Goal: Task Accomplishment & Management: Manage account settings

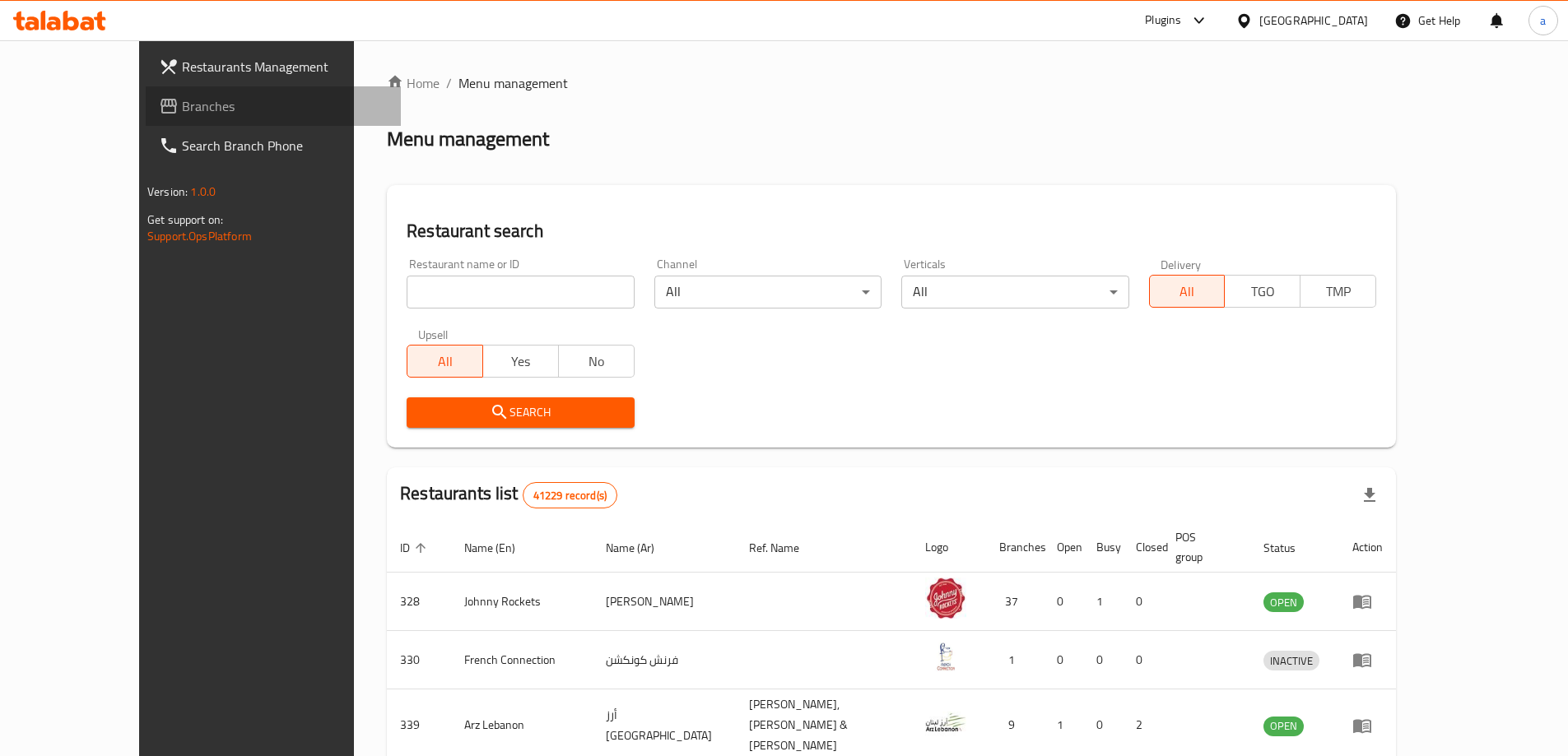
click at [182, 96] on span "Branches" at bounding box center [285, 106] width 205 height 19
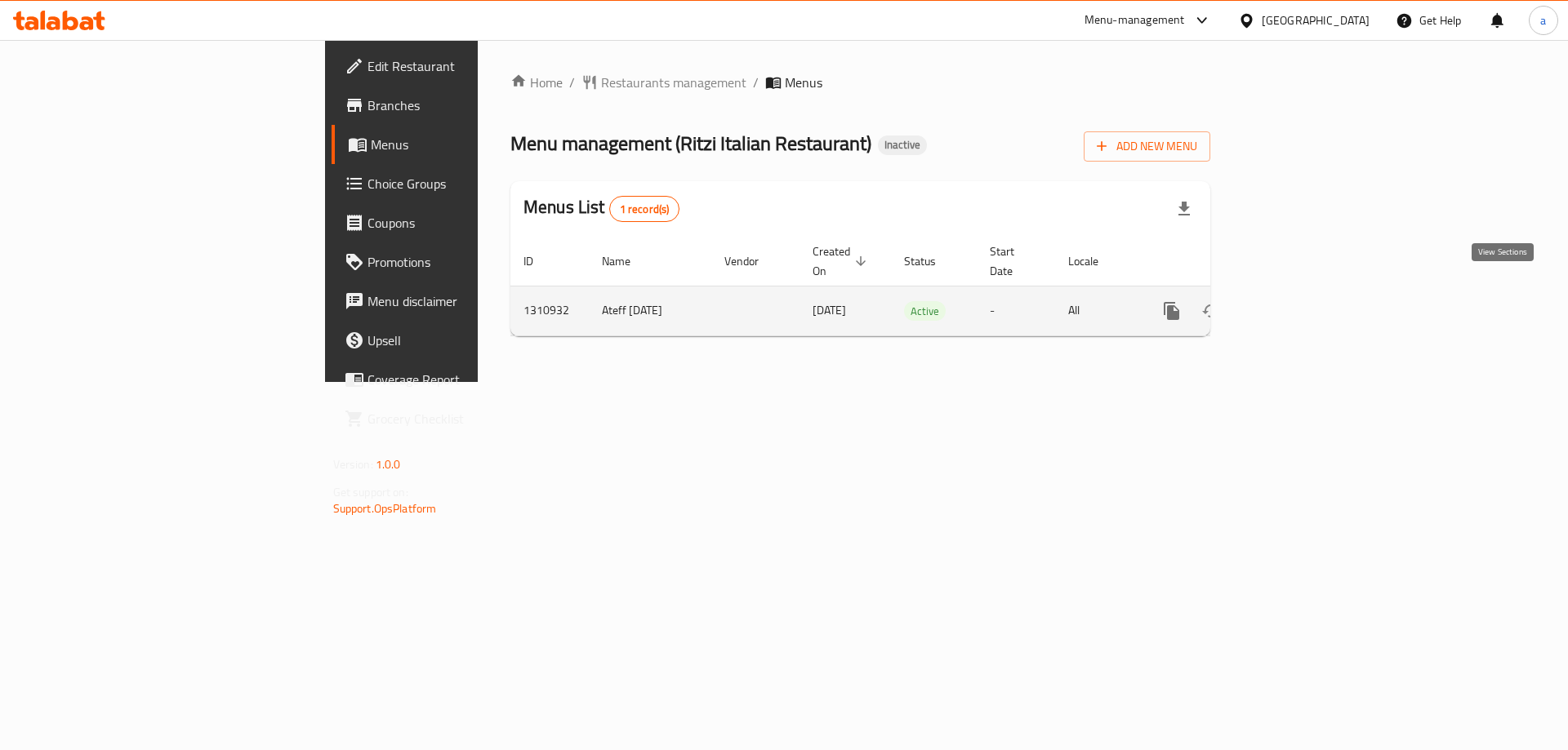
click at [1299, 302] on icon "enhanced table" at bounding box center [1289, 311] width 19 height 19
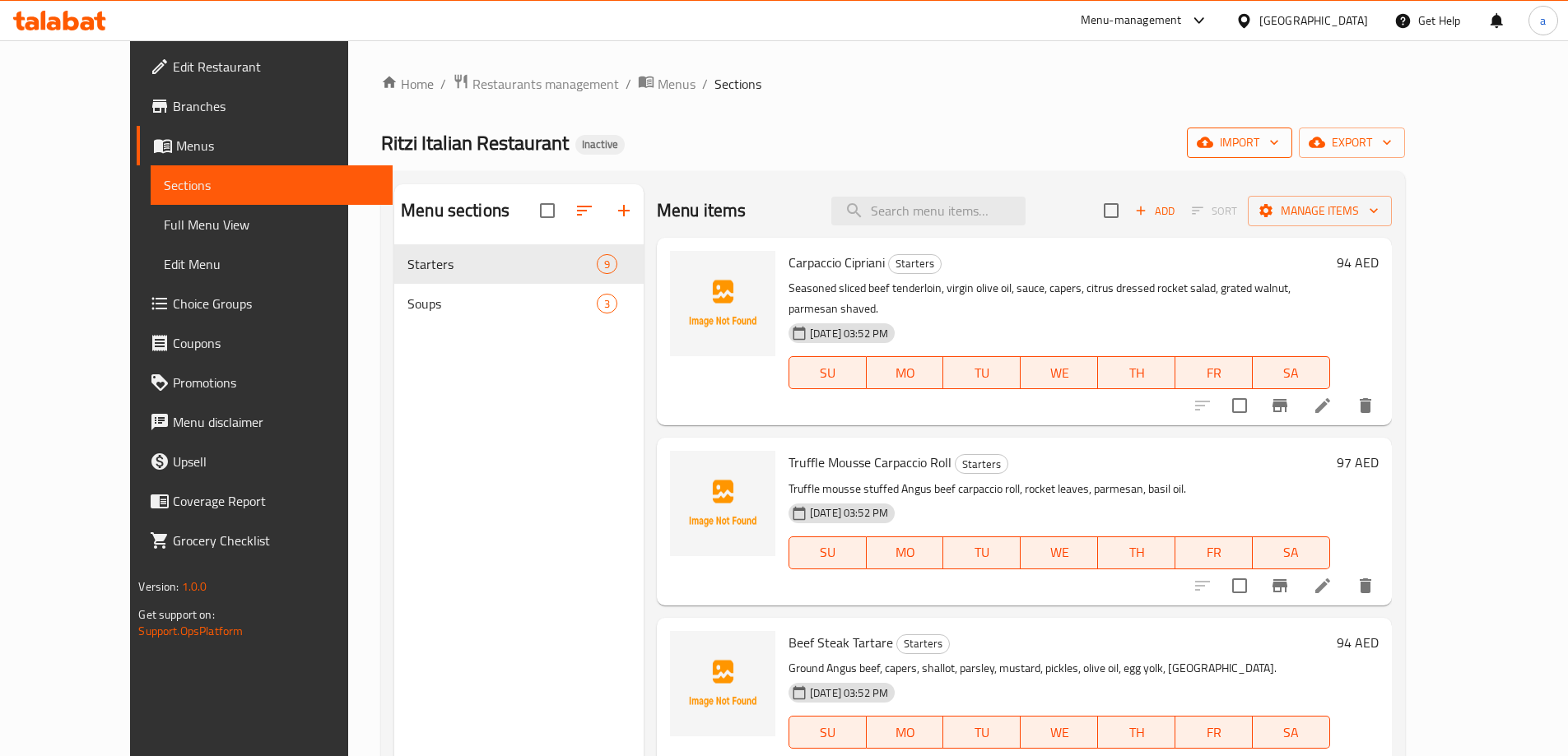
click at [1279, 144] on span "import" at bounding box center [1240, 142] width 79 height 20
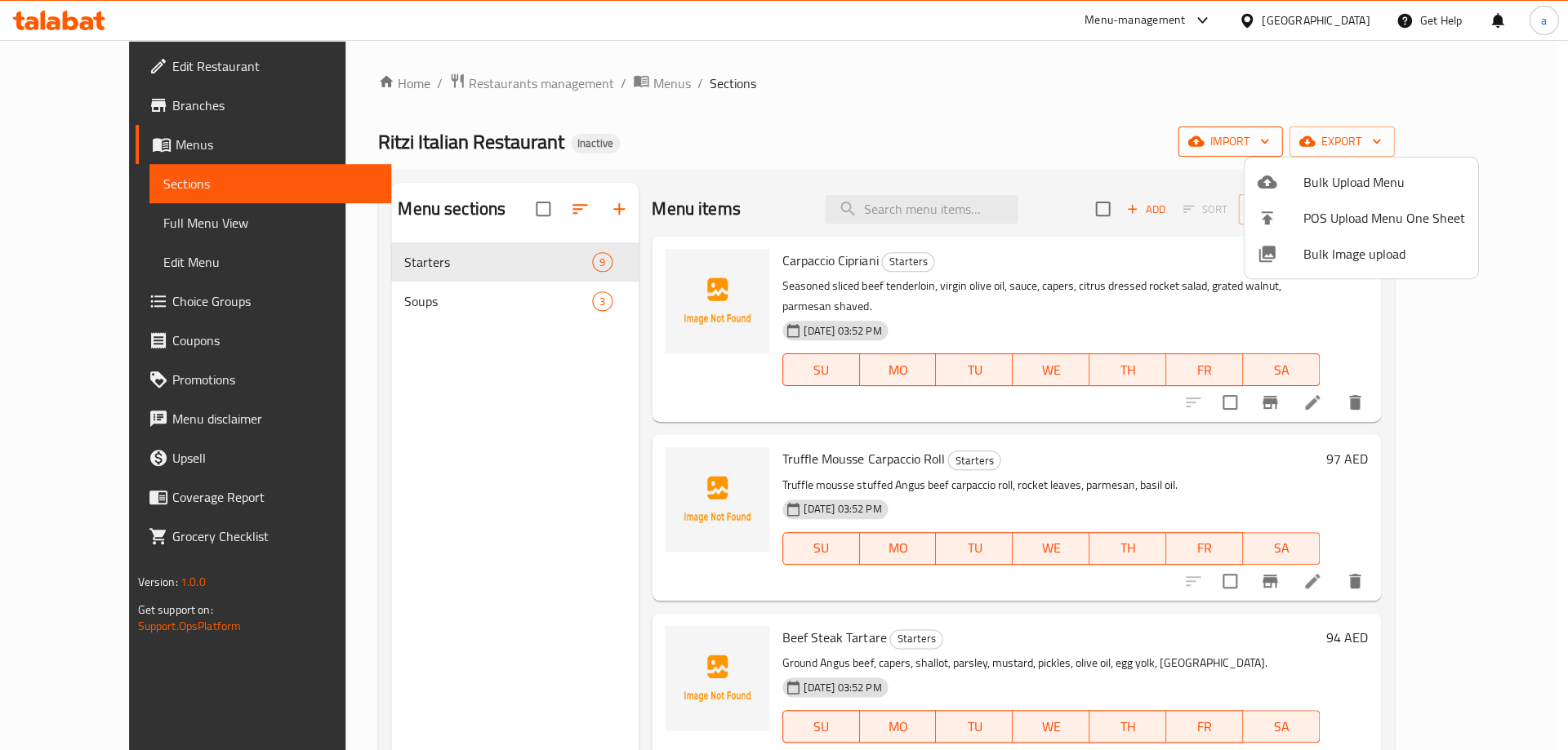
click at [1368, 143] on div at bounding box center [784, 375] width 1568 height 750
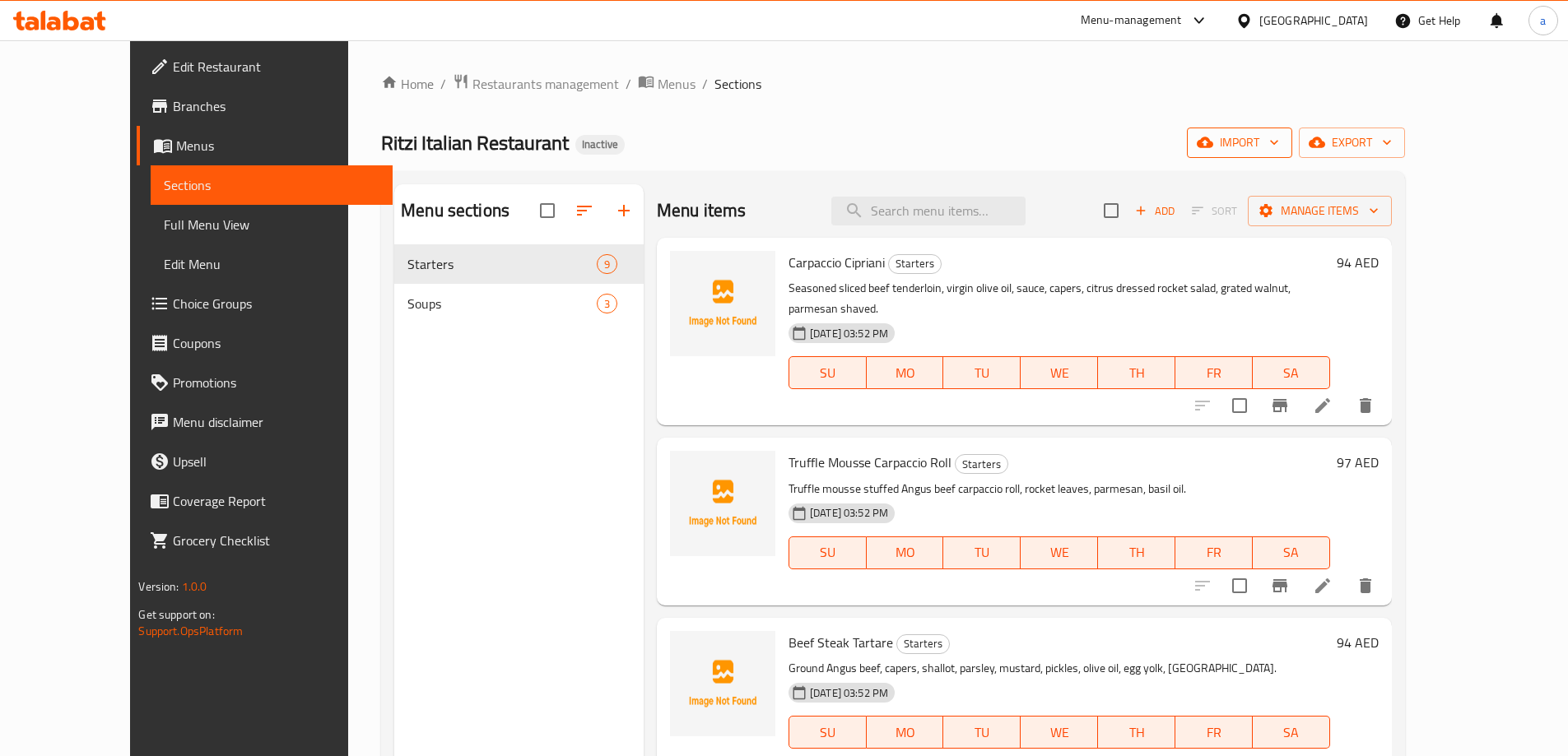
click at [1279, 144] on span "import" at bounding box center [1240, 142] width 79 height 20
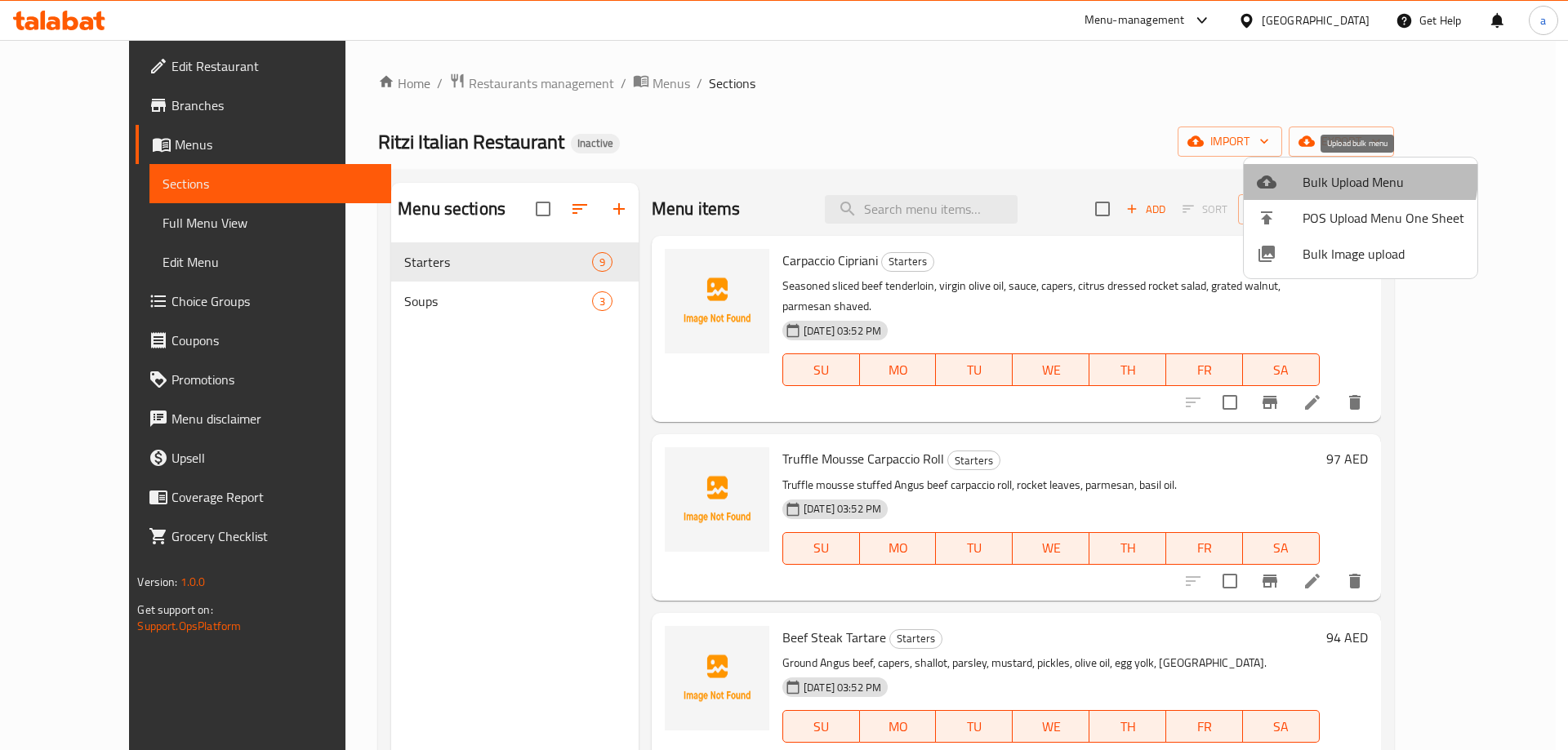
click at [1350, 176] on span "Bulk Upload Menu" at bounding box center [1383, 181] width 161 height 19
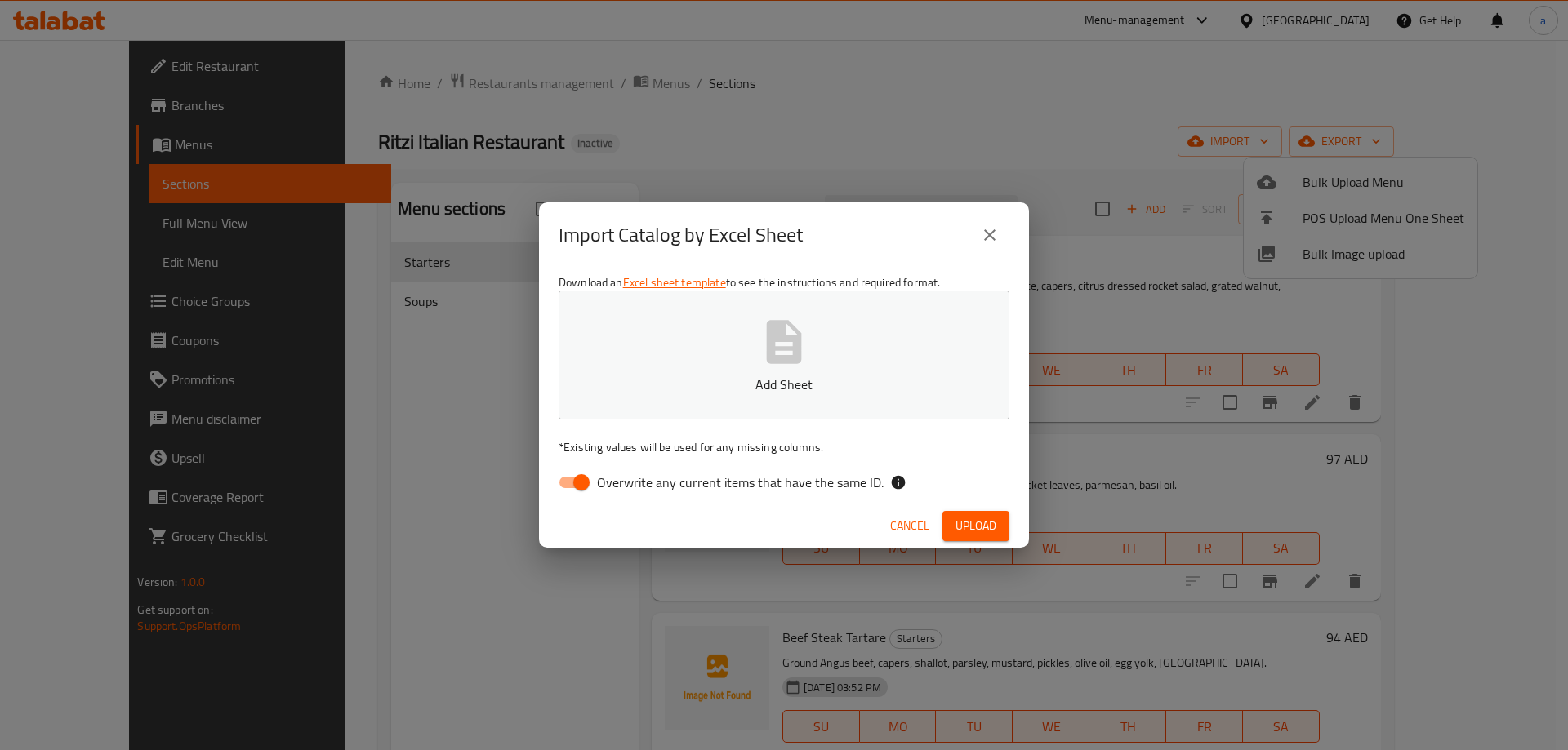
click at [679, 349] on button "Add Sheet" at bounding box center [783, 355] width 451 height 129
click at [597, 480] on span "Overwrite any current items that have the same ID." at bounding box center [740, 482] width 286 height 19
click at [597, 480] on input "Overwrite any current items that have the same ID." at bounding box center [581, 482] width 93 height 31
checkbox input "false"
click at [965, 512] on button "Upload" at bounding box center [976, 525] width 67 height 30
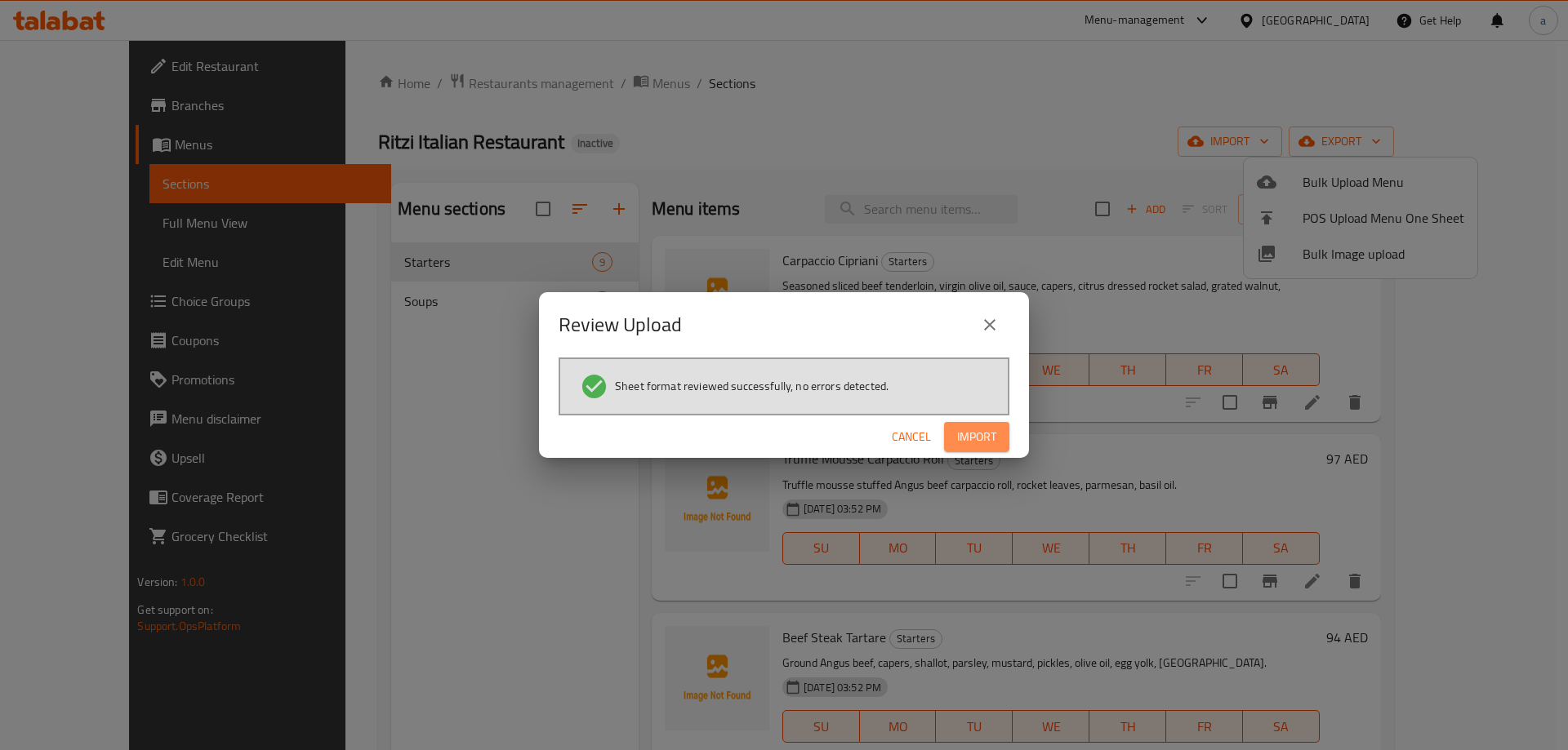
click at [974, 444] on span "Import" at bounding box center [976, 436] width 39 height 20
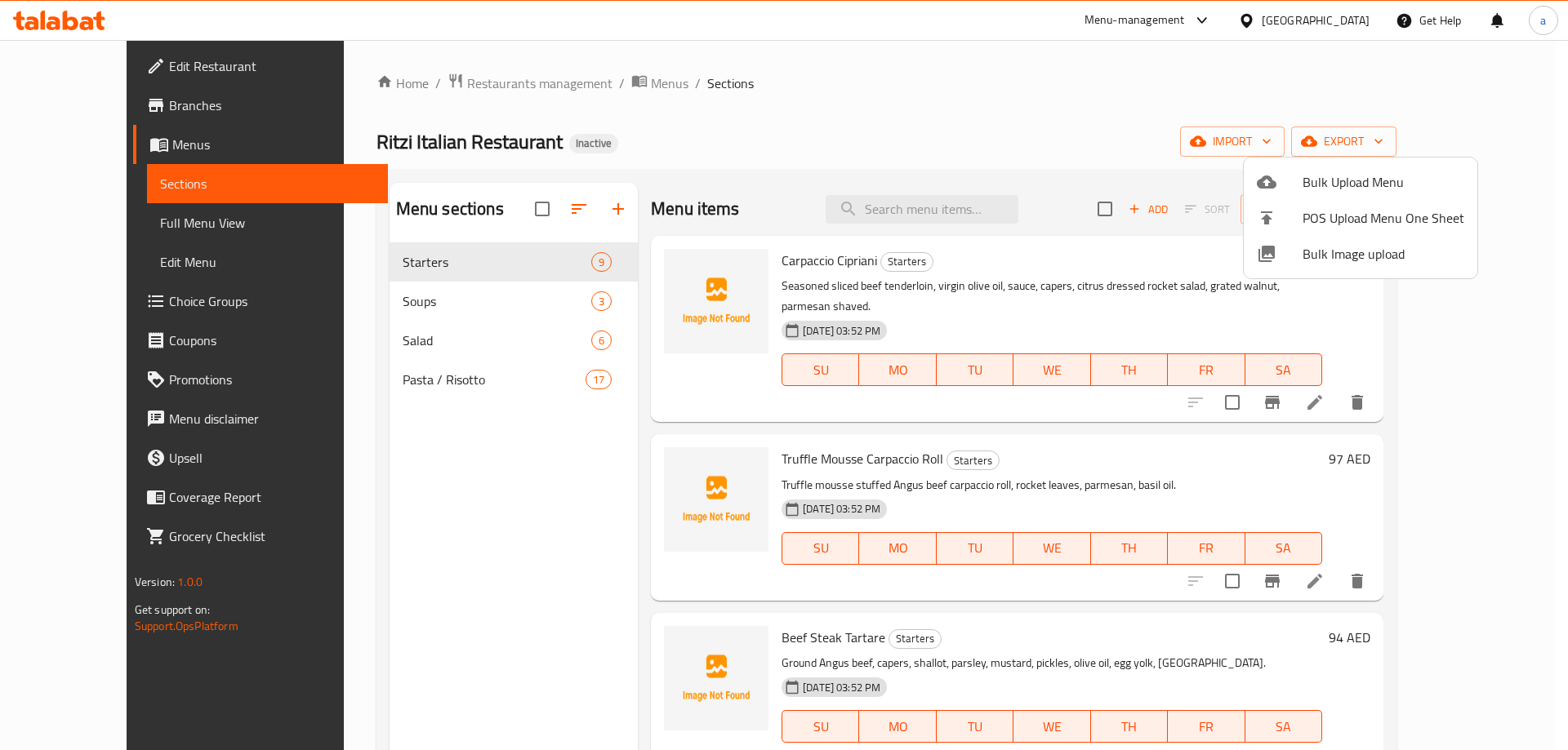
click at [116, 317] on div at bounding box center [784, 375] width 1568 height 750
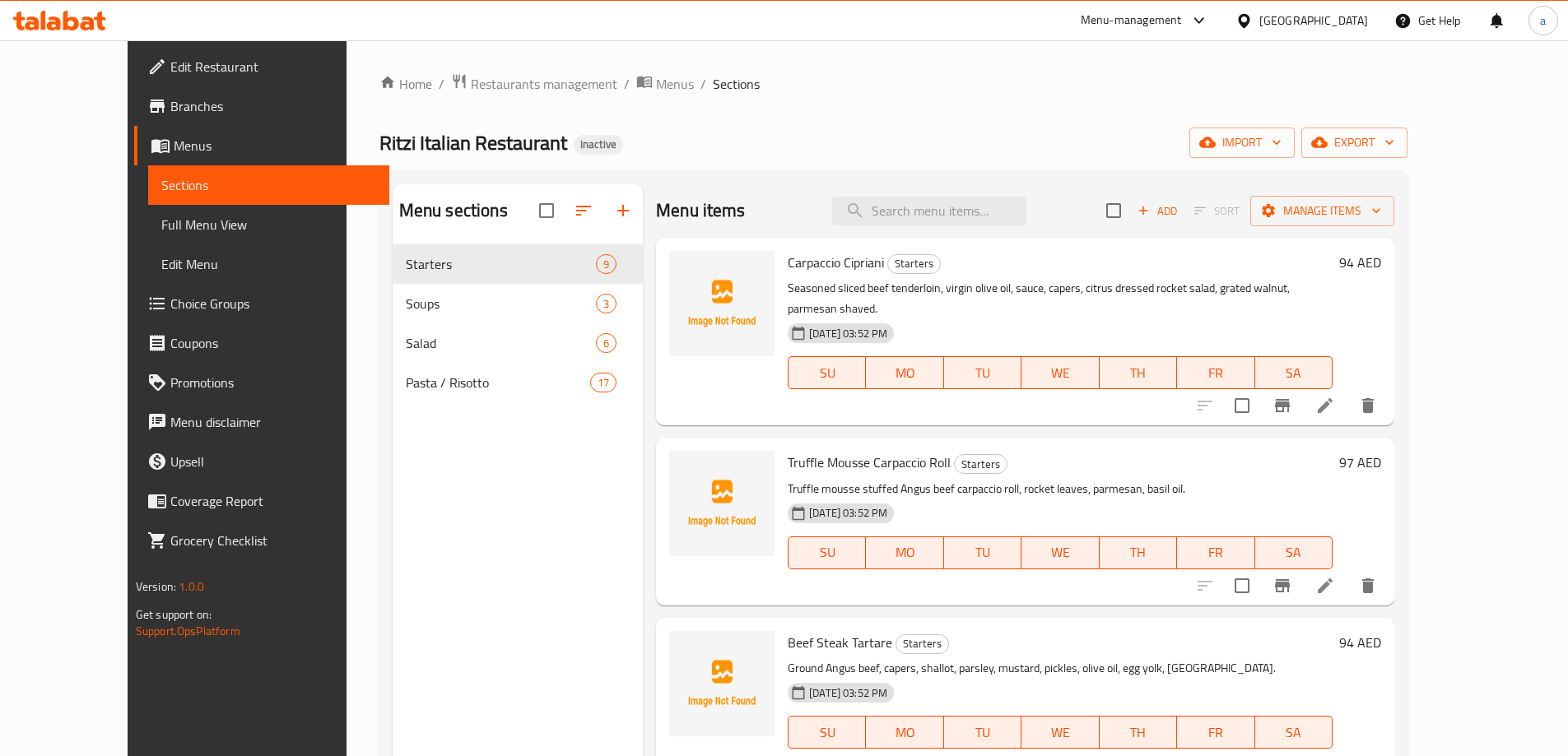
click at [135, 318] on link "Choice Groups" at bounding box center [261, 303] width 255 height 40
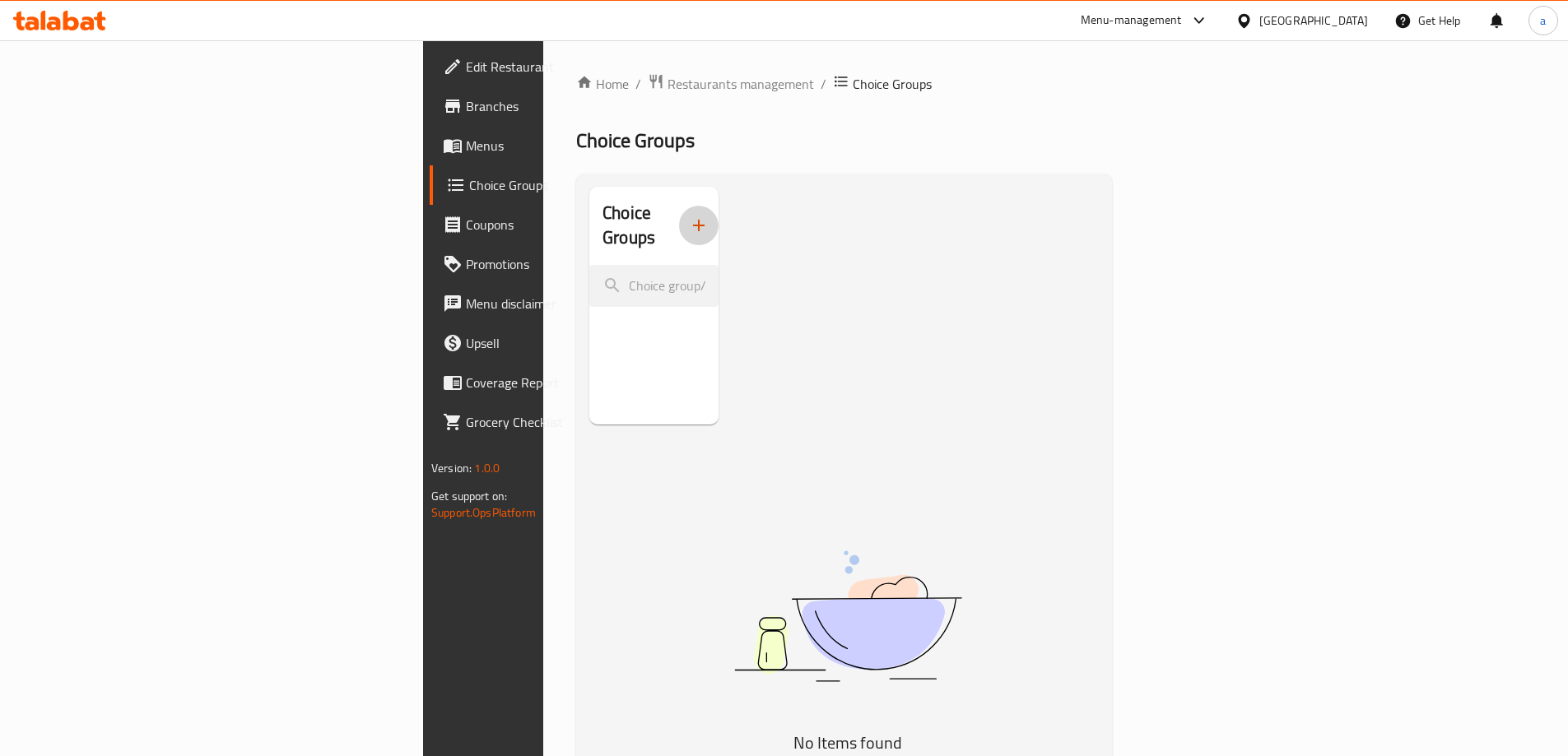
click at [693, 220] on icon "button" at bounding box center [699, 226] width 12 height 12
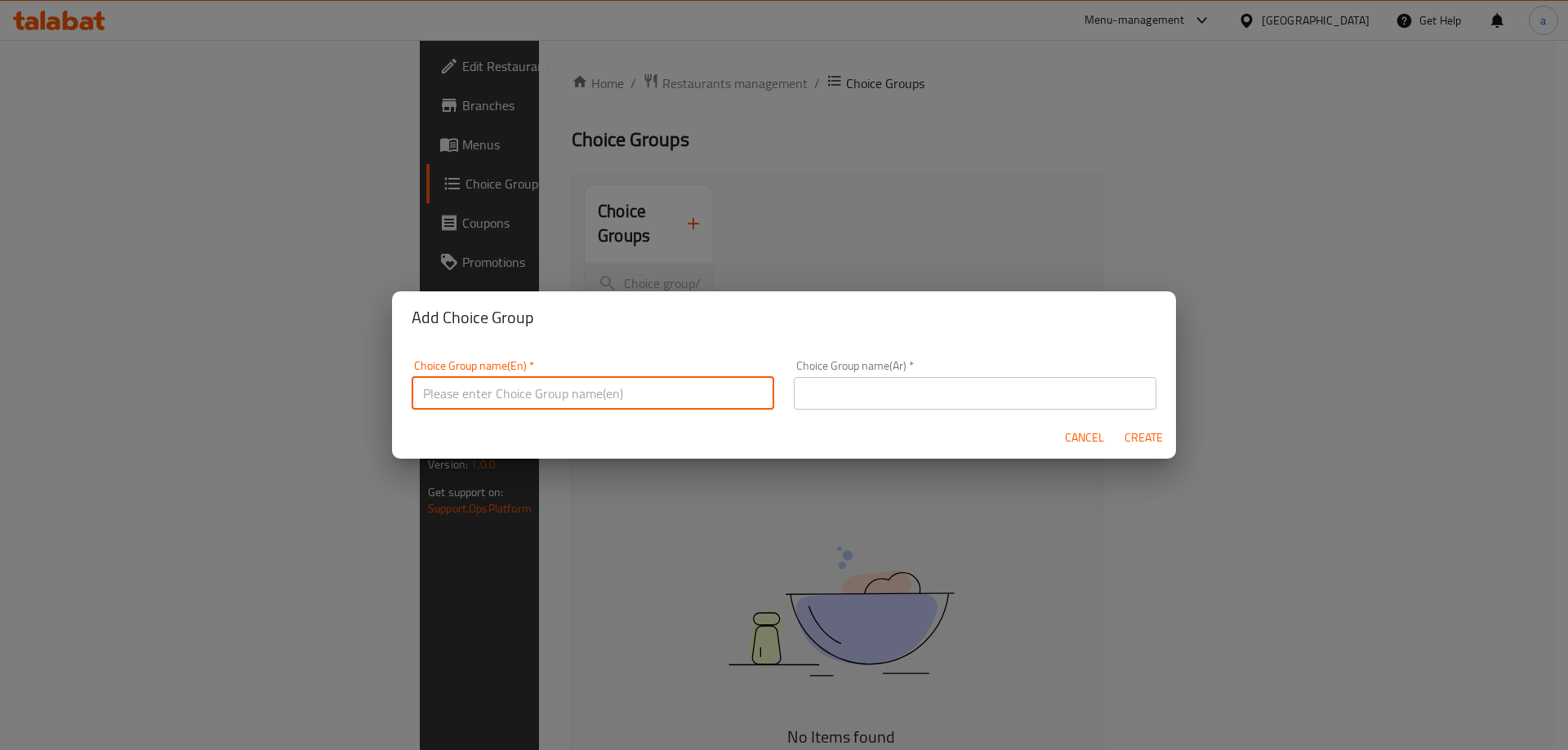
click at [525, 390] on input "text" at bounding box center [592, 394] width 362 height 33
type input "Your Choice"
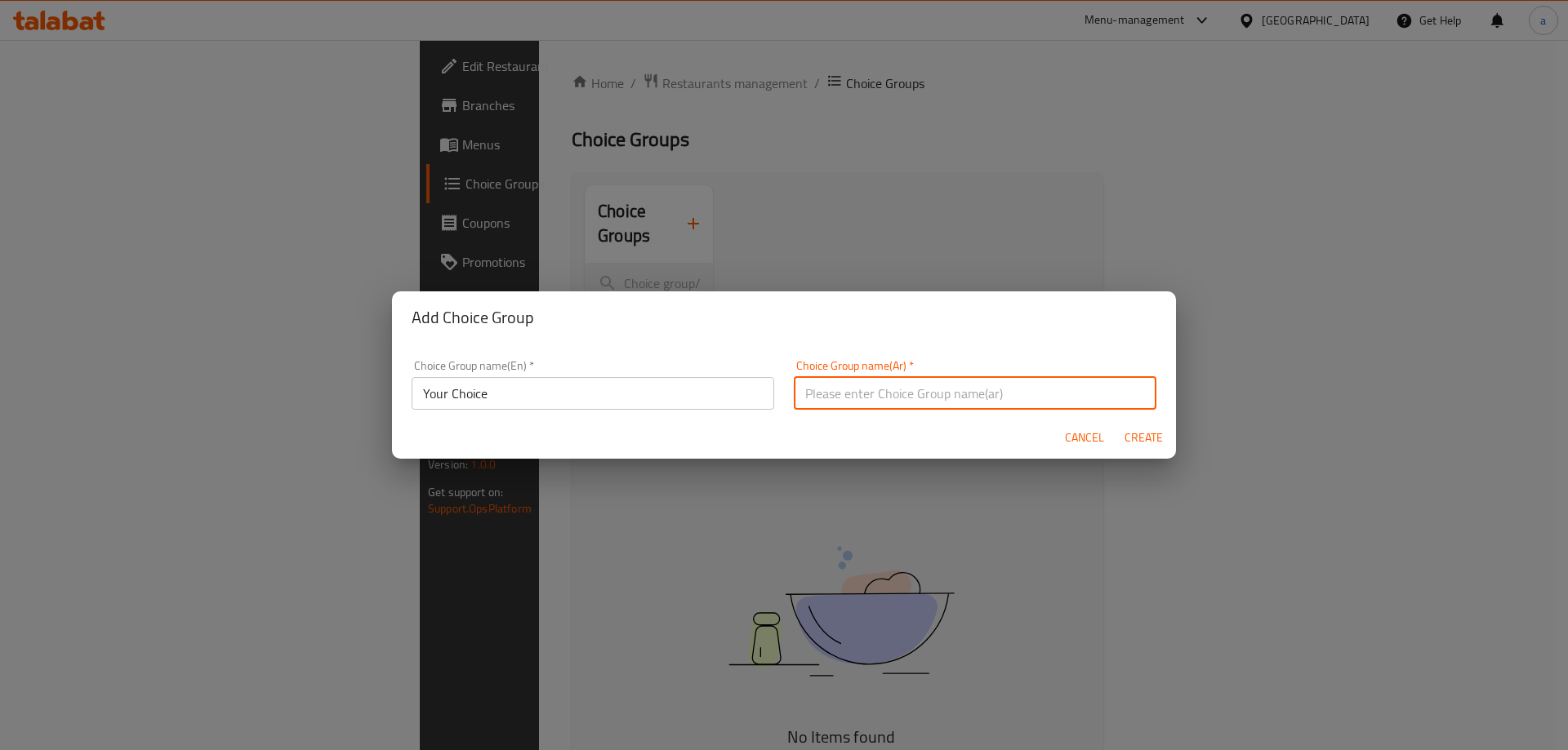
click at [863, 408] on input "text" at bounding box center [974, 394] width 362 height 33
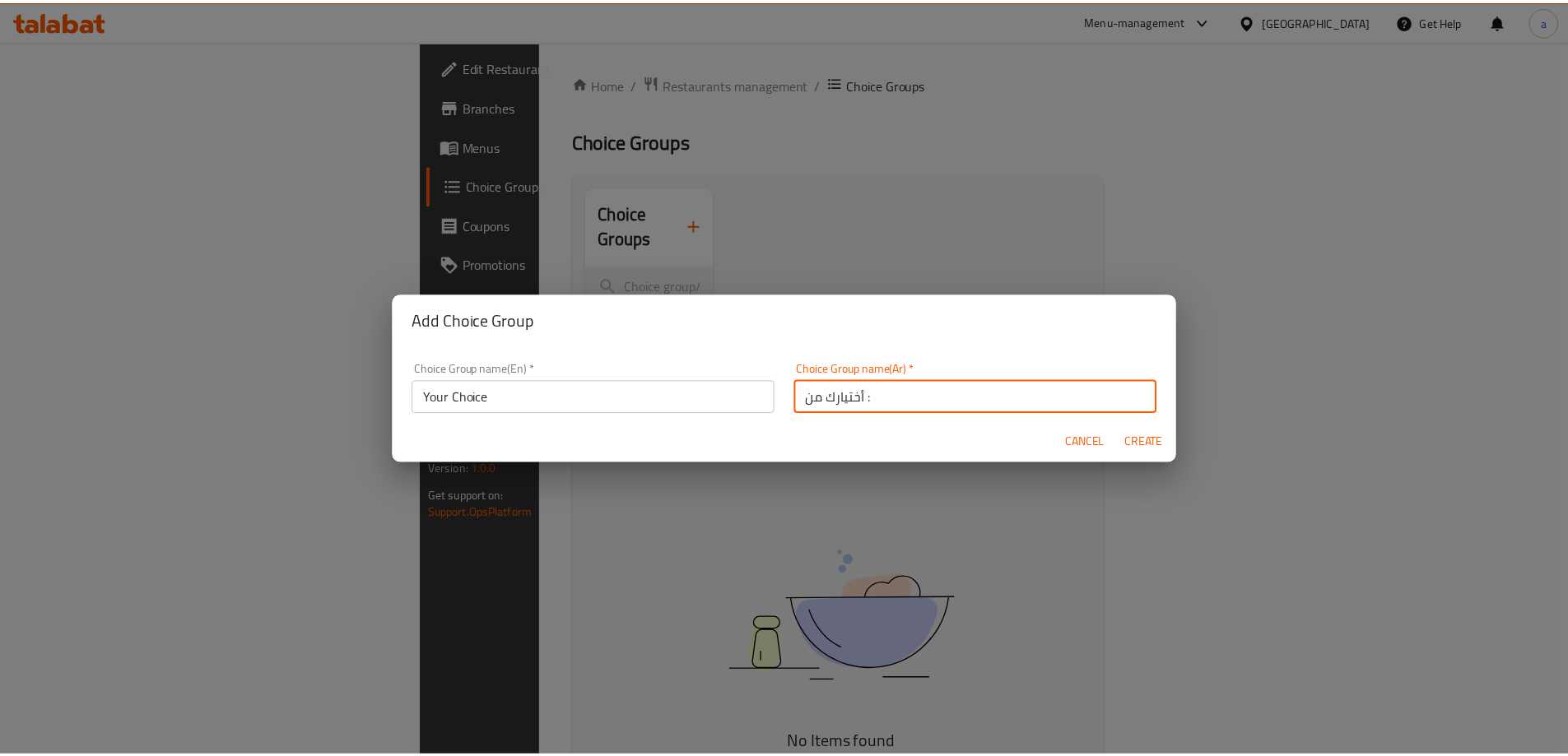
scroll to position [5, 0]
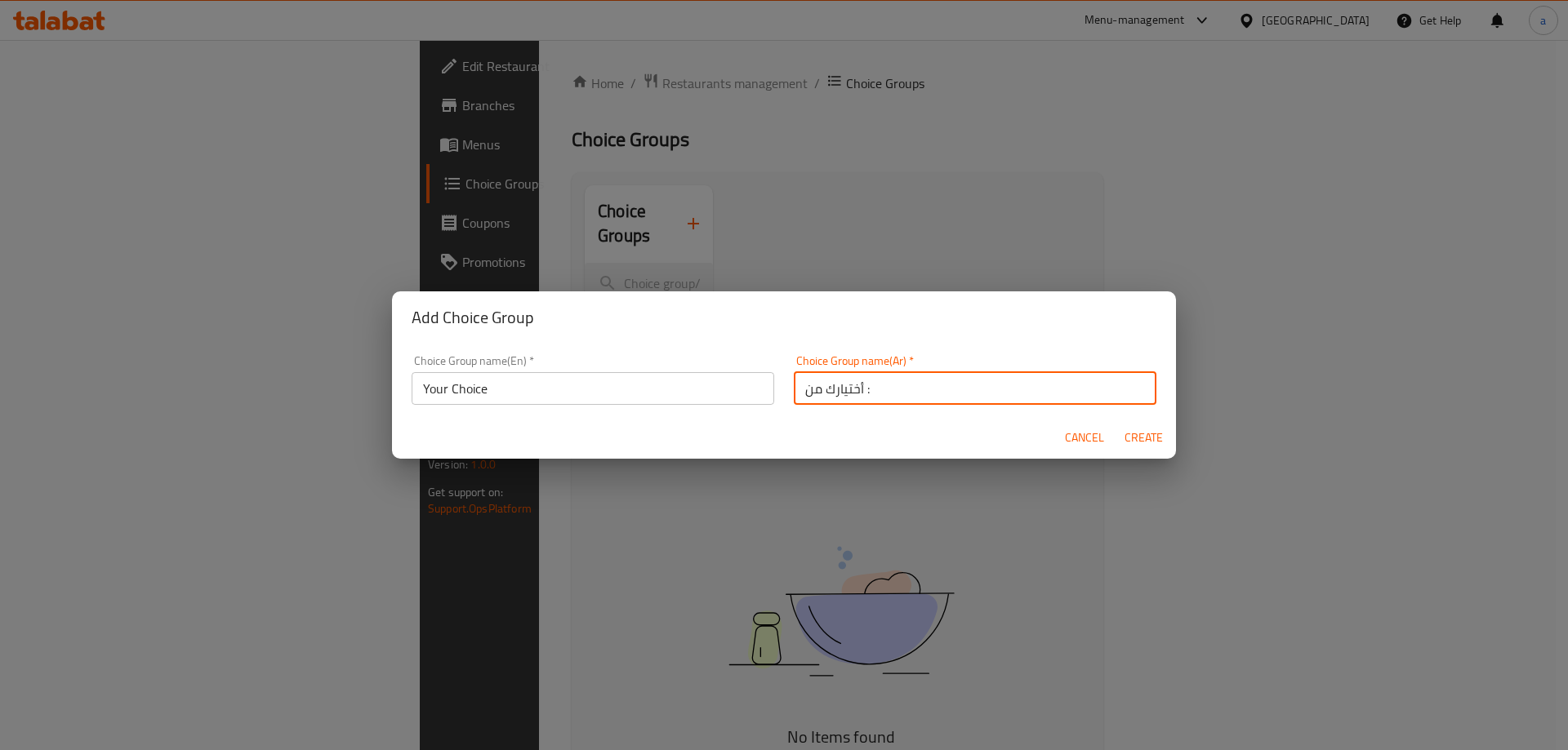
drag, startPoint x: 868, startPoint y: 390, endPoint x: 861, endPoint y: 400, distance: 12.2
click at [861, 400] on input "أختيارك من :" at bounding box center [974, 389] width 362 height 33
type input "أختيارك من"
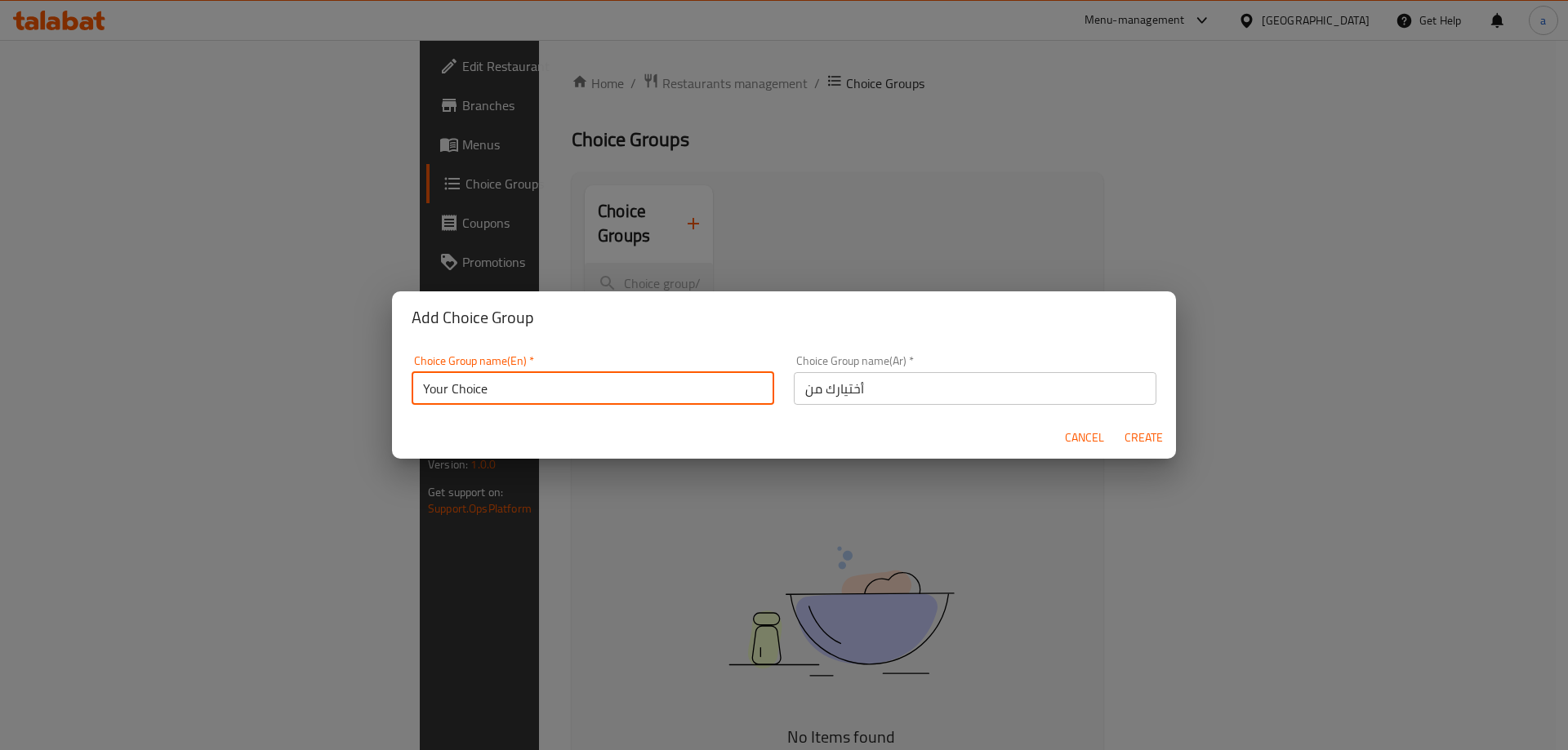
click at [661, 387] on input "Your Choice" at bounding box center [592, 389] width 362 height 33
type input "your choice of"
click at [1154, 432] on span "Create" at bounding box center [1142, 437] width 39 height 20
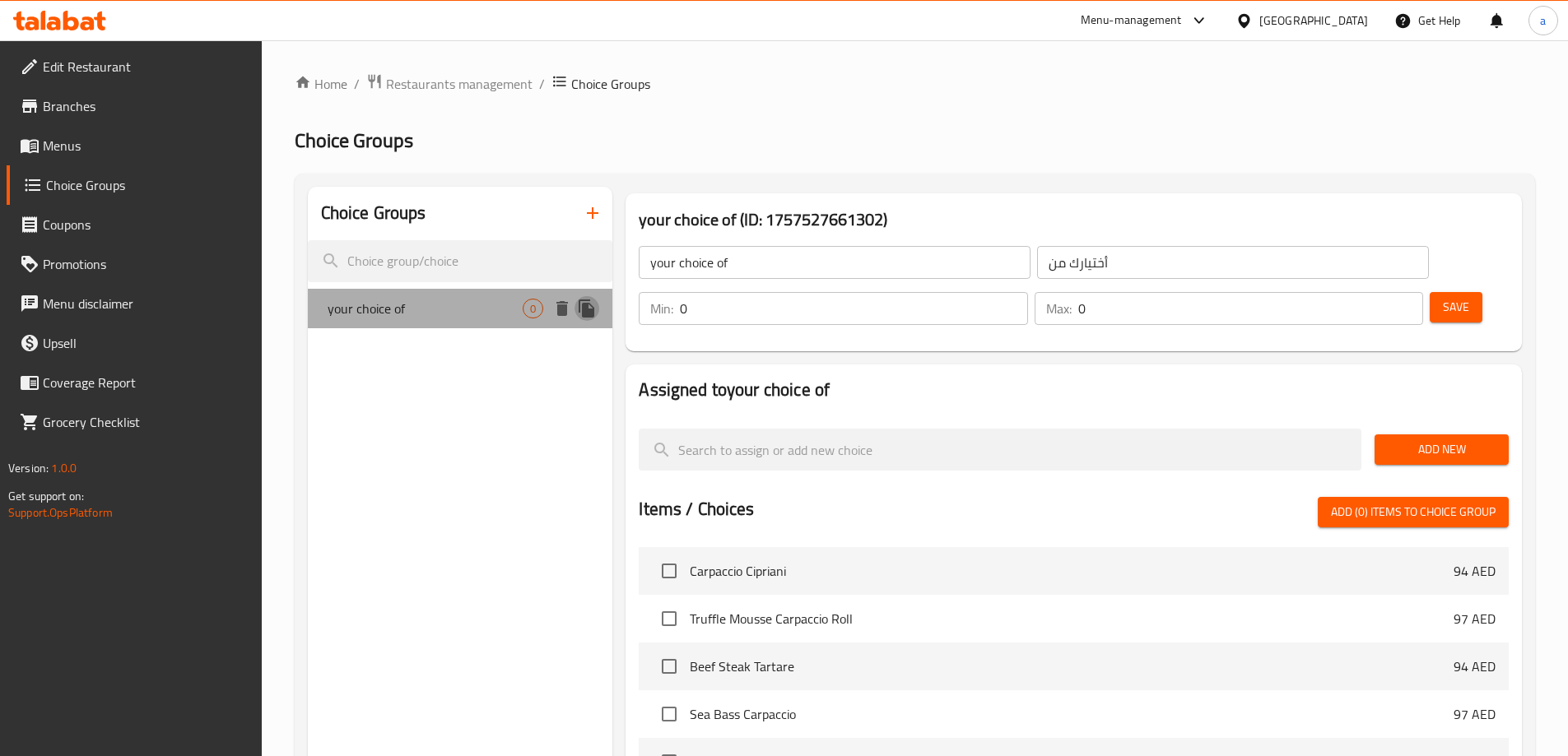
click at [585, 308] on icon "duplicate" at bounding box center [586, 308] width 15 height 18
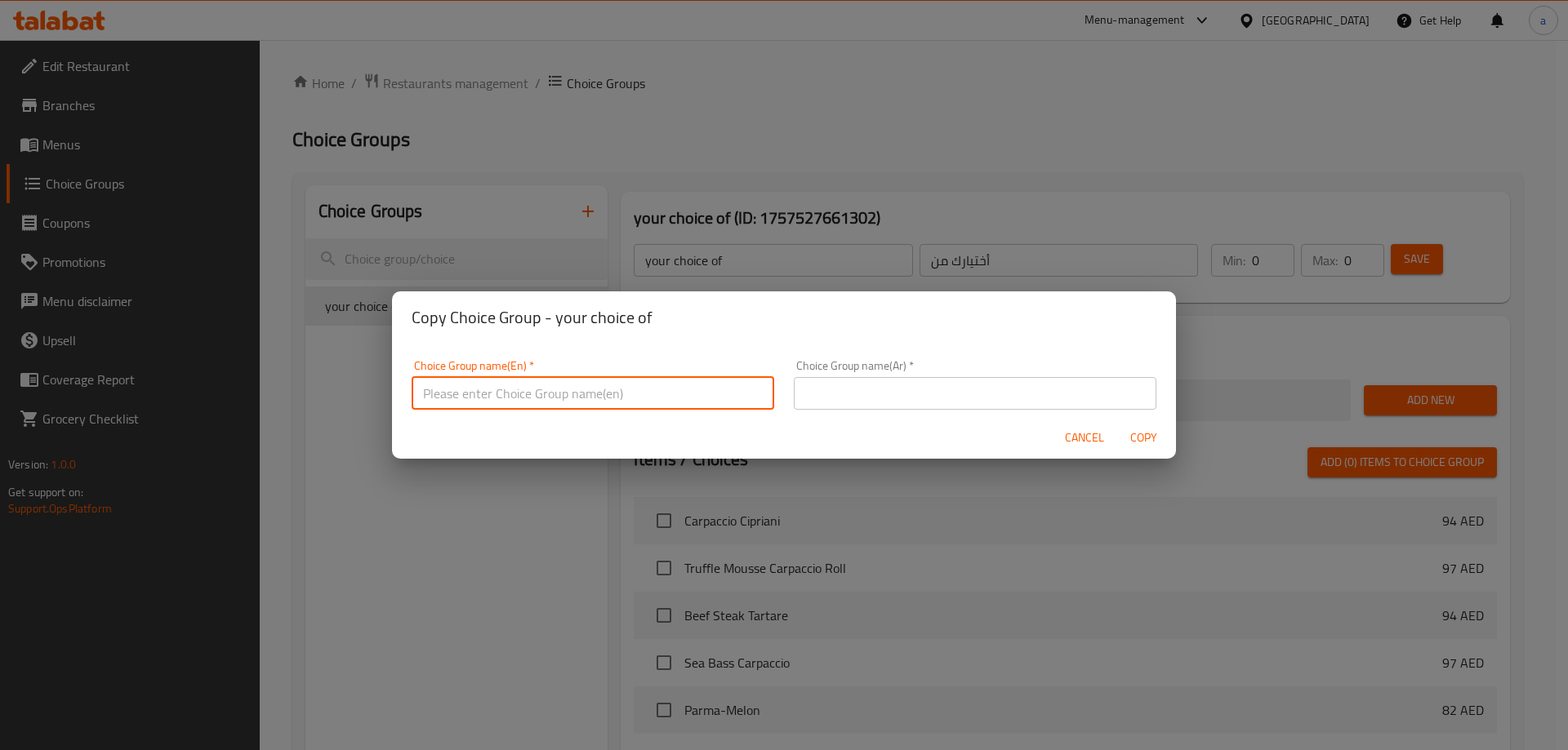
click at [597, 405] on input "text" at bounding box center [592, 394] width 362 height 33
type input "ش"
type input "ADD ON"
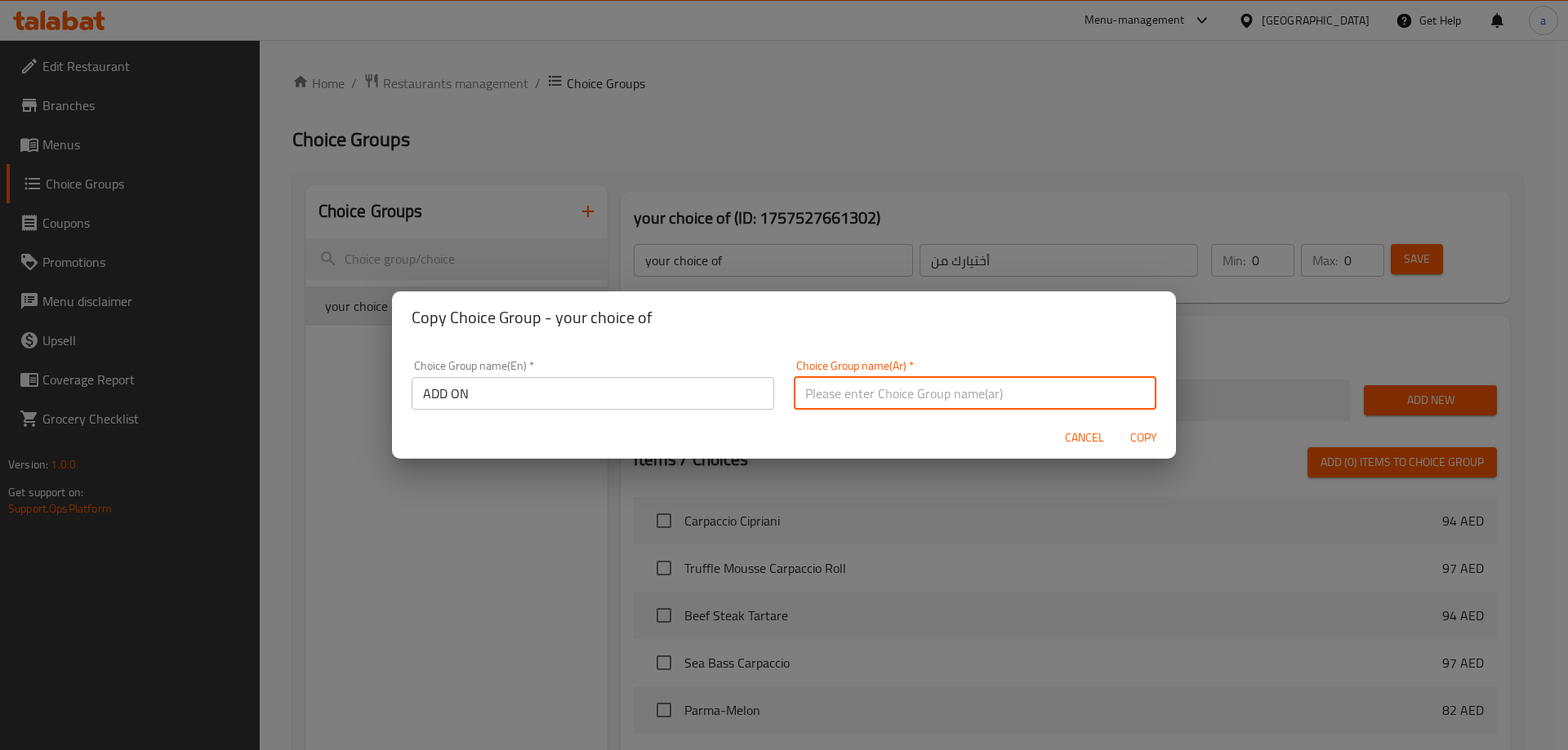
click at [922, 405] on input "text" at bounding box center [974, 394] width 362 height 33
type input "h"
type input "إضافات"
click at [1117, 423] on button "Copy" at bounding box center [1143, 437] width 52 height 30
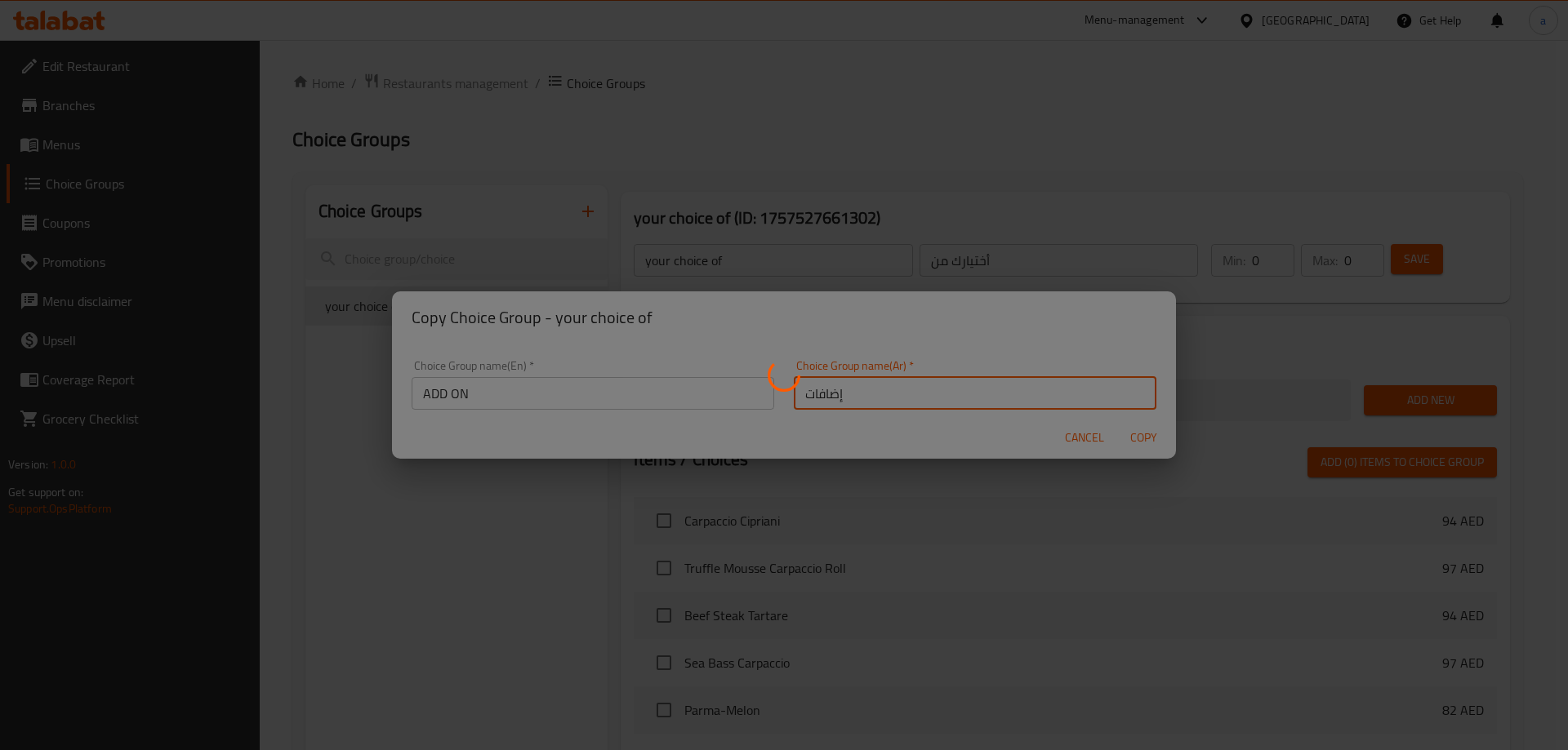
type input "ADD ON"
type input "إضافات"
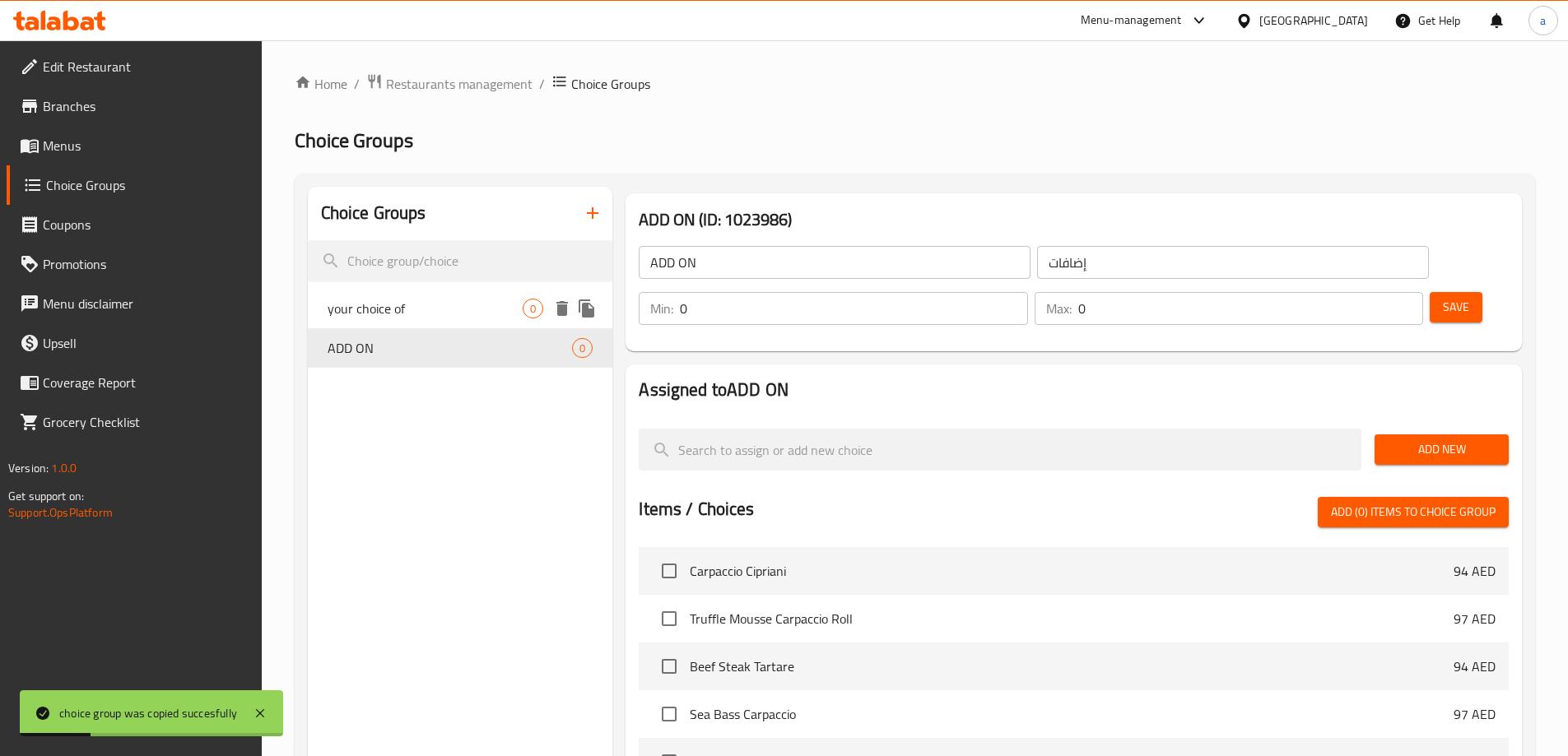
click at [559, 308] on icon "delete" at bounding box center [562, 308] width 12 height 15
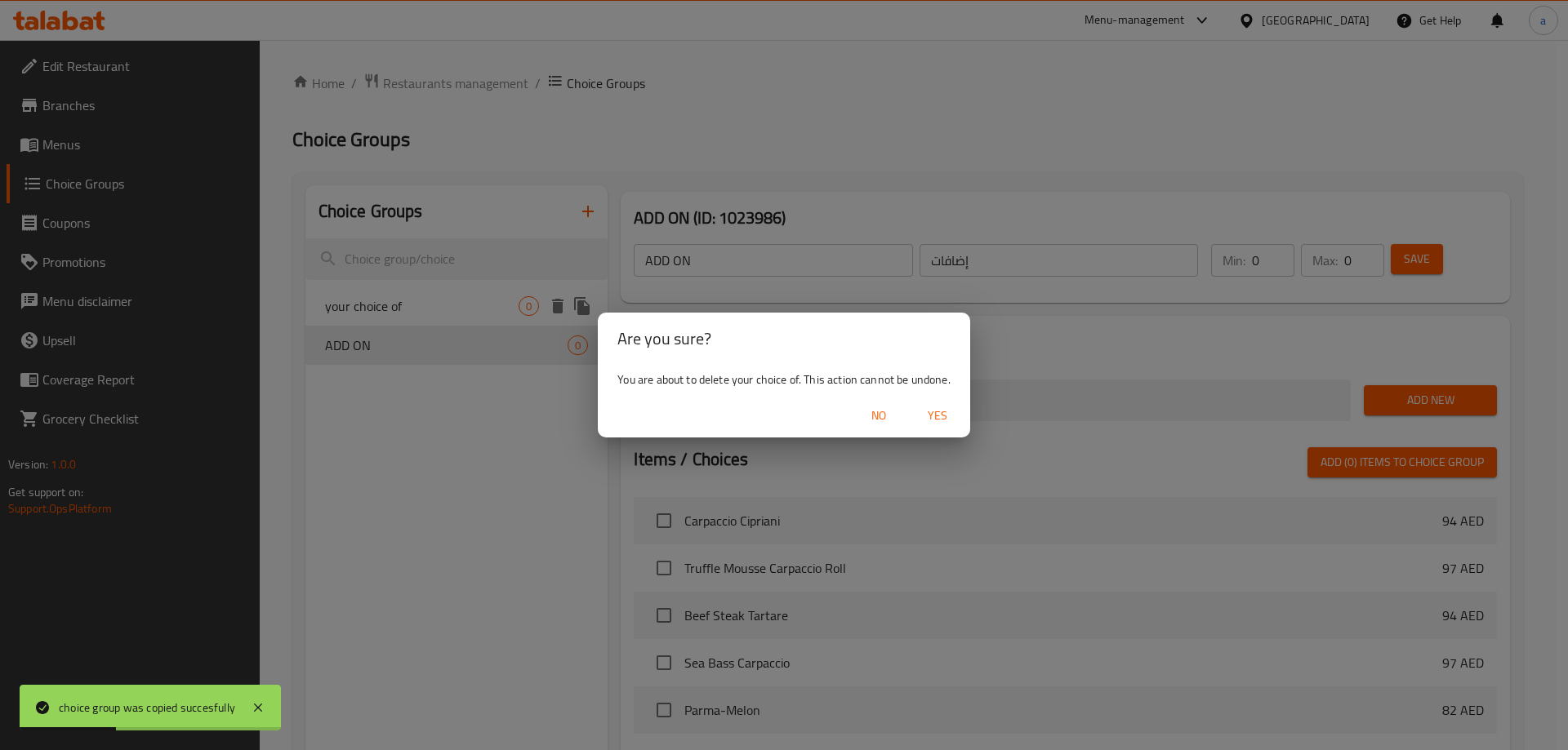
click at [942, 426] on button "Yes" at bounding box center [937, 415] width 52 height 30
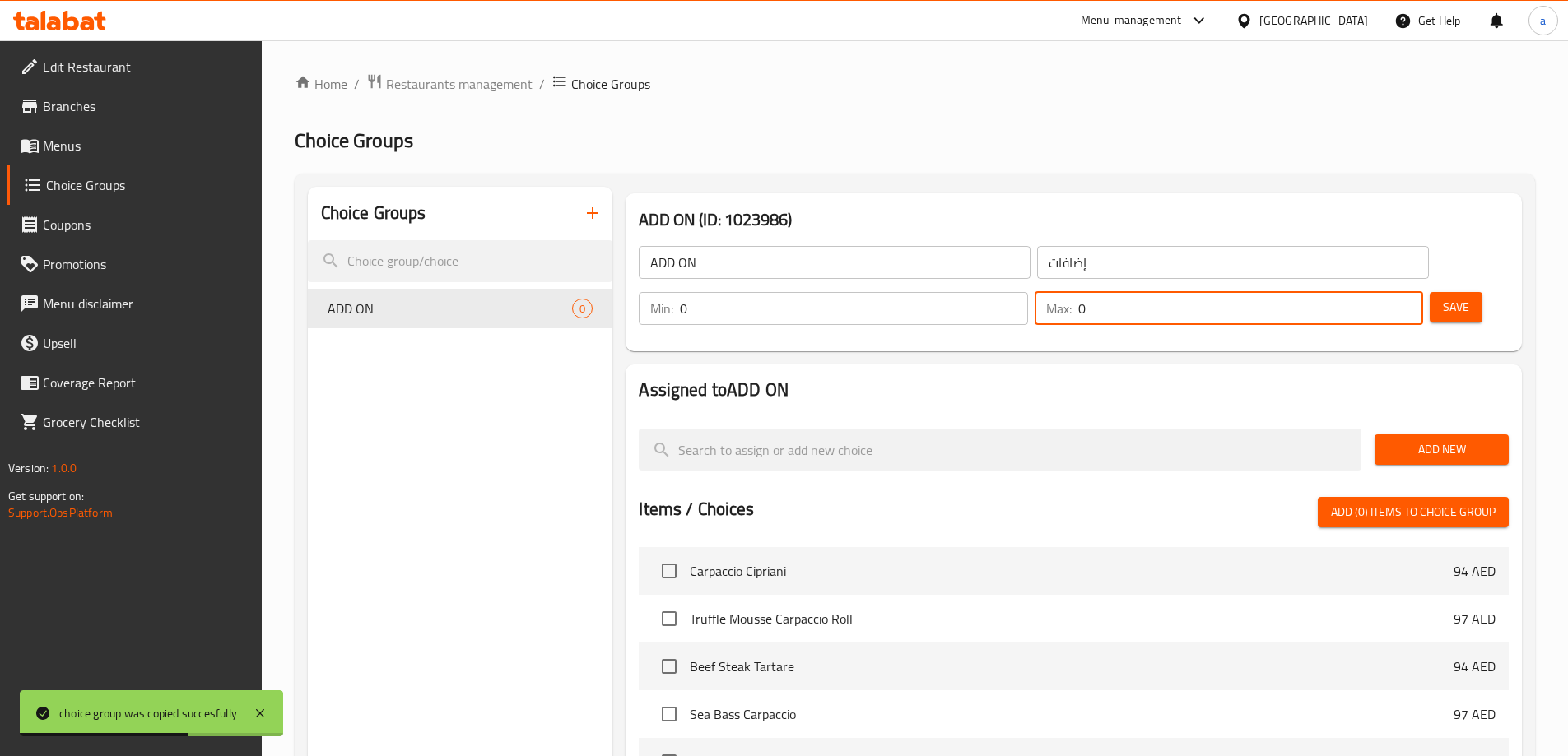
click at [1360, 292] on input "0" at bounding box center [1250, 309] width 345 height 33
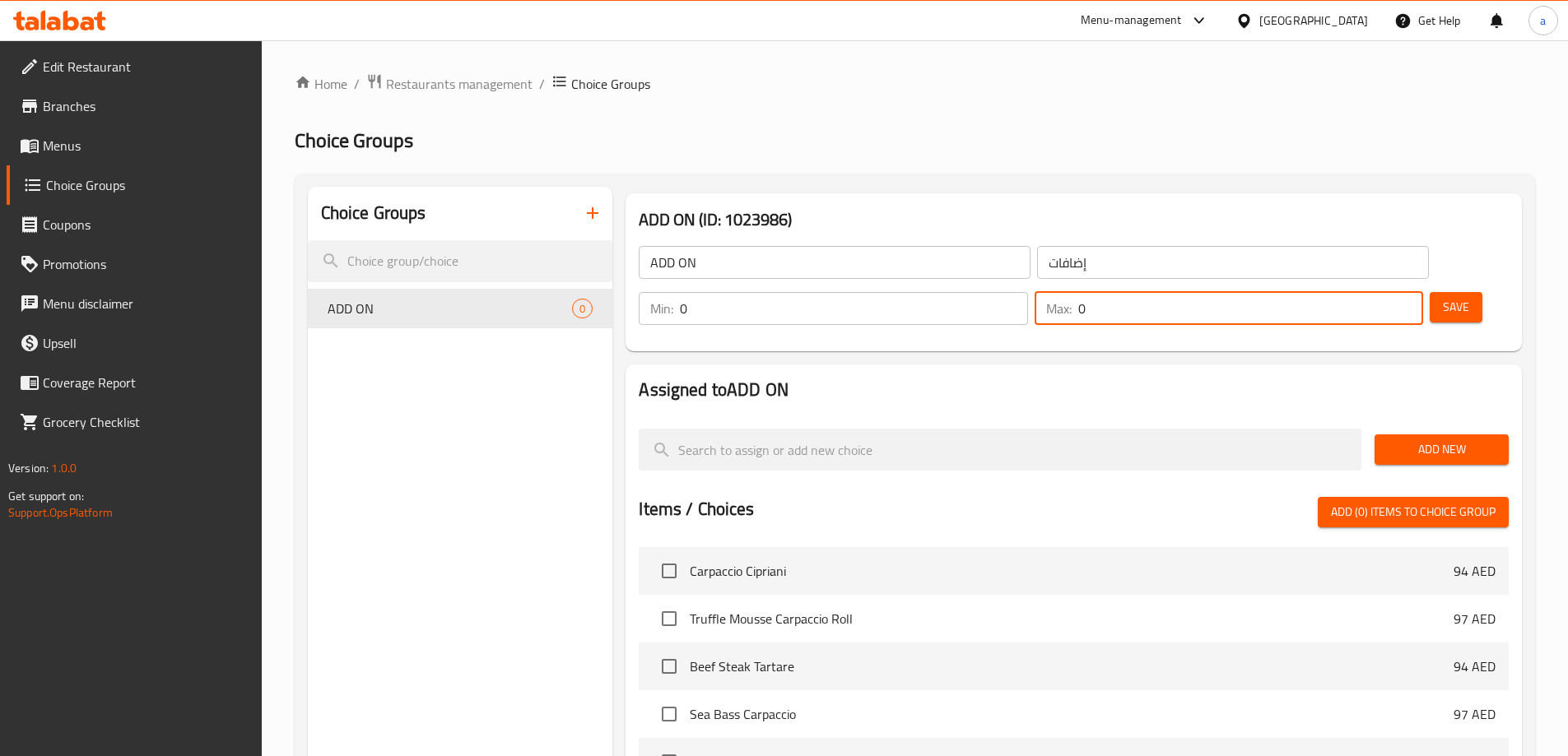
click at [1360, 292] on input "0" at bounding box center [1250, 309] width 345 height 33
type input "3"
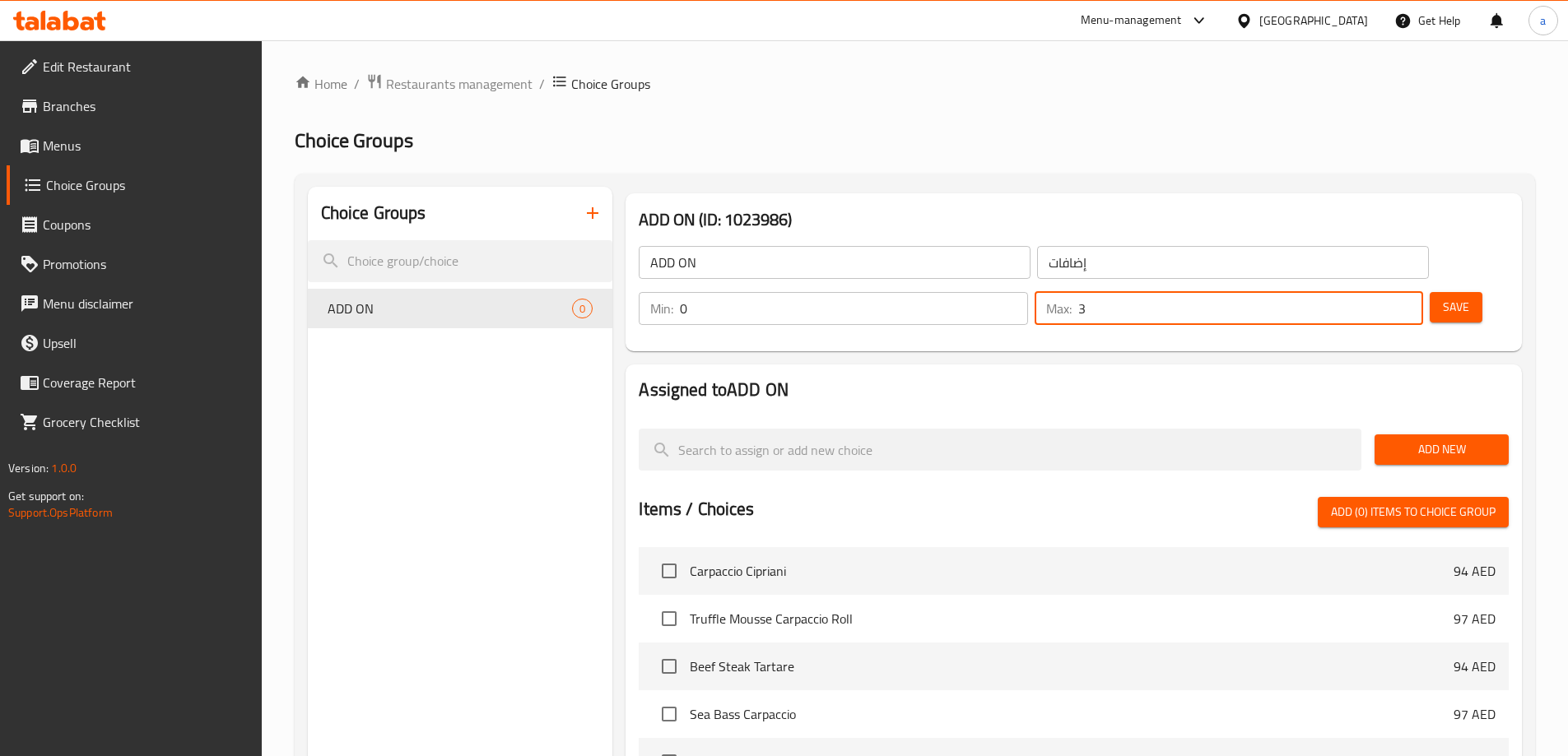
click at [1445, 439] on span "Add New" at bounding box center [1441, 449] width 108 height 20
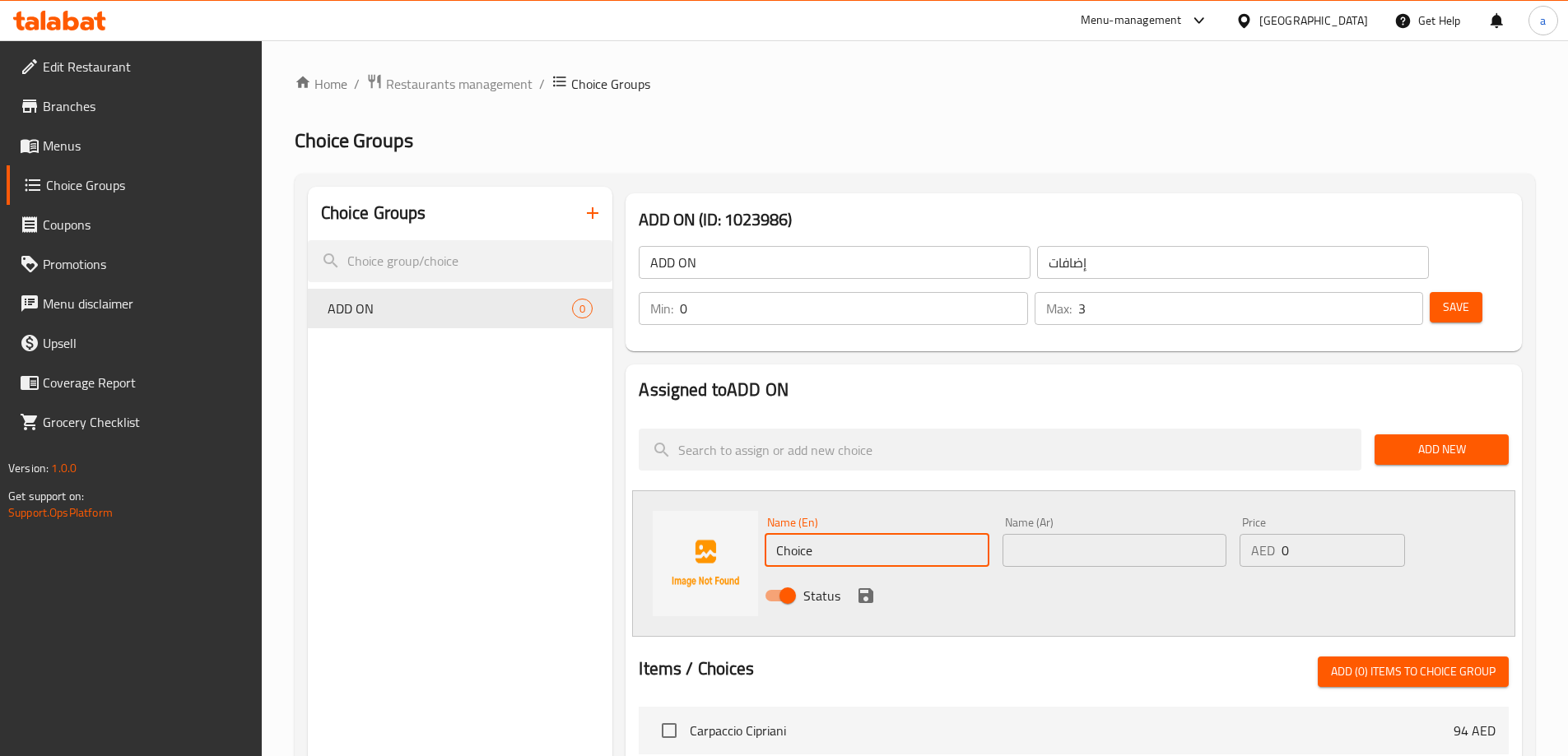
click at [961, 534] on input "Choice" at bounding box center [876, 551] width 224 height 33
type input "ف"
type input "TUNA"
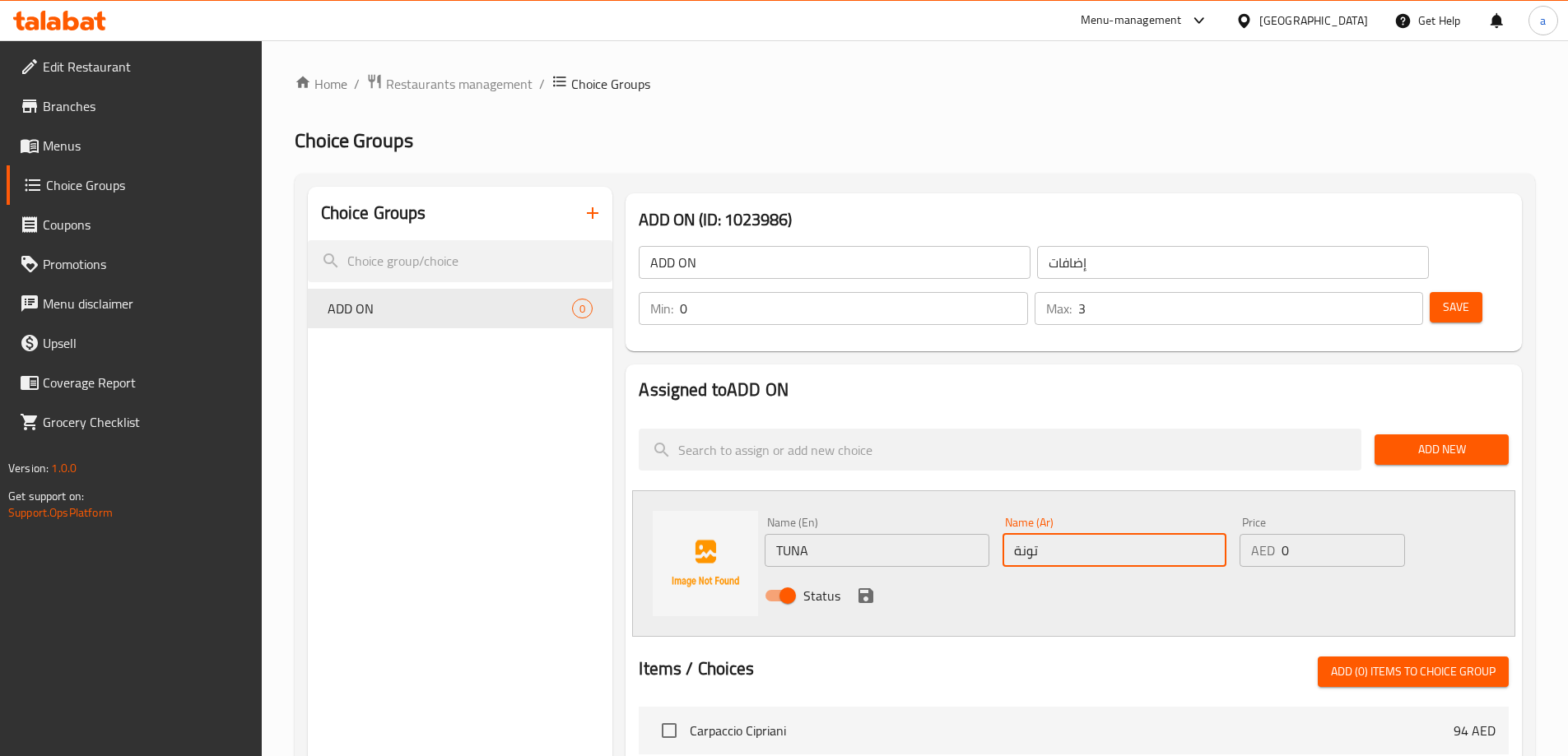
type input "تونة"
click at [1299, 534] on input "0" at bounding box center [1342, 551] width 123 height 33
type input "40"
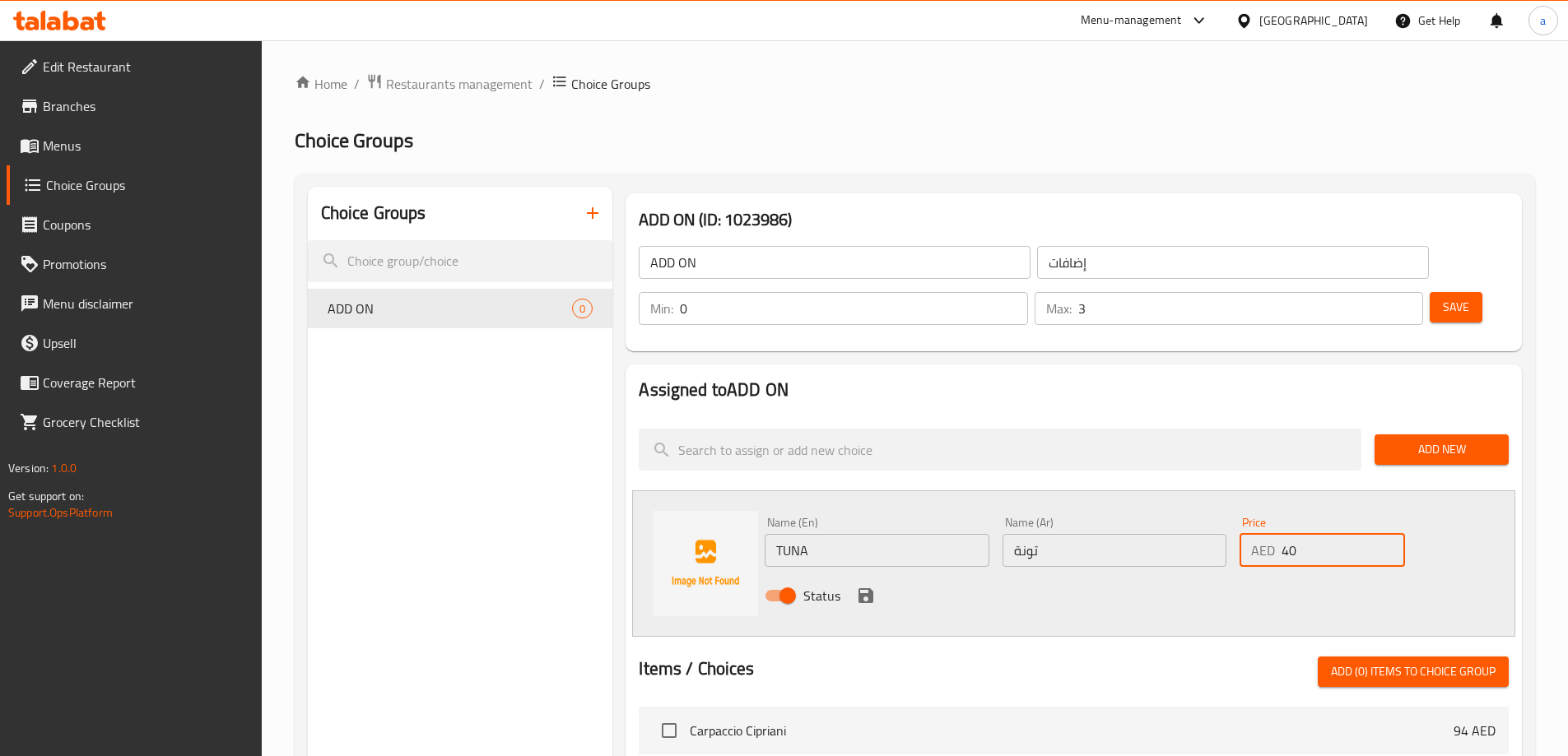
click at [875, 586] on icon "save" at bounding box center [866, 595] width 19 height 19
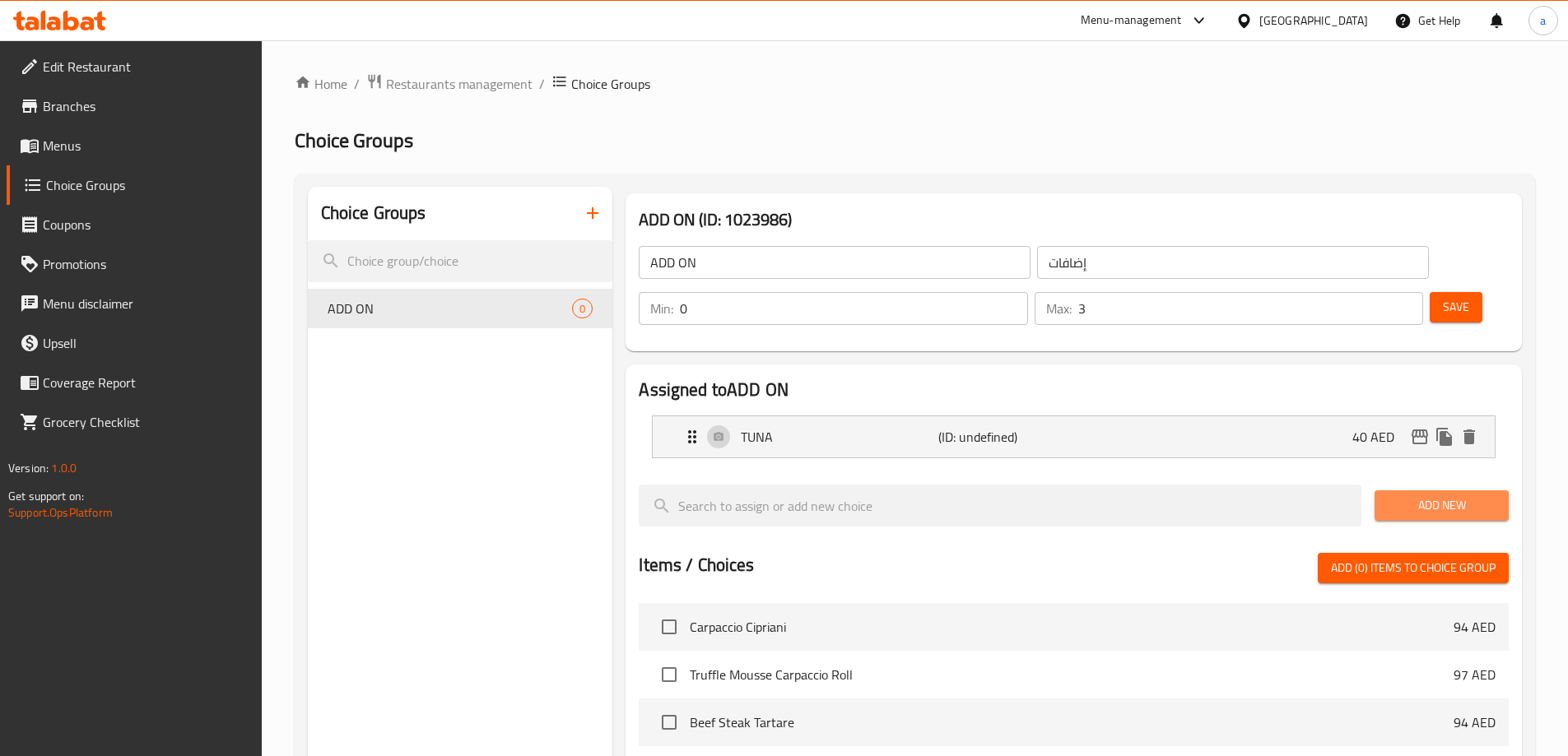
click at [1429, 496] on span "Add New" at bounding box center [1441, 505] width 108 height 20
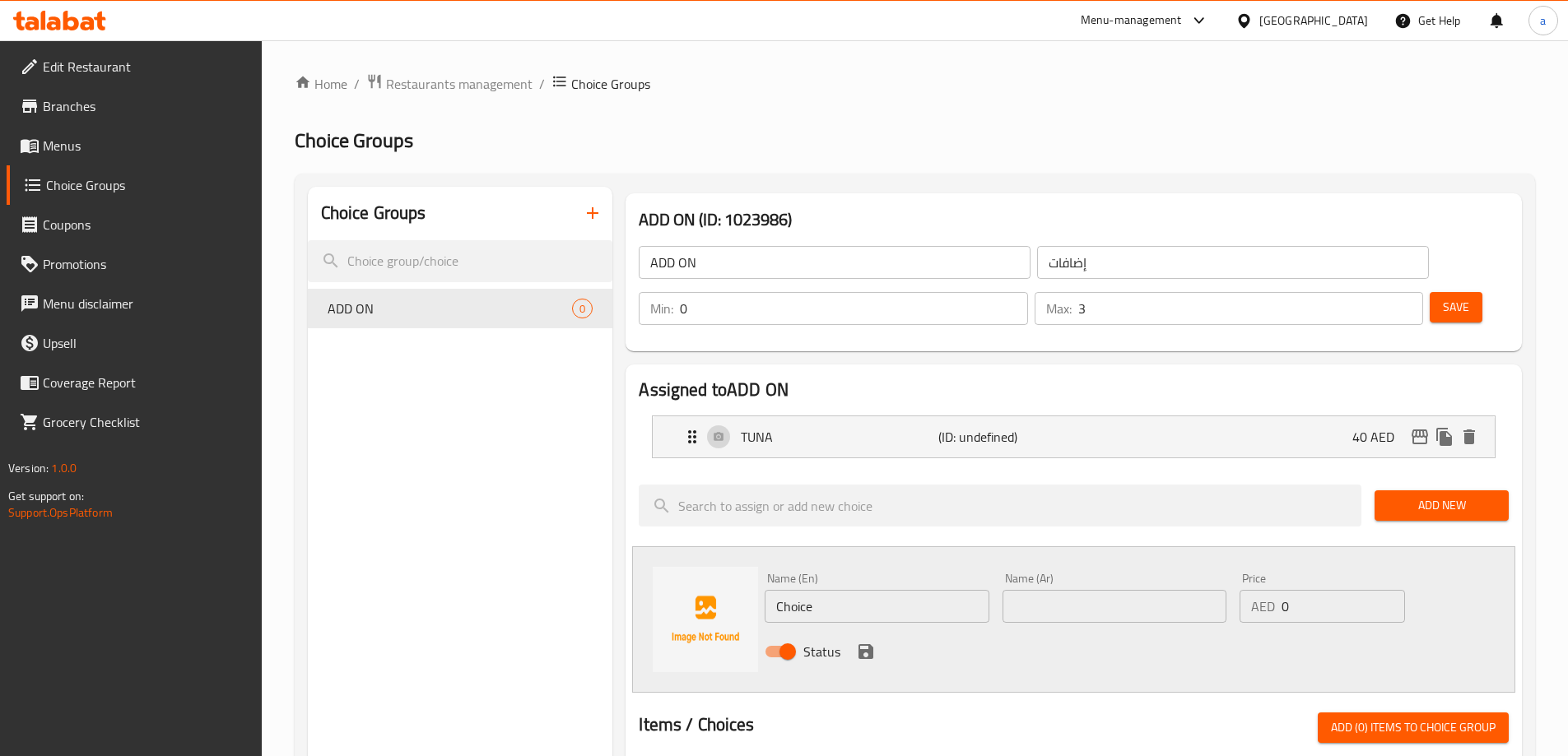
click at [892, 578] on div "Name (En) Choice Name (En)" at bounding box center [876, 597] width 237 height 63
click at [893, 590] on input "Choice" at bounding box center [876, 606] width 224 height 33
paste input "Slices of beef Angus Fillet"
type input "Slices of beef Angus Fillet"
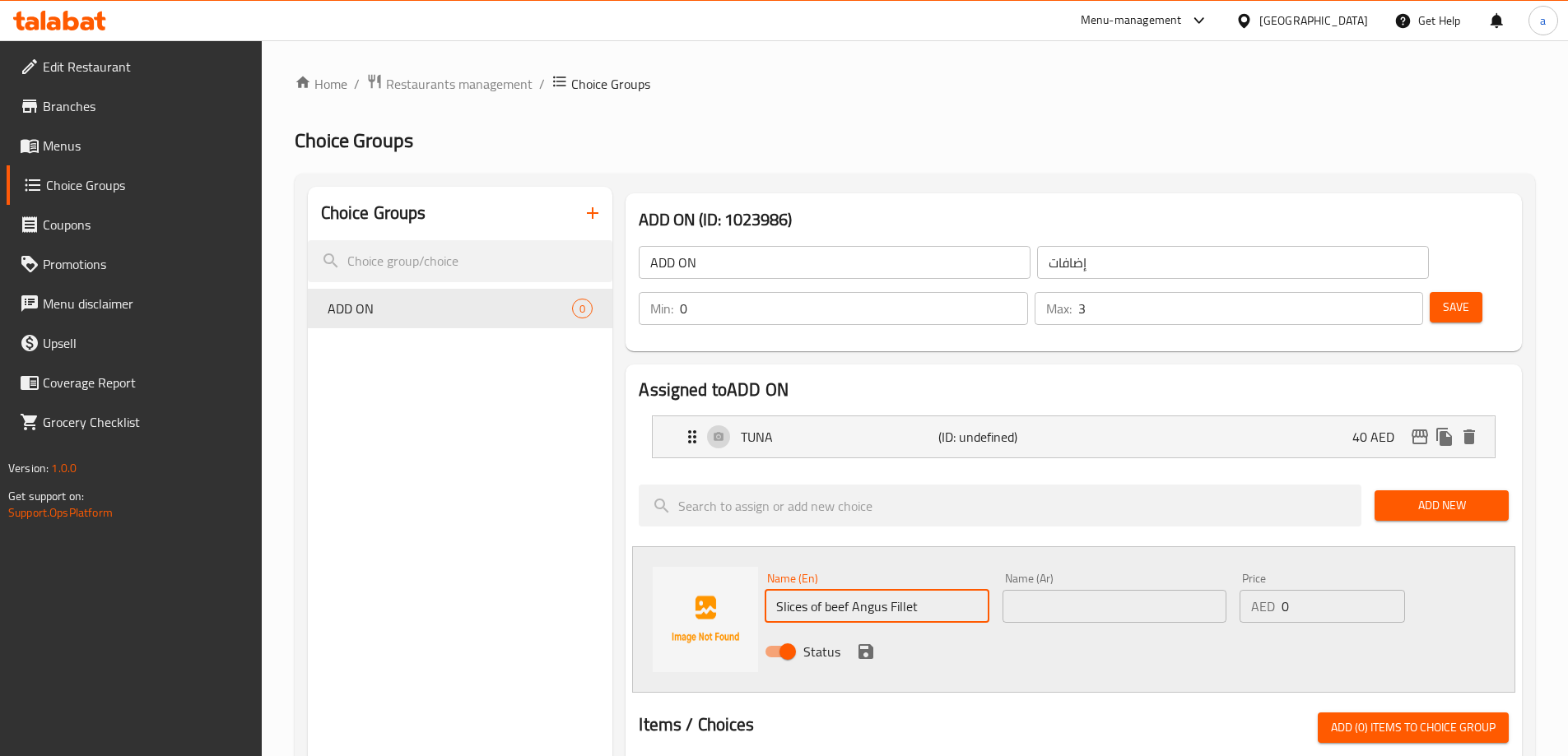
click at [1097, 590] on input "text" at bounding box center [1114, 606] width 224 height 33
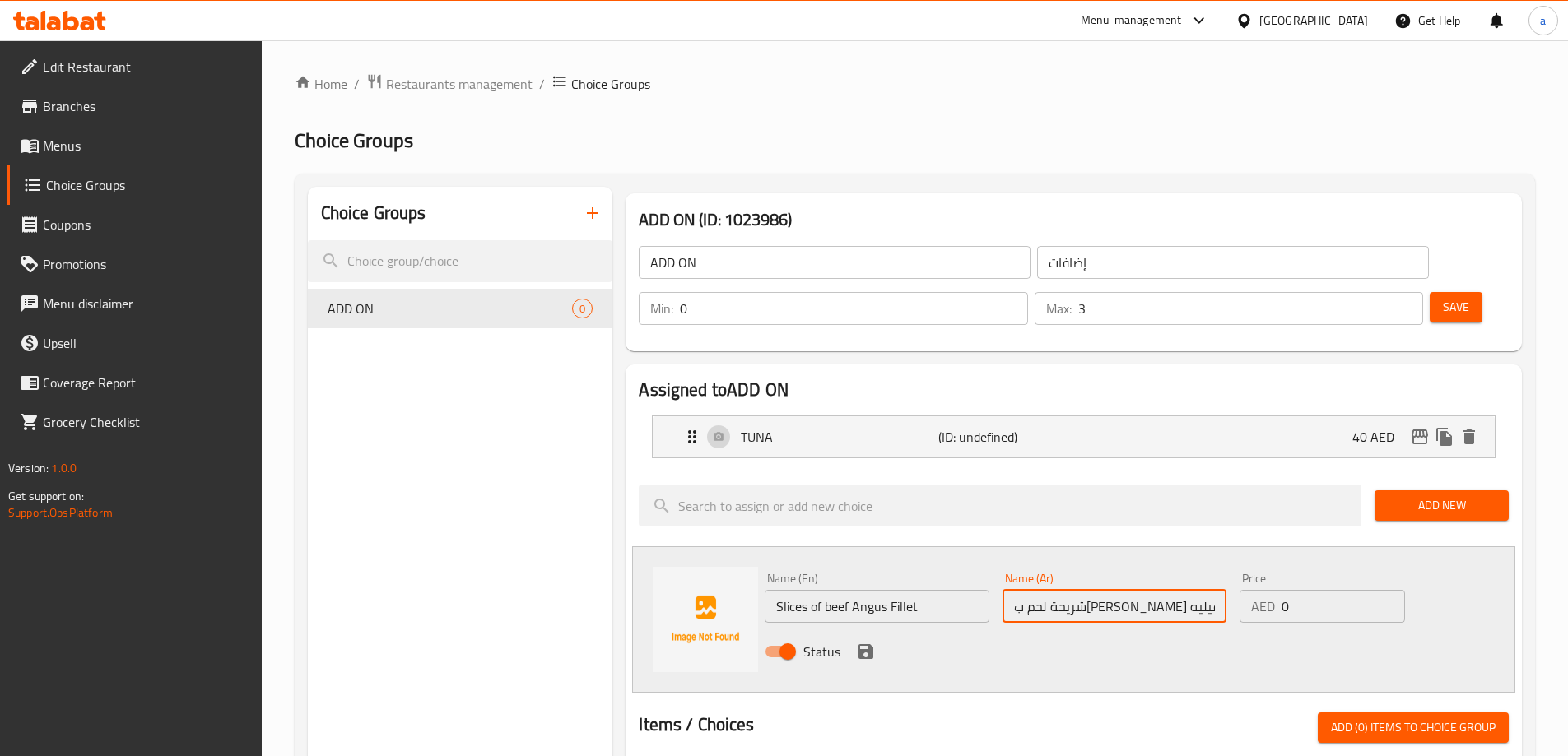
type input "شريحة لحم ب[PERSON_NAME] فيليه"
click at [1305, 590] on input "0" at bounding box center [1342, 606] width 123 height 33
type input "80"
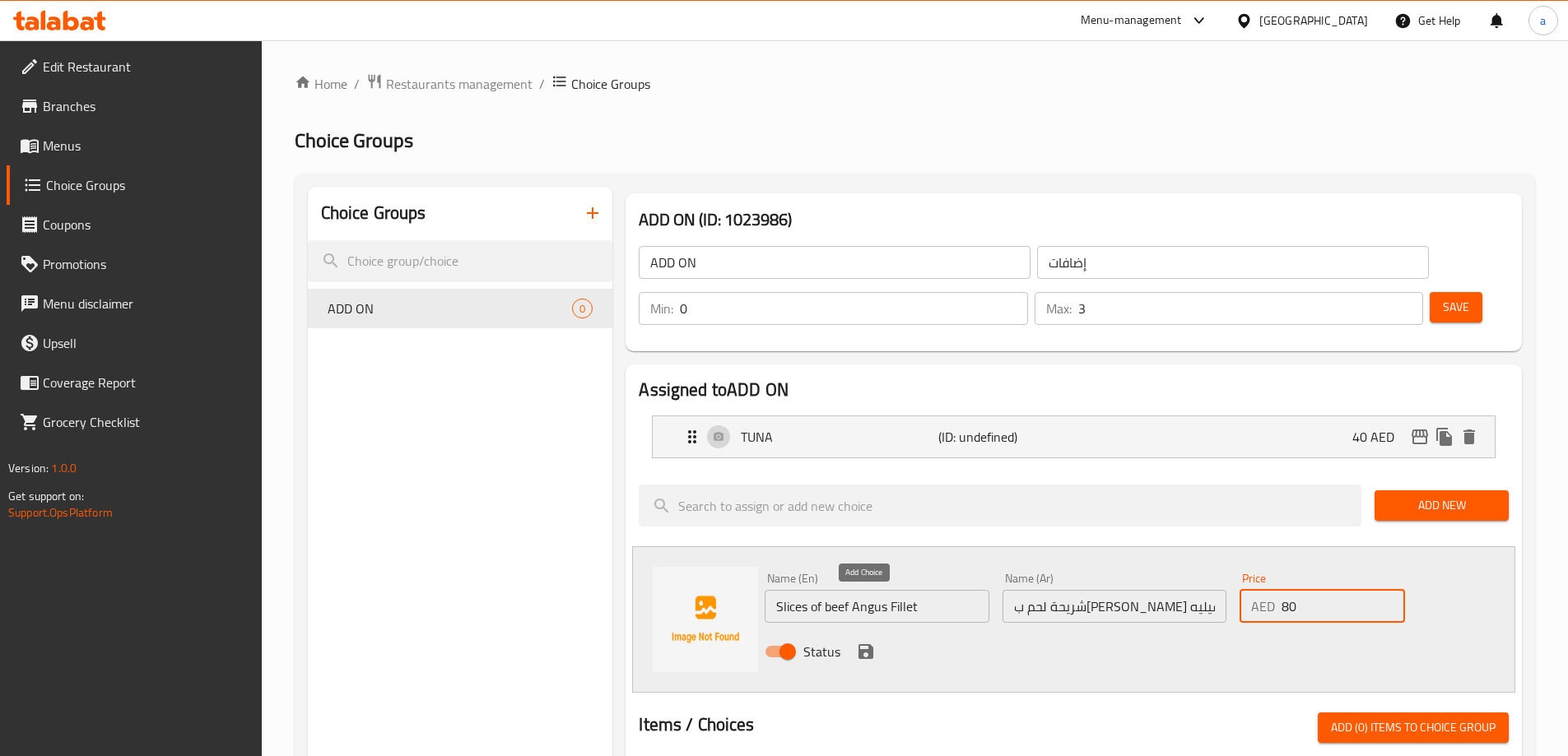
click at [865, 639] on button "save" at bounding box center [865, 650] width 24 height 24
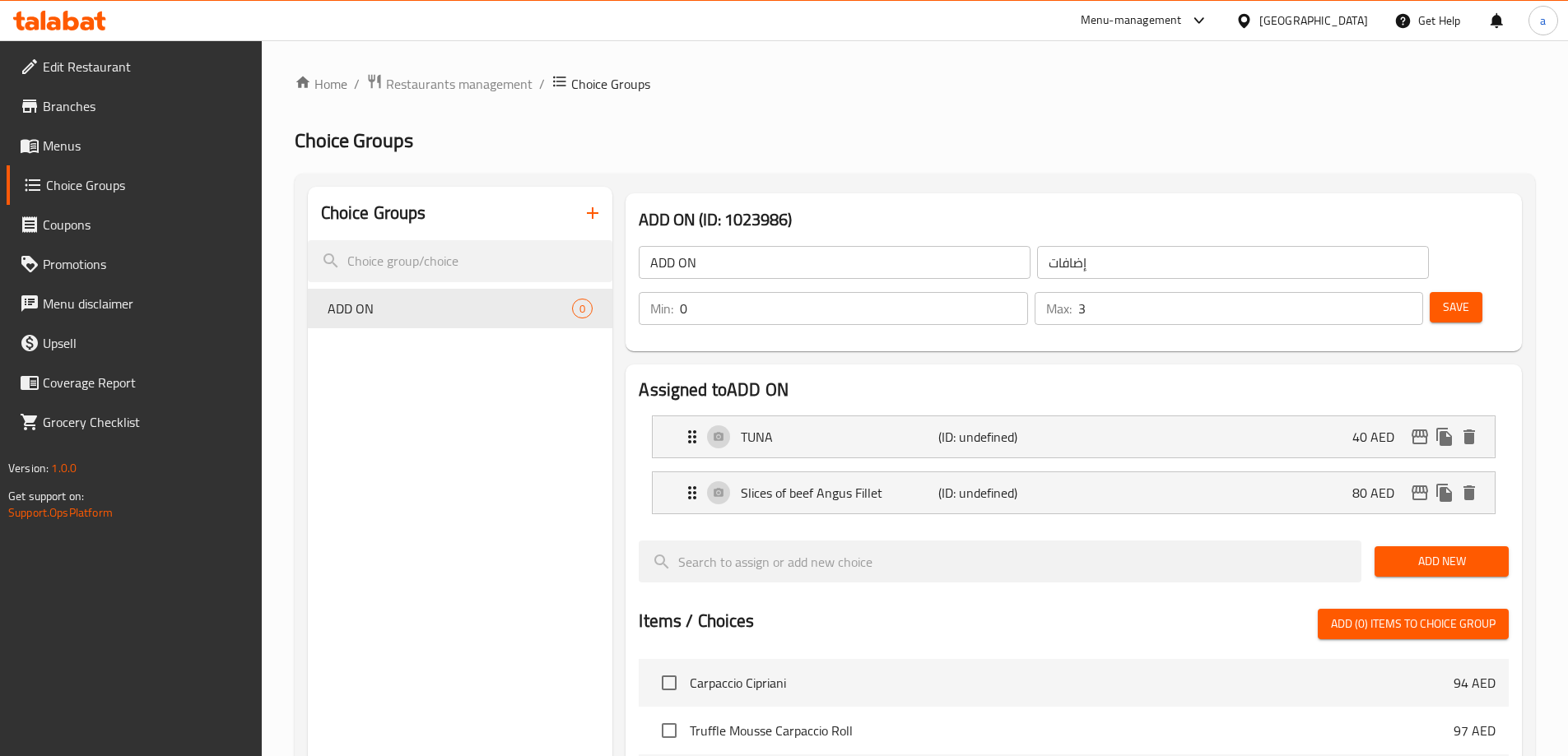
click at [1456, 551] on span "Add New" at bounding box center [1441, 560] width 108 height 20
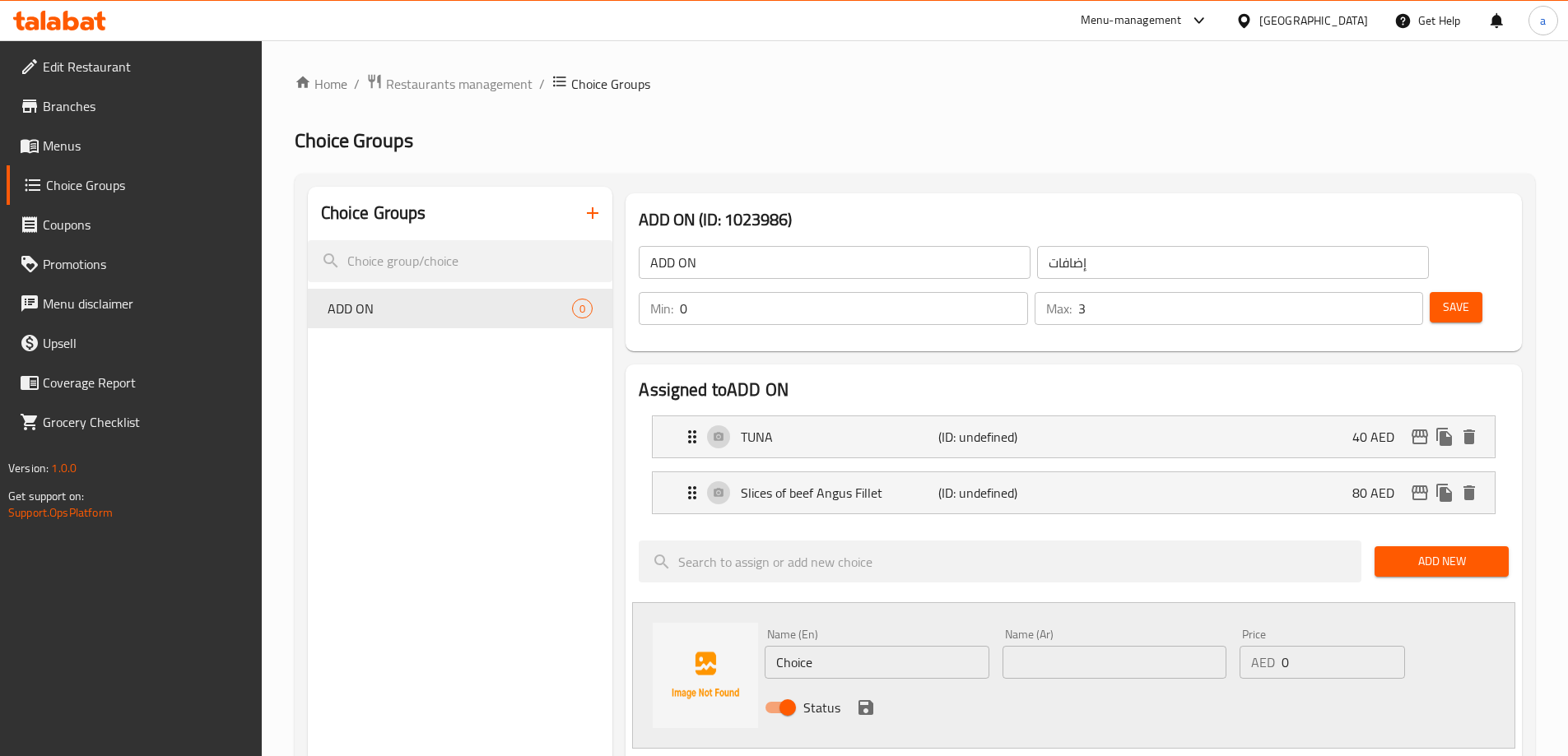
click at [906, 646] on input "Choice" at bounding box center [876, 662] width 224 height 33
type input "FETA"
type input "فيتا"
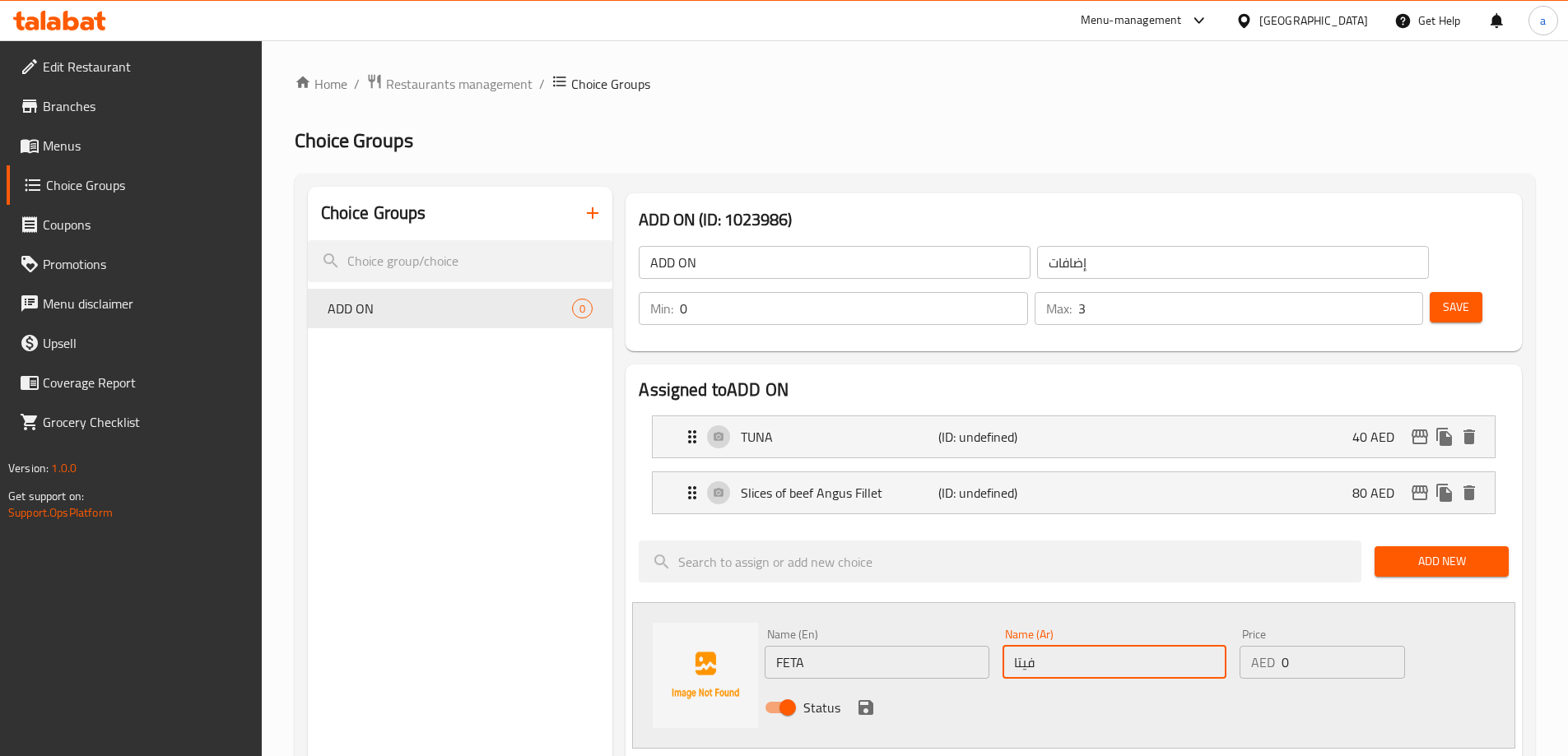
click at [1351, 646] on input "0" at bounding box center [1342, 662] width 123 height 33
type input "35"
click at [867, 698] on icon "save" at bounding box center [866, 708] width 19 height 19
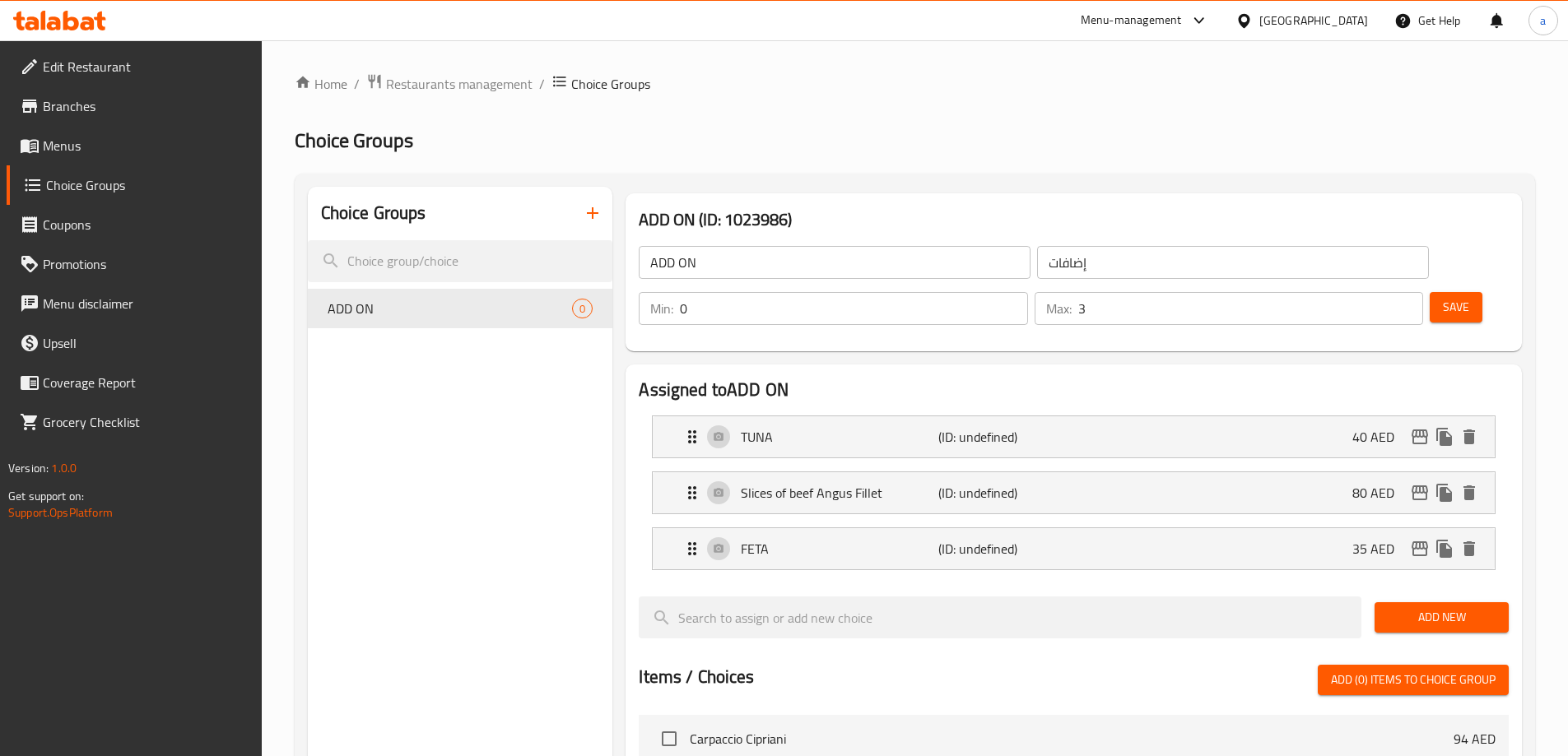
click at [1443, 297] on span "Save" at bounding box center [1456, 307] width 26 height 20
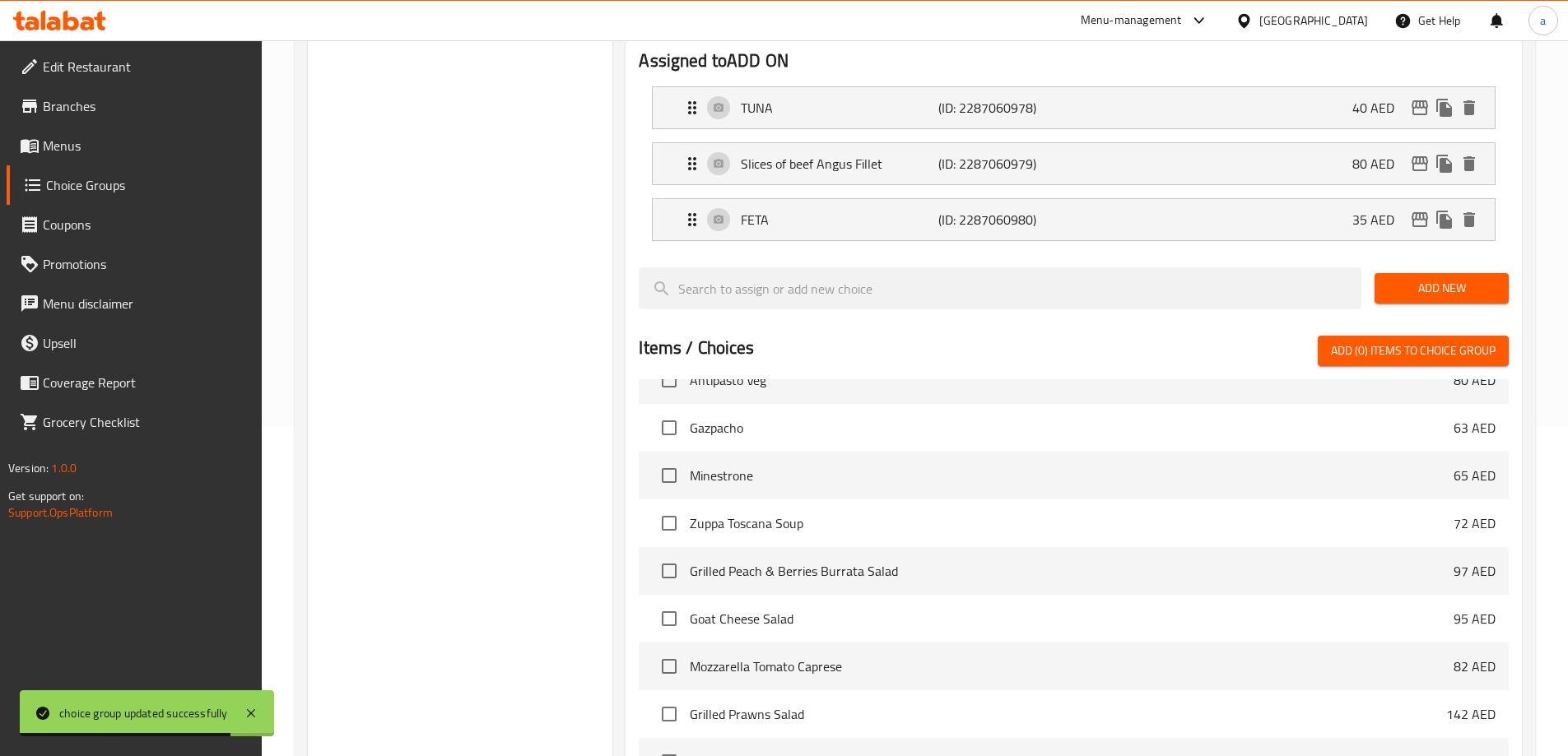
scroll to position [540, 0]
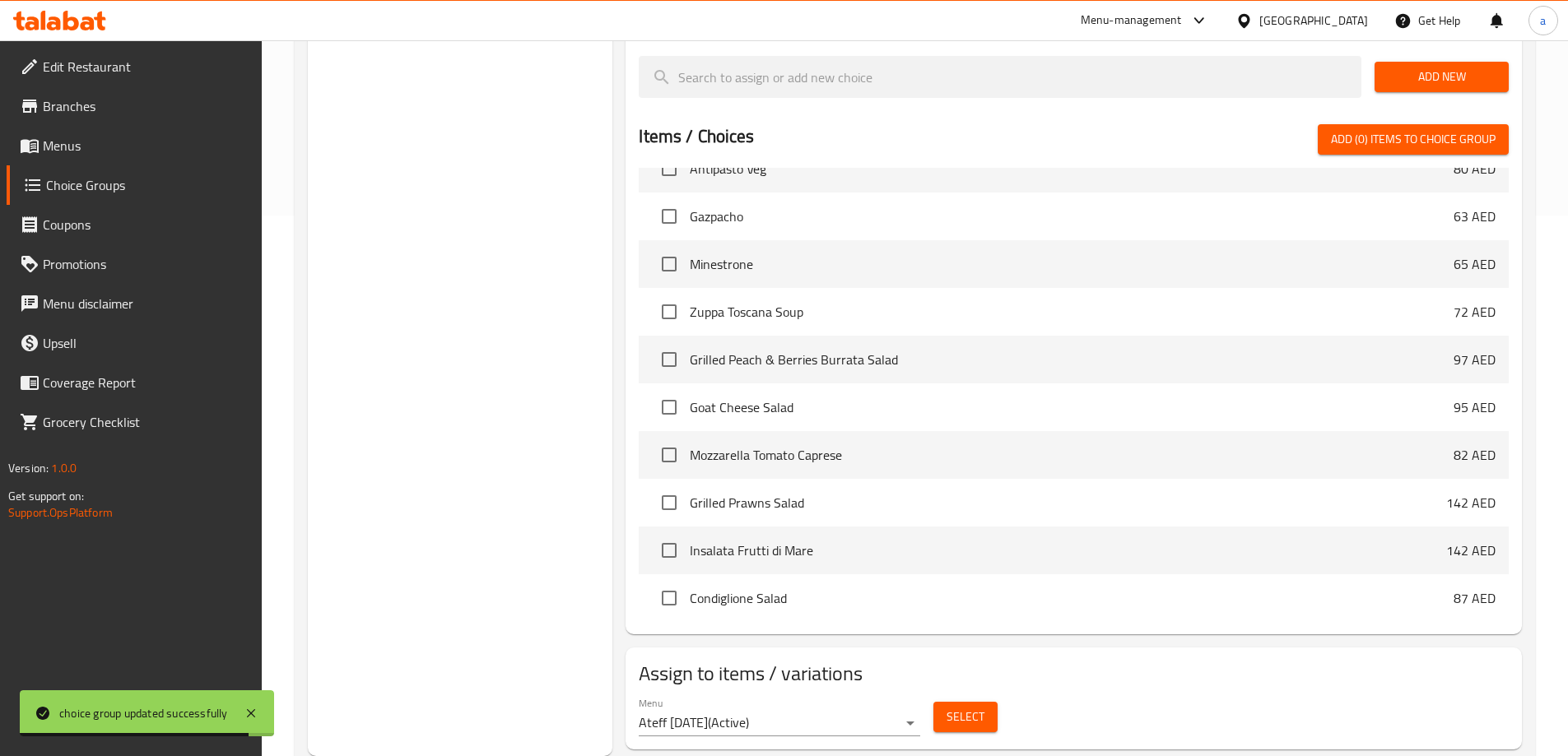
click at [979, 707] on span "Select" at bounding box center [965, 716] width 38 height 20
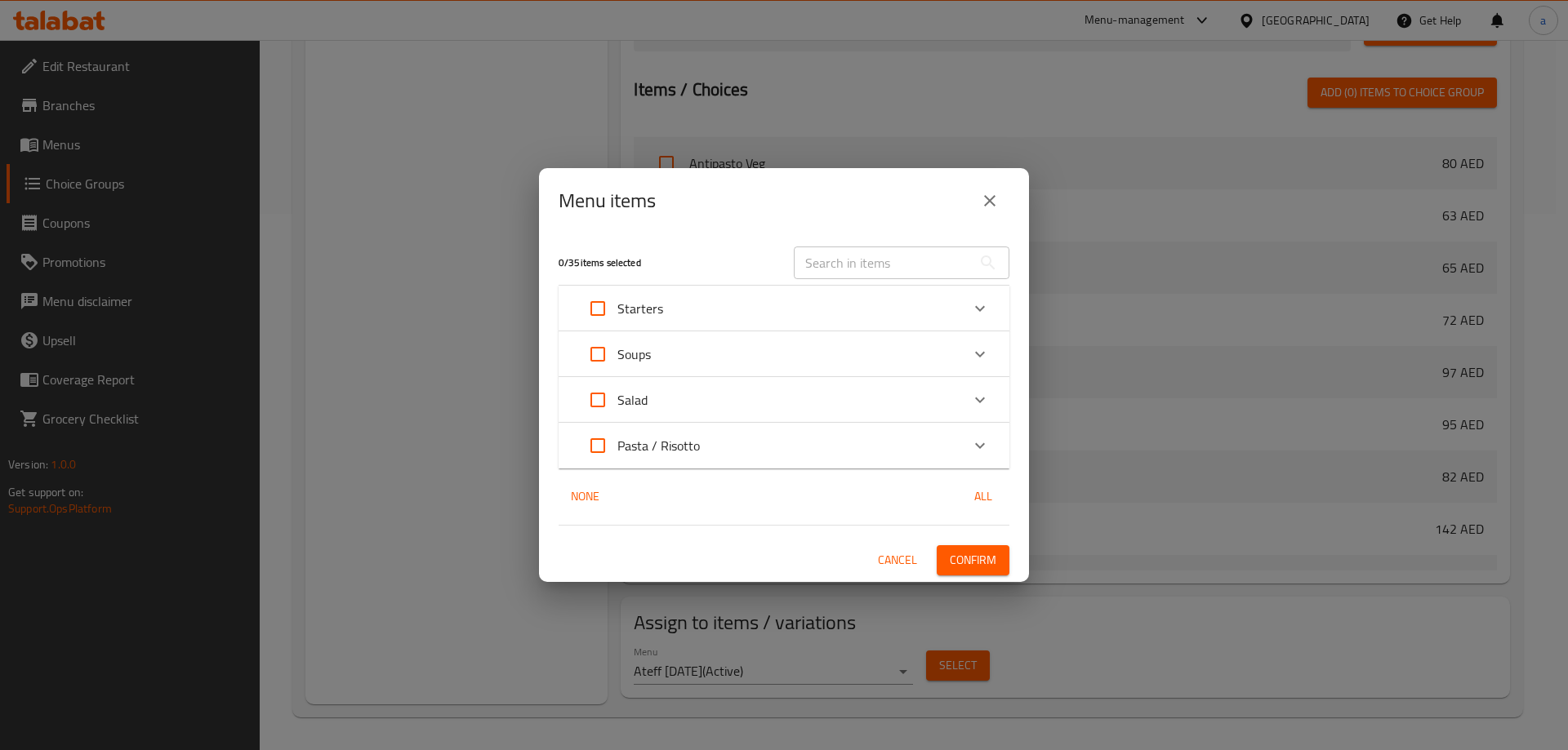
click at [601, 399] on input "Expand" at bounding box center [598, 399] width 39 height 39
checkbox input "true"
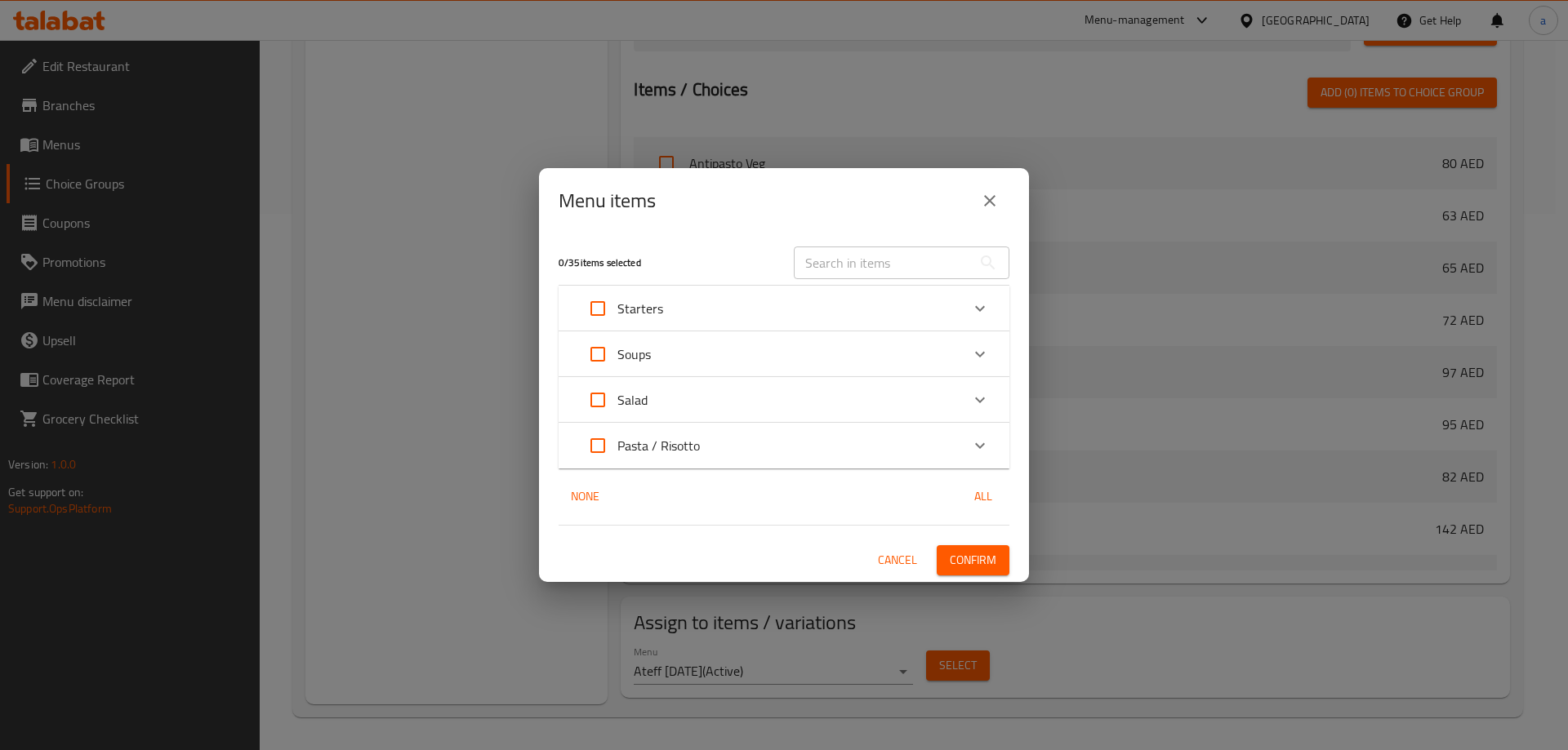
checkbox input "true"
click at [971, 571] on button "Confirm" at bounding box center [973, 560] width 73 height 30
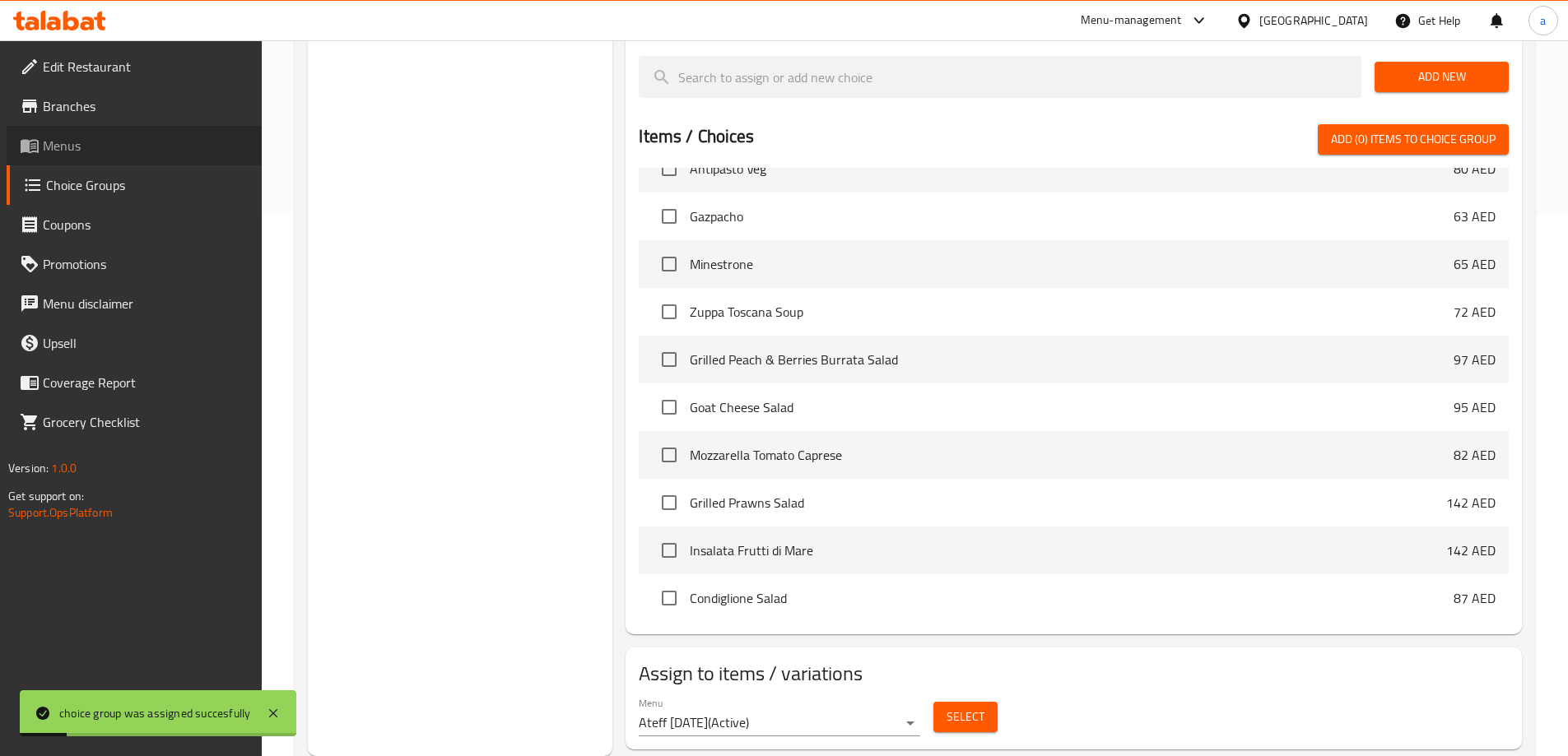
click at [77, 161] on link "Menus" at bounding box center [134, 145] width 255 height 40
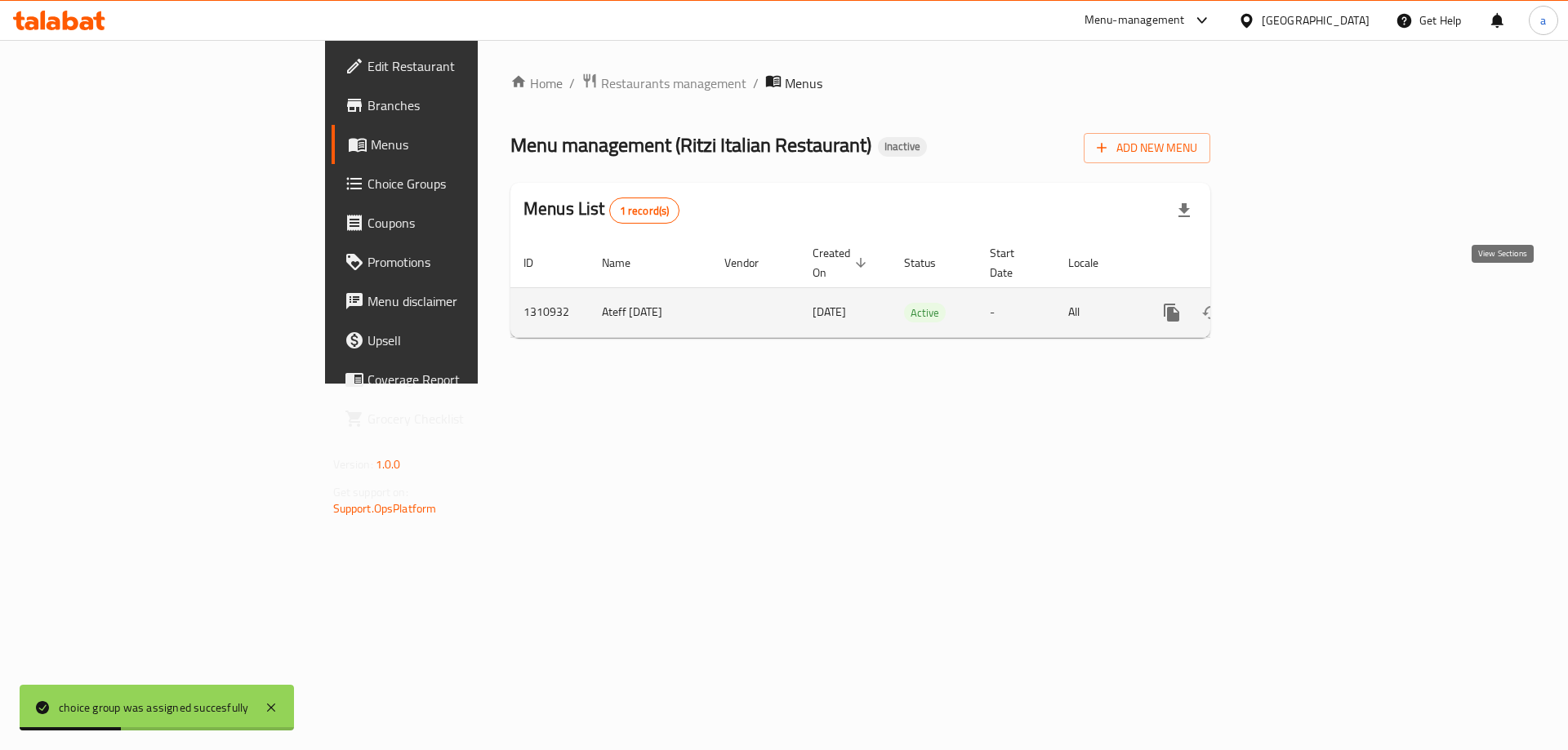
click at [1297, 305] on icon "enhanced table" at bounding box center [1288, 312] width 14 height 14
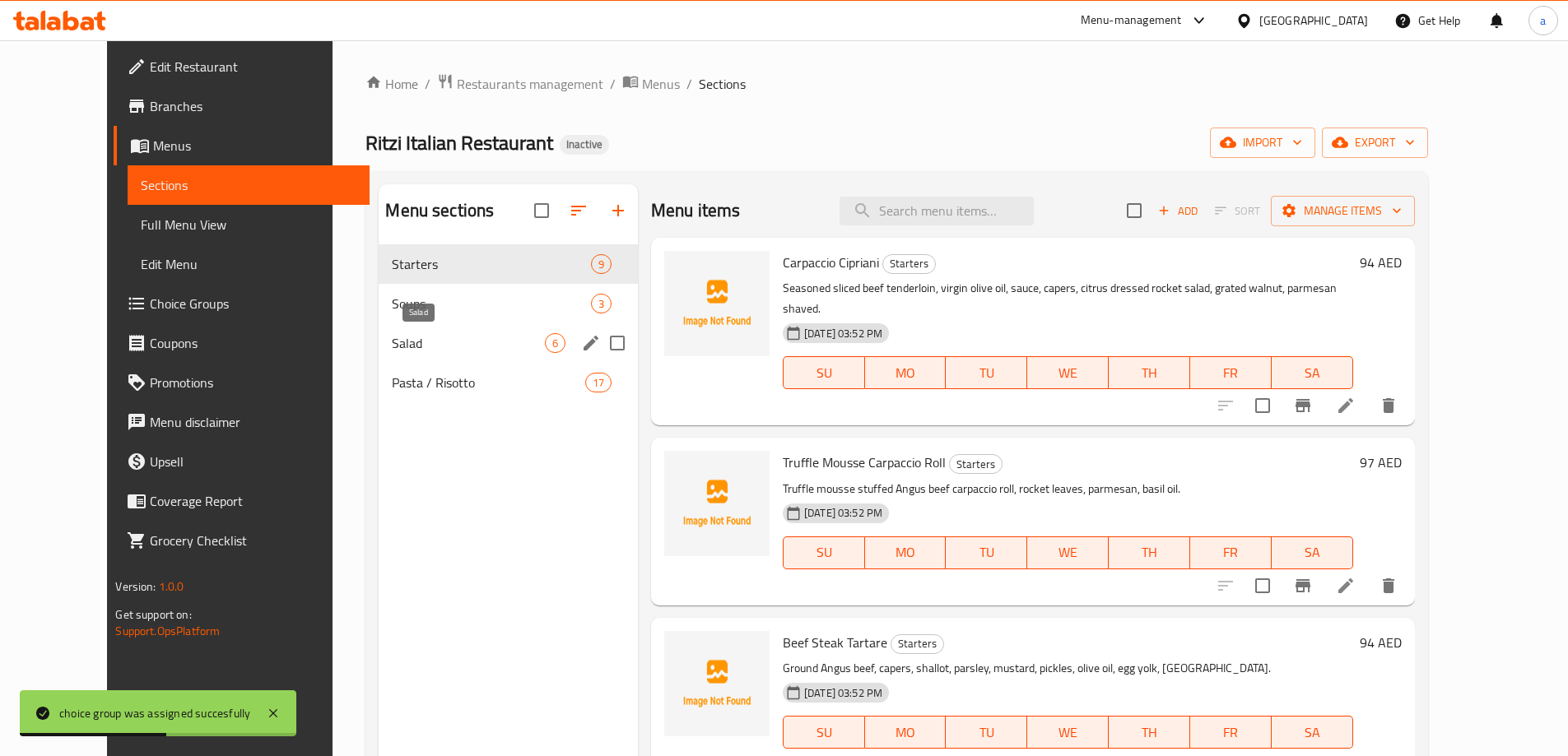
click at [401, 352] on span "Salad" at bounding box center [468, 343] width 152 height 19
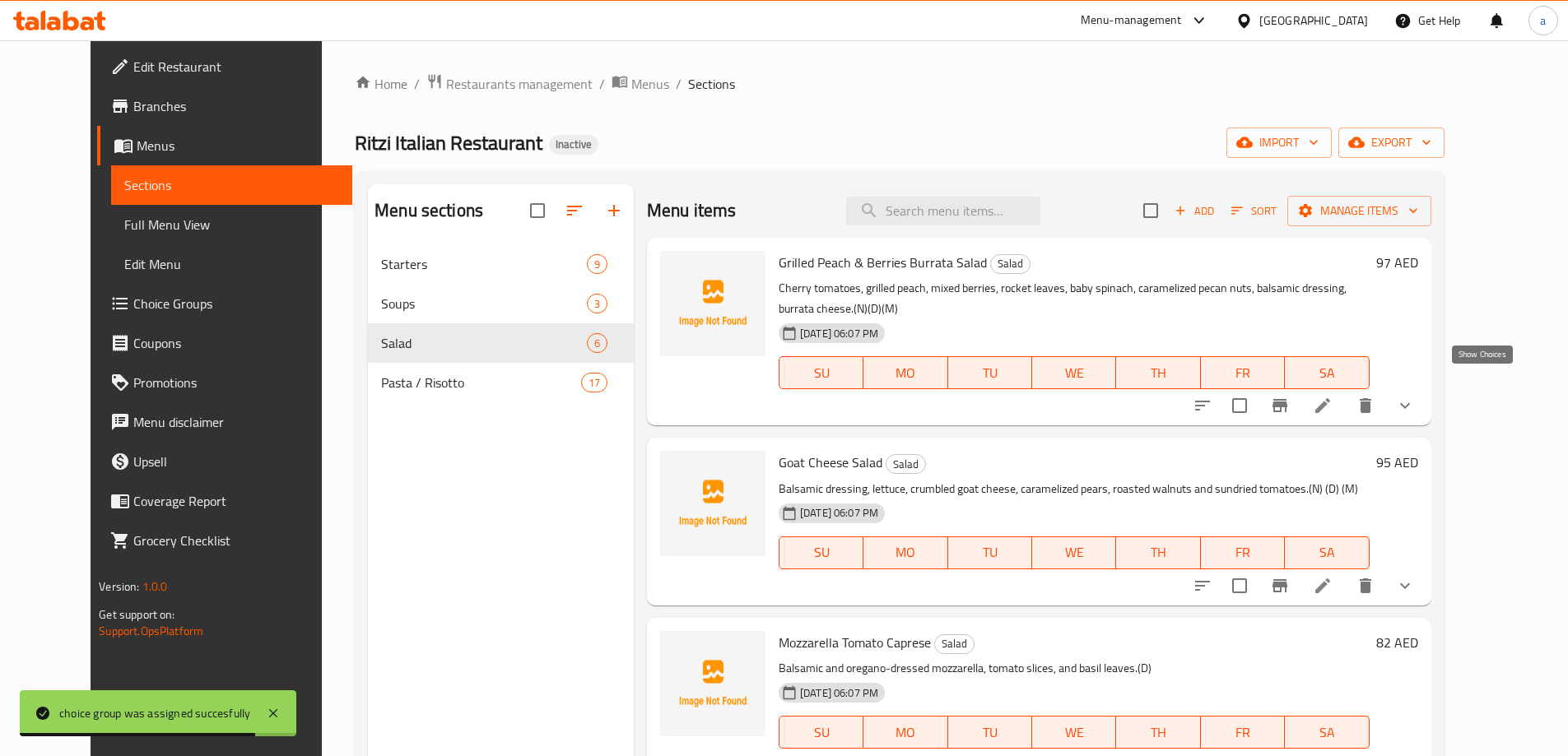
click at [1410, 403] on icon "show more" at bounding box center [1405, 406] width 10 height 6
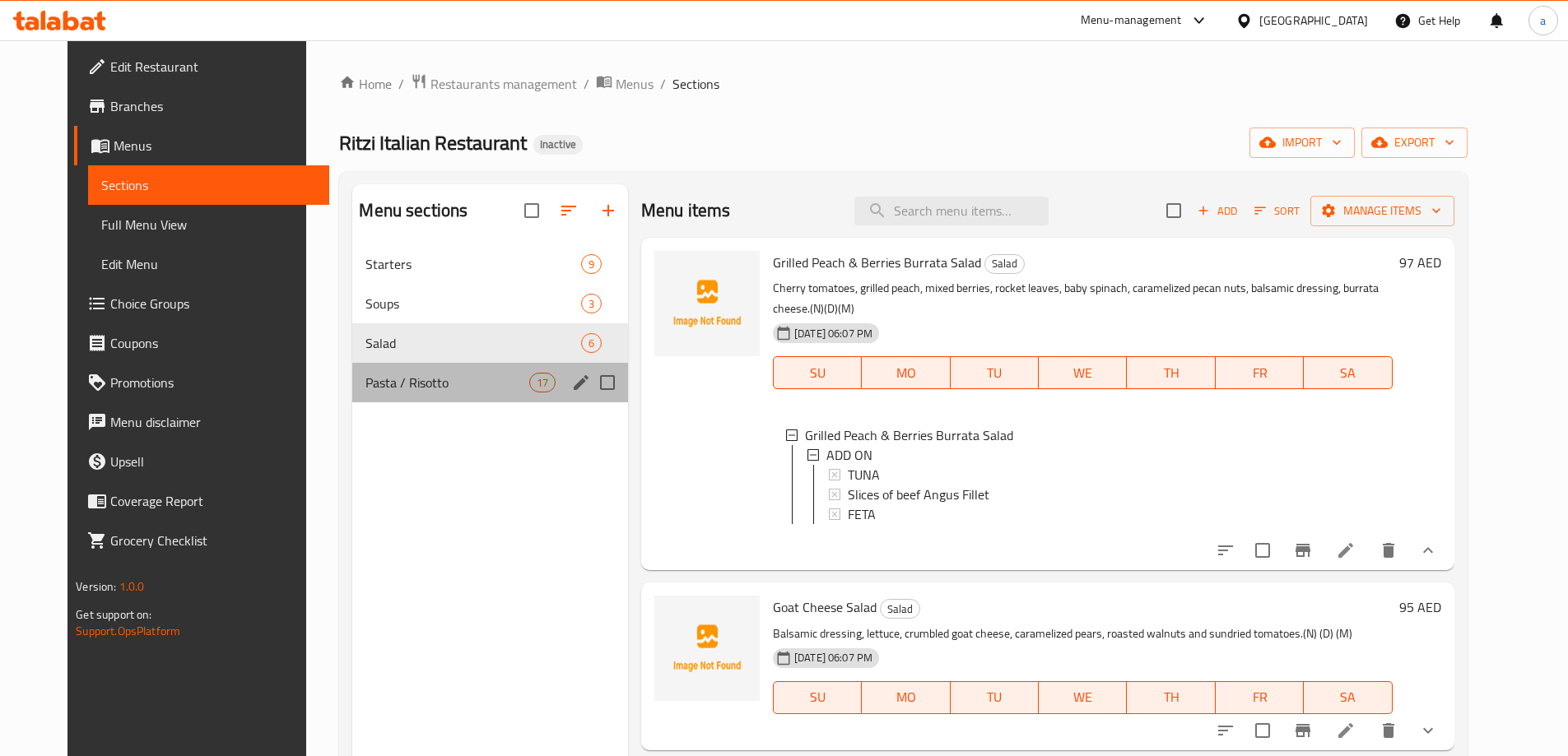
click at [408, 371] on div "Pasta / Risotto 17" at bounding box center [490, 382] width 276 height 40
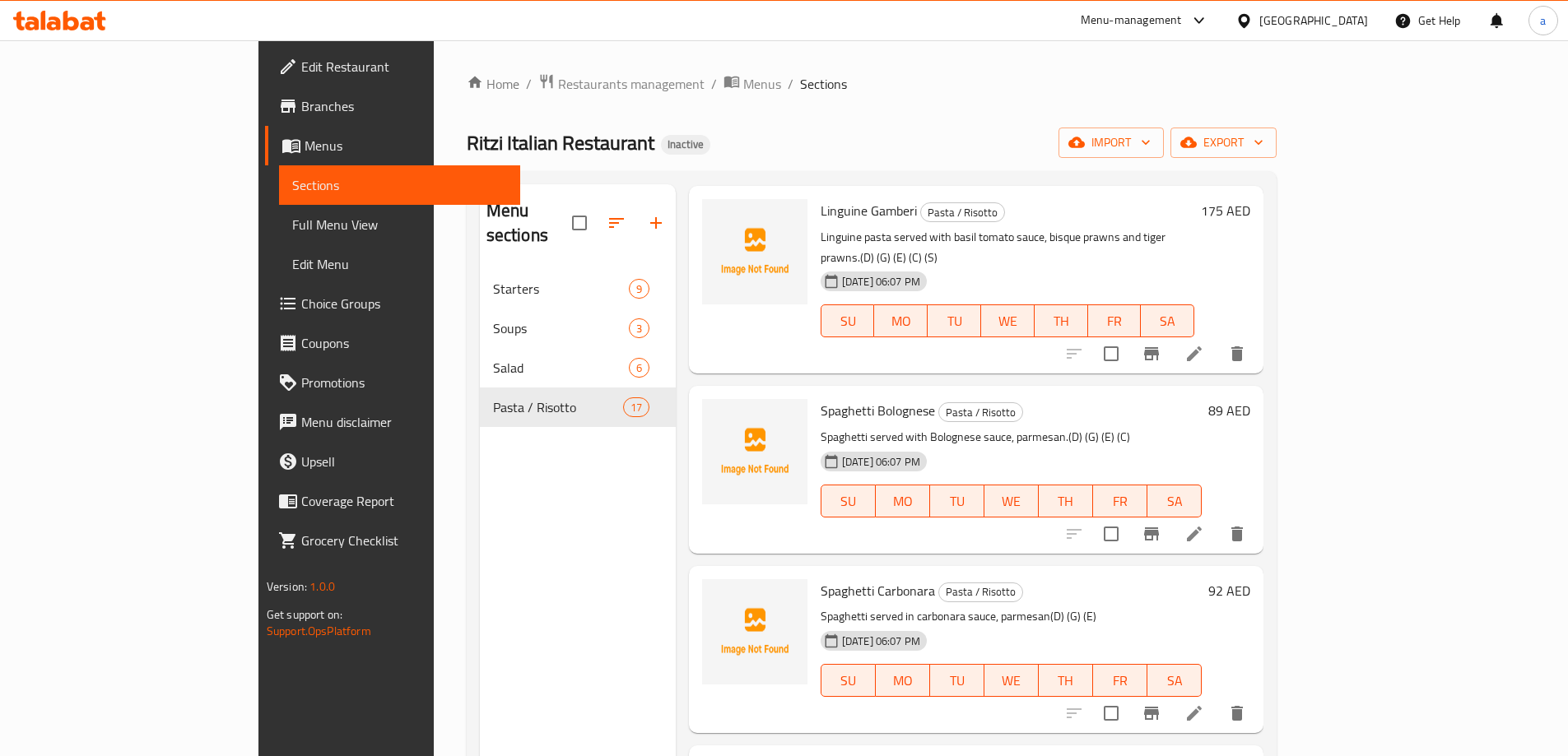
scroll to position [576, 0]
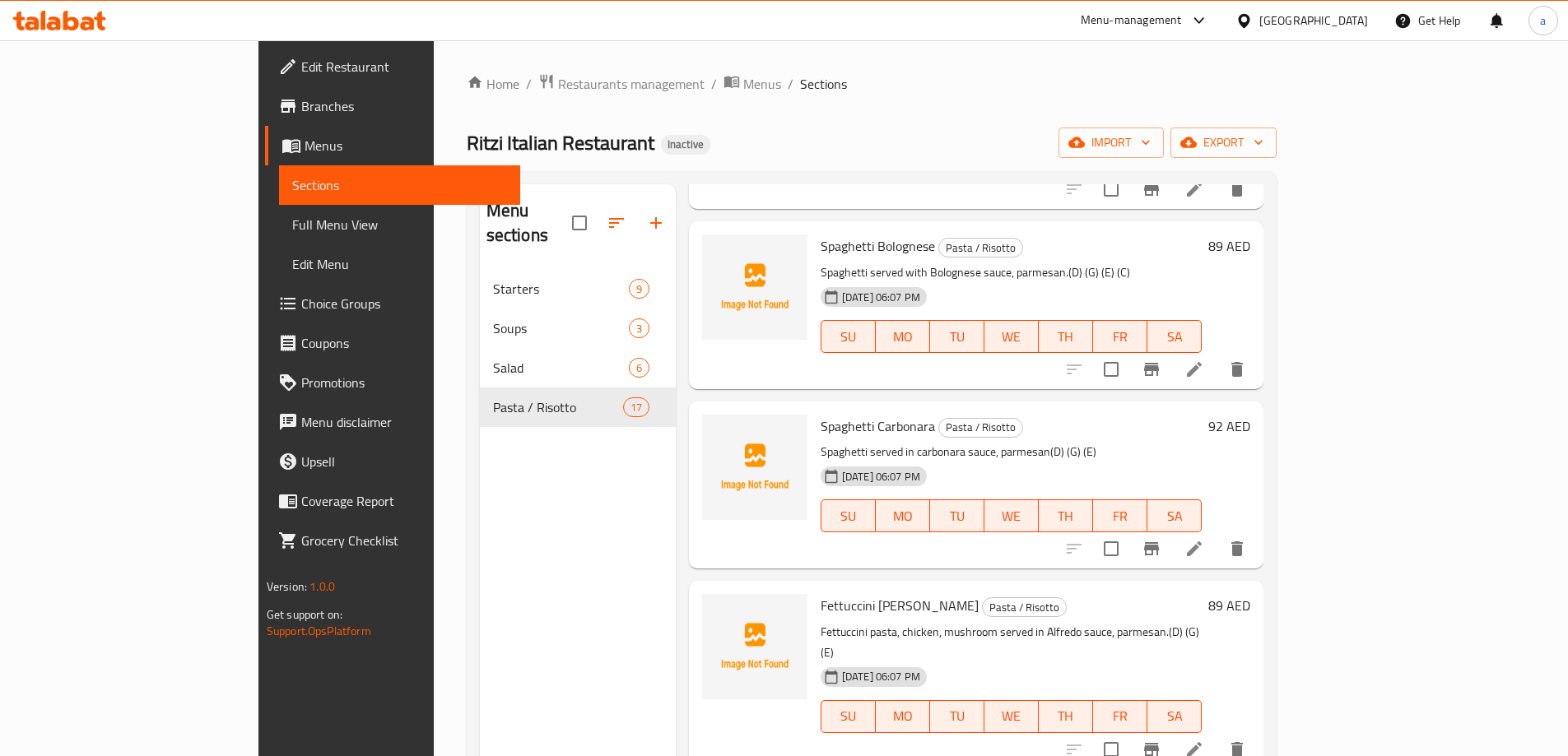
click at [1217, 534] on li at bounding box center [1194, 549] width 46 height 30
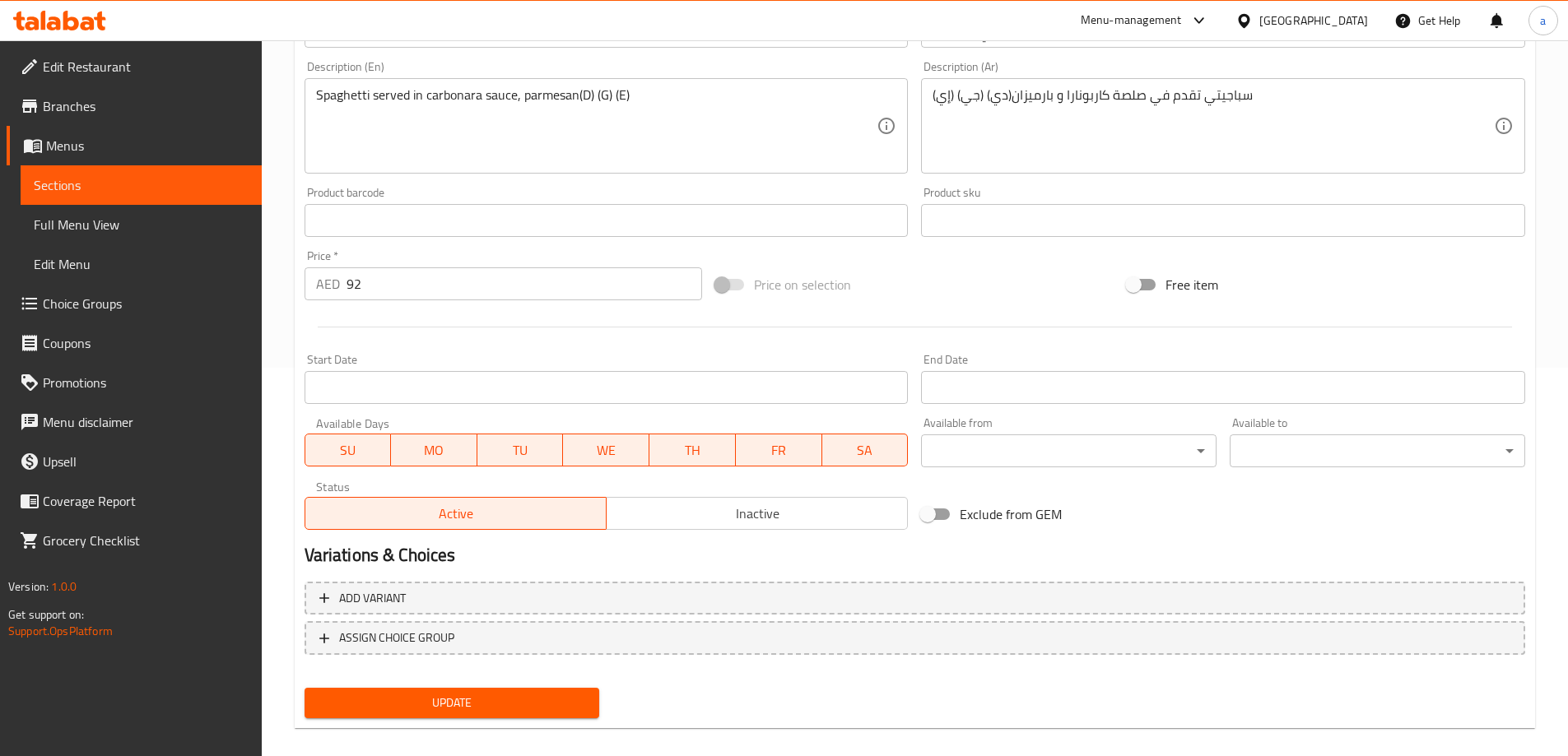
scroll to position [407, 0]
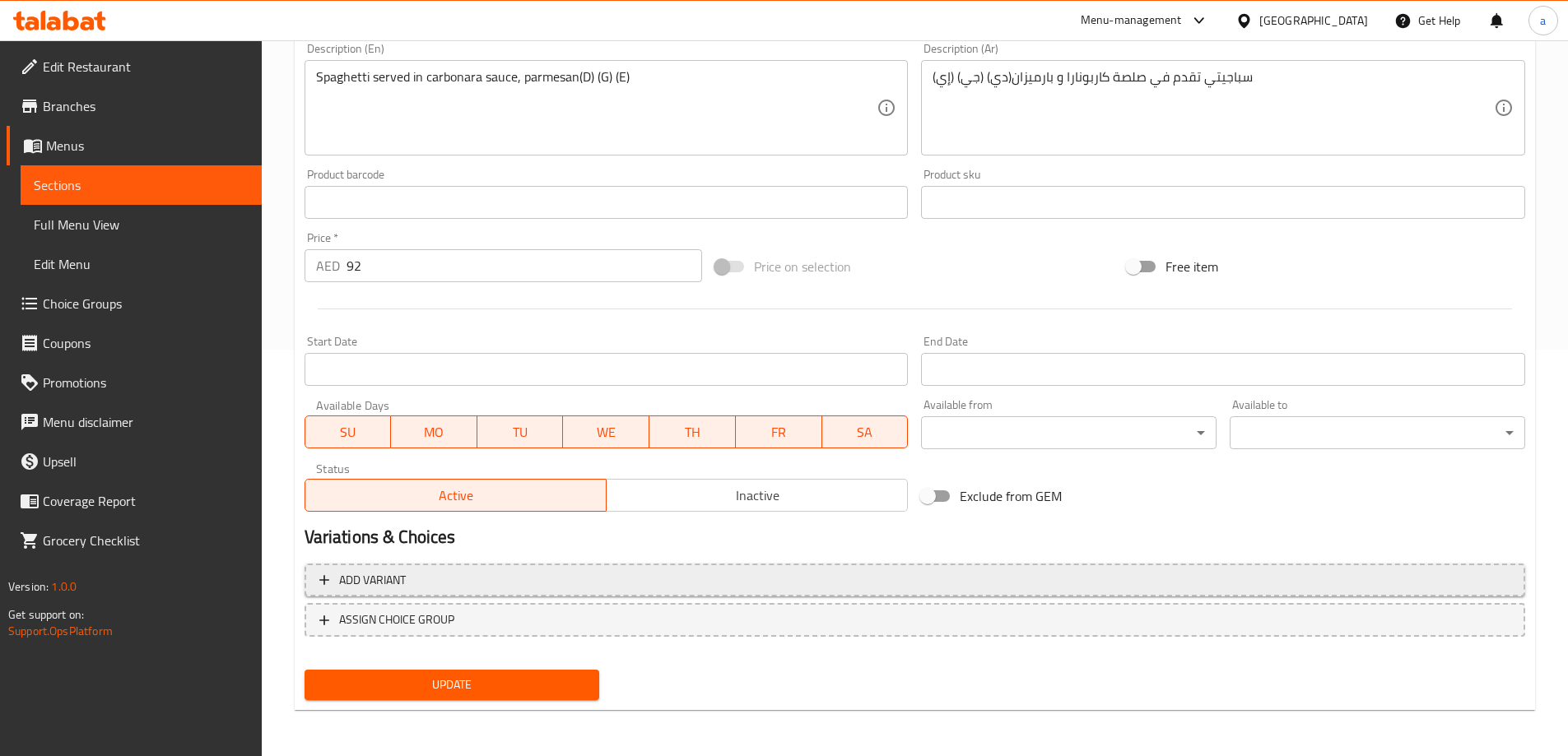
click at [397, 582] on span "Add variant" at bounding box center [372, 580] width 67 height 20
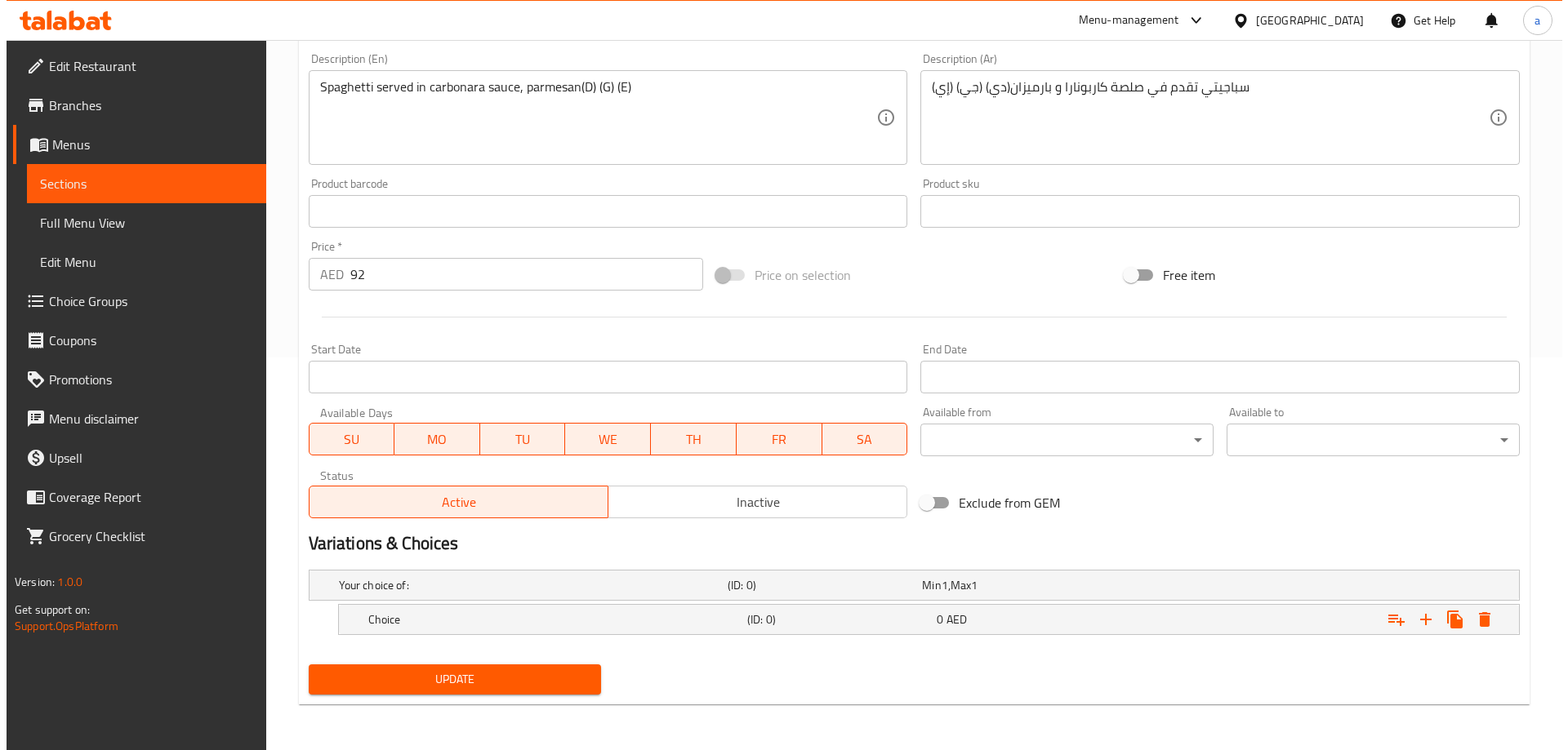
scroll to position [393, 0]
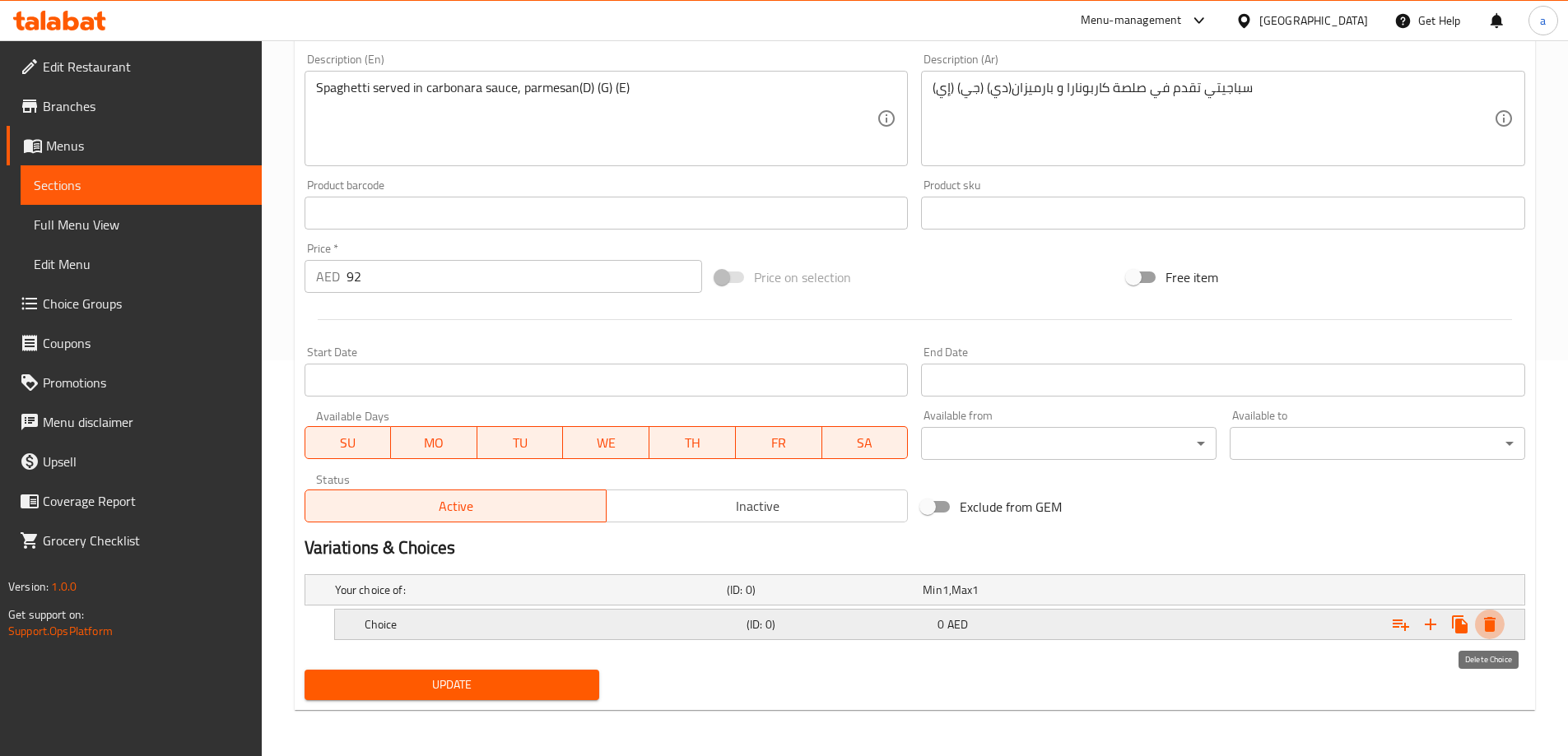
click at [1485, 619] on icon "Expand" at bounding box center [1490, 623] width 12 height 15
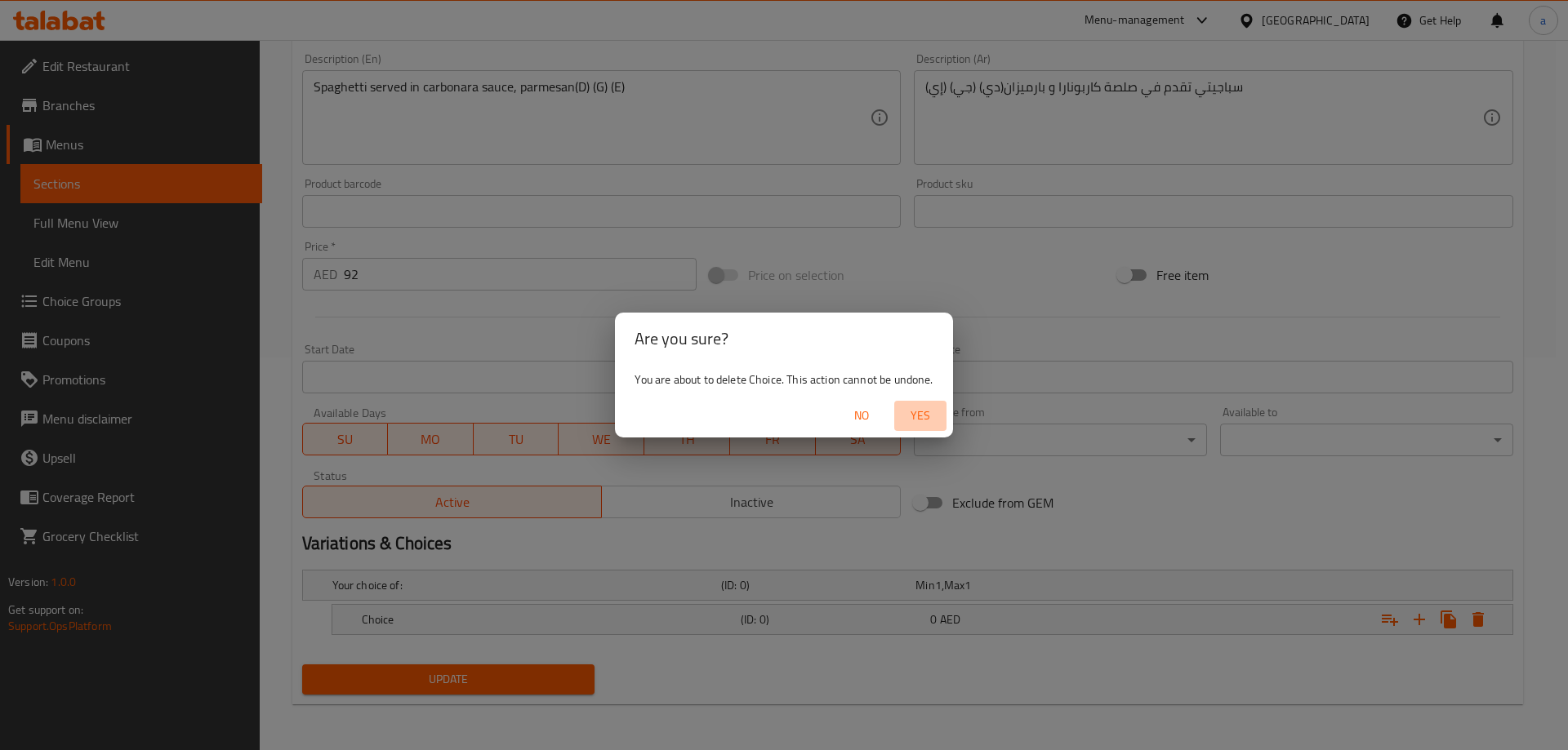
click at [919, 415] on span "Yes" at bounding box center [919, 415] width 39 height 20
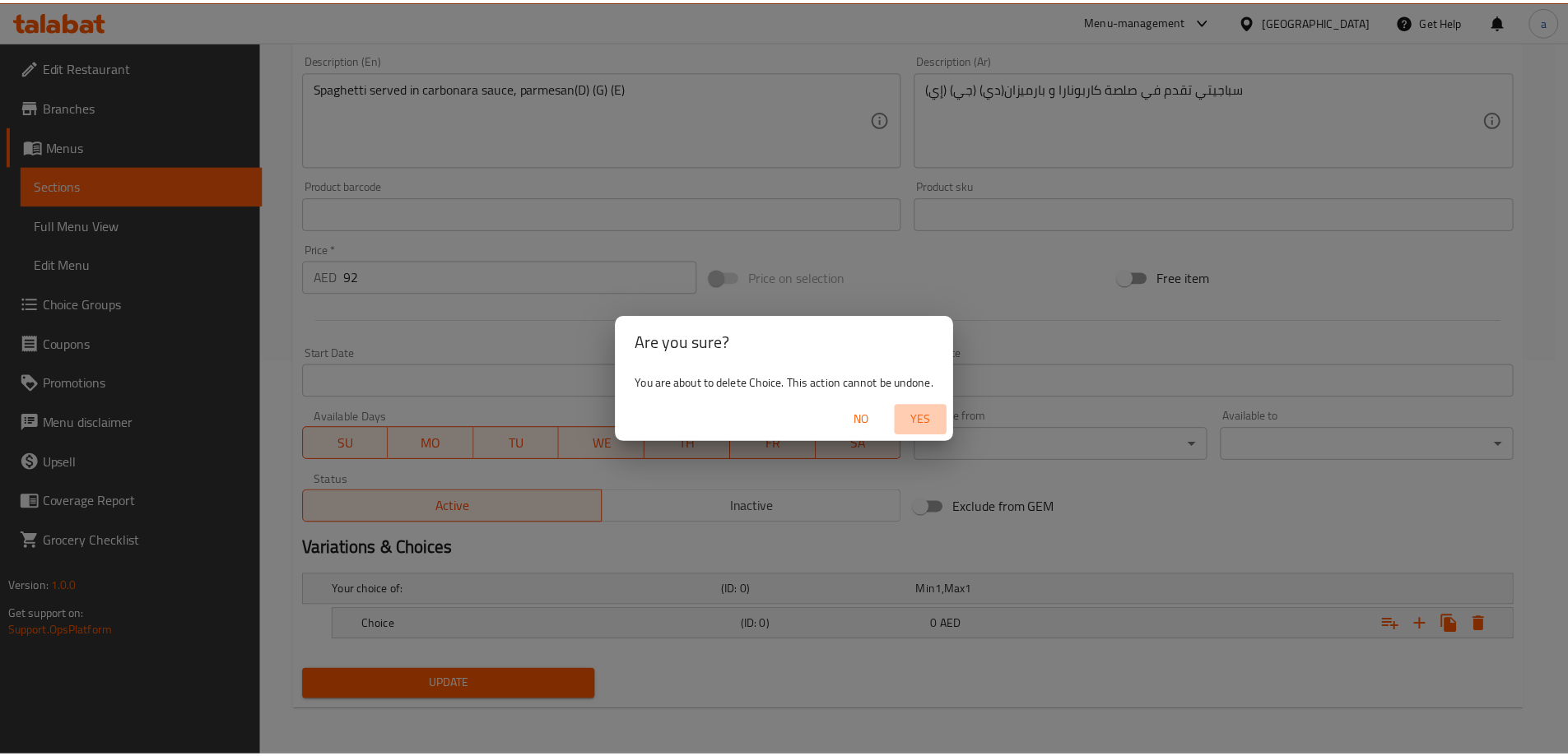
scroll to position [390, 0]
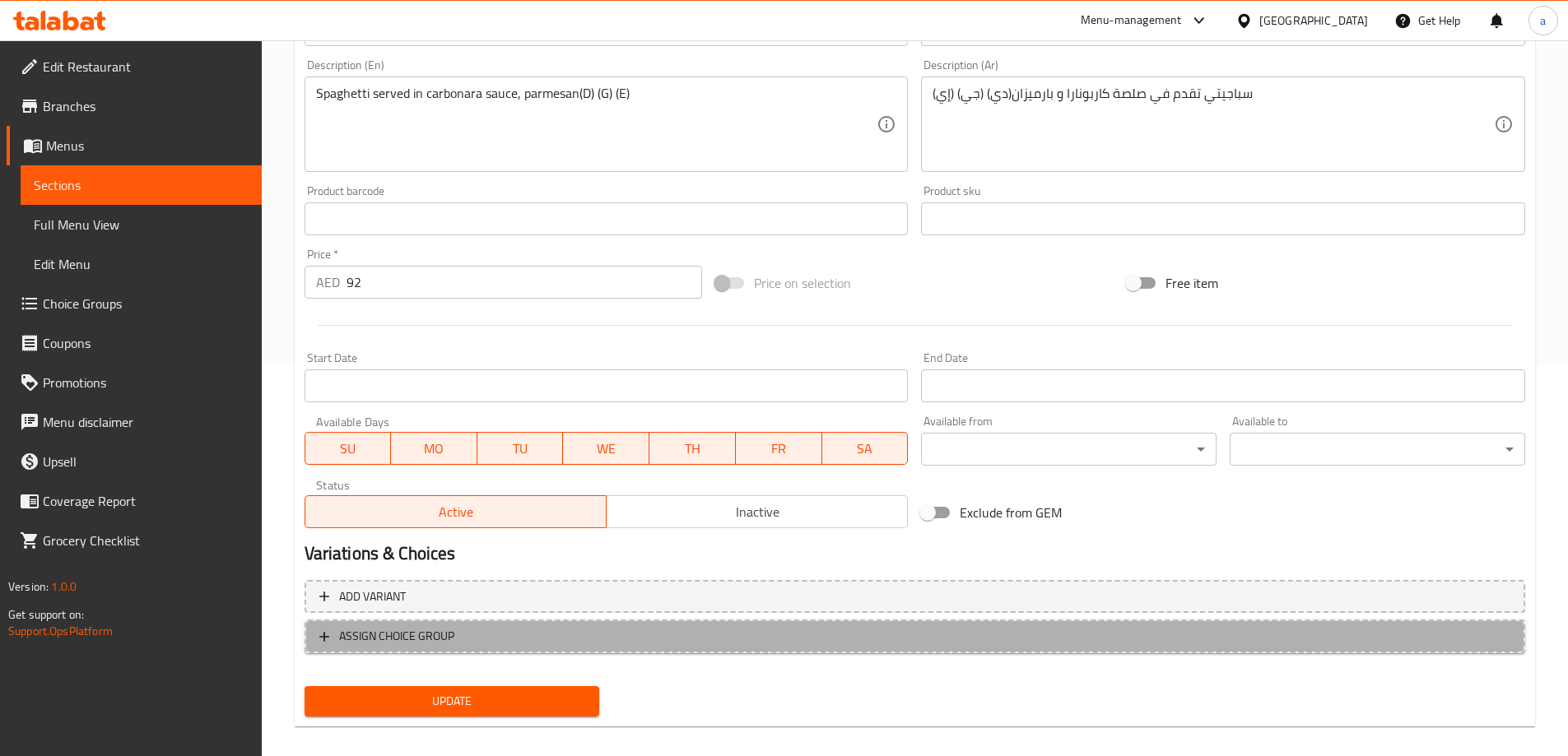
click at [628, 630] on span "ASSIGN CHOICE GROUP" at bounding box center [915, 636] width 1191 height 20
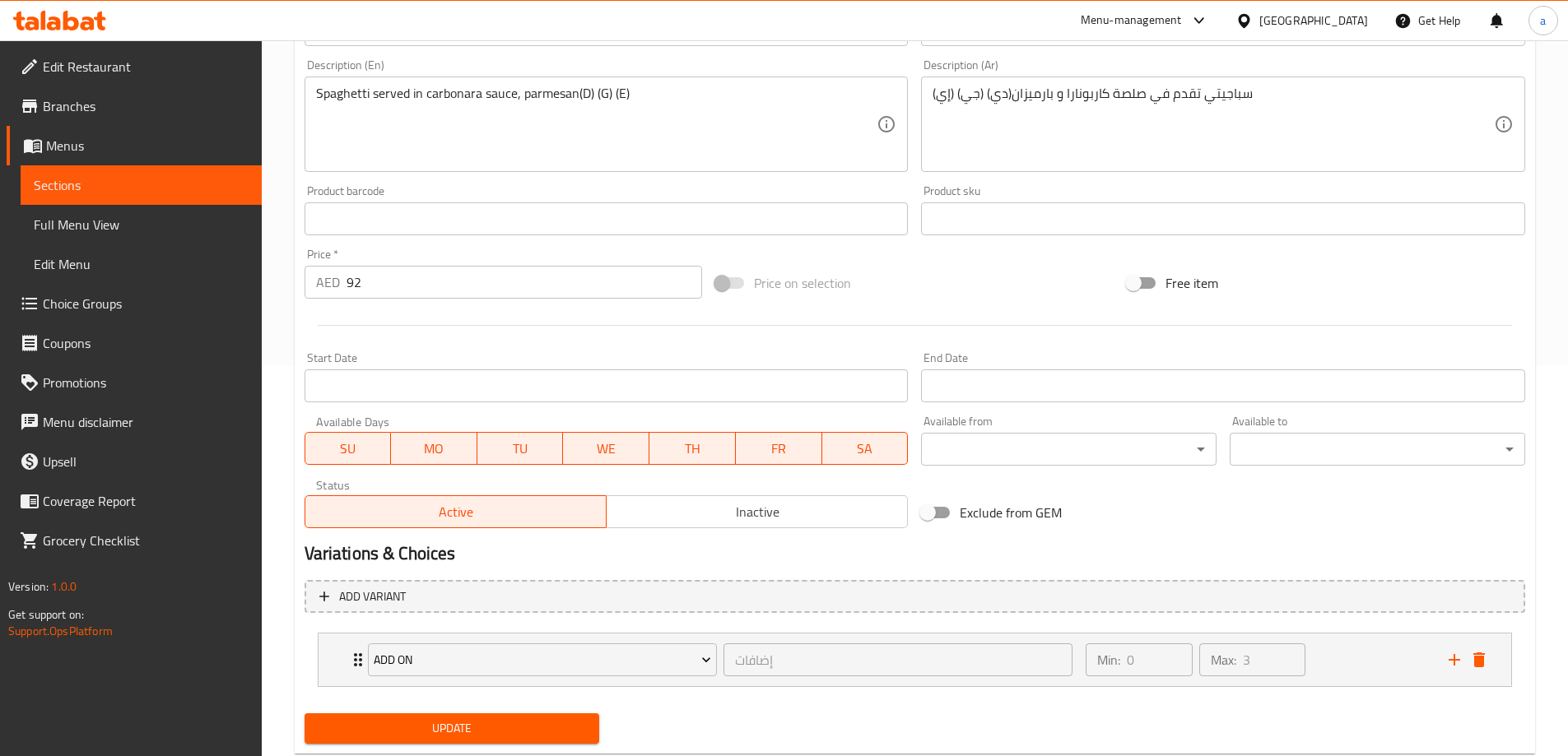
scroll to position [434, 0]
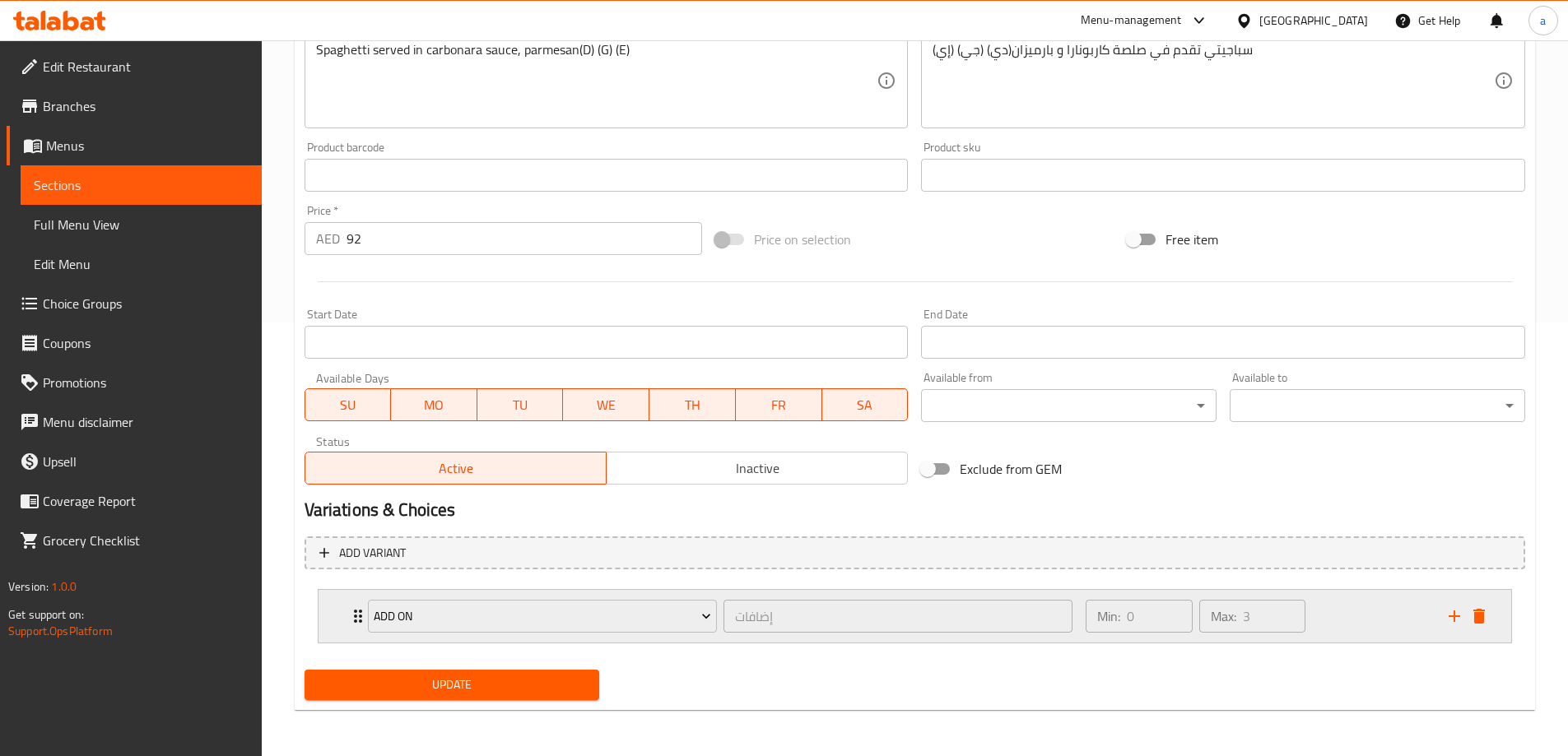
click at [332, 627] on div "ADD ON إضافات ​ Min: 0 ​ Max: 3 ​" at bounding box center [914, 616] width 1192 height 52
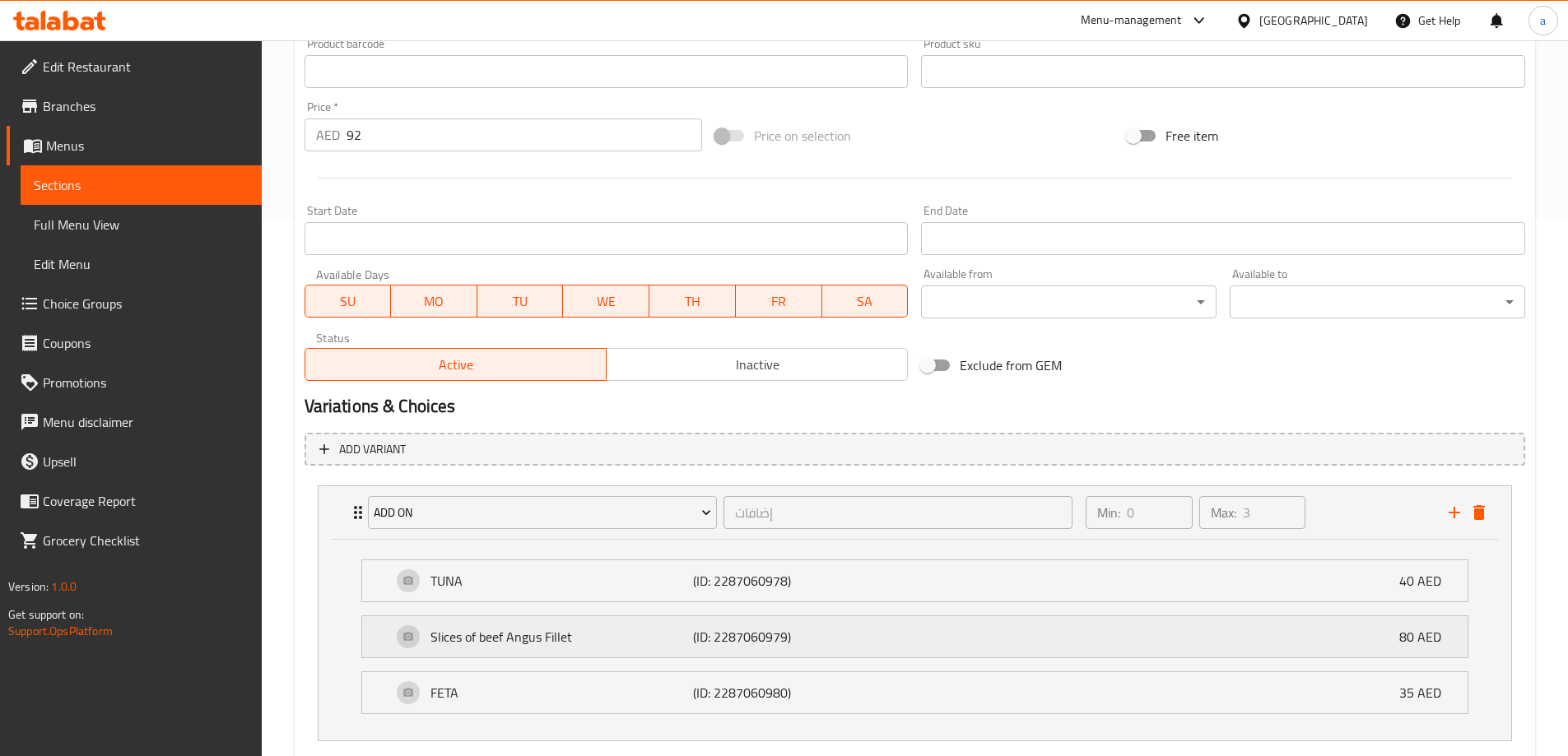
scroll to position [635, 0]
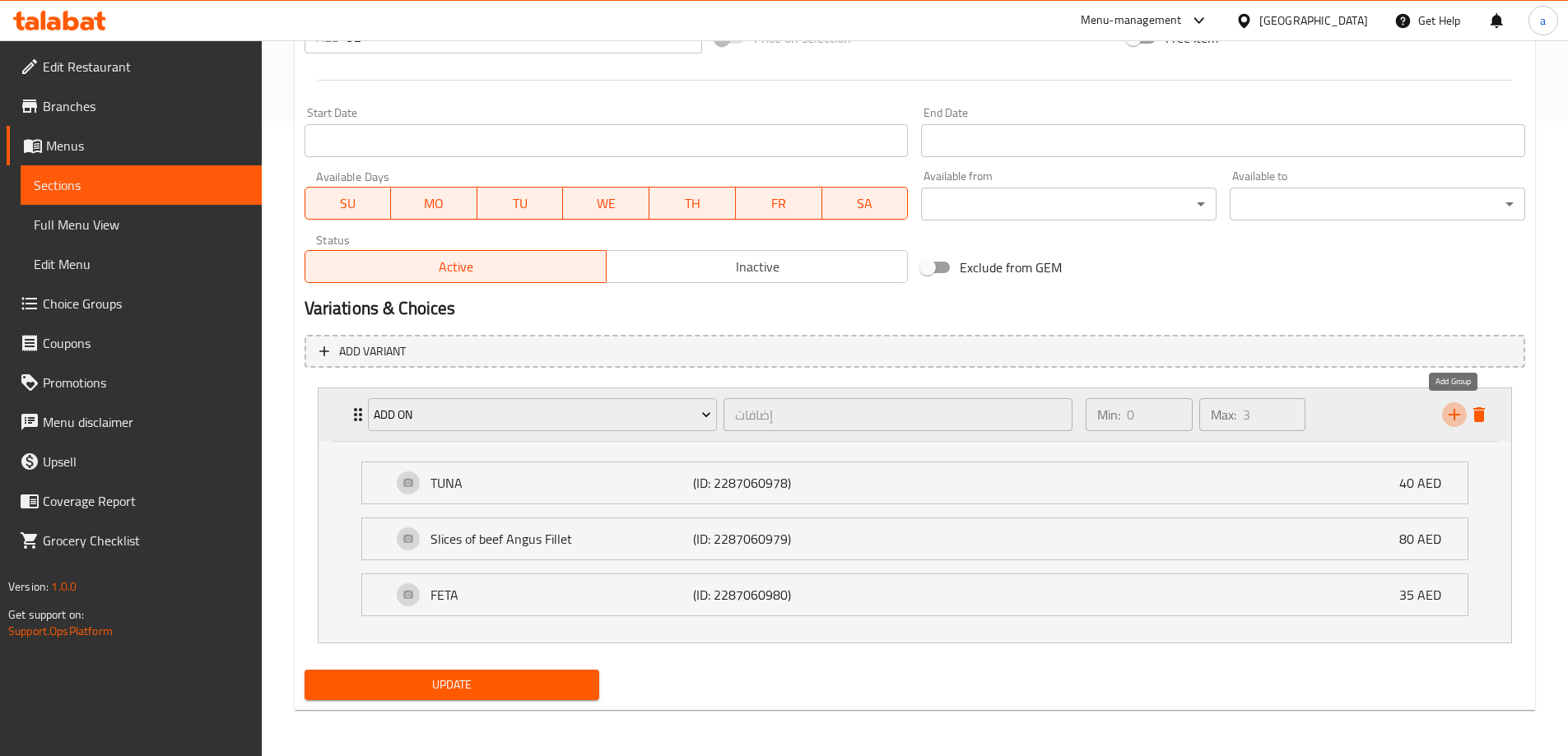
click at [1457, 409] on icon "add" at bounding box center [1454, 414] width 19 height 19
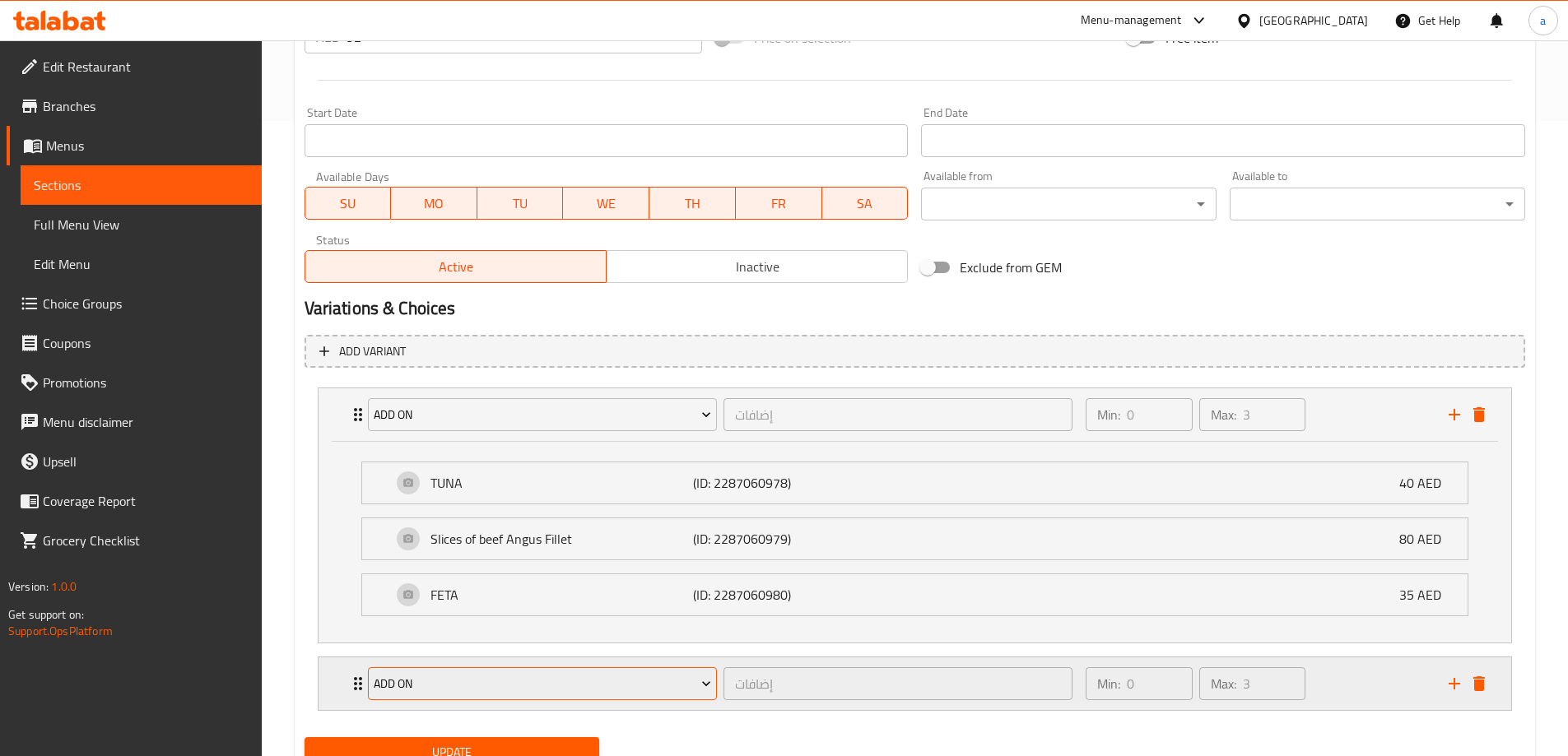
click at [664, 687] on span "ADD ON" at bounding box center [542, 683] width 337 height 20
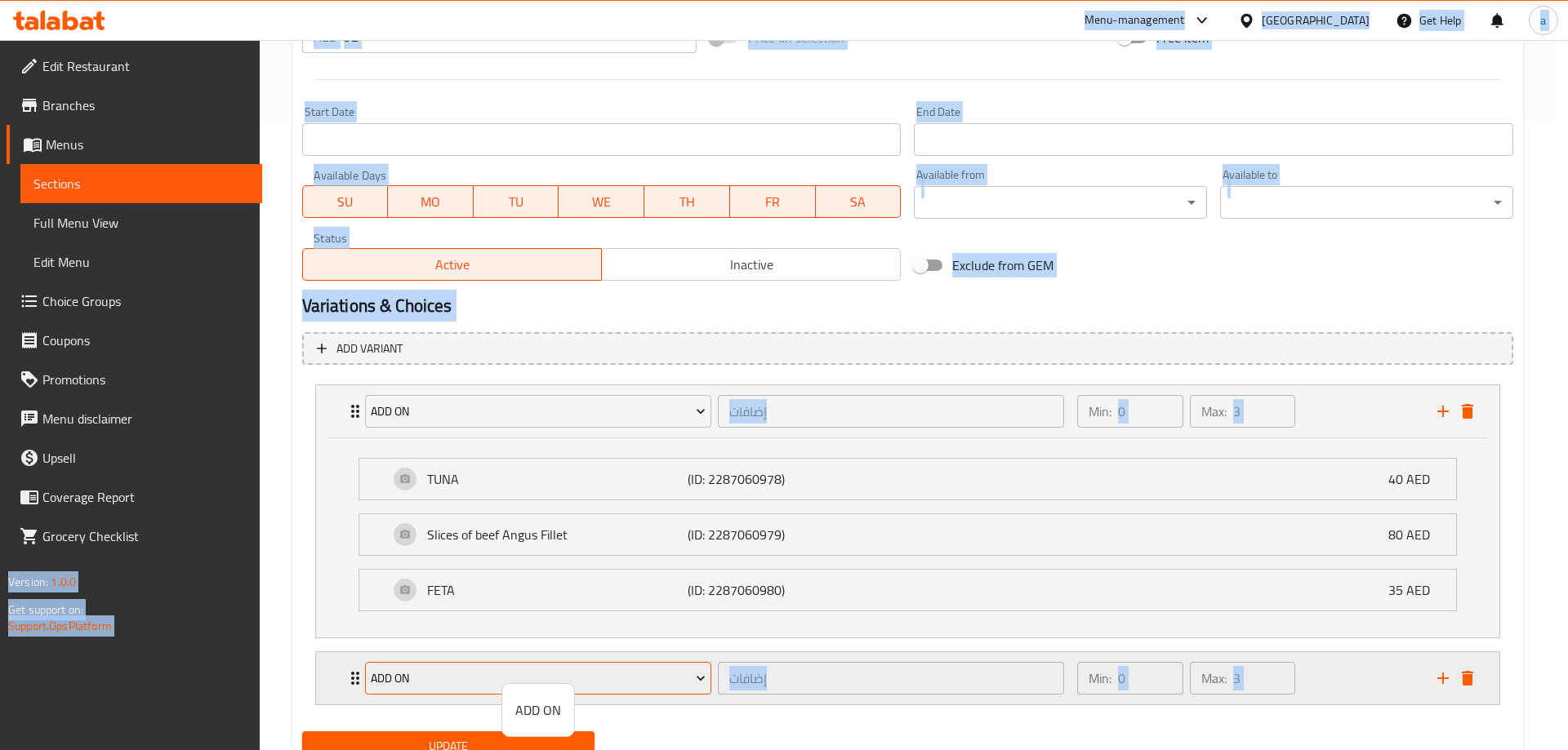
click at [659, 682] on div at bounding box center [784, 375] width 1568 height 750
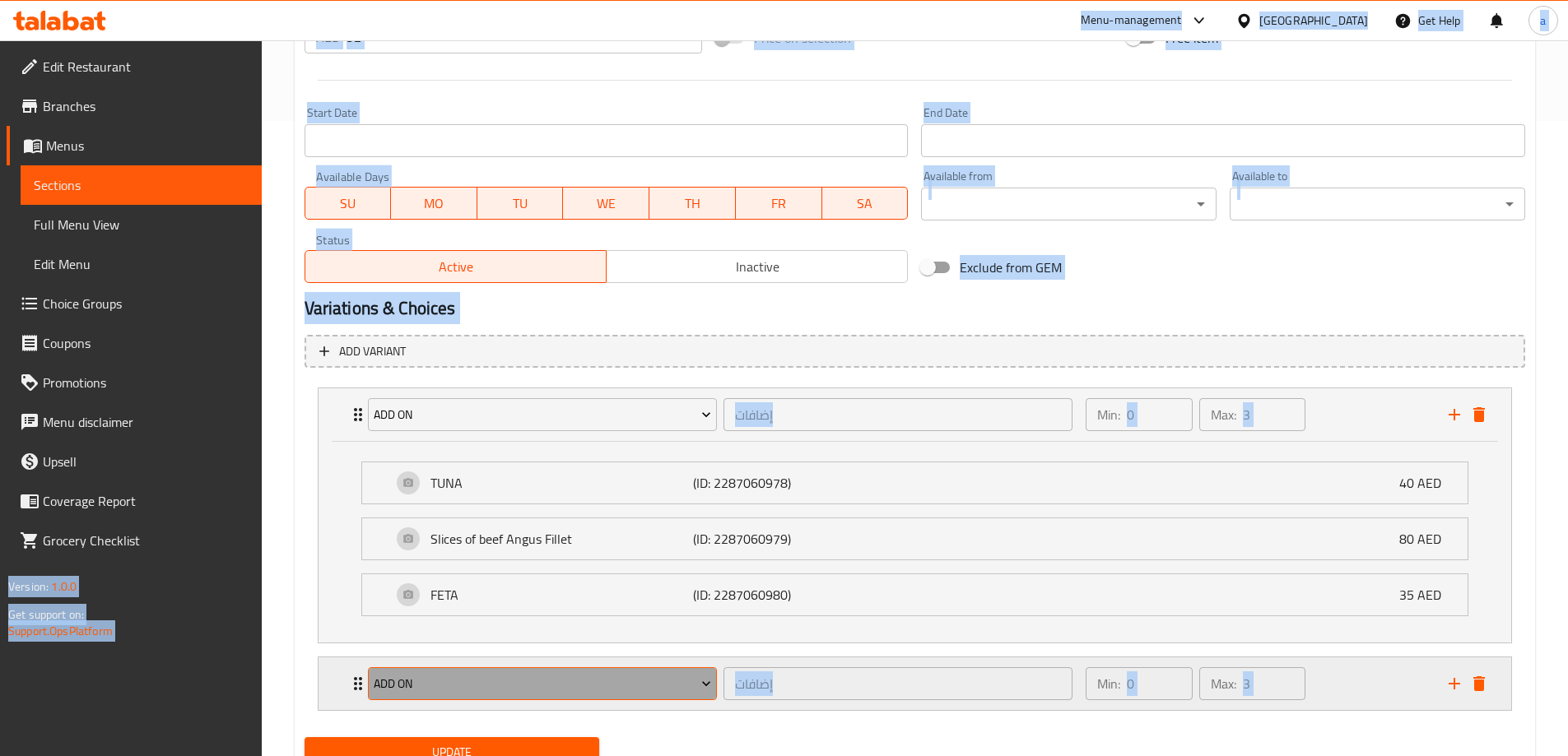
click at [664, 687] on span "ADD ON" at bounding box center [542, 683] width 337 height 20
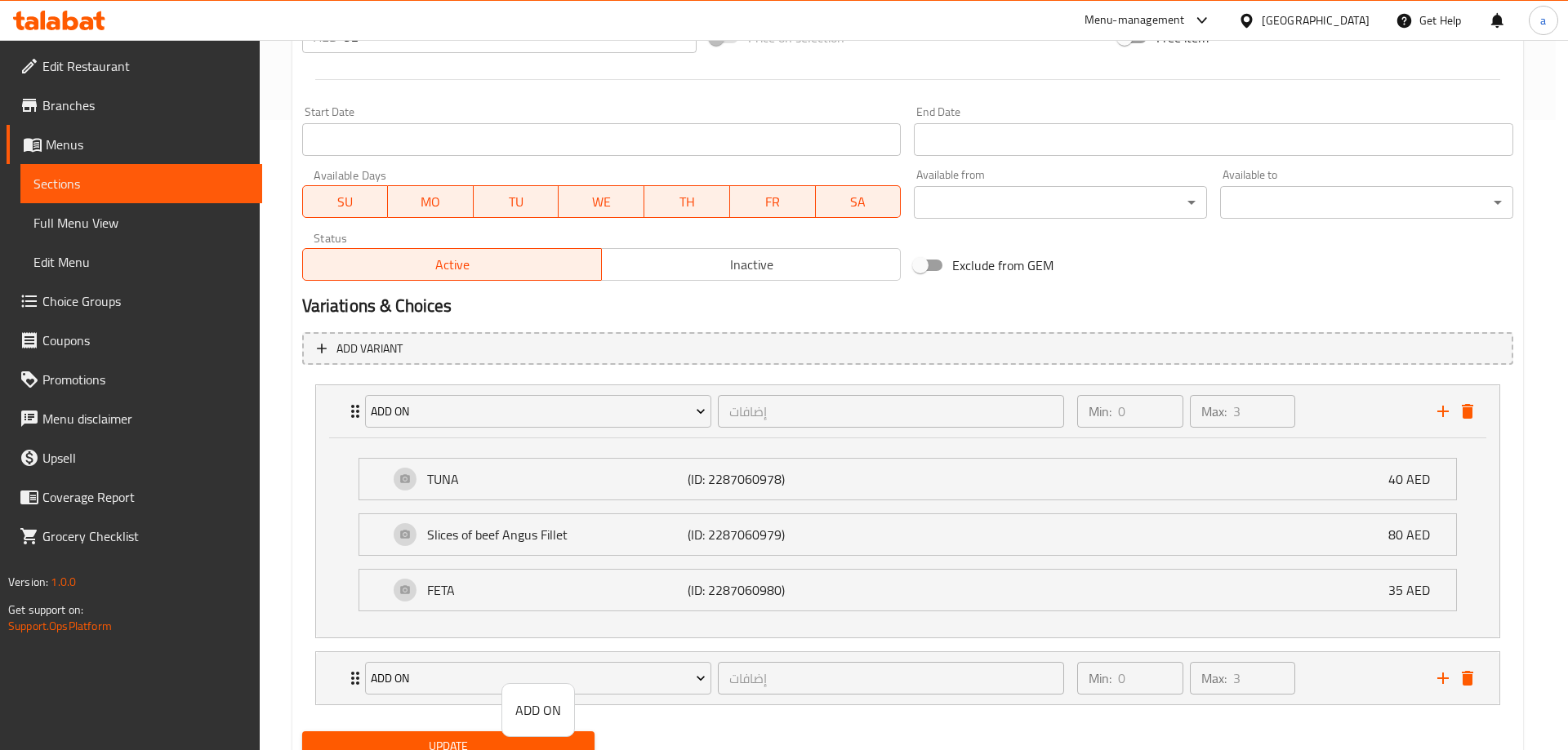
click at [1465, 405] on div at bounding box center [784, 375] width 1568 height 750
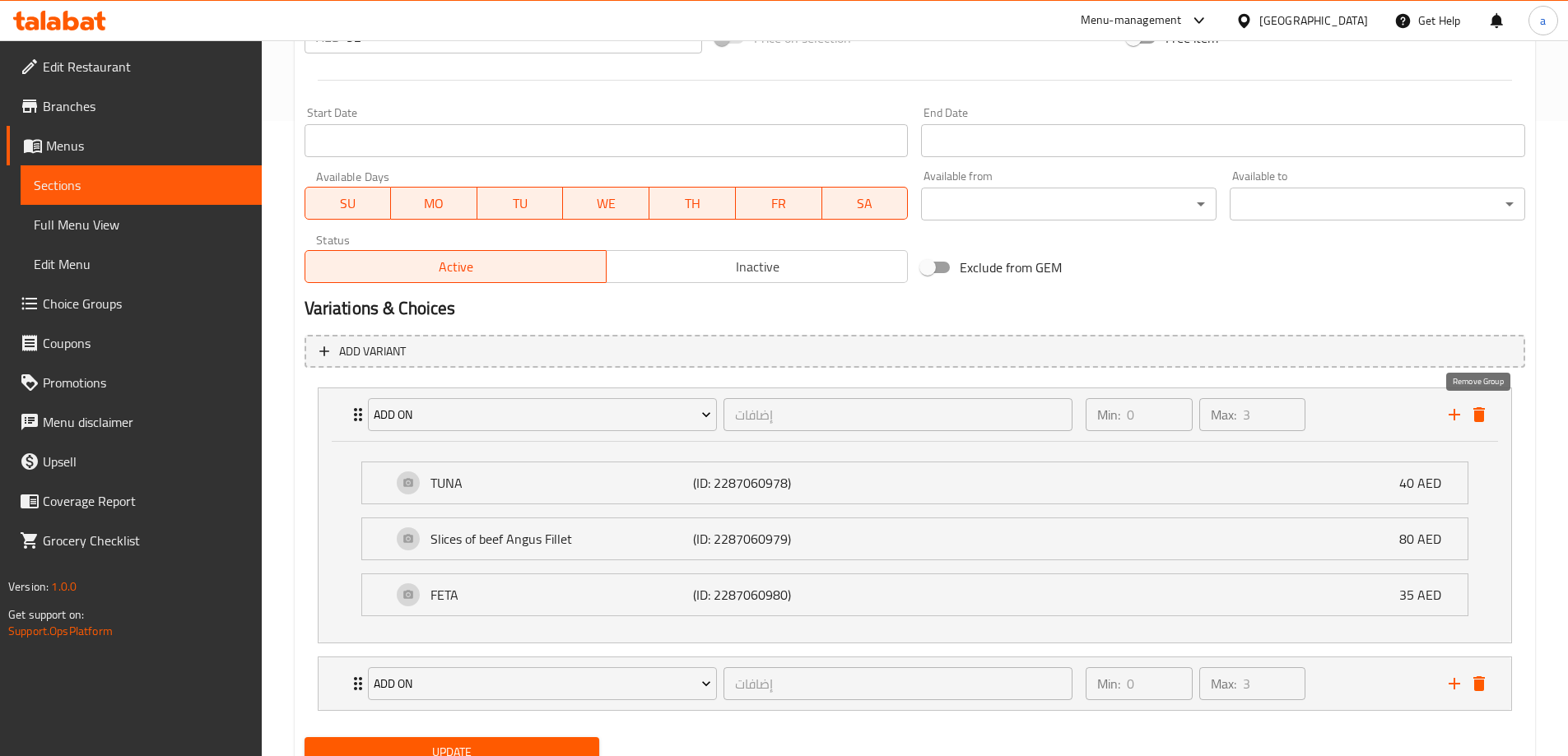
click at [1477, 408] on icon "delete" at bounding box center [1479, 414] width 12 height 15
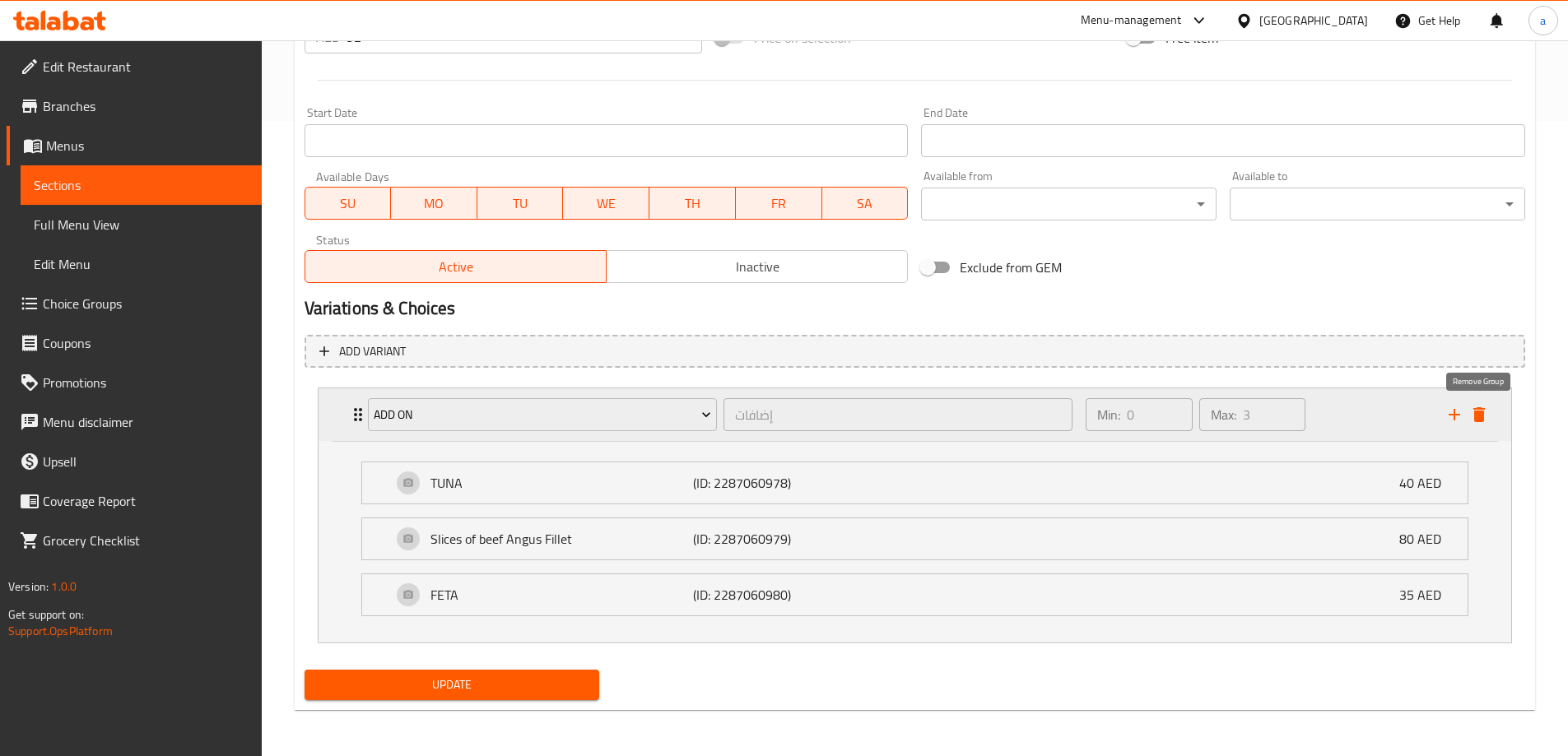
click at [1486, 415] on icon "delete" at bounding box center [1479, 414] width 19 height 19
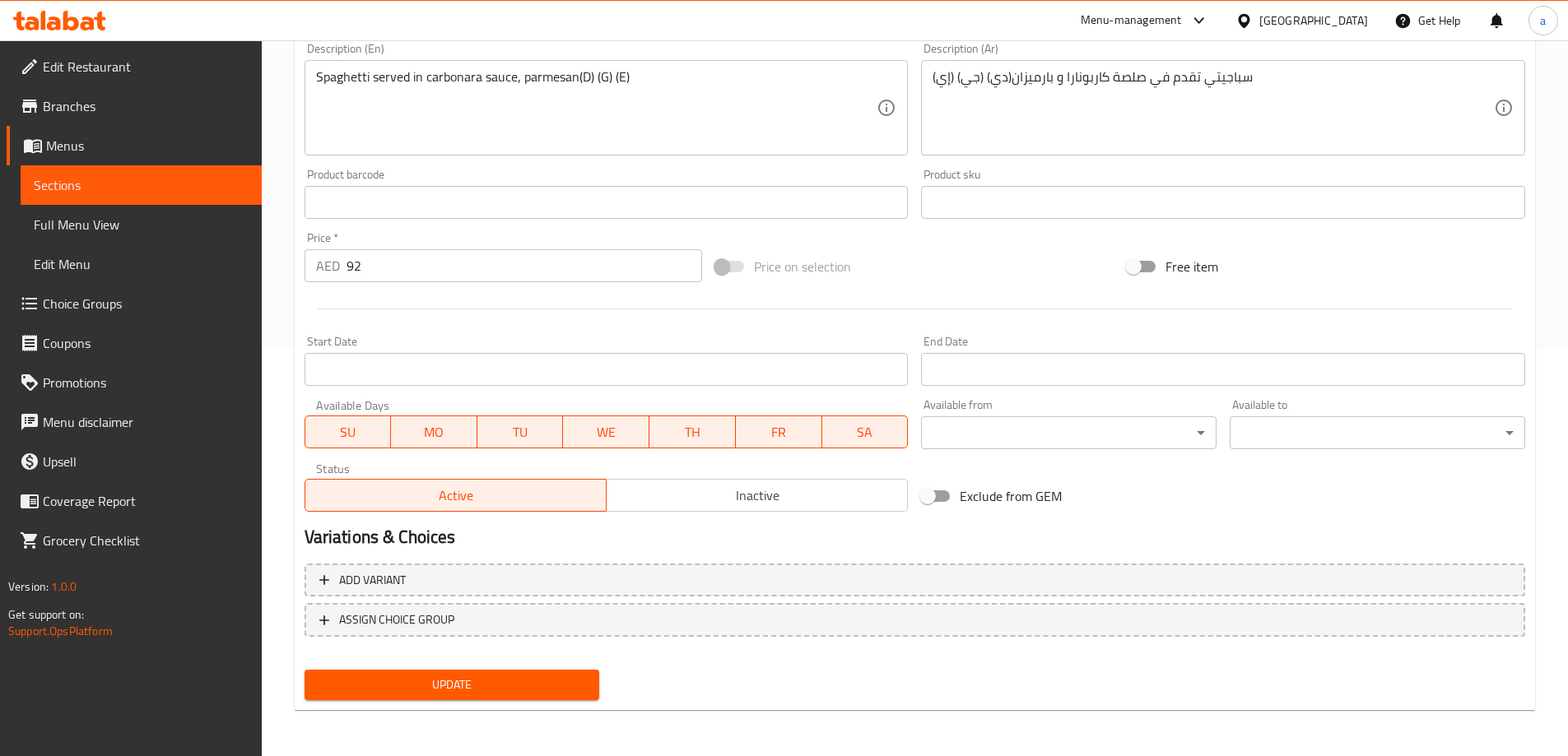
scroll to position [407, 0]
click at [99, 184] on span "Sections" at bounding box center [141, 185] width 215 height 19
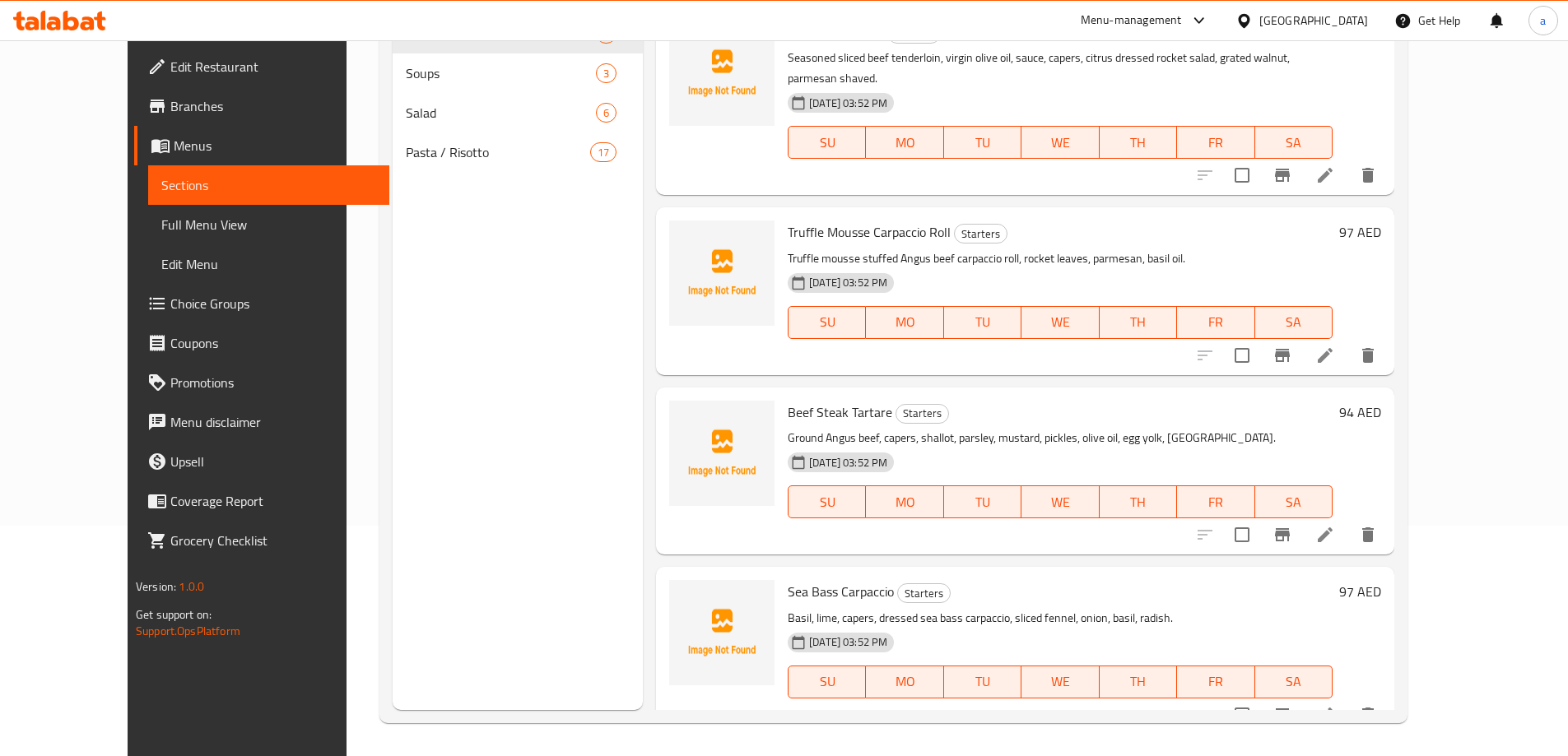
click at [170, 305] on span "Choice Groups" at bounding box center [273, 303] width 205 height 19
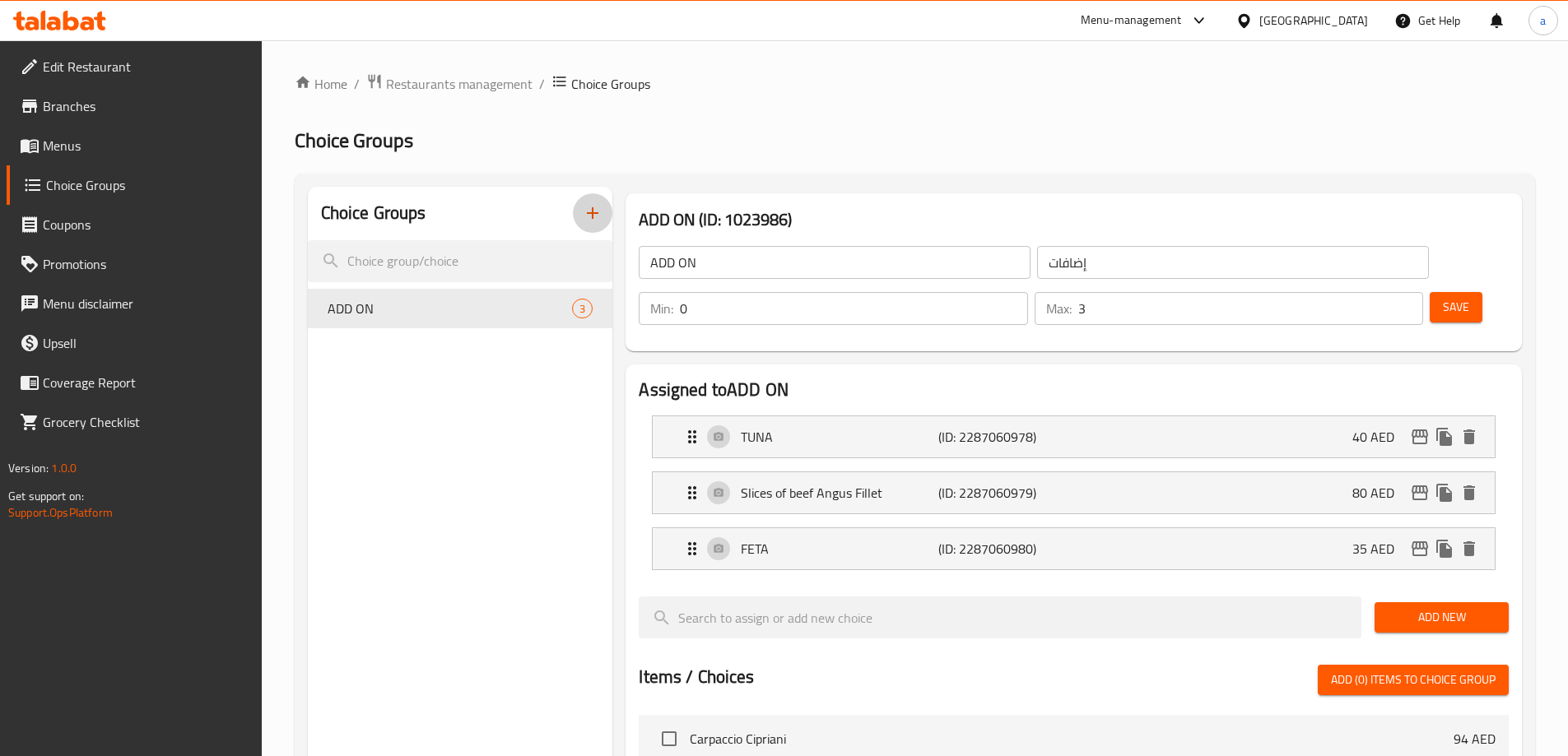
click at [595, 212] on icon "button" at bounding box center [593, 213] width 19 height 19
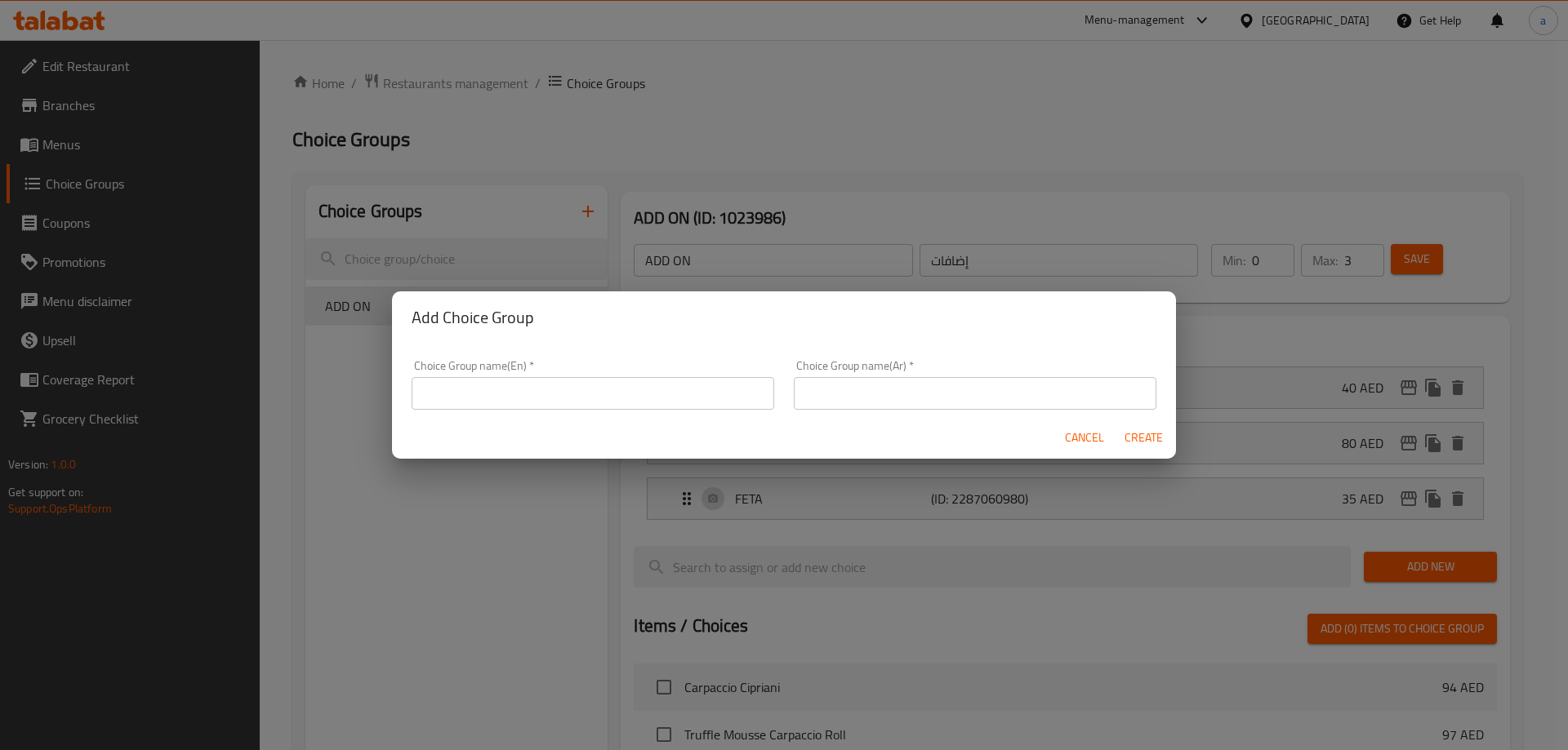
click at [610, 396] on input "text" at bounding box center [592, 394] width 362 height 33
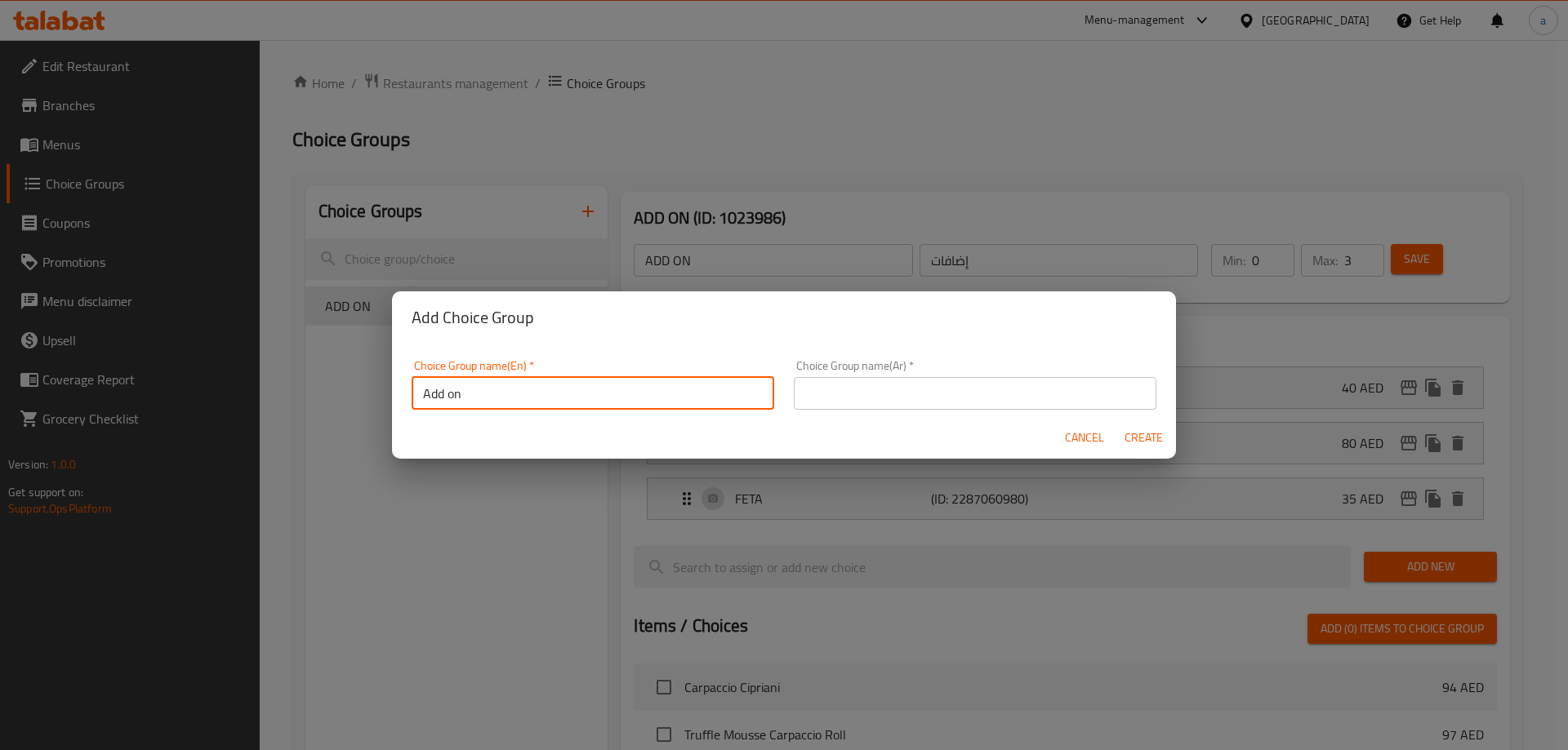
type input "Add on"
click at [825, 386] on input "text" at bounding box center [974, 394] width 362 height 33
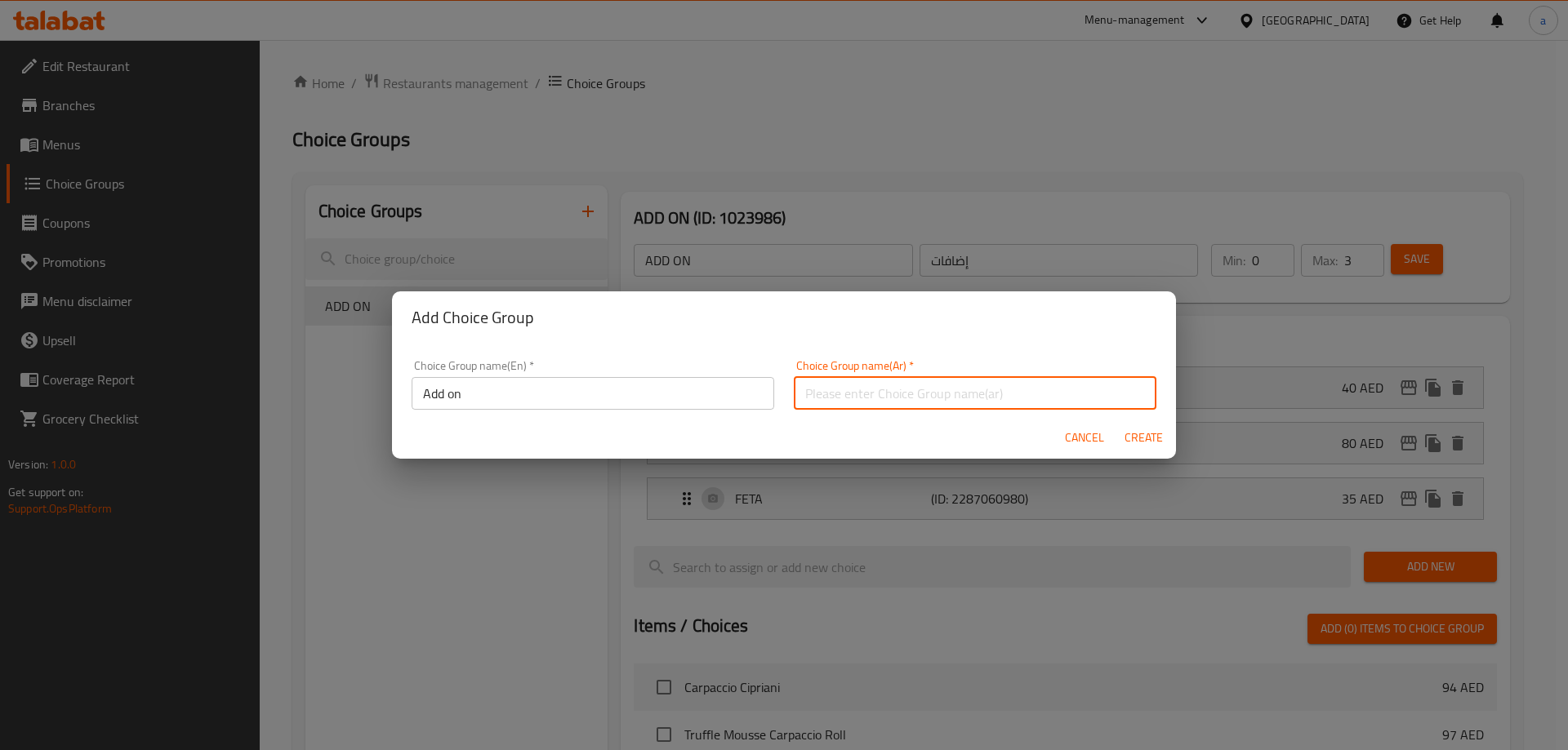
type input "إضافات"
click at [1144, 438] on span "Create" at bounding box center [1142, 437] width 39 height 20
type input "Add on"
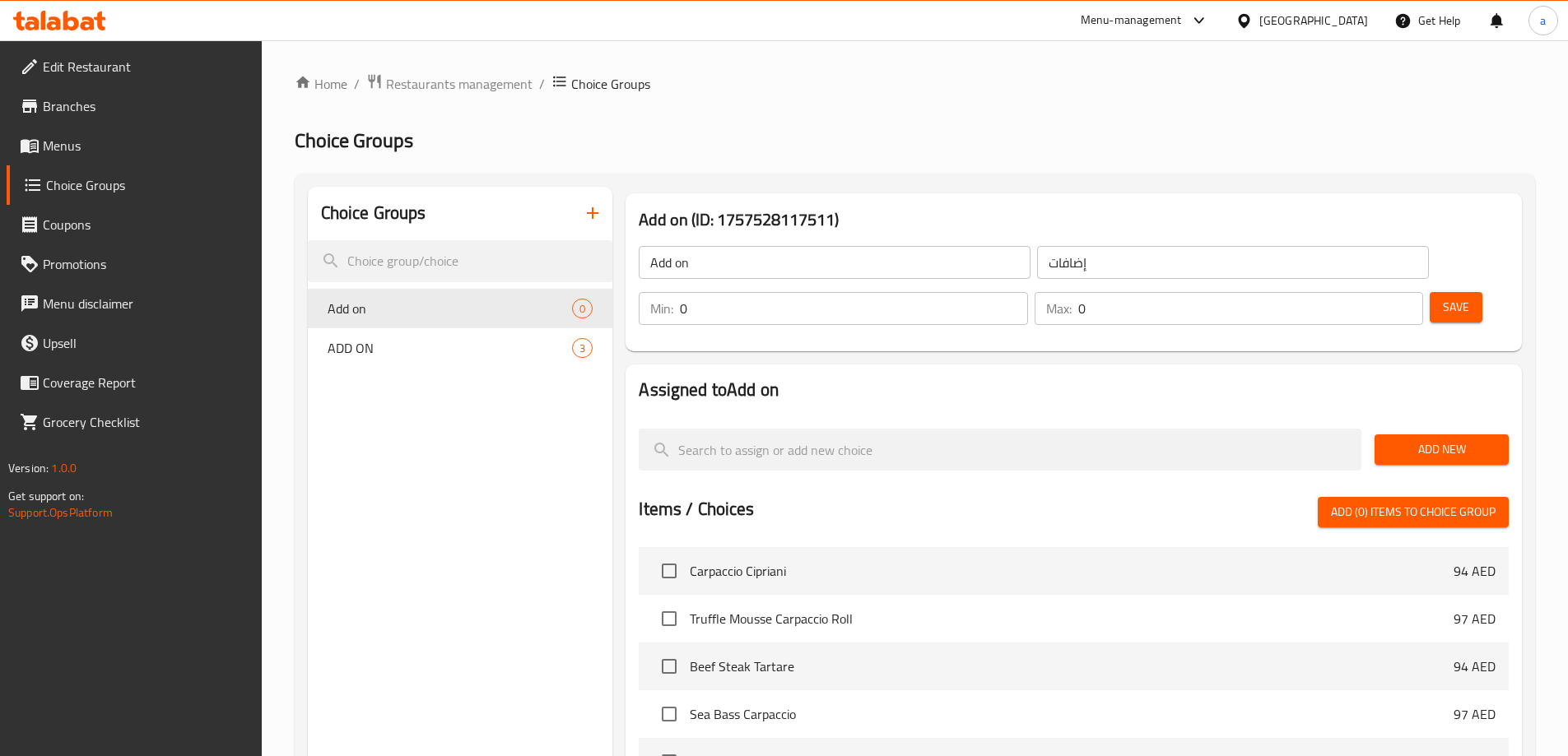
click at [1368, 292] on input "0" at bounding box center [1250, 309] width 345 height 33
click at [1353, 292] on div "Max: 0 ​" at bounding box center [1228, 309] width 388 height 33
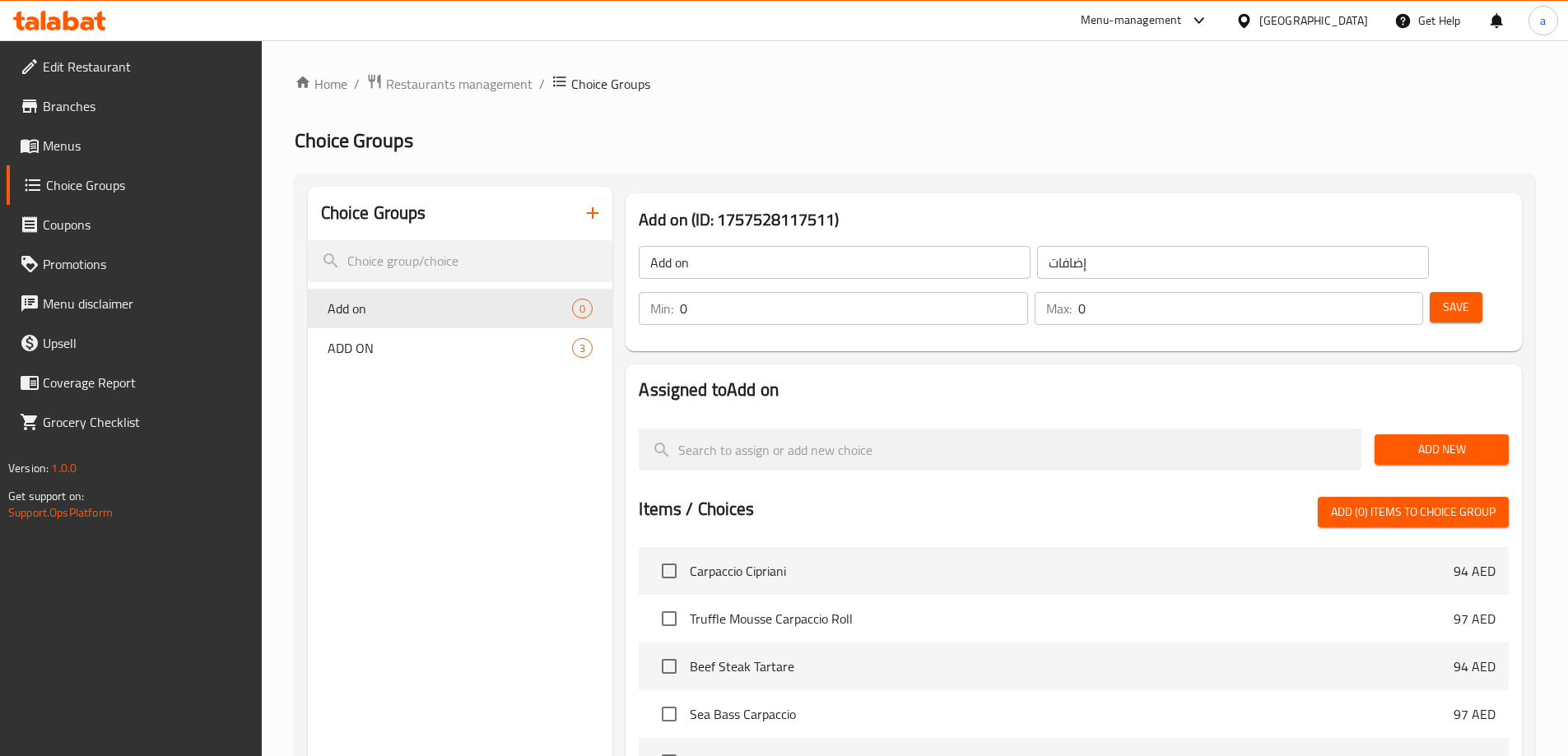
click at [1353, 292] on div "Max: 0 ​" at bounding box center [1228, 309] width 388 height 33
click at [1362, 292] on input "0" at bounding box center [1250, 309] width 345 height 33
type input "1"
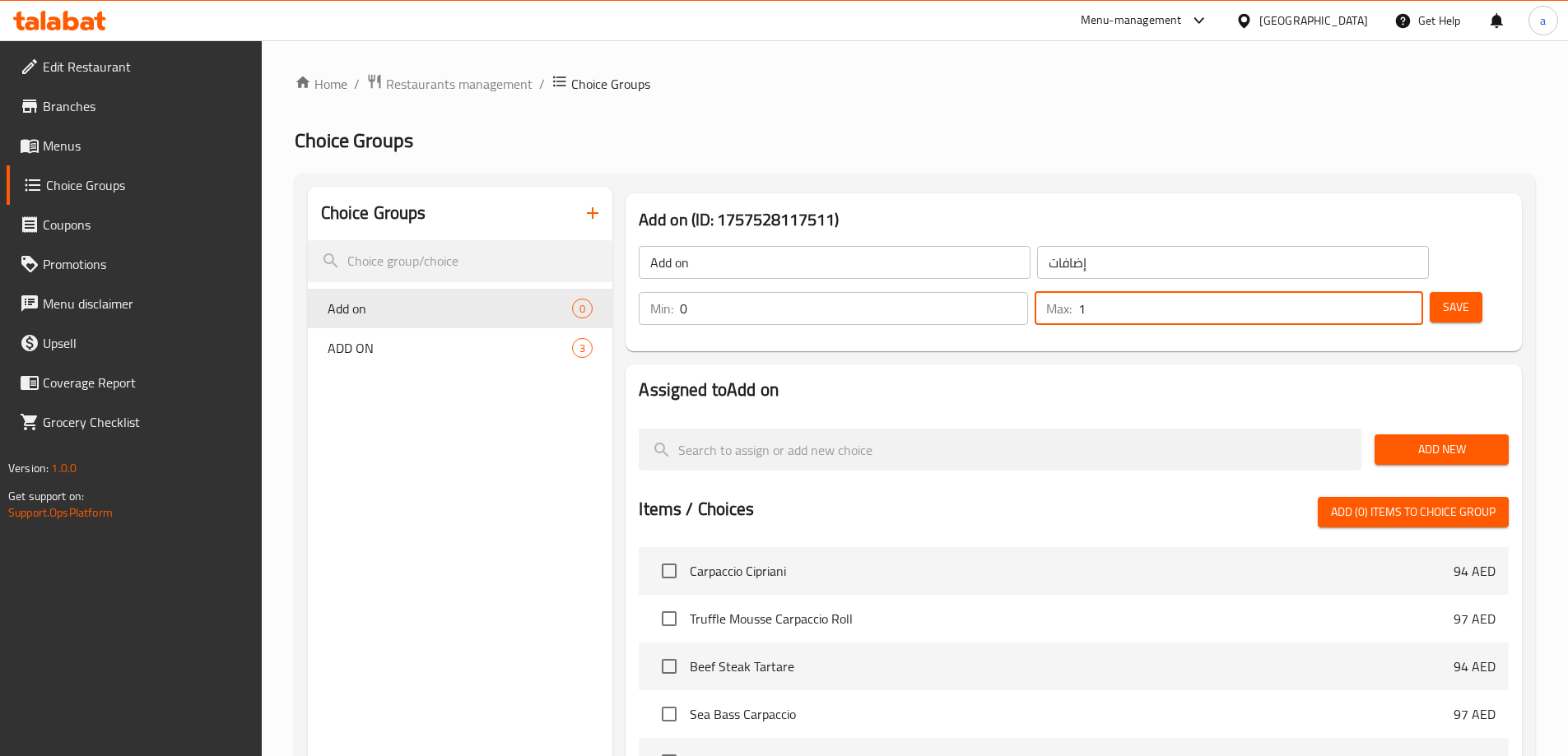
click at [1399, 439] on span "Add New" at bounding box center [1441, 449] width 108 height 20
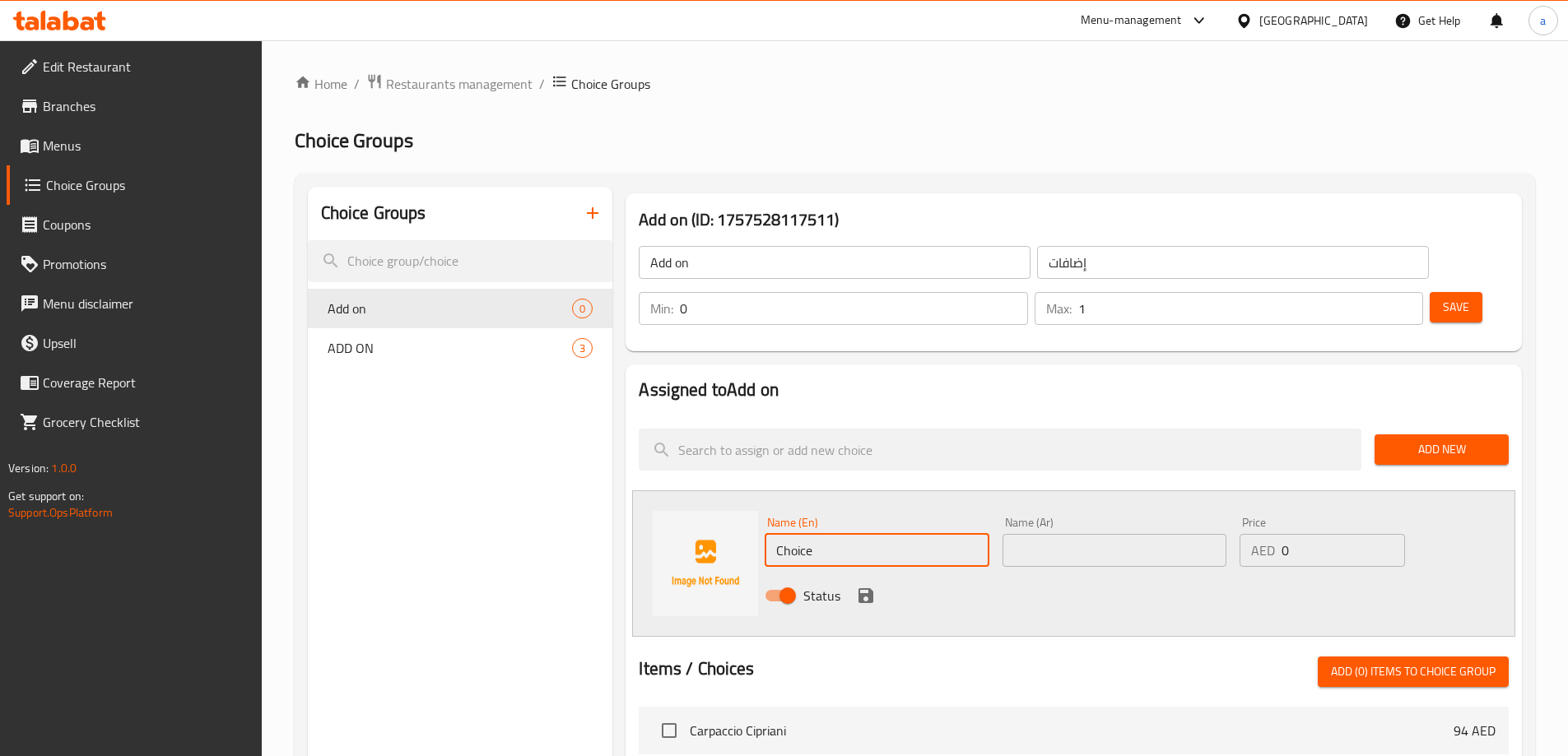
click at [926, 534] on input "Choice" at bounding box center [876, 551] width 224 height 33
paste input "Fresh Egg yolk"
type input "Fresh Egg yolk"
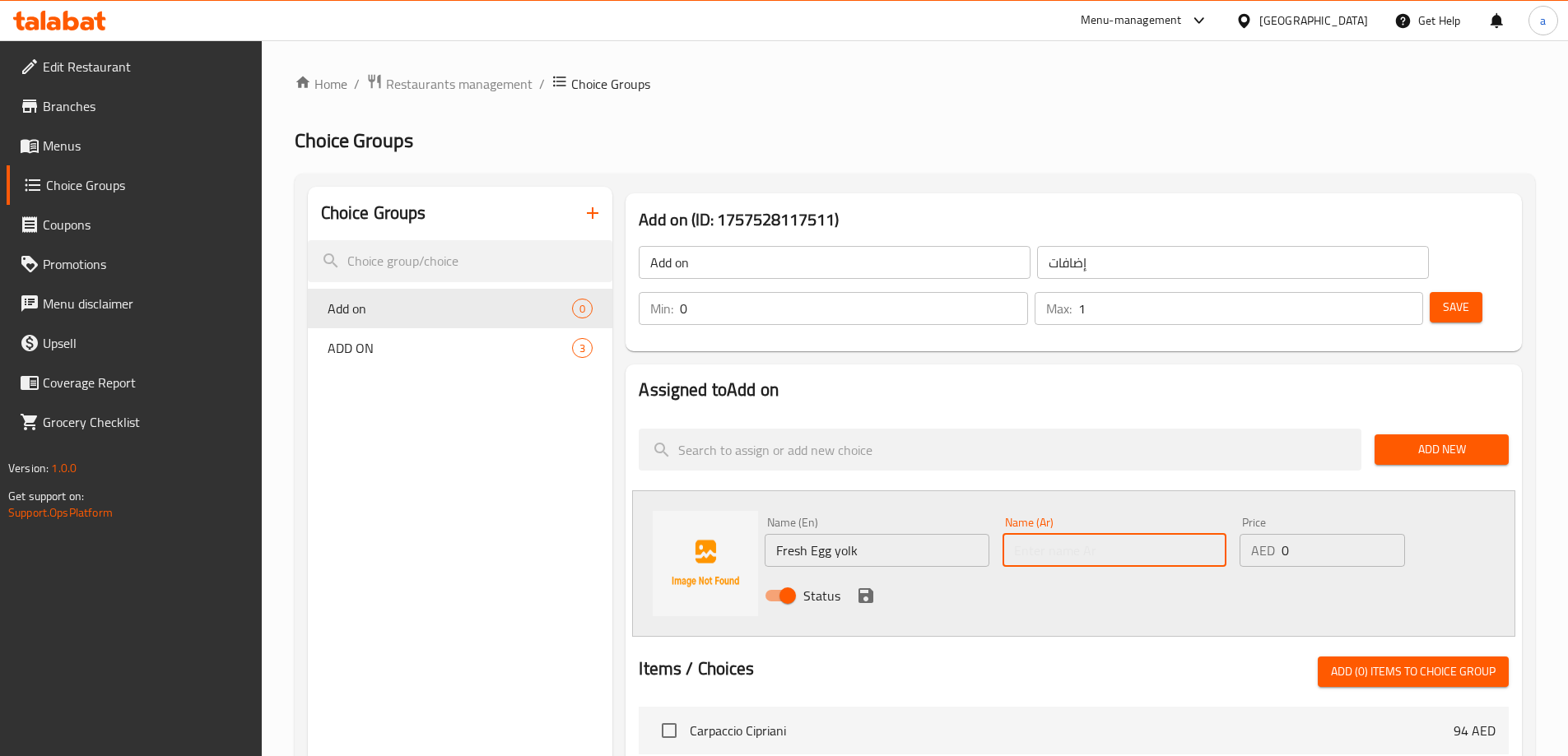
click at [1136, 534] on input "text" at bounding box center [1114, 551] width 224 height 33
type input "صفار بيض طازج"
click at [1319, 534] on input "0" at bounding box center [1342, 551] width 123 height 33
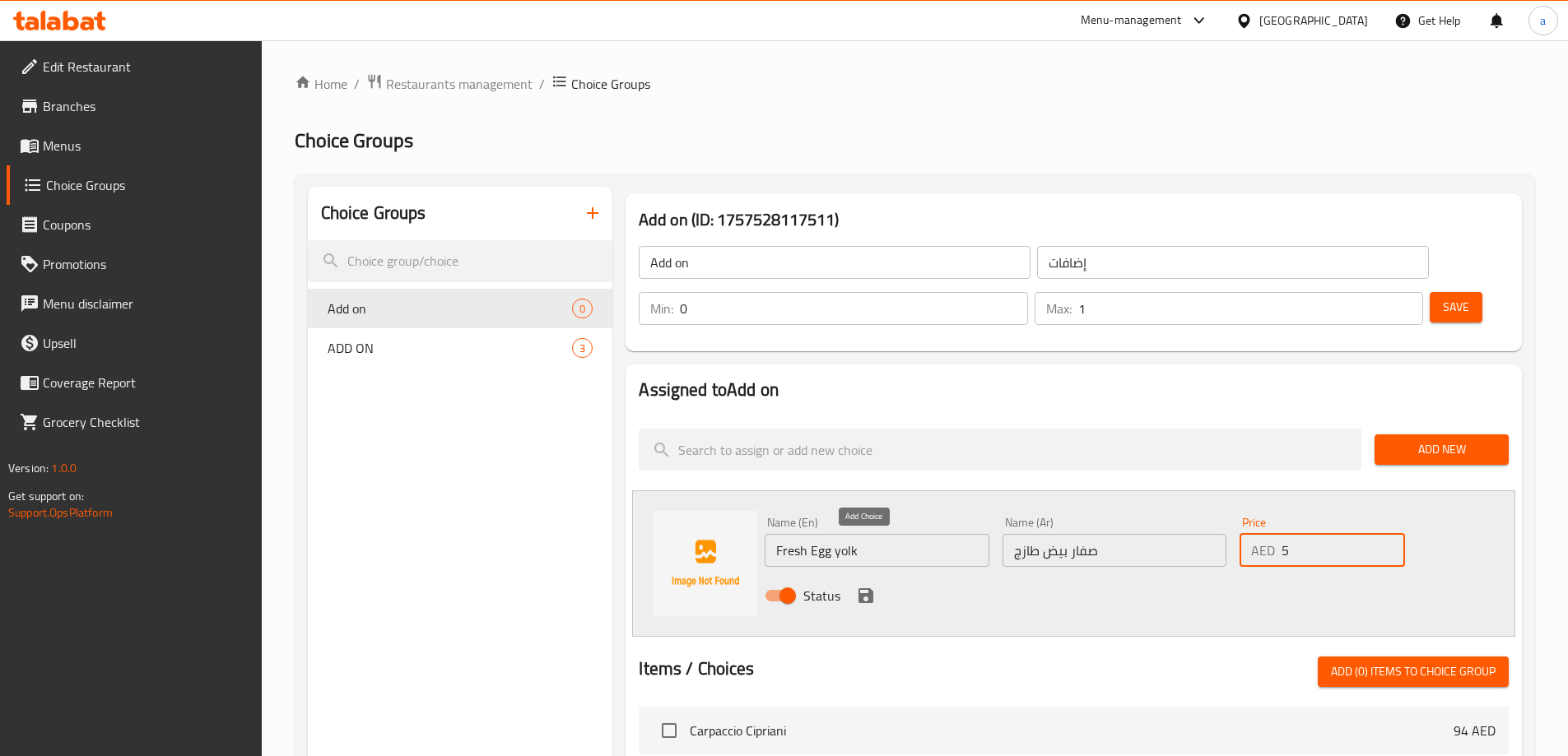
type input "5"
click at [857, 586] on icon "save" at bounding box center [866, 595] width 19 height 19
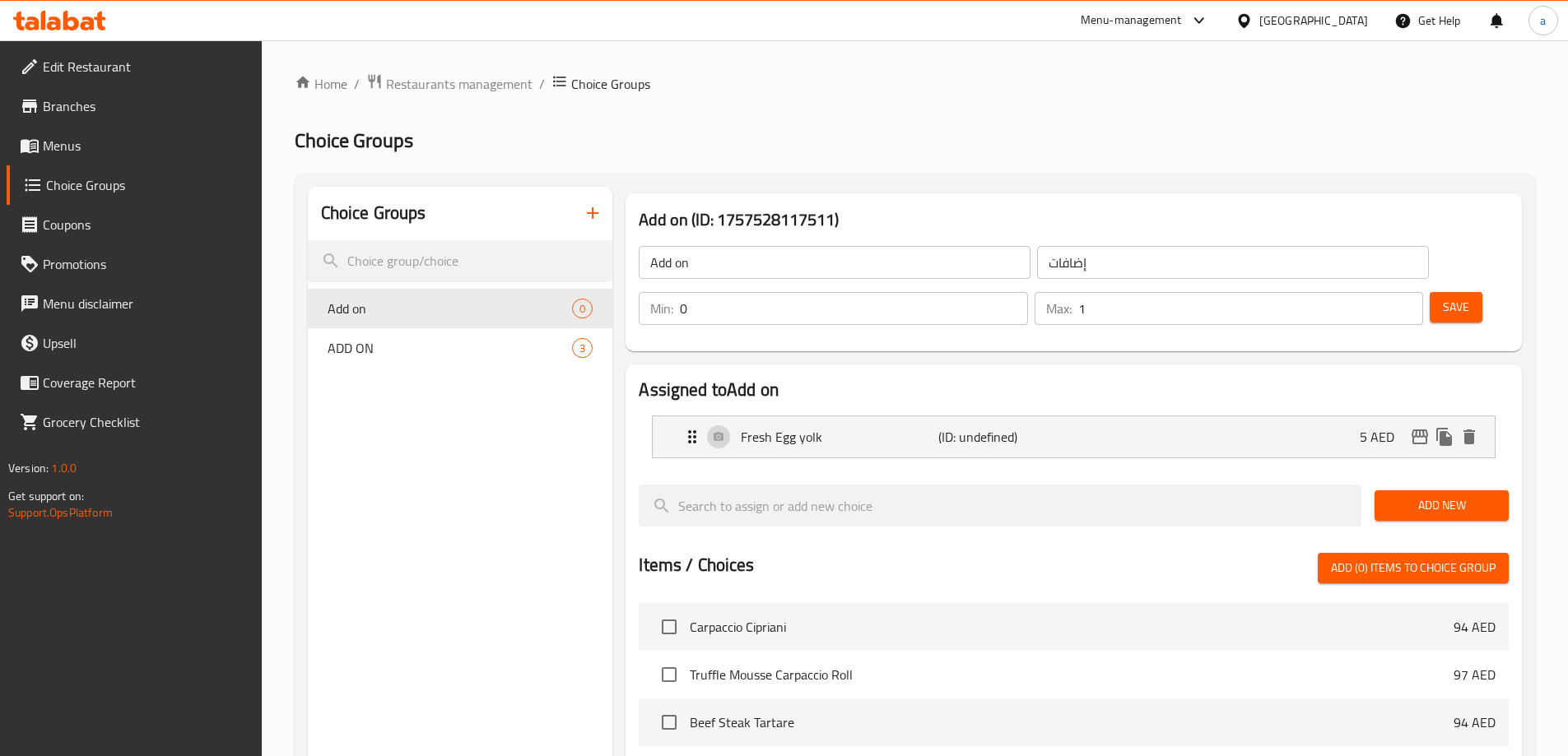
click at [1443, 297] on span "Save" at bounding box center [1456, 307] width 26 height 20
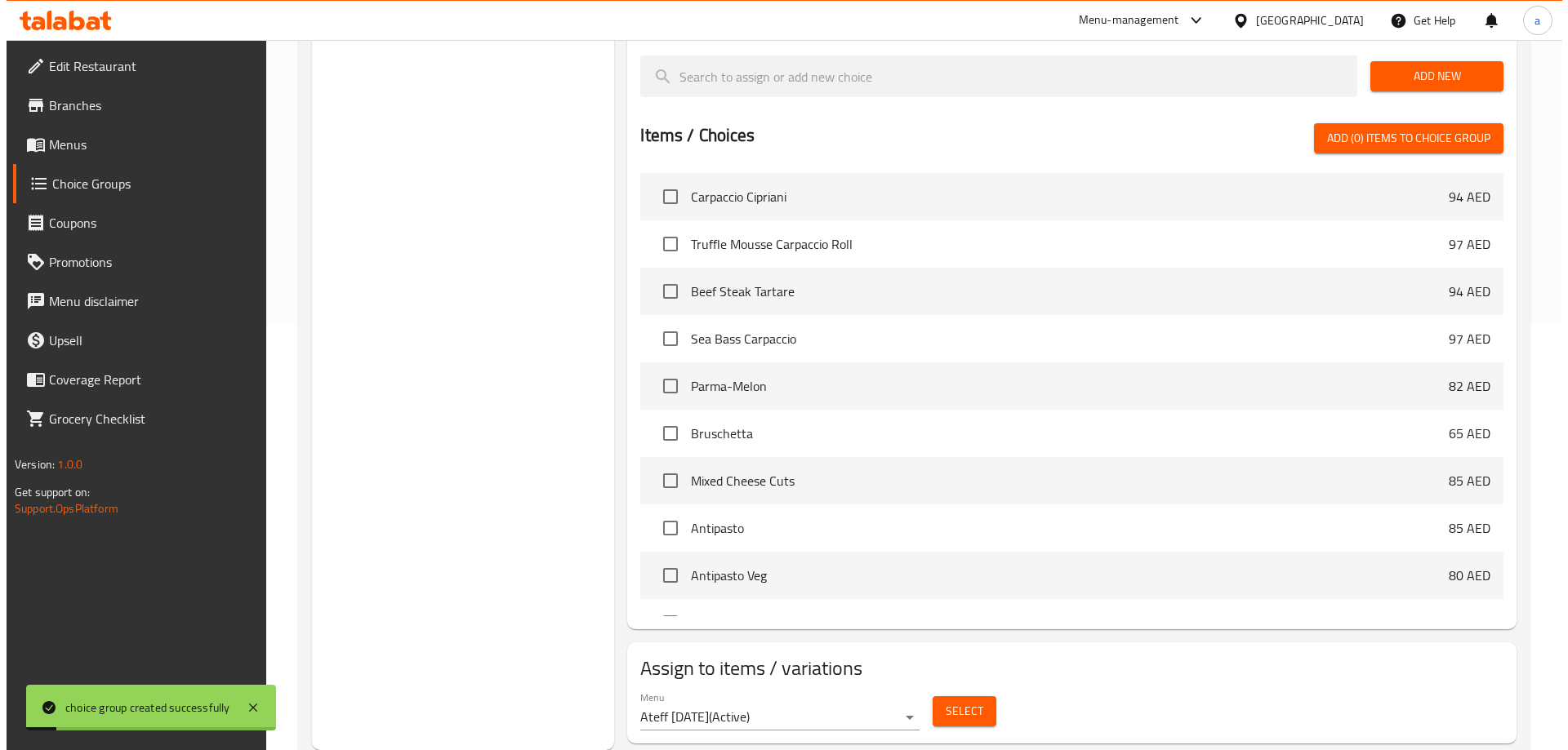
scroll to position [327, 0]
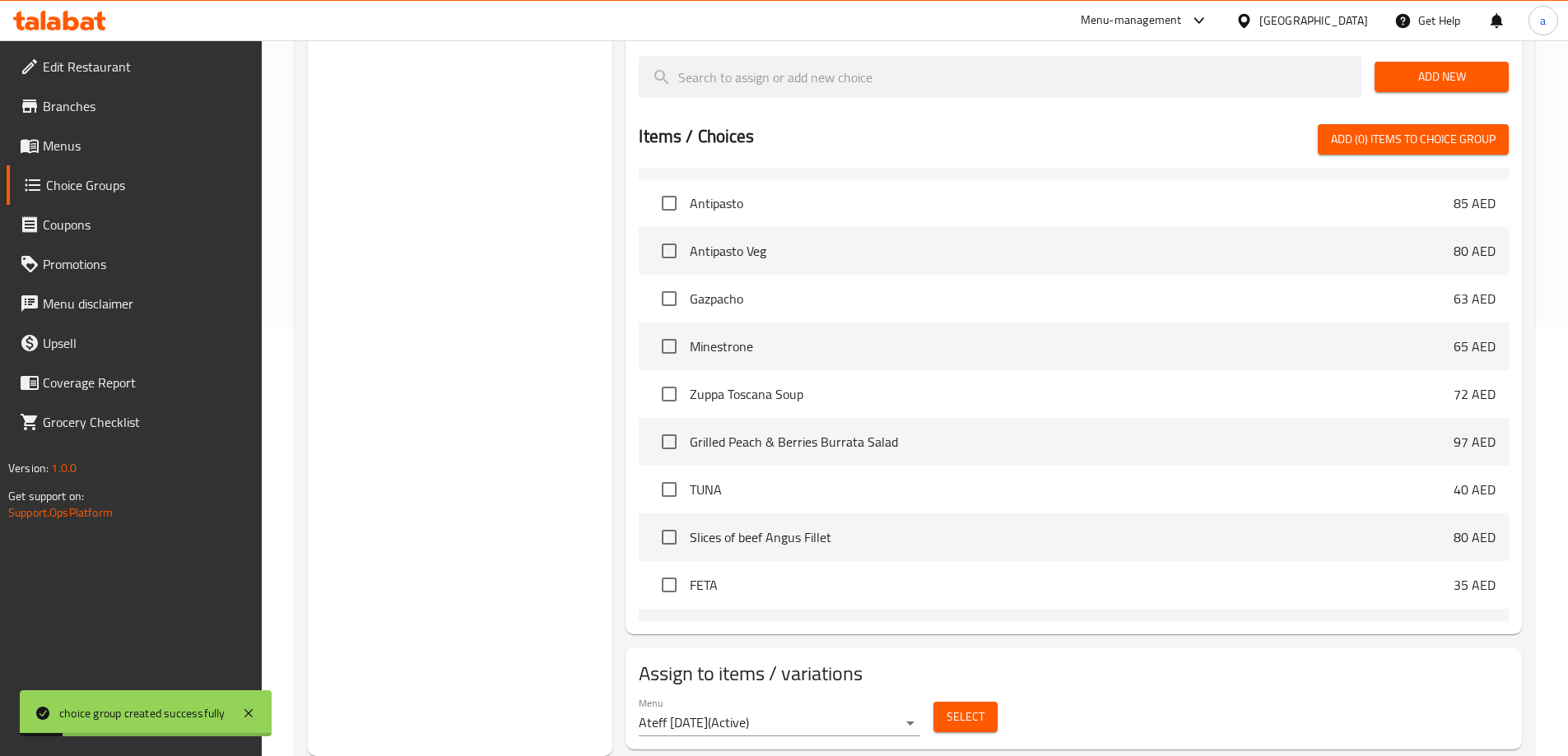
click at [989, 702] on button "Select" at bounding box center [966, 716] width 64 height 30
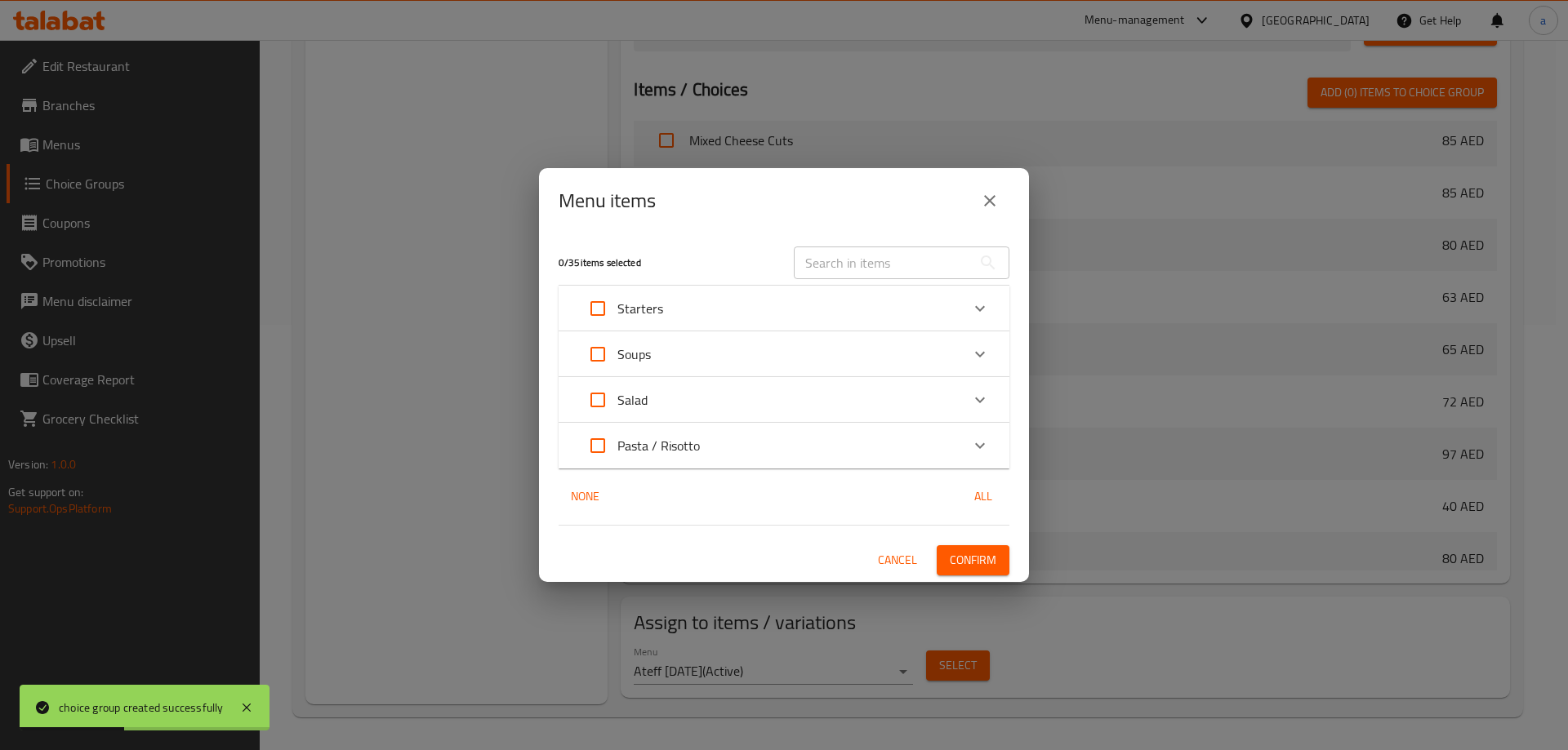
click at [621, 439] on p "Pasta / Risotto" at bounding box center [658, 446] width 83 height 19
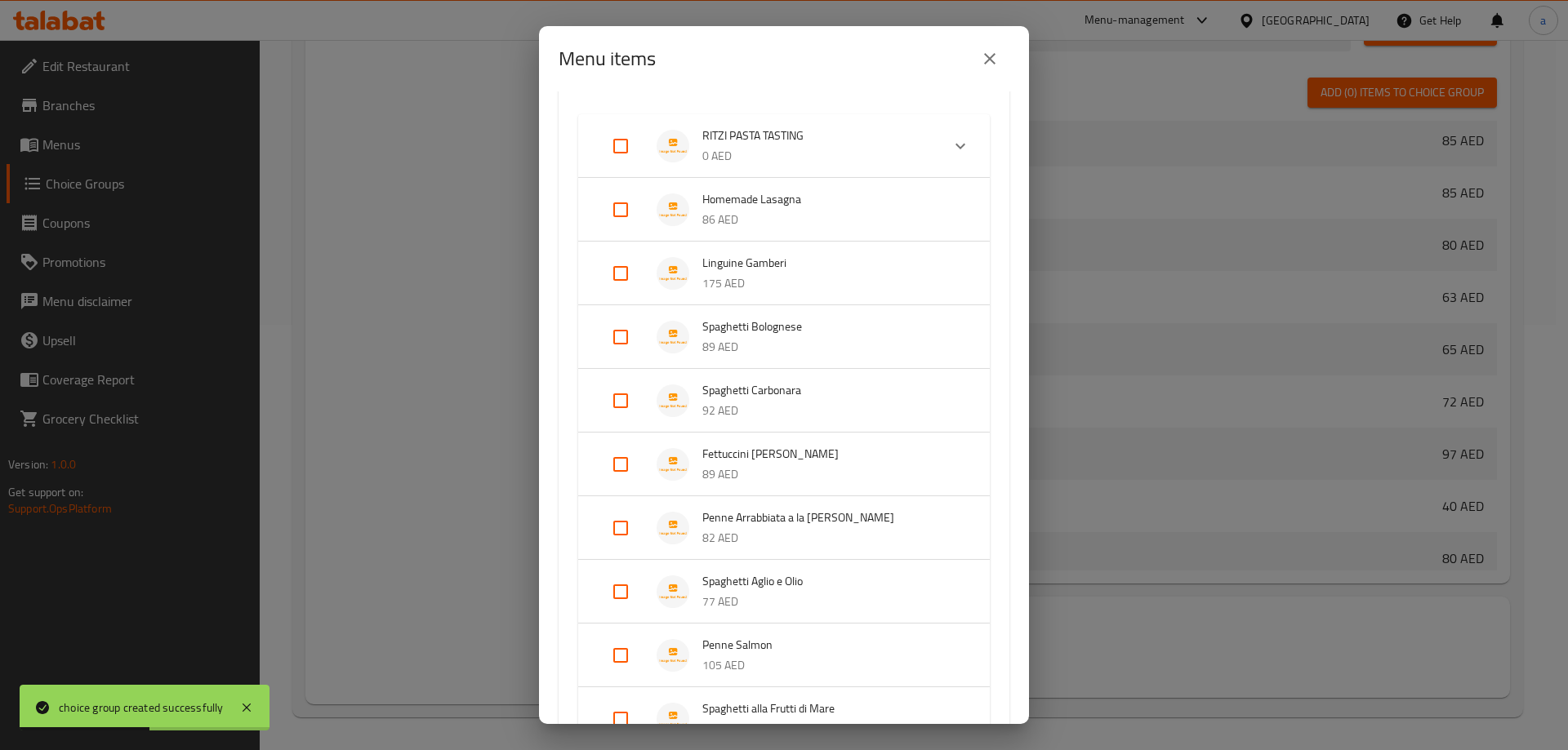
scroll to position [245, 0]
click at [617, 405] on input "Expand" at bounding box center [620, 399] width 39 height 39
checkbox input "true"
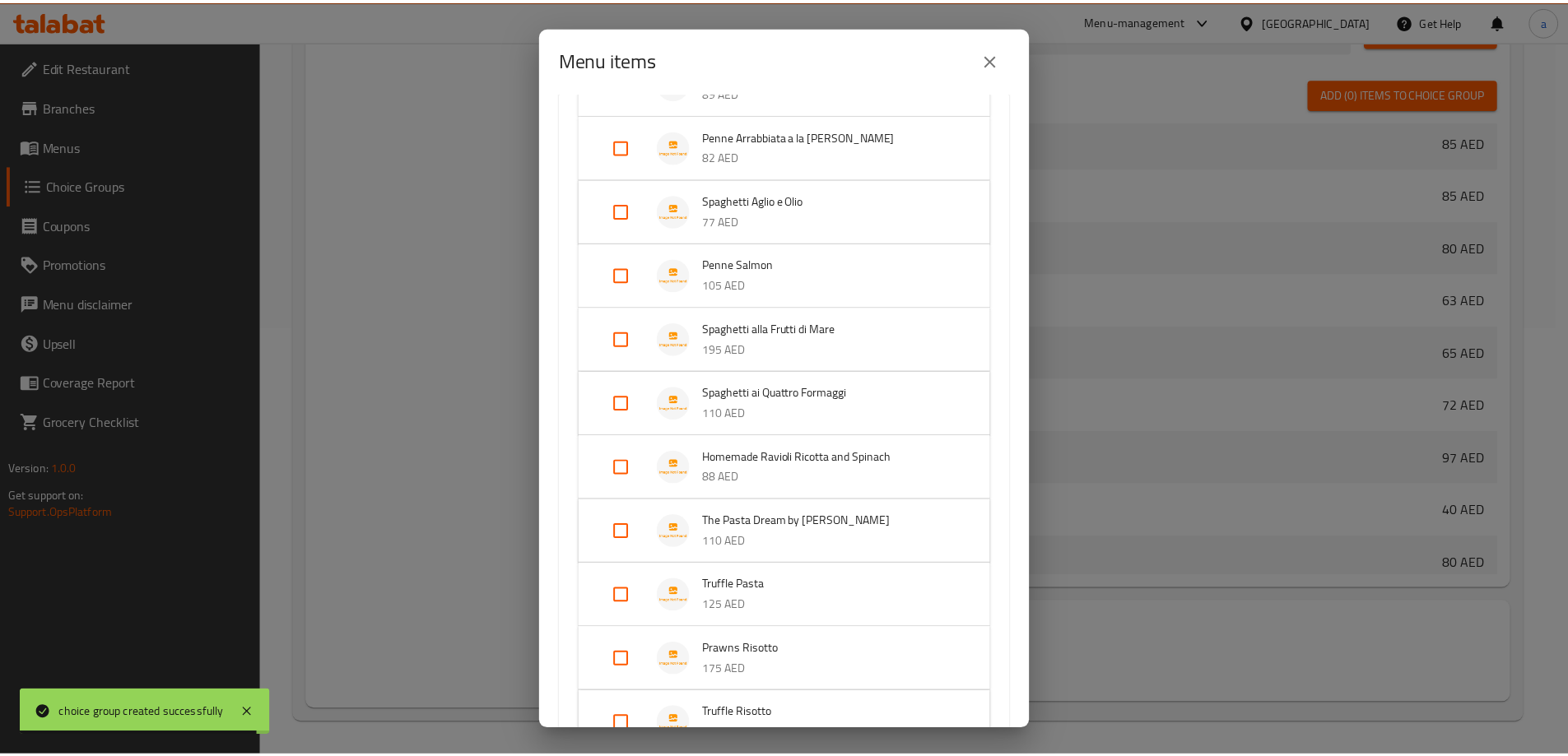
scroll to position [890, 0]
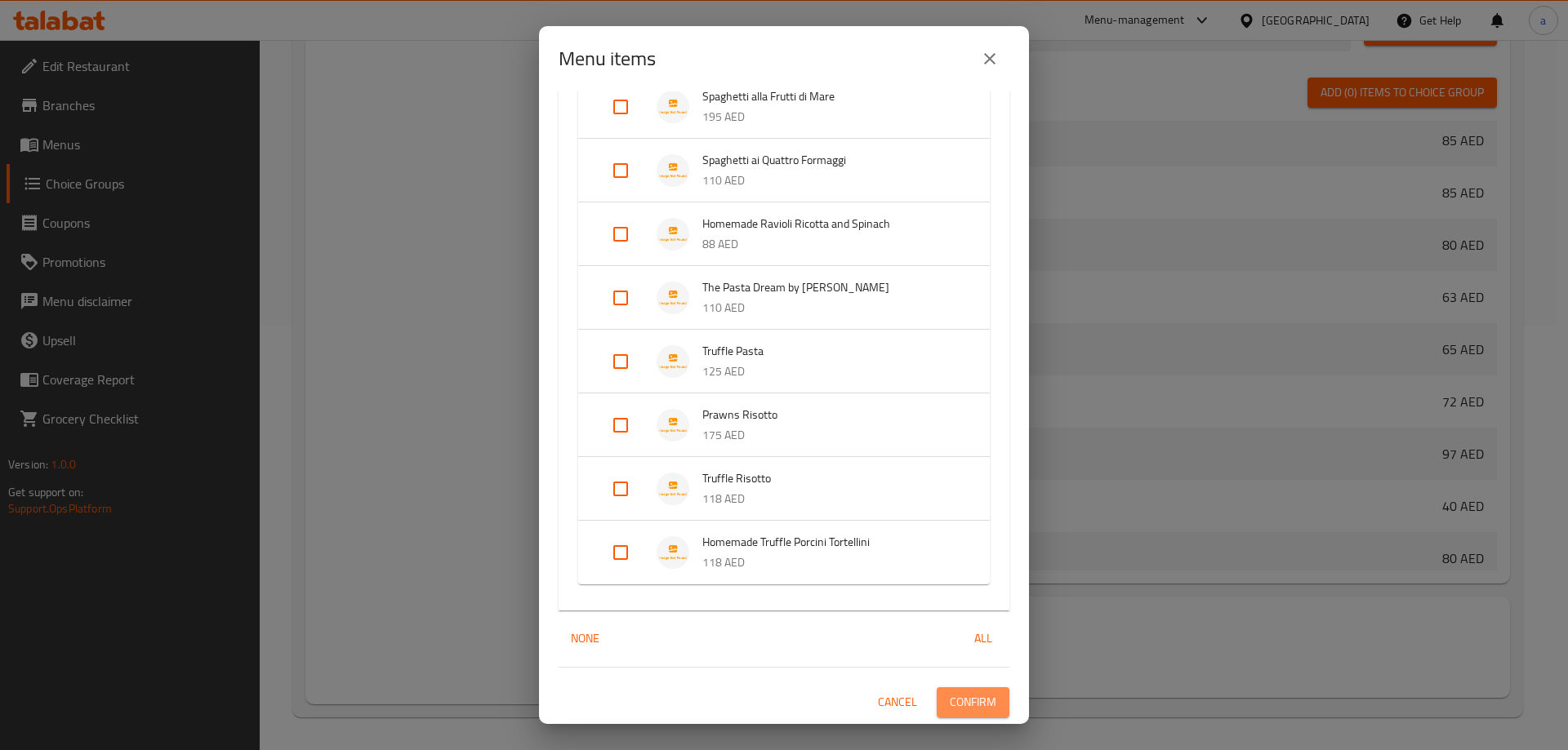
click at [953, 690] on button "Confirm" at bounding box center [973, 702] width 73 height 30
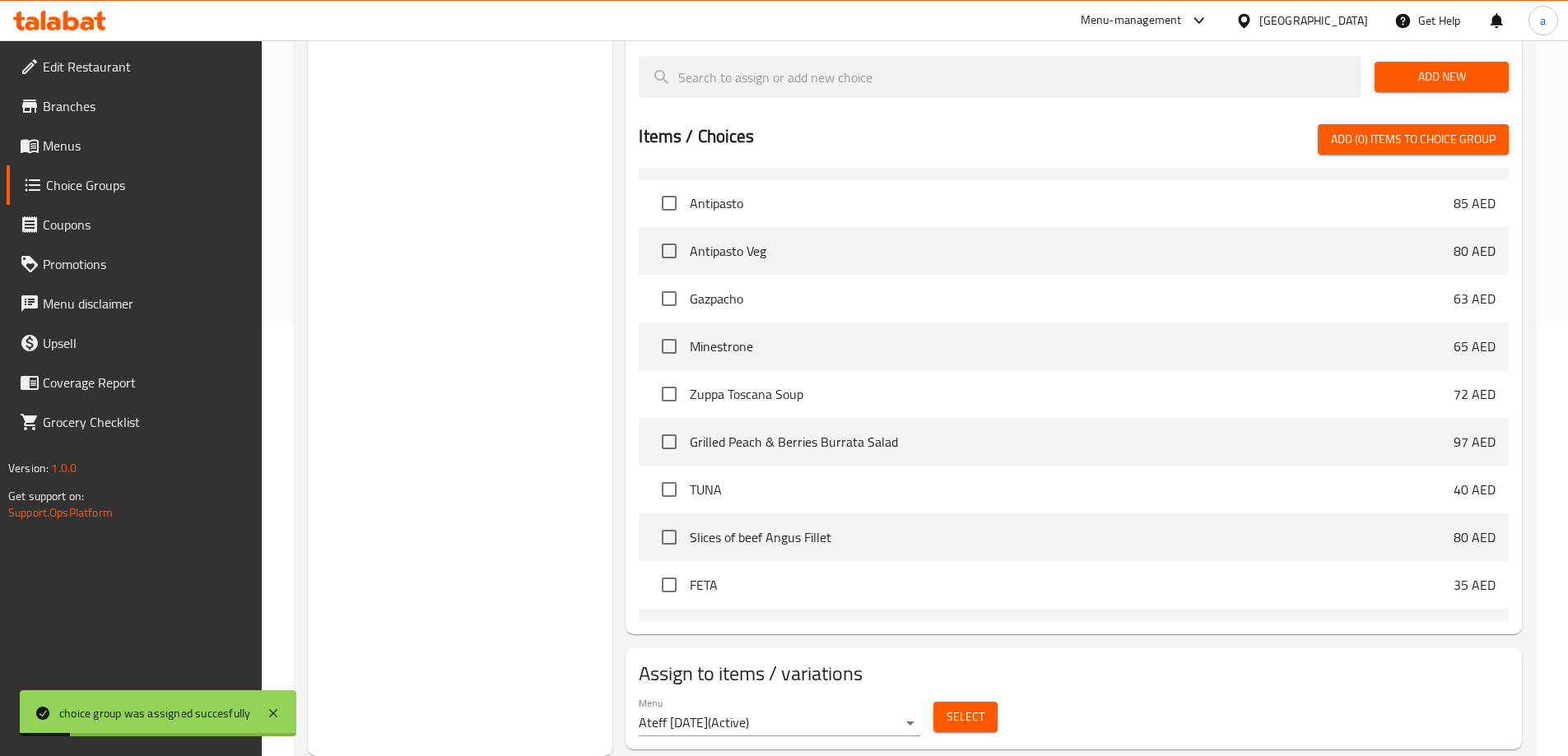
click at [129, 202] on link "Choice Groups" at bounding box center [134, 185] width 255 height 40
click at [124, 145] on span "Menus" at bounding box center [145, 145] width 205 height 19
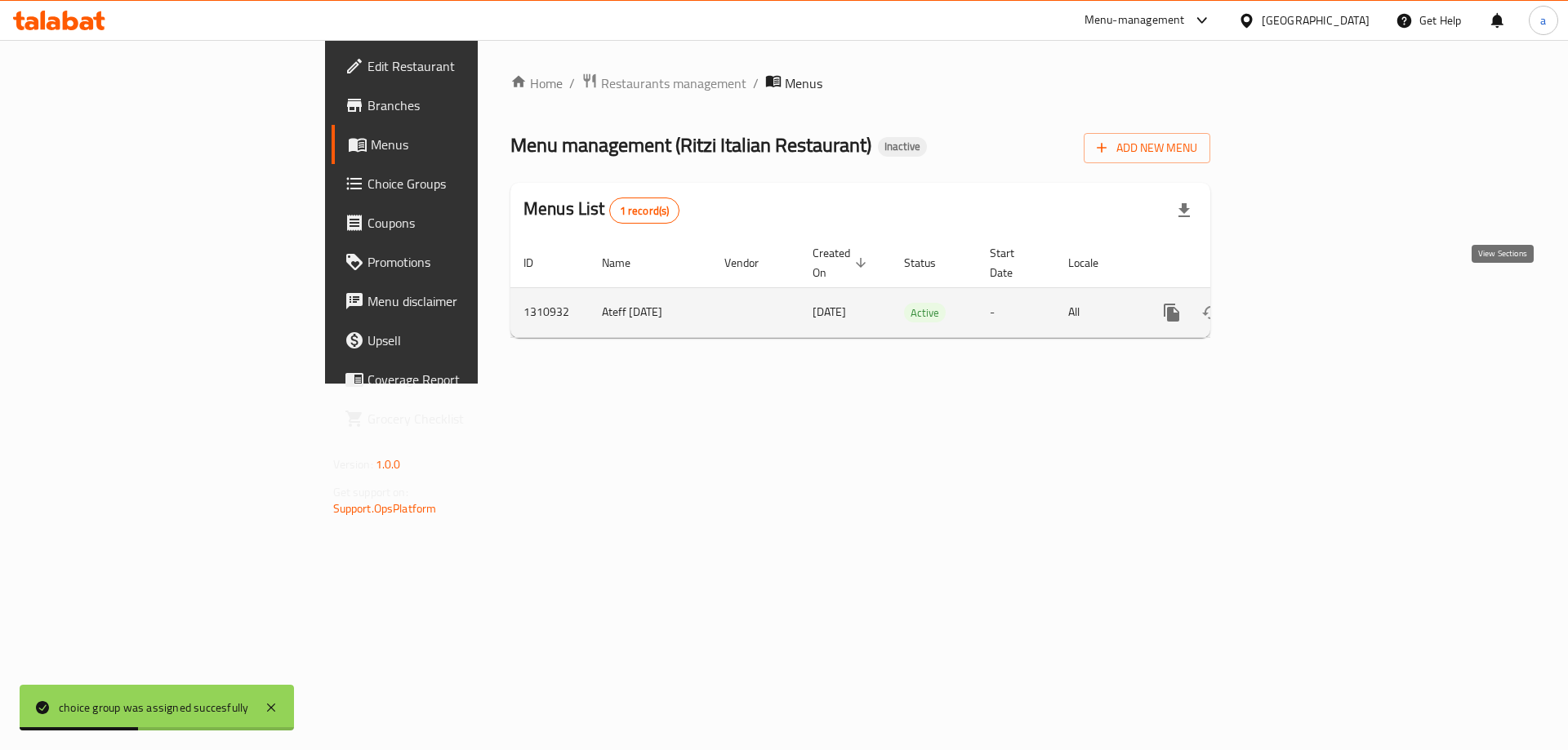
click at [1309, 293] on link "enhanced table" at bounding box center [1288, 312] width 39 height 39
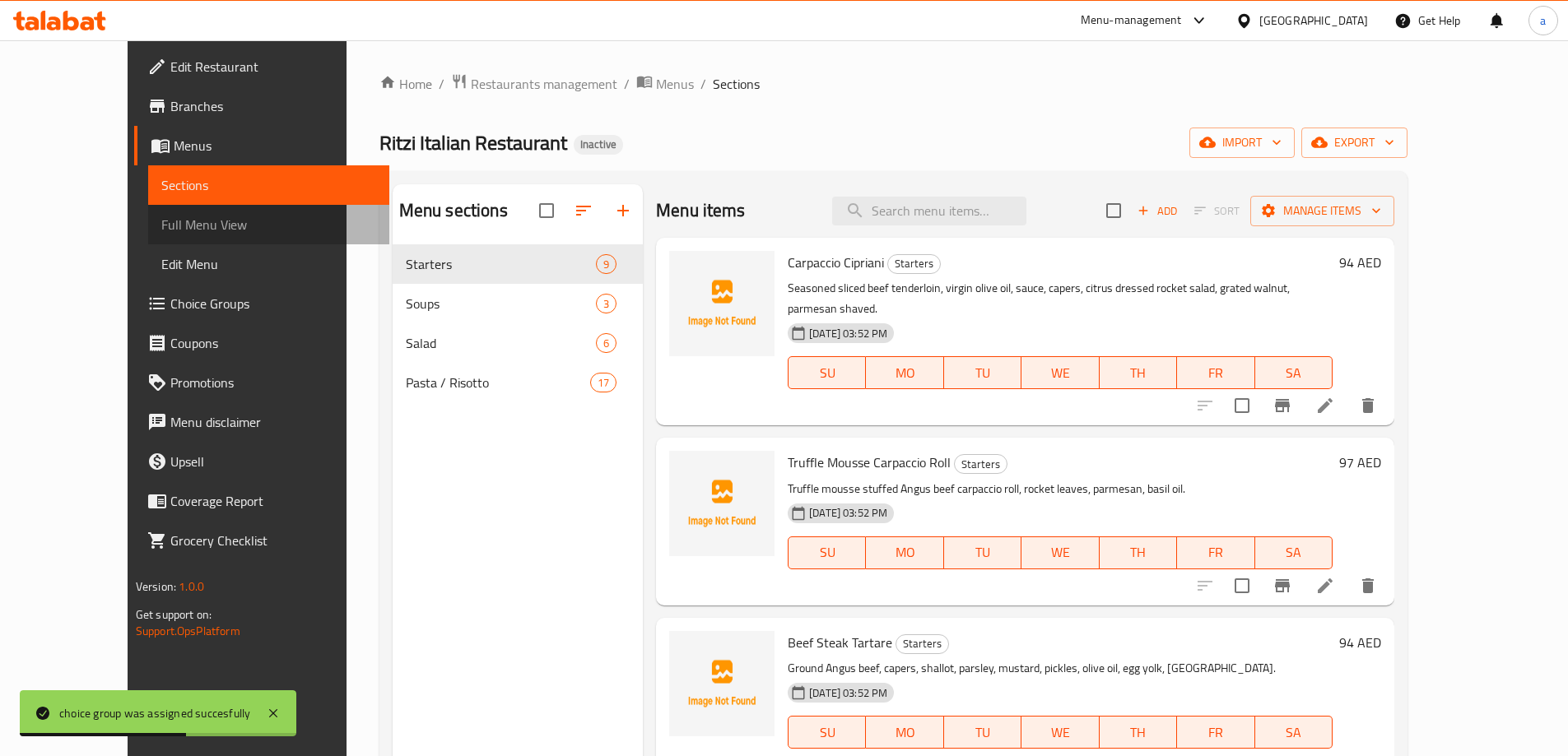
click at [162, 226] on span "Full Menu View" at bounding box center [269, 225] width 215 height 19
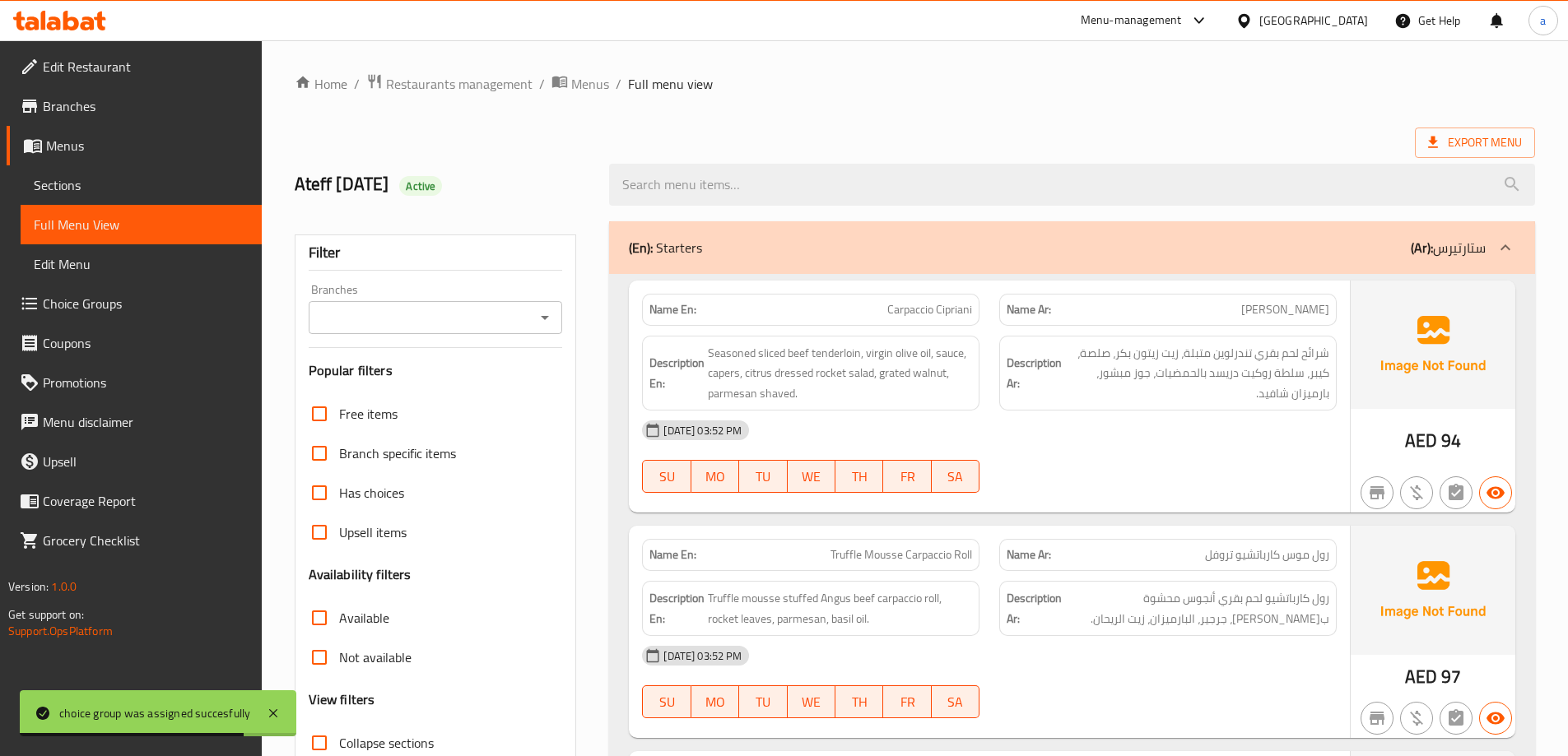
click at [1165, 249] on div "(En): Starters (Ar): ستارتيرس" at bounding box center [1057, 248] width 857 height 19
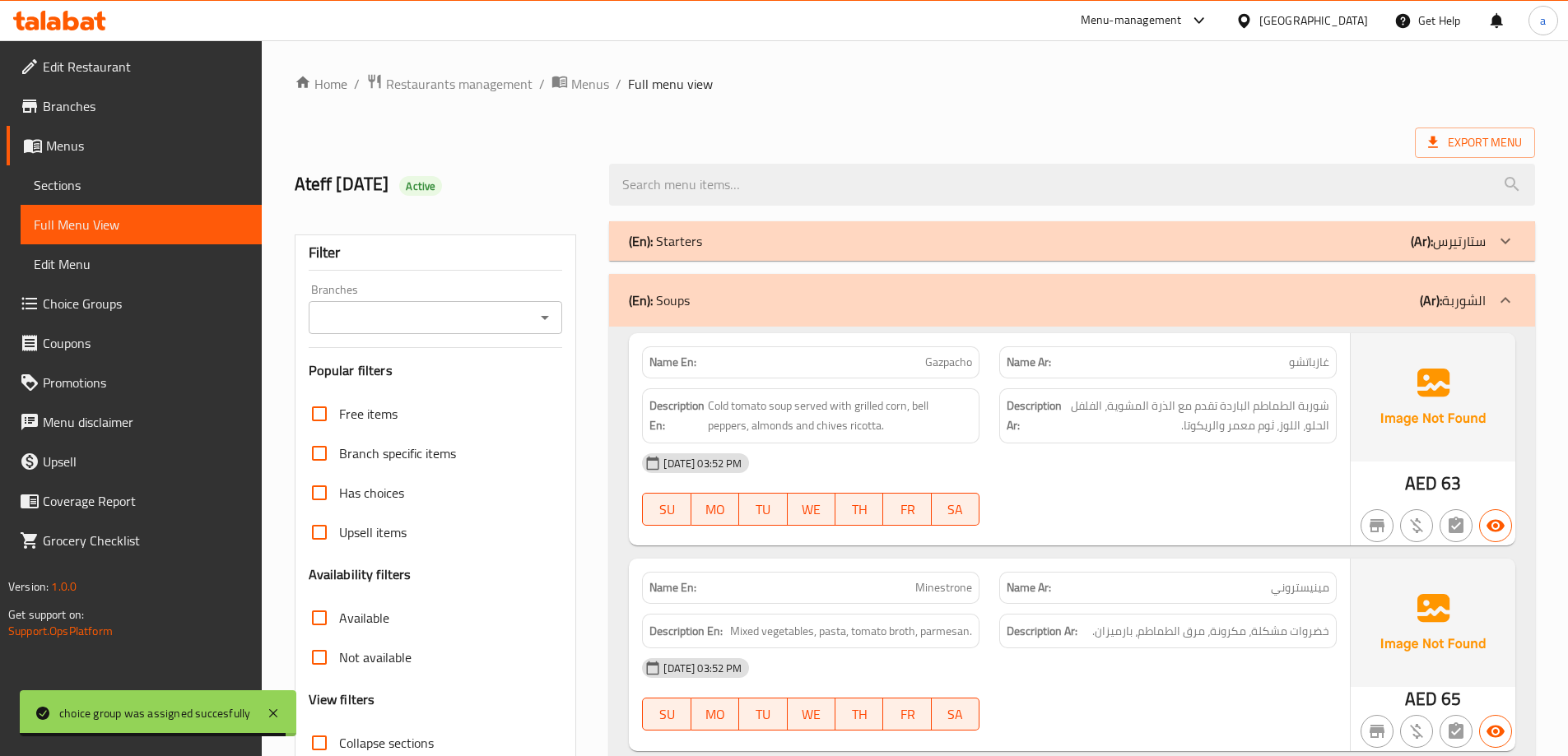
click at [1193, 293] on div "(En): Soups (Ar): الشوربة" at bounding box center [1057, 300] width 857 height 19
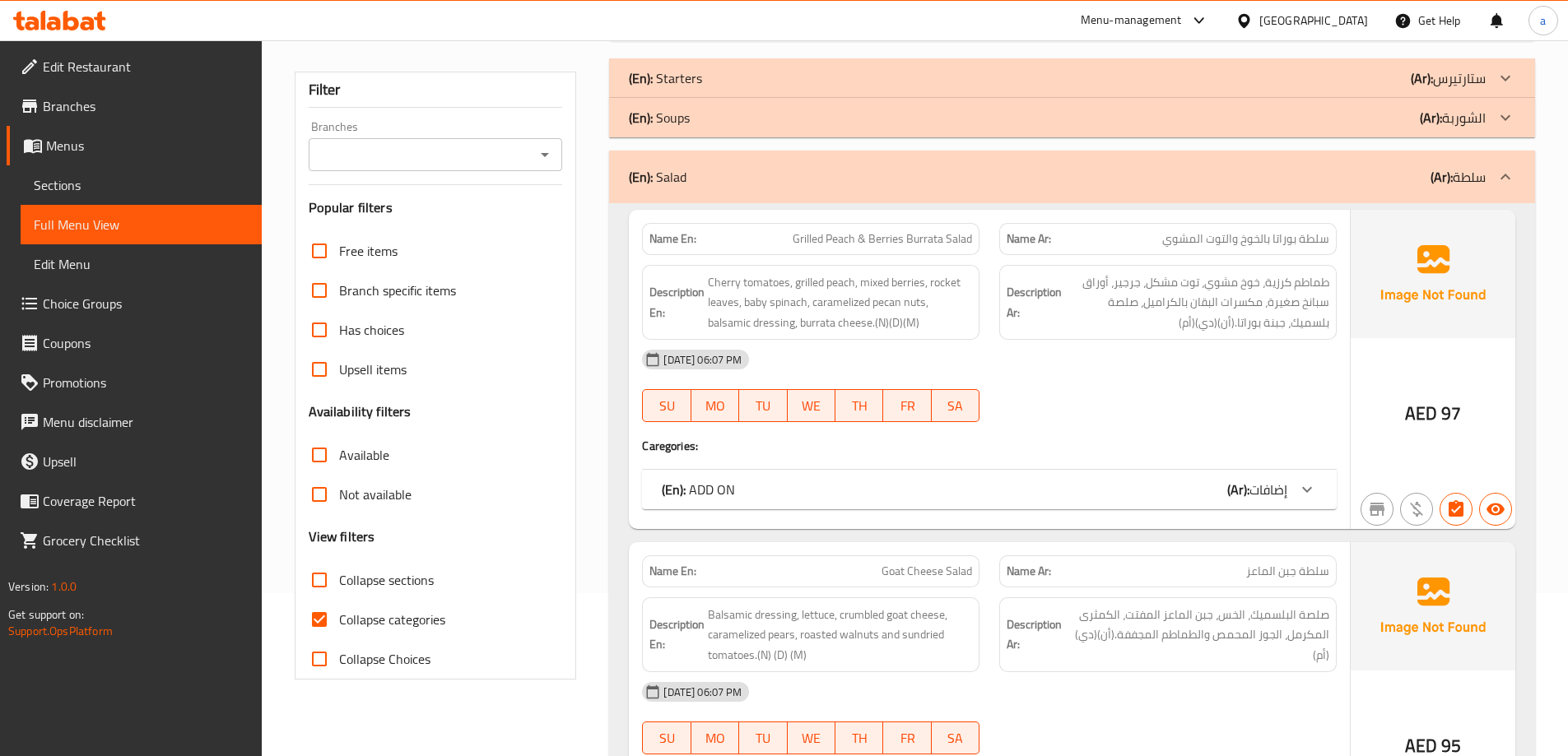
scroll to position [165, 0]
click at [449, 634] on div "Collapse categories" at bounding box center [436, 618] width 255 height 40
click at [435, 622] on span "Collapse categories" at bounding box center [392, 618] width 107 height 19
click at [339, 622] on input "Collapse categories" at bounding box center [319, 618] width 40 height 40
checkbox input "false"
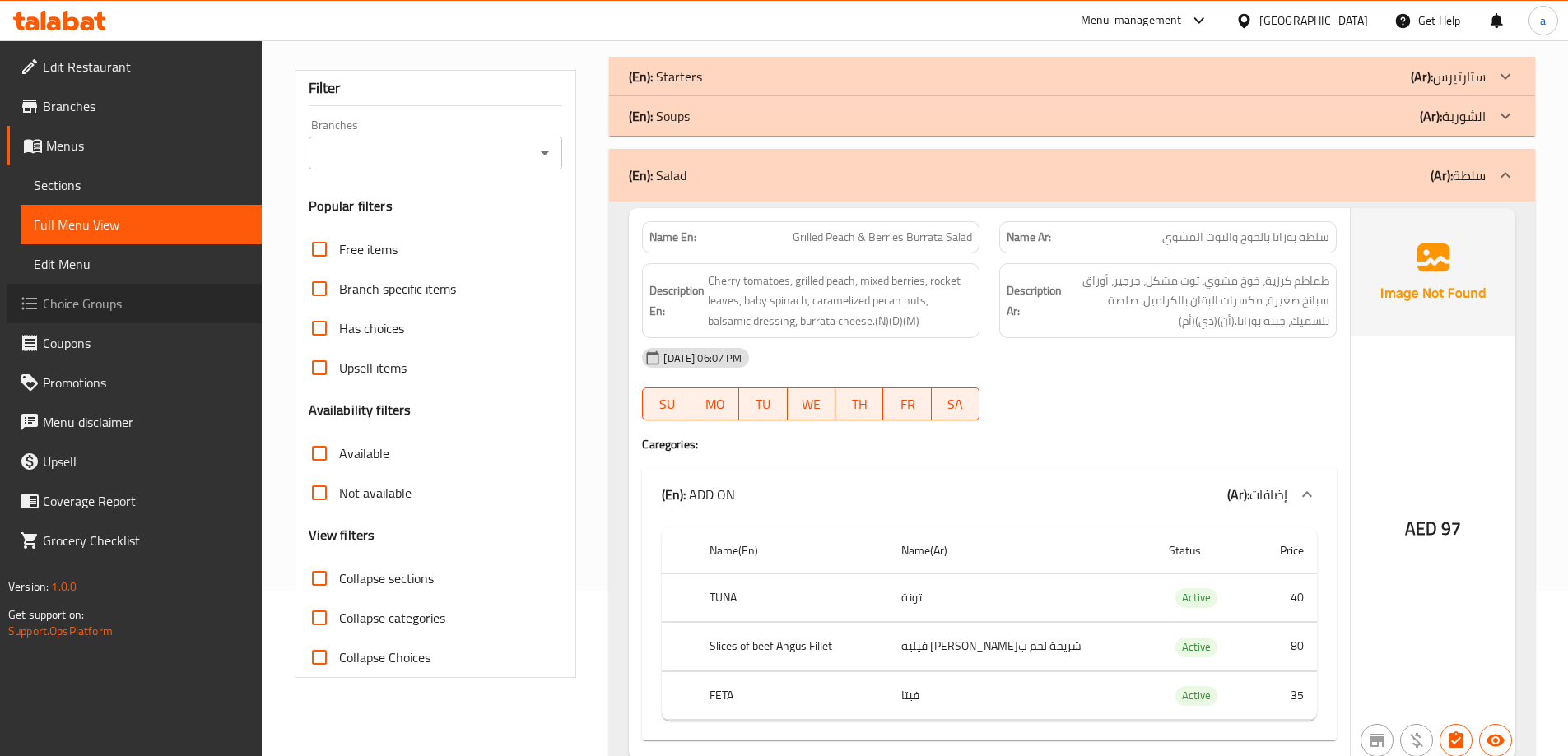
click at [151, 308] on span "Choice Groups" at bounding box center [145, 303] width 205 height 19
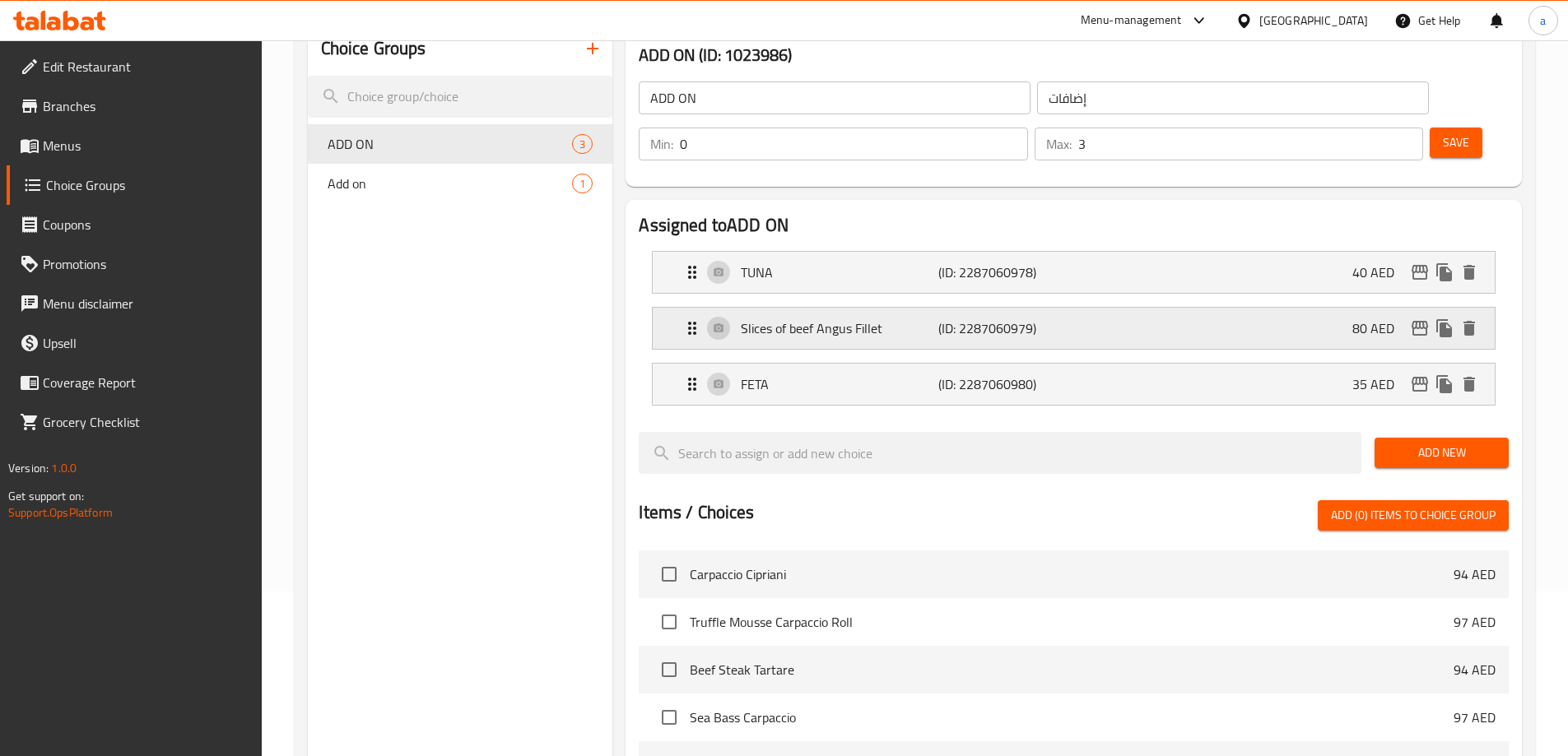
click at [1001, 318] on p "(ID: 2287060979)" at bounding box center [1004, 328] width 132 height 19
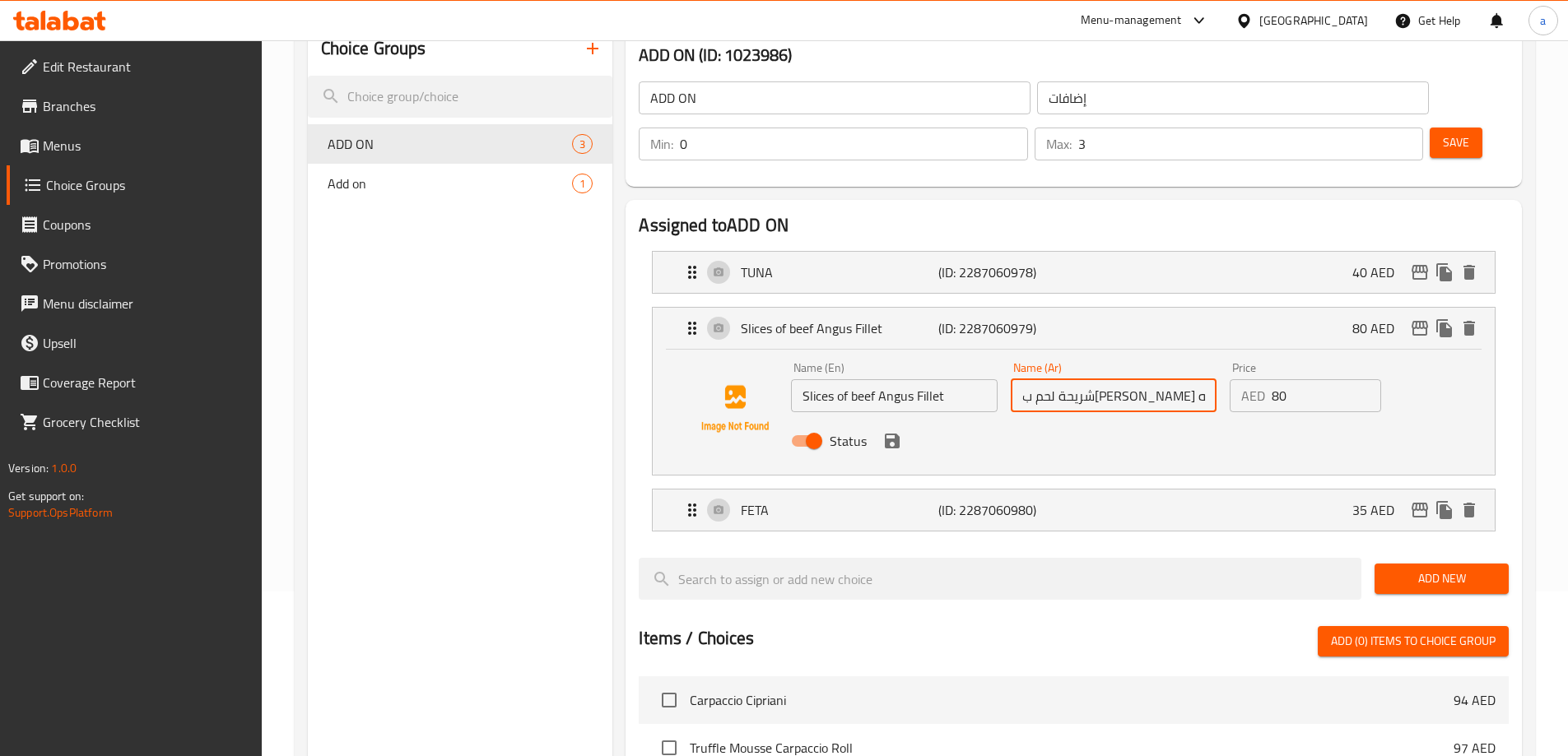
drag, startPoint x: 1150, startPoint y: 353, endPoint x: 1170, endPoint y: 368, distance: 25.0
click at [1170, 368] on div "Name (Ar) شريحة لحم ب[PERSON_NAME] فيليه Name (Ar)" at bounding box center [1114, 386] width 219 height 63
click at [895, 419] on div "Status" at bounding box center [1113, 441] width 658 height 45
click at [892, 434] on icon "save" at bounding box center [892, 440] width 15 height 15
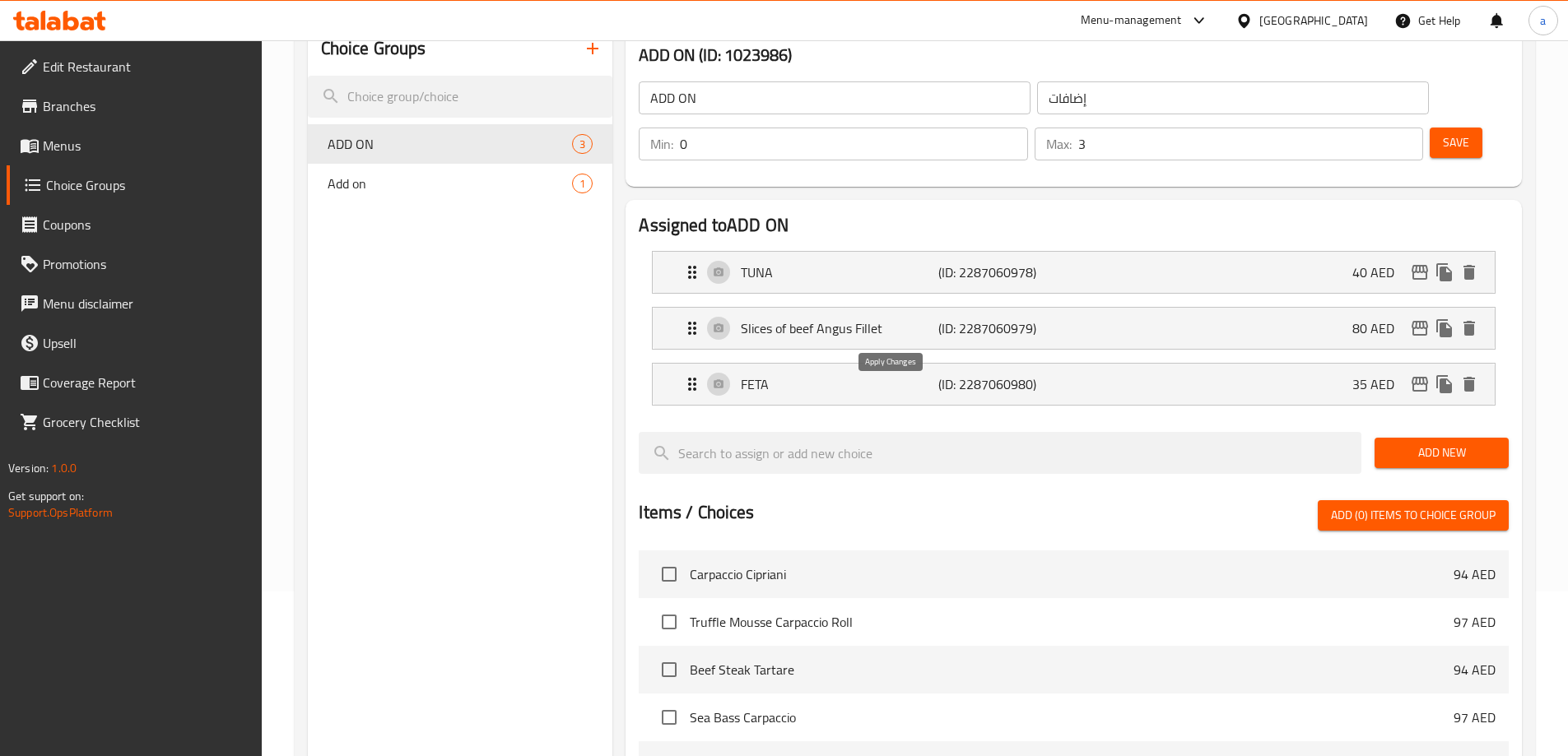
type input "شرايح لحم بقري أنجوس فيليه"
click at [1443, 133] on span "Save" at bounding box center [1456, 142] width 26 height 20
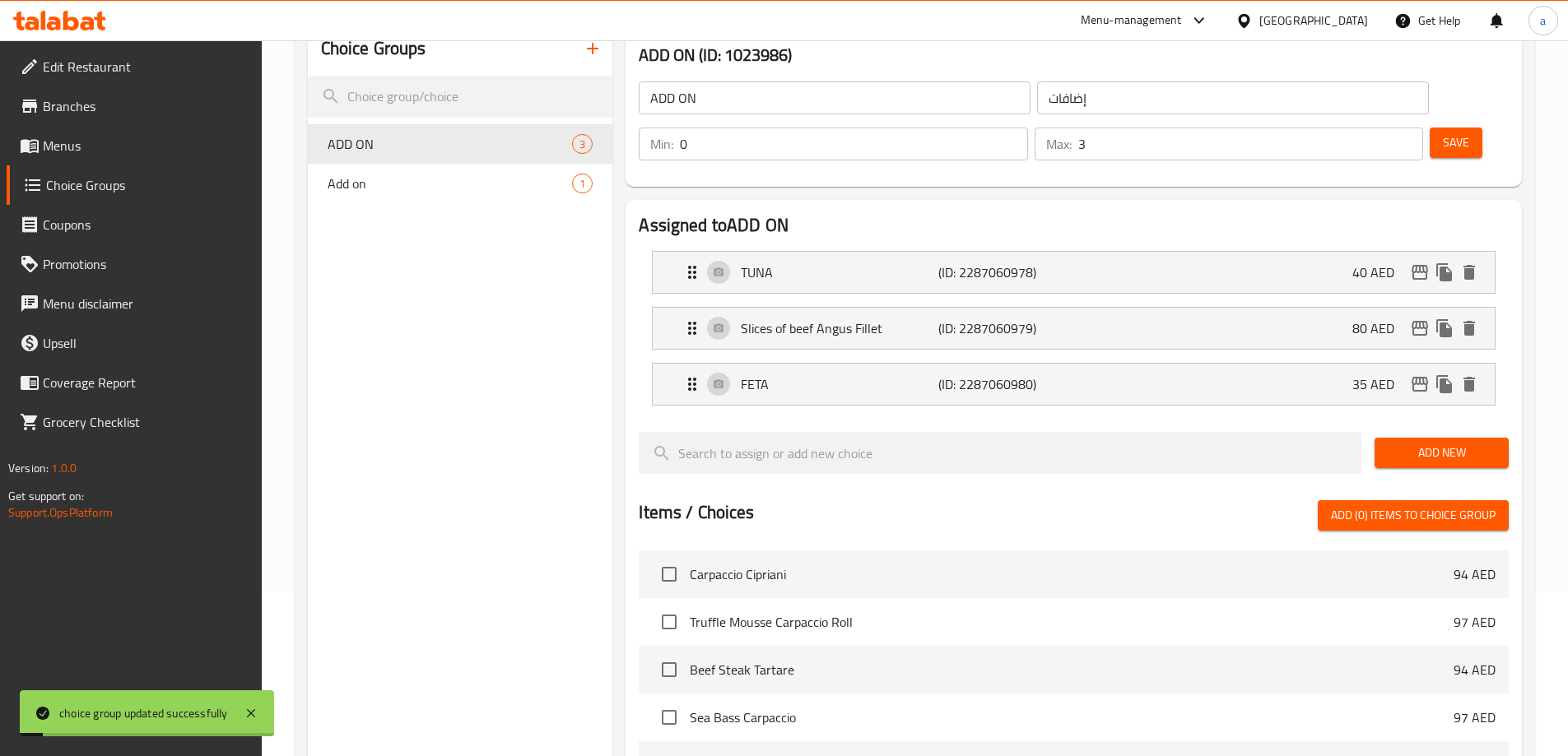
click at [96, 159] on link "Menus" at bounding box center [134, 145] width 255 height 40
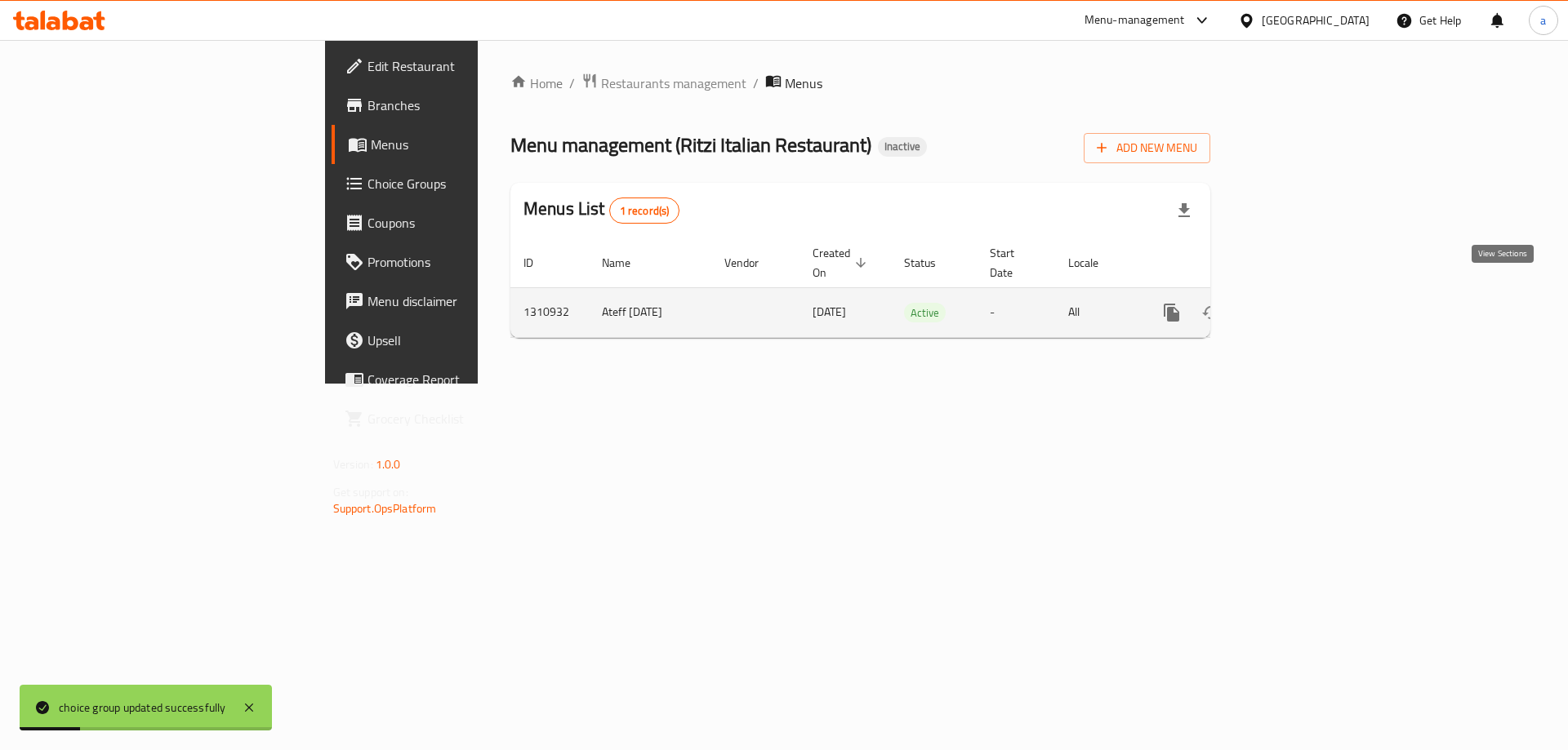
click at [1309, 298] on link "enhanced table" at bounding box center [1288, 312] width 39 height 39
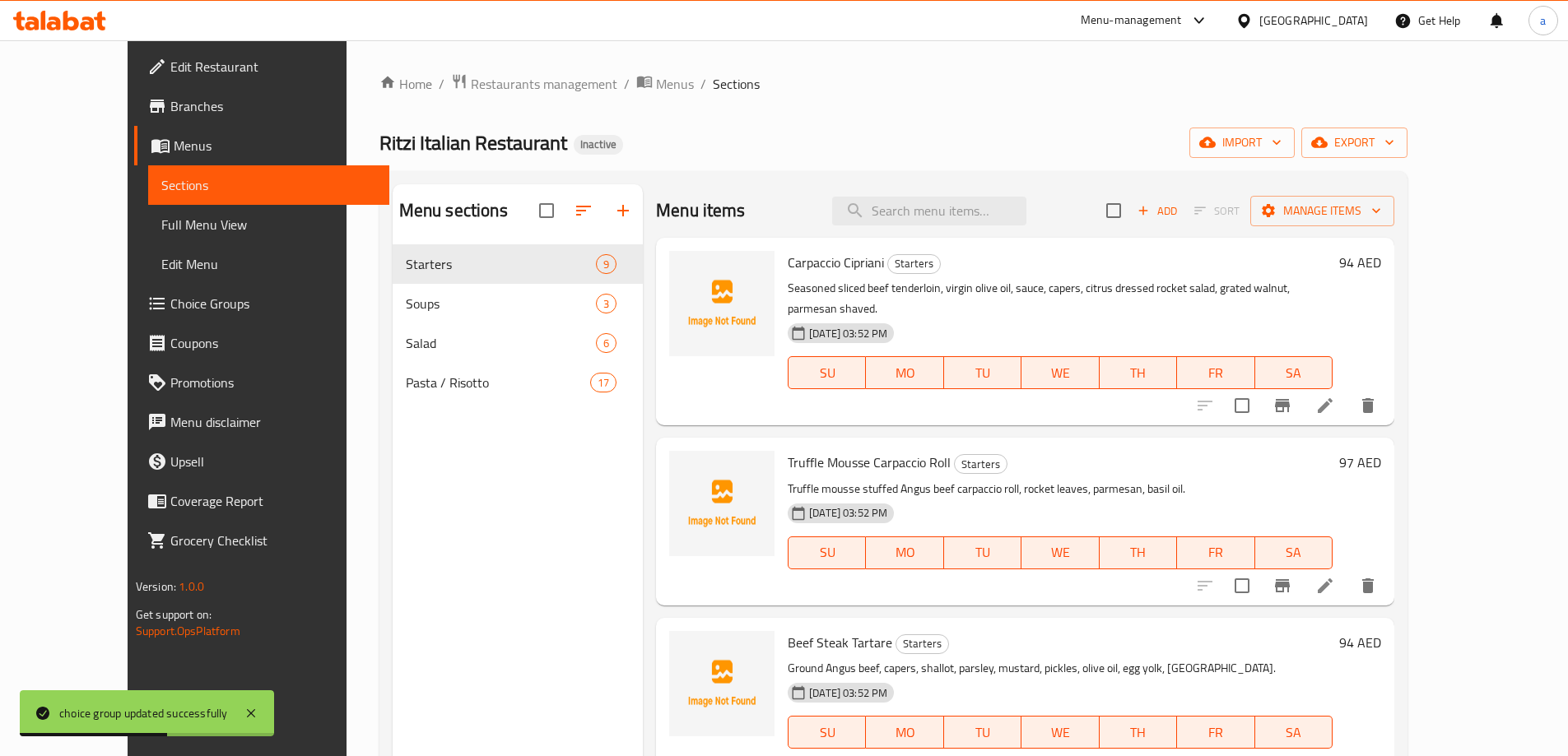
click at [162, 221] on span "Full Menu View" at bounding box center [269, 225] width 215 height 19
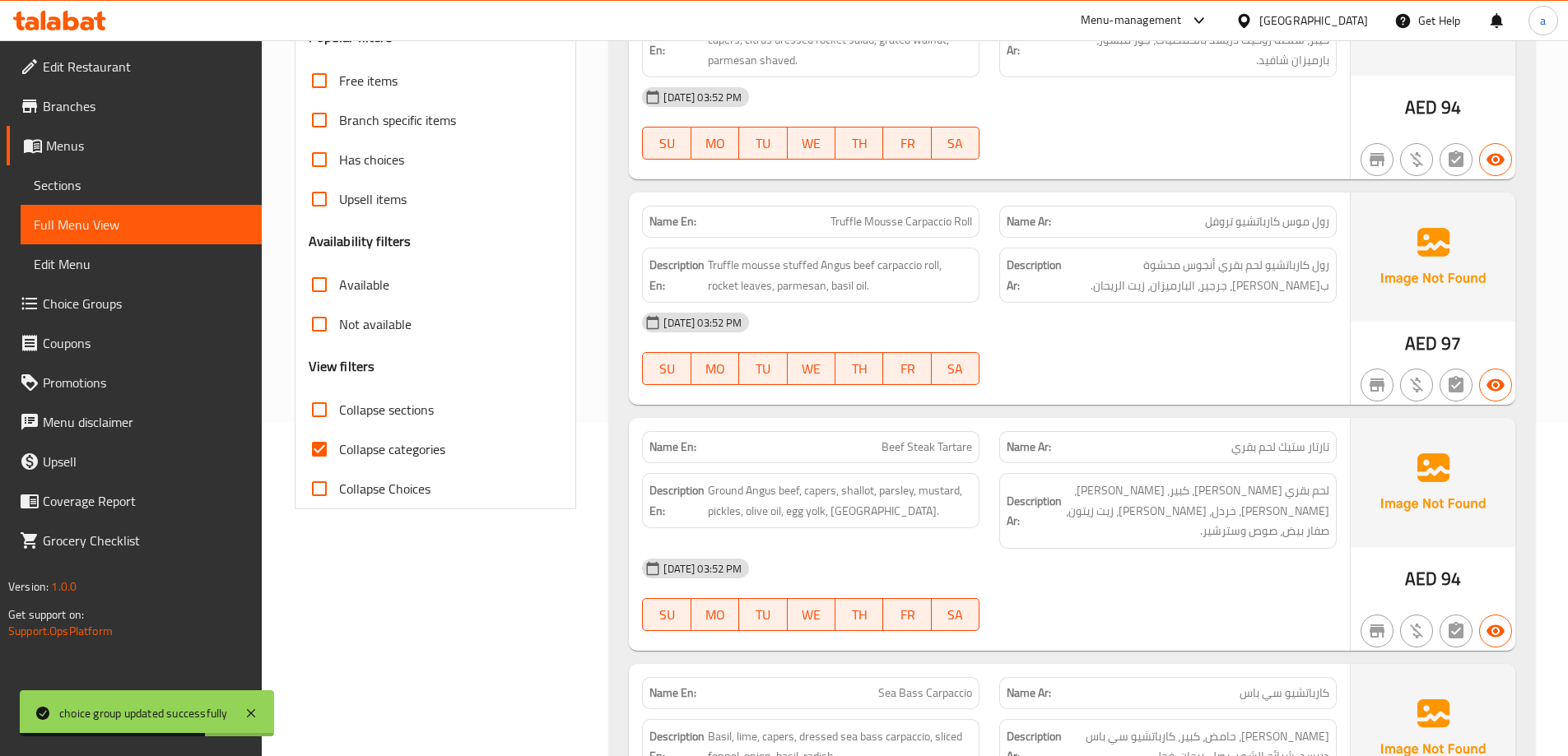
scroll to position [411, 0]
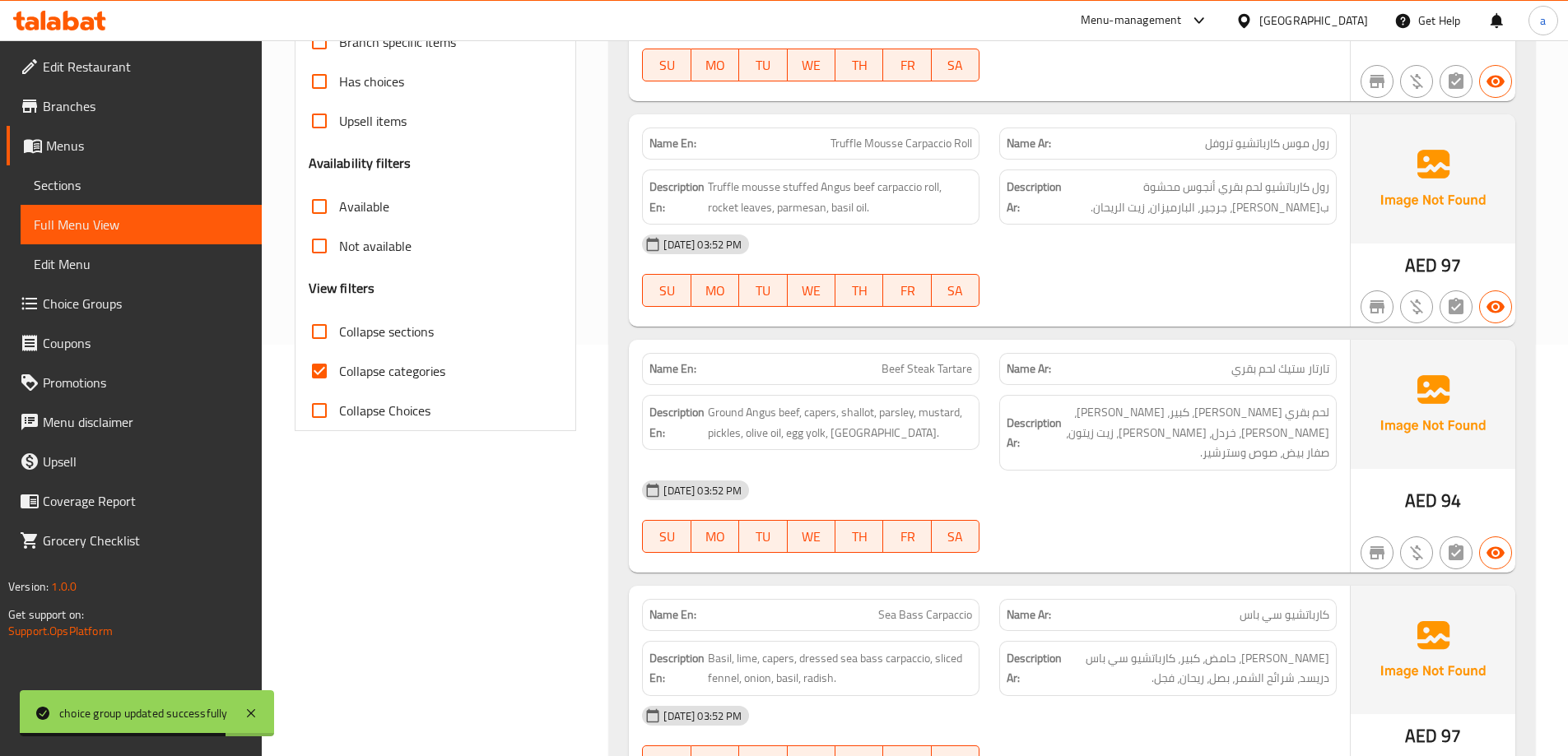
click at [376, 361] on span "Collapse categories" at bounding box center [392, 371] width 107 height 19
click at [339, 359] on input "Collapse categories" at bounding box center [319, 371] width 40 height 40
checkbox input "false"
click at [386, 334] on span "Collapse sections" at bounding box center [386, 331] width 95 height 19
click at [339, 334] on input "Collapse sections" at bounding box center [319, 331] width 40 height 40
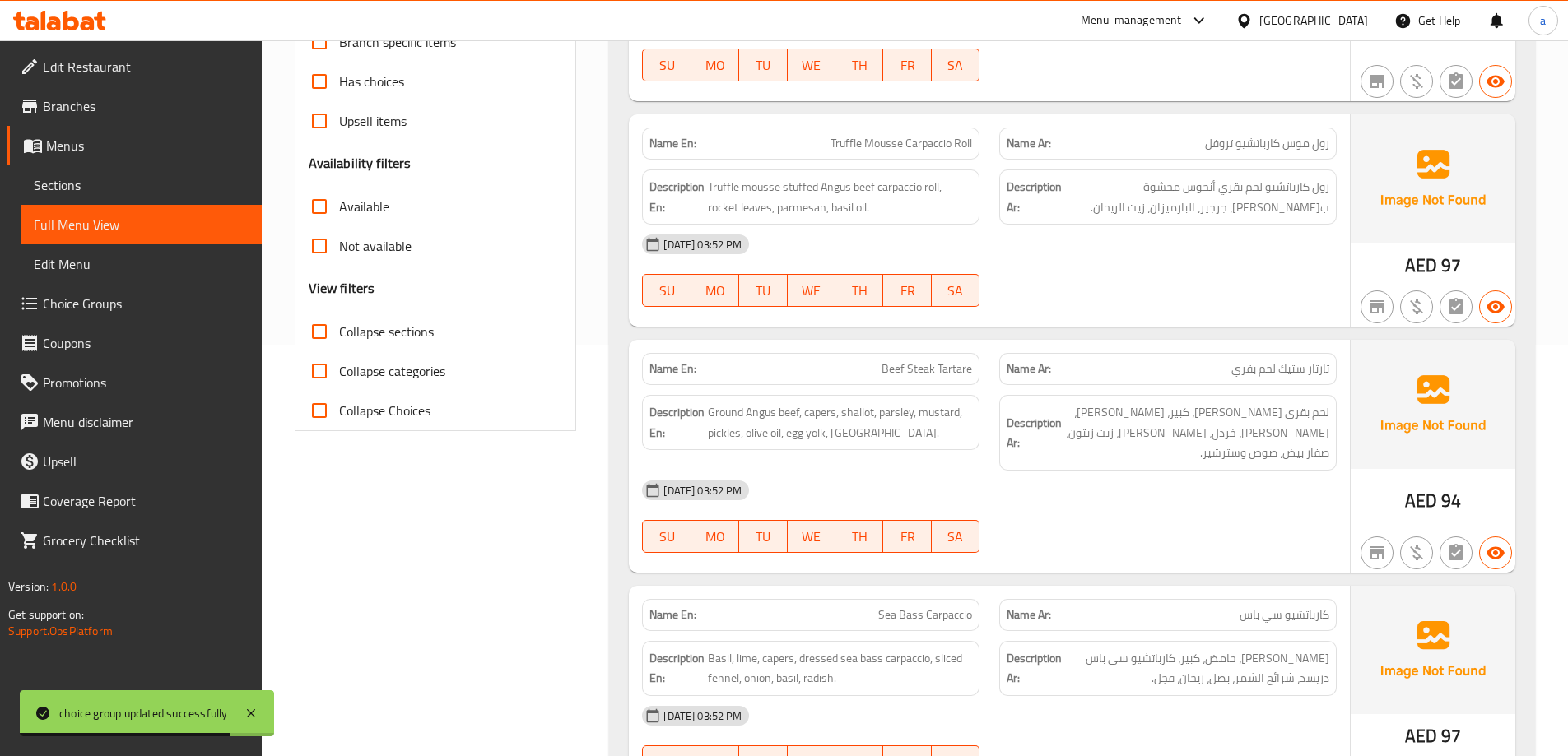
checkbox input "true"
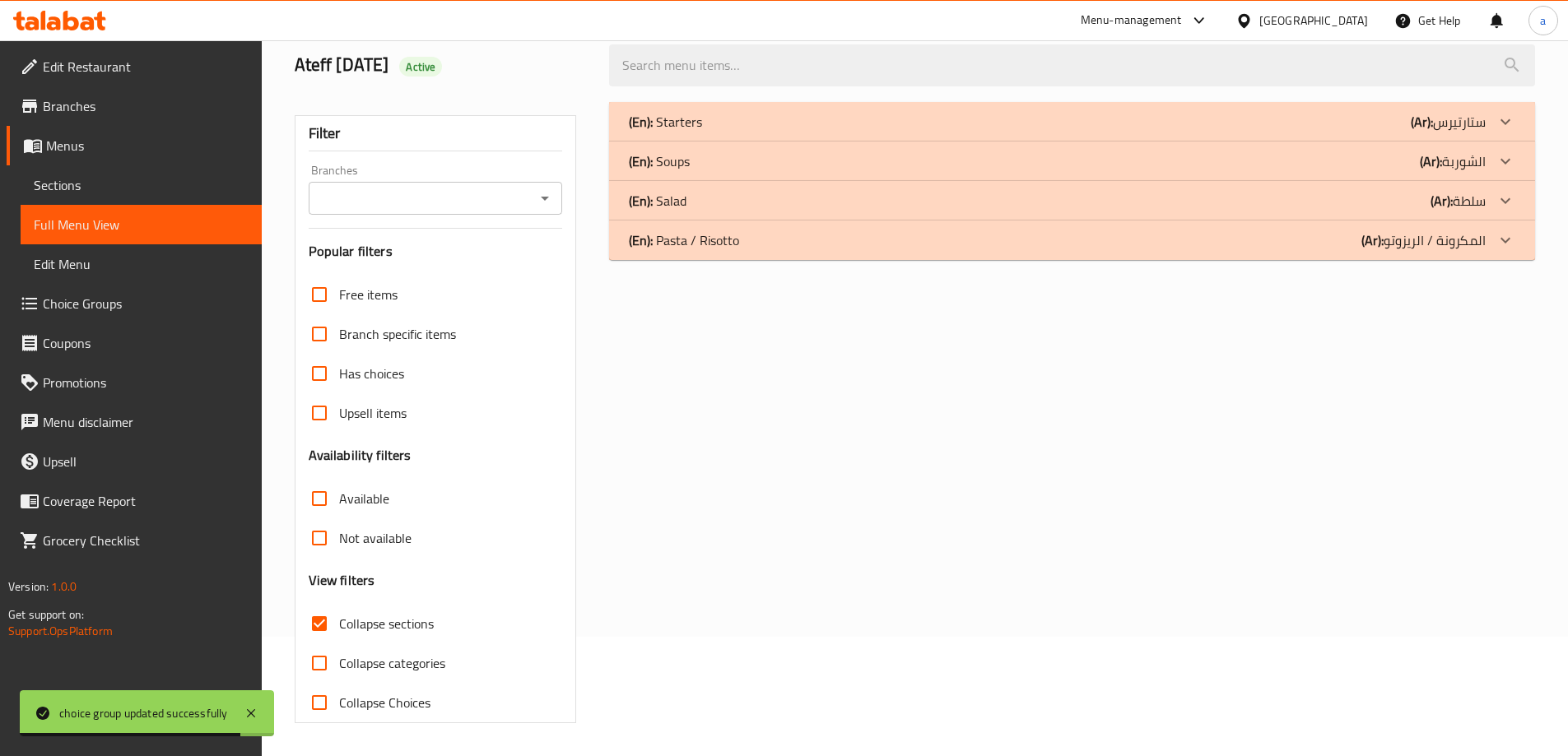
scroll to position [119, 0]
click at [1379, 205] on div "(En): Salad (Ar): سلطة" at bounding box center [1057, 200] width 857 height 19
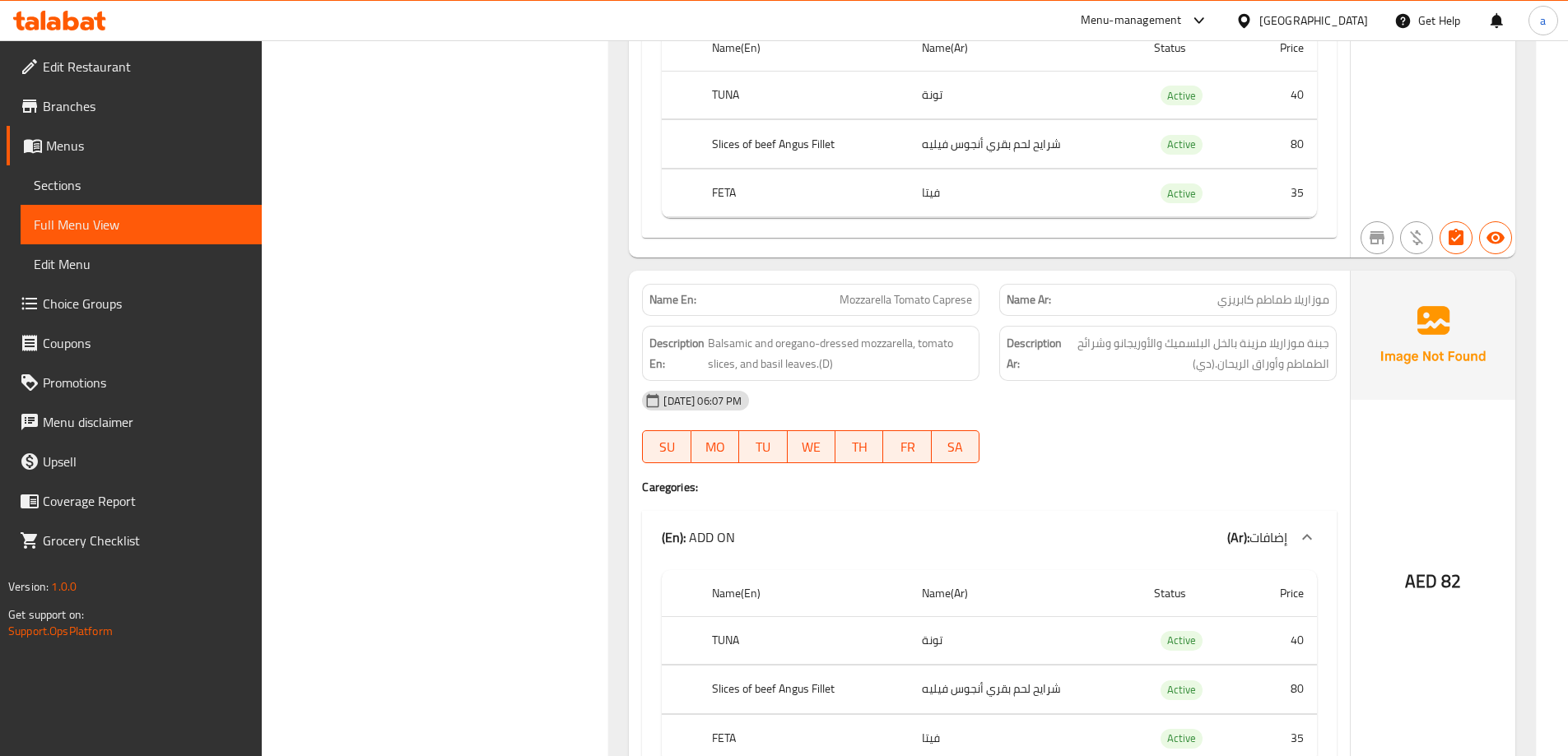
scroll to position [1353, 0]
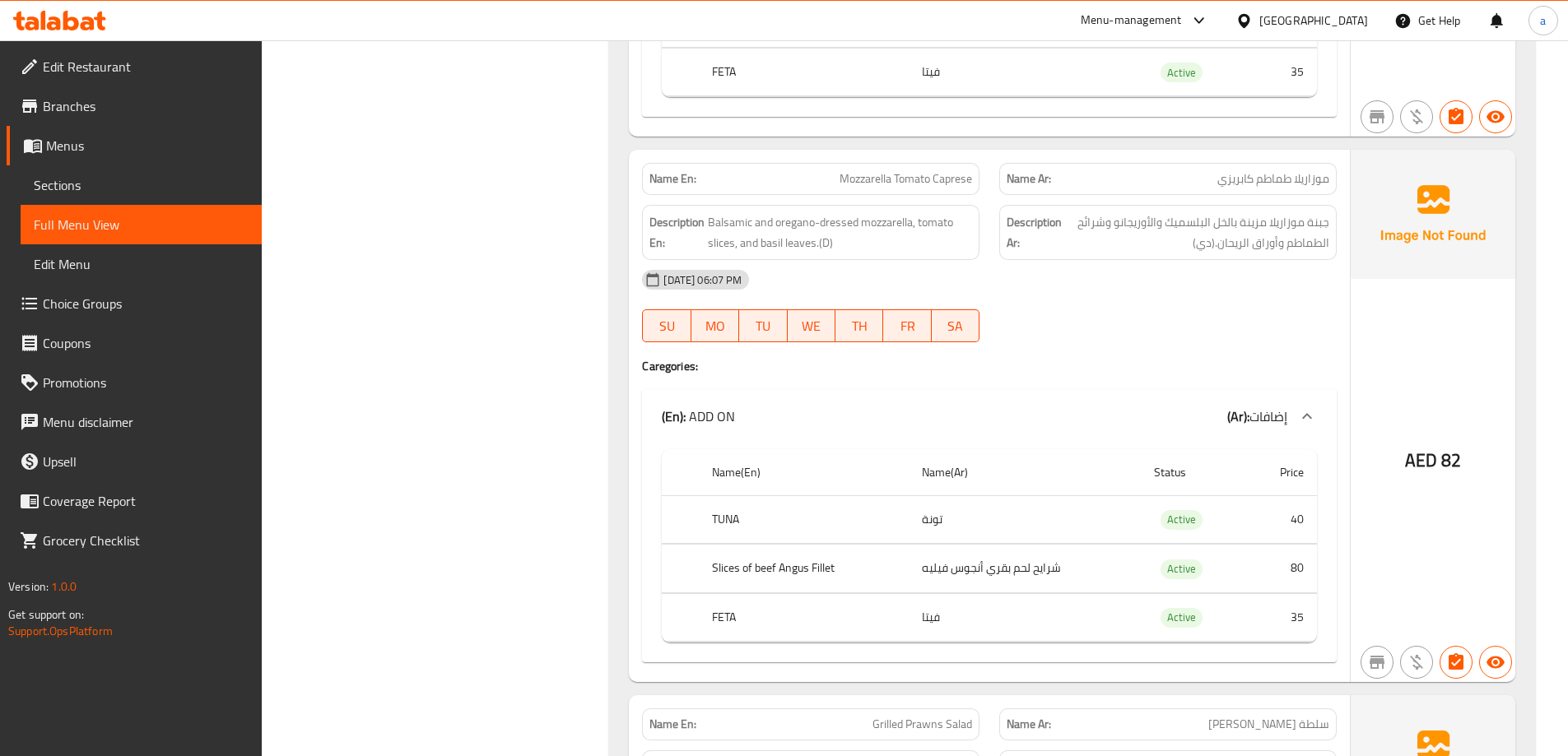
click at [127, 172] on link "Sections" at bounding box center [140, 185] width 241 height 40
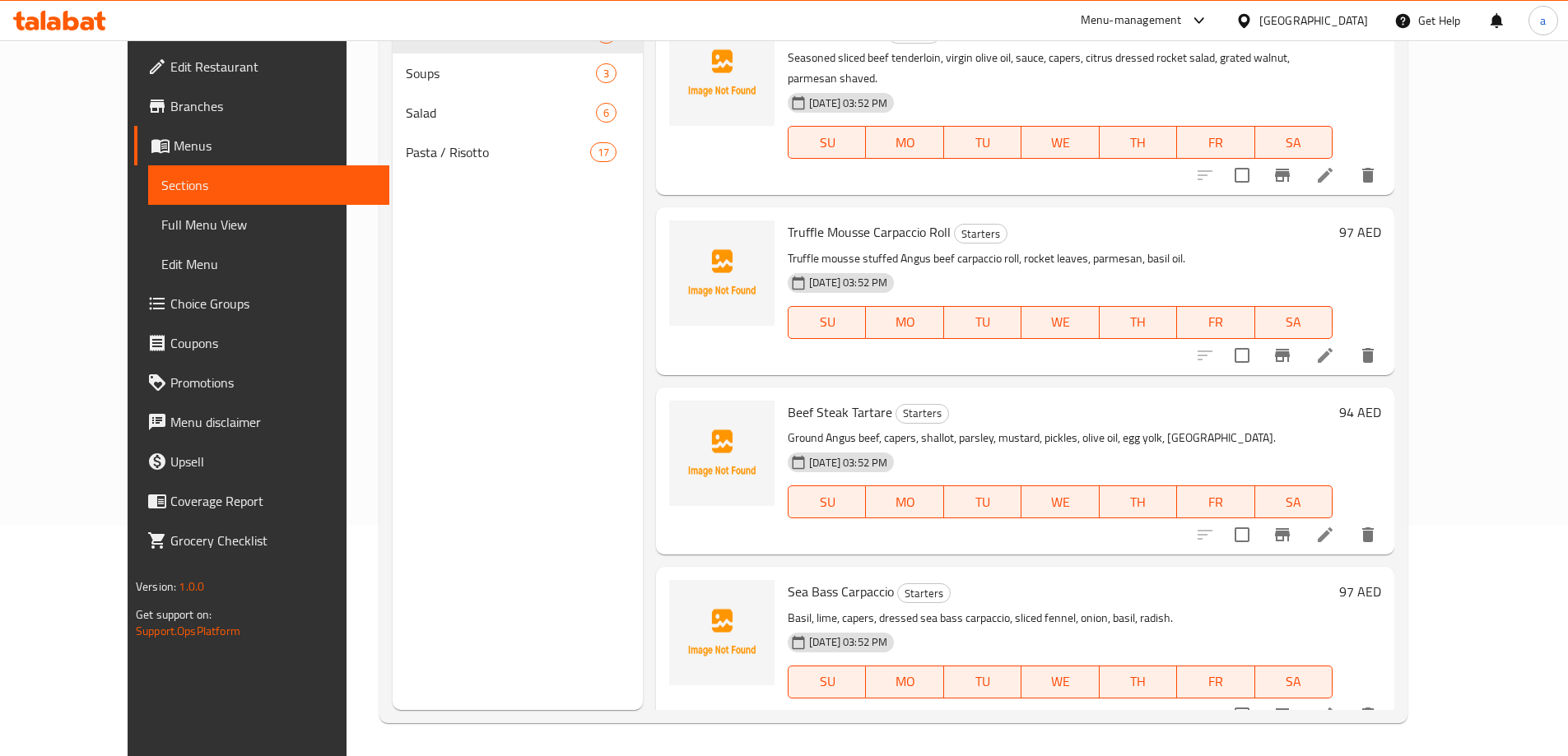
scroll to position [230, 0]
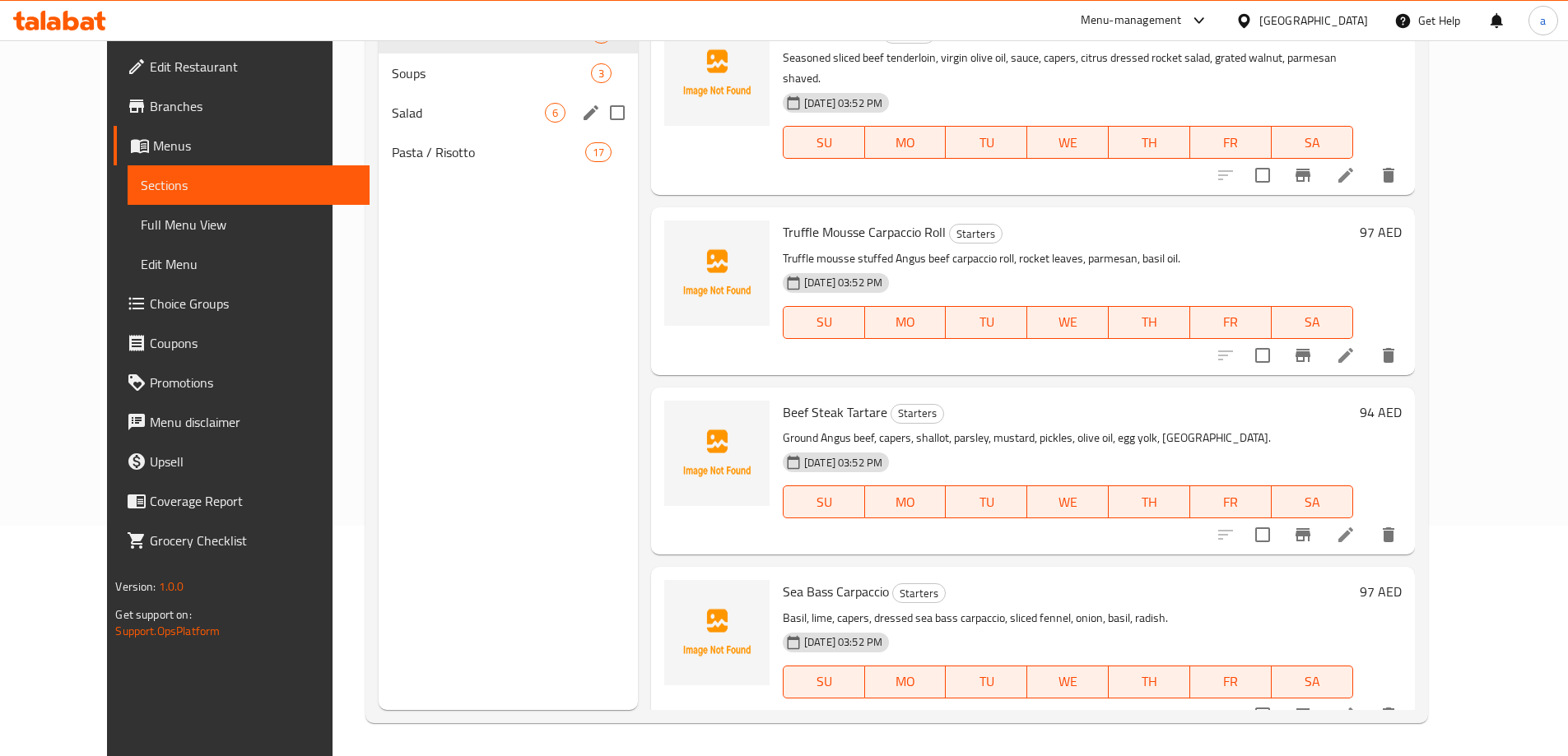
click at [404, 124] on div "Salad 6" at bounding box center [508, 112] width 260 height 40
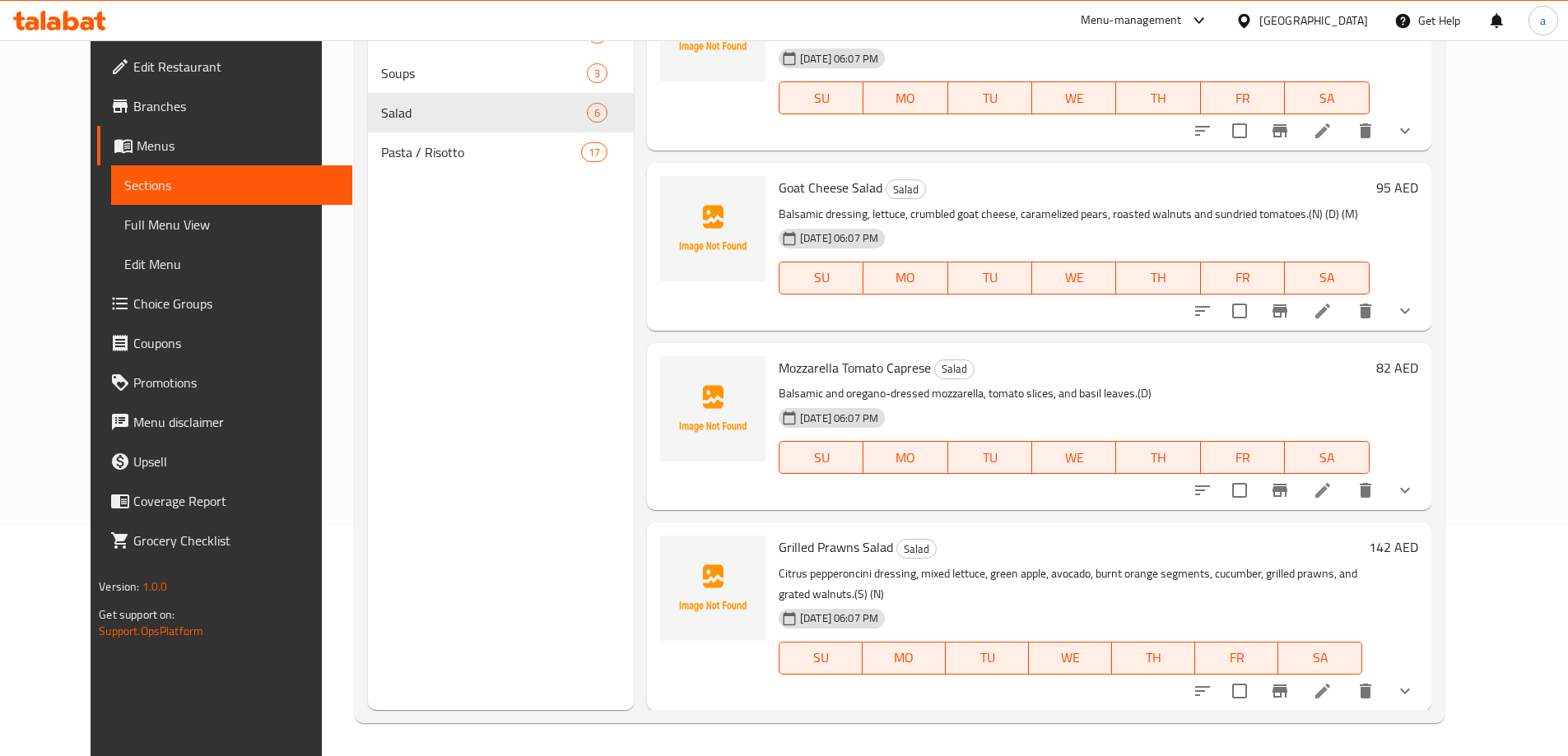
scroll to position [82, 0]
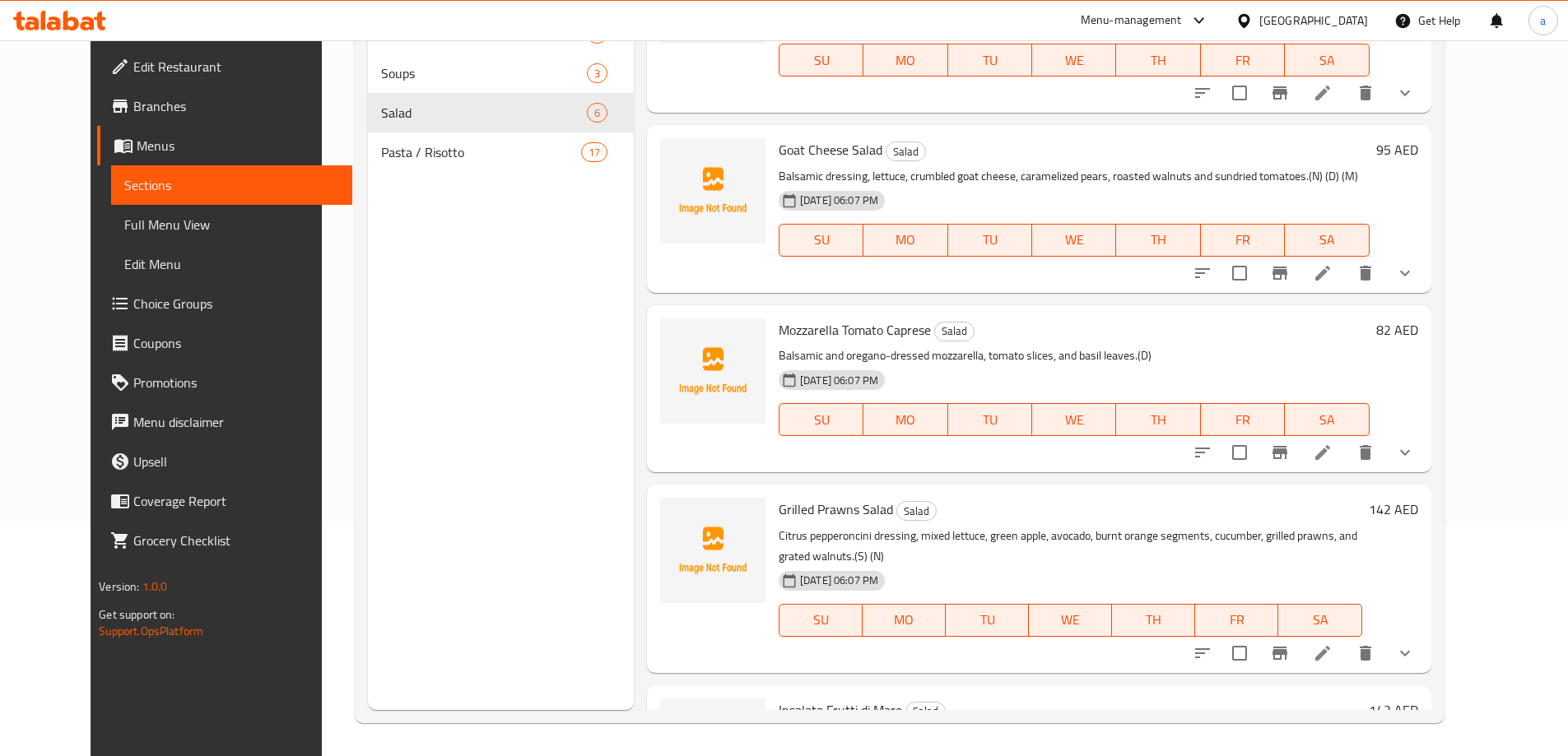
click at [1345, 438] on li at bounding box center [1323, 452] width 46 height 30
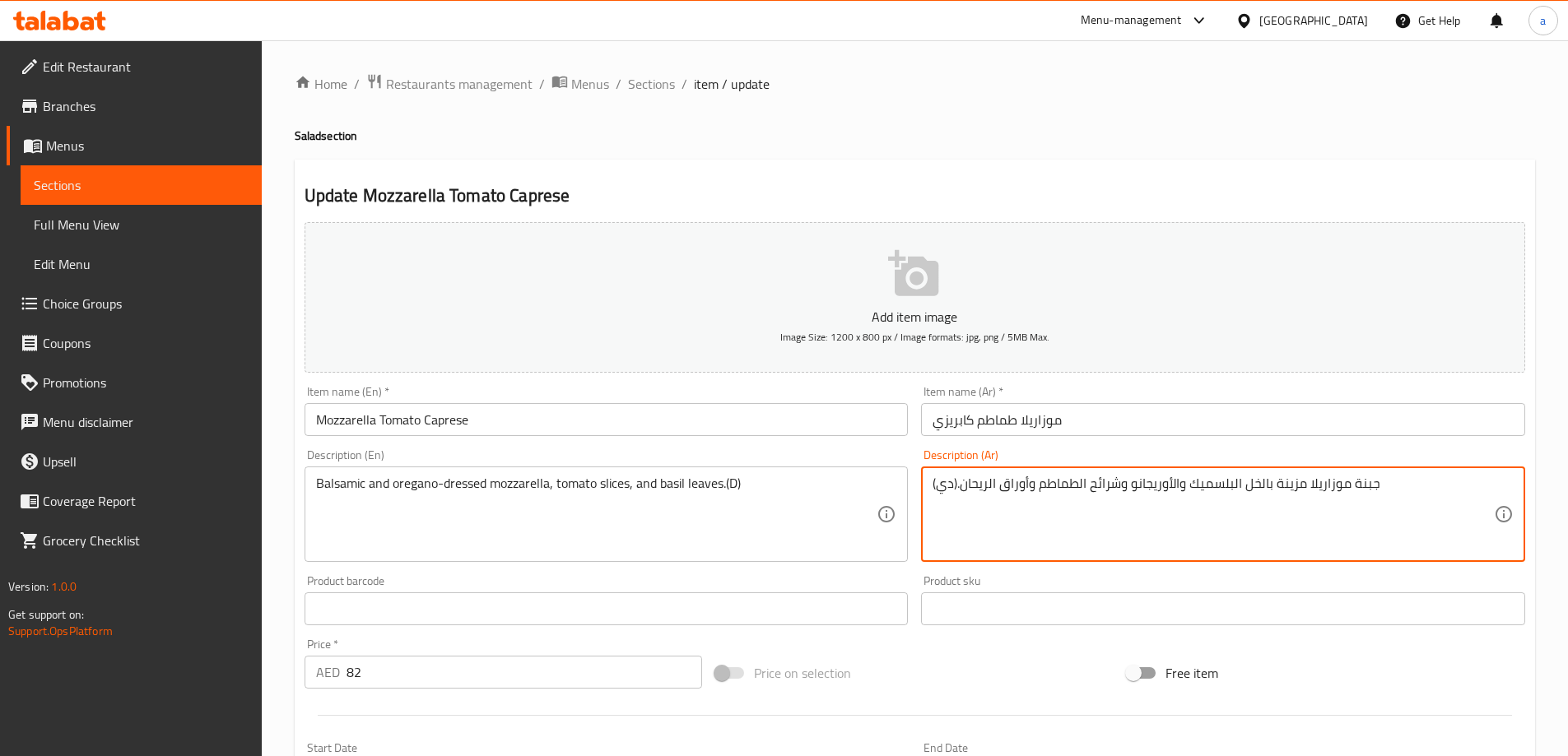
click at [1254, 486] on textarea "جبنة موزاريلا مزينة بالخل البلسميك والأوريجانو وشرائح الطماطم وأوراق الريحان.(د…" at bounding box center [1214, 514] width 562 height 78
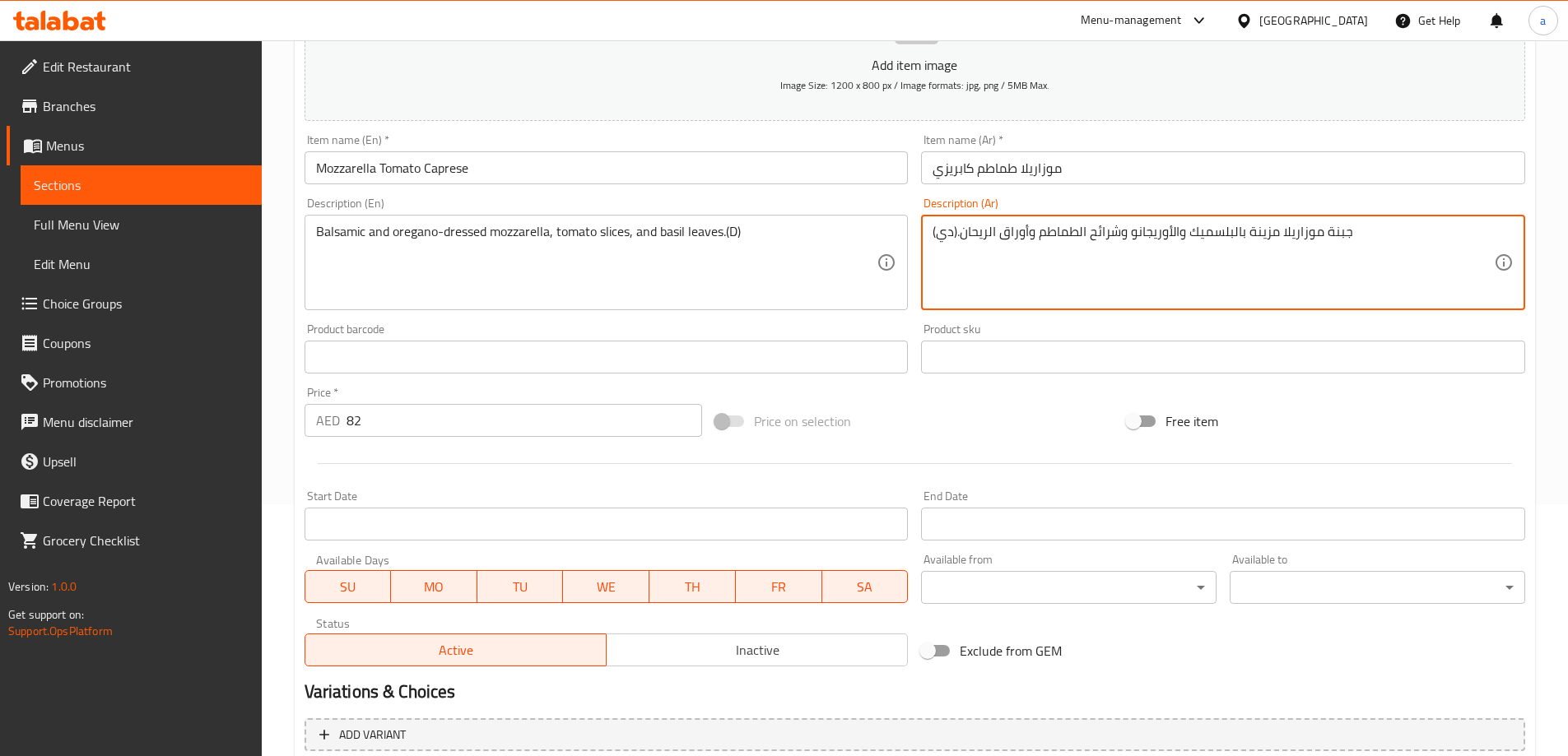
scroll to position [434, 0]
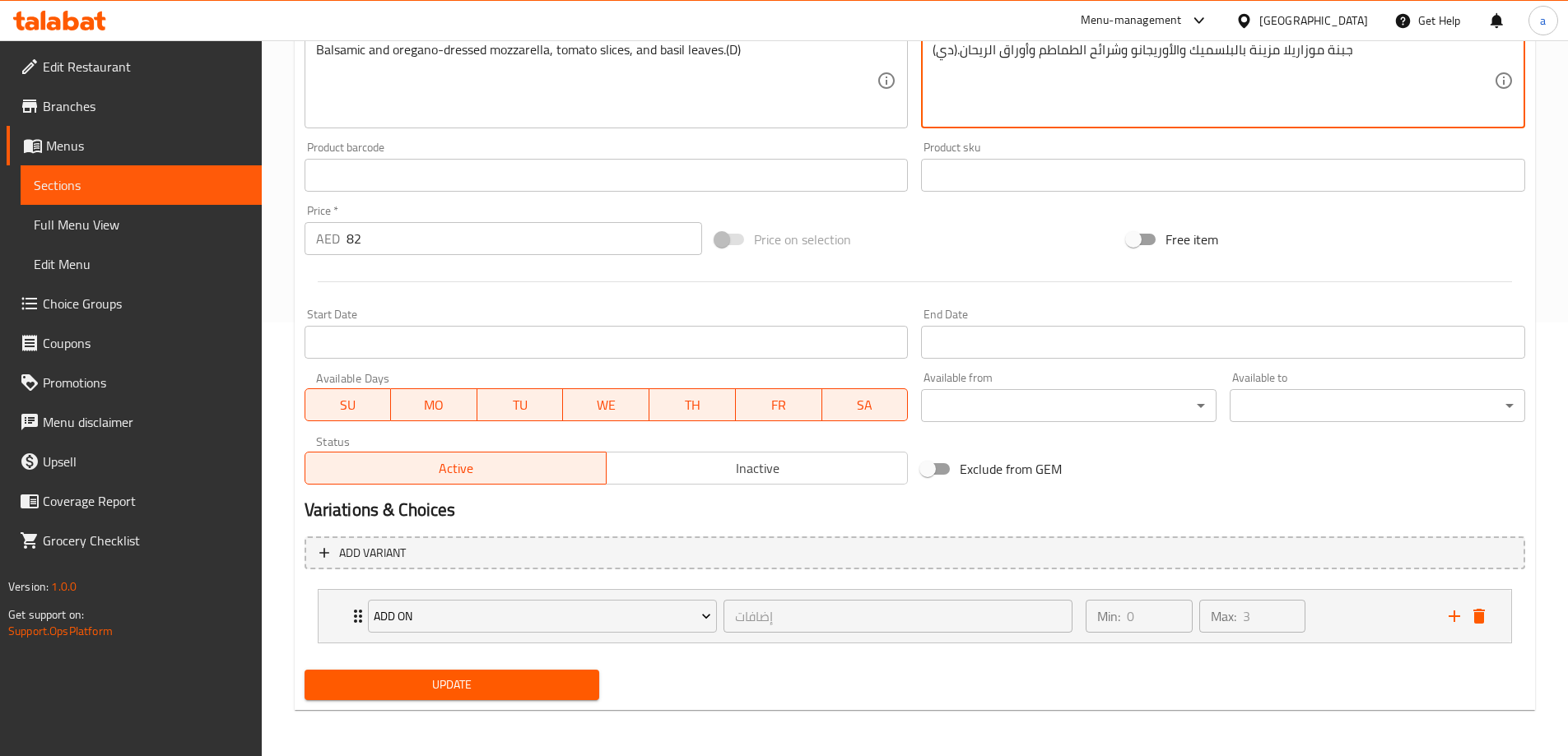
type textarea "جبنة موزاريلا مزينة بالبلسميك والأوريجانو وشرائح الطماطم وأوراق الريحان.(دي)"
click at [556, 672] on button "Update" at bounding box center [451, 684] width 295 height 30
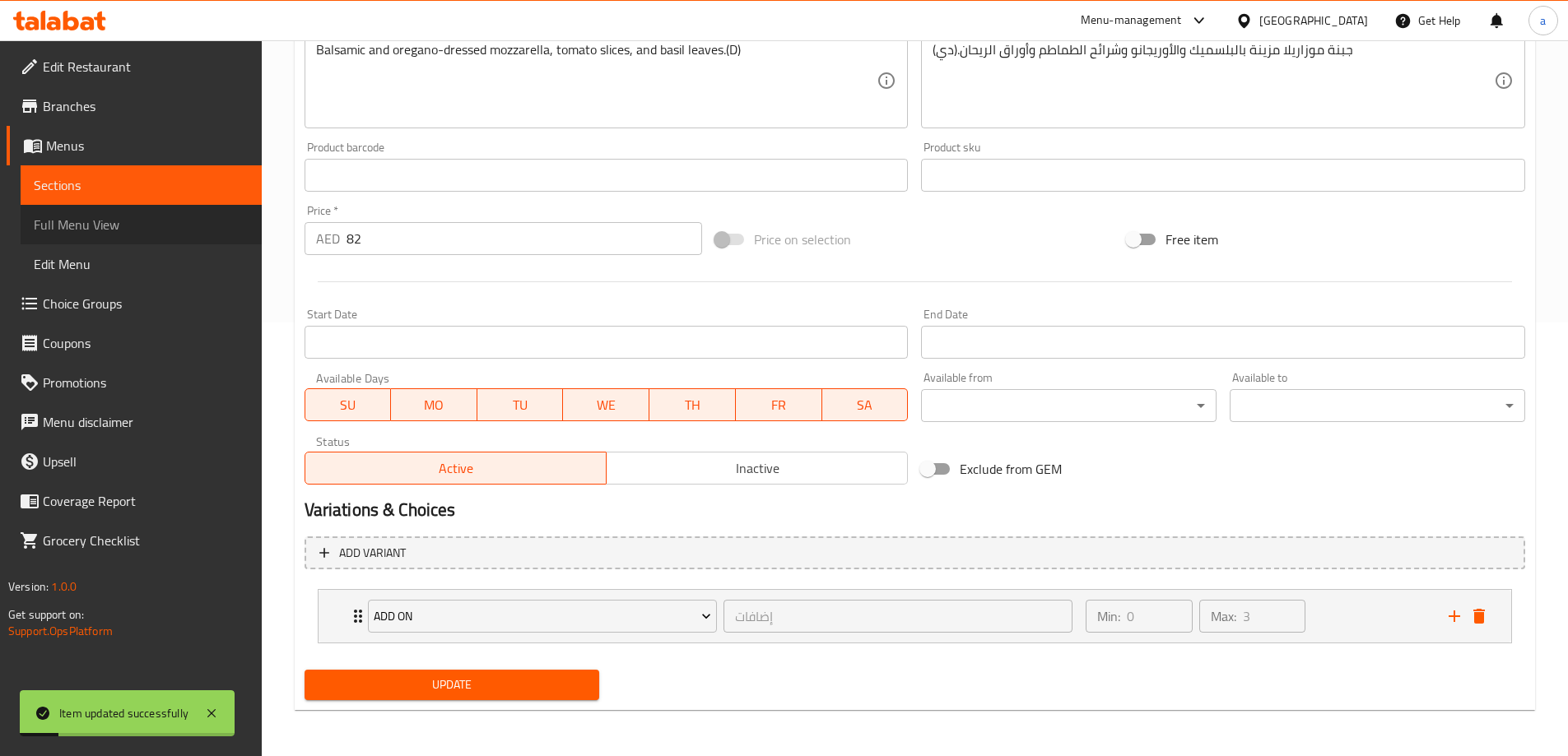
click at [91, 217] on span "Full Menu View" at bounding box center [141, 225] width 215 height 19
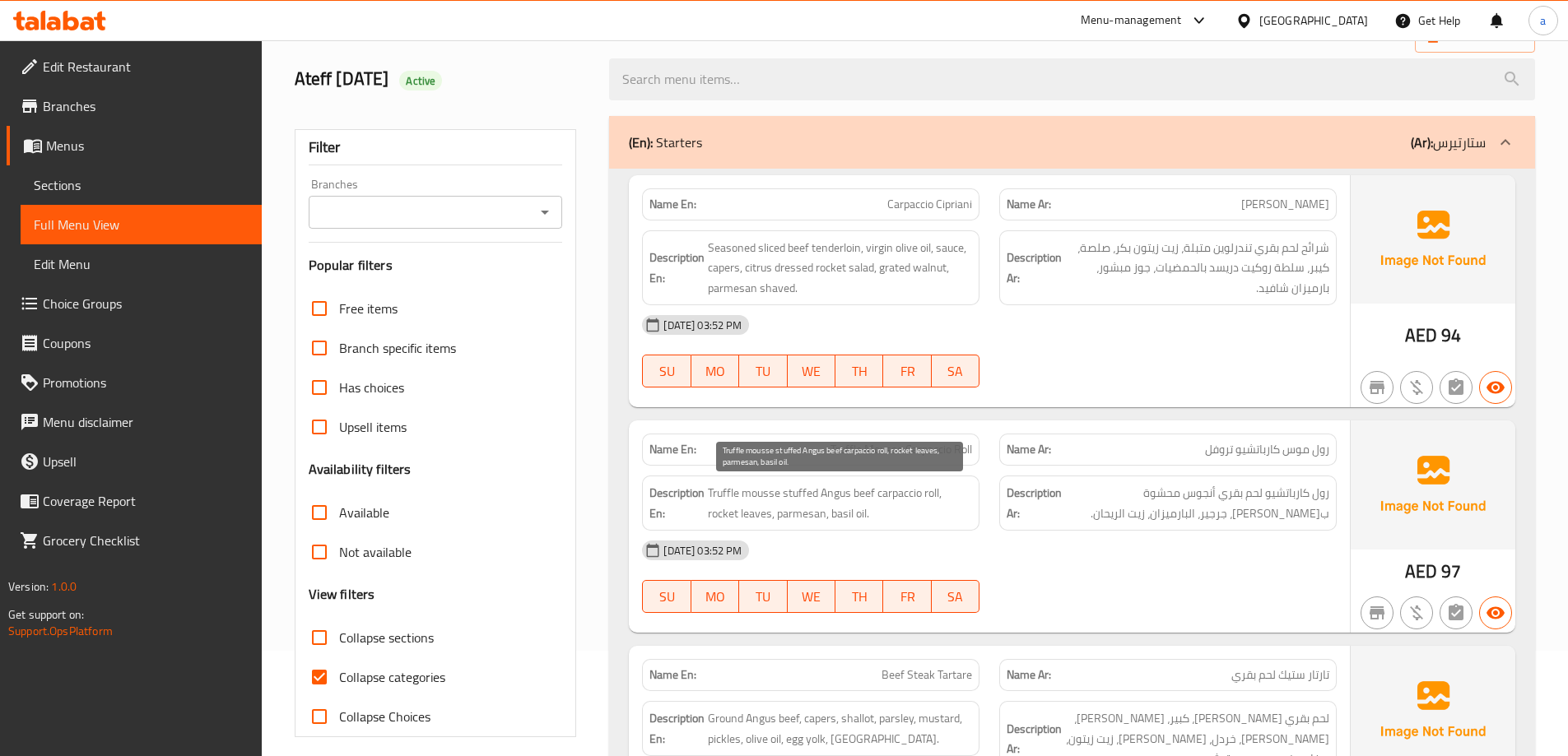
scroll to position [105, 0]
drag, startPoint x: 383, startPoint y: 672, endPoint x: 383, endPoint y: 646, distance: 26.0
click at [383, 672] on span "Collapse categories" at bounding box center [392, 678] width 107 height 19
click at [339, 672] on input "Collapse categories" at bounding box center [319, 678] width 40 height 40
checkbox input "false"
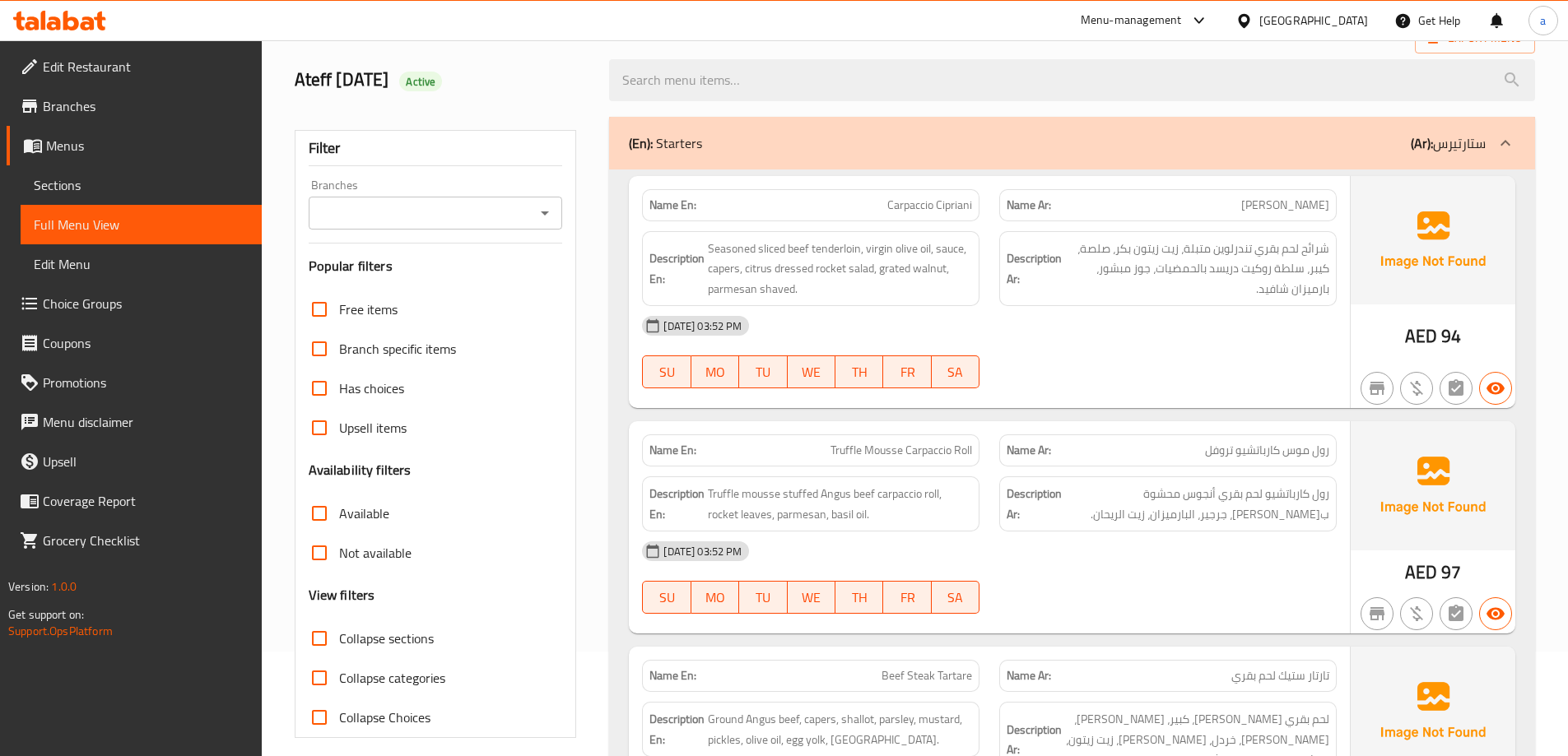
click at [383, 646] on span "Collapse sections" at bounding box center [386, 638] width 95 height 19
click at [339, 646] on input "Collapse sections" at bounding box center [319, 638] width 40 height 40
checkbox input "true"
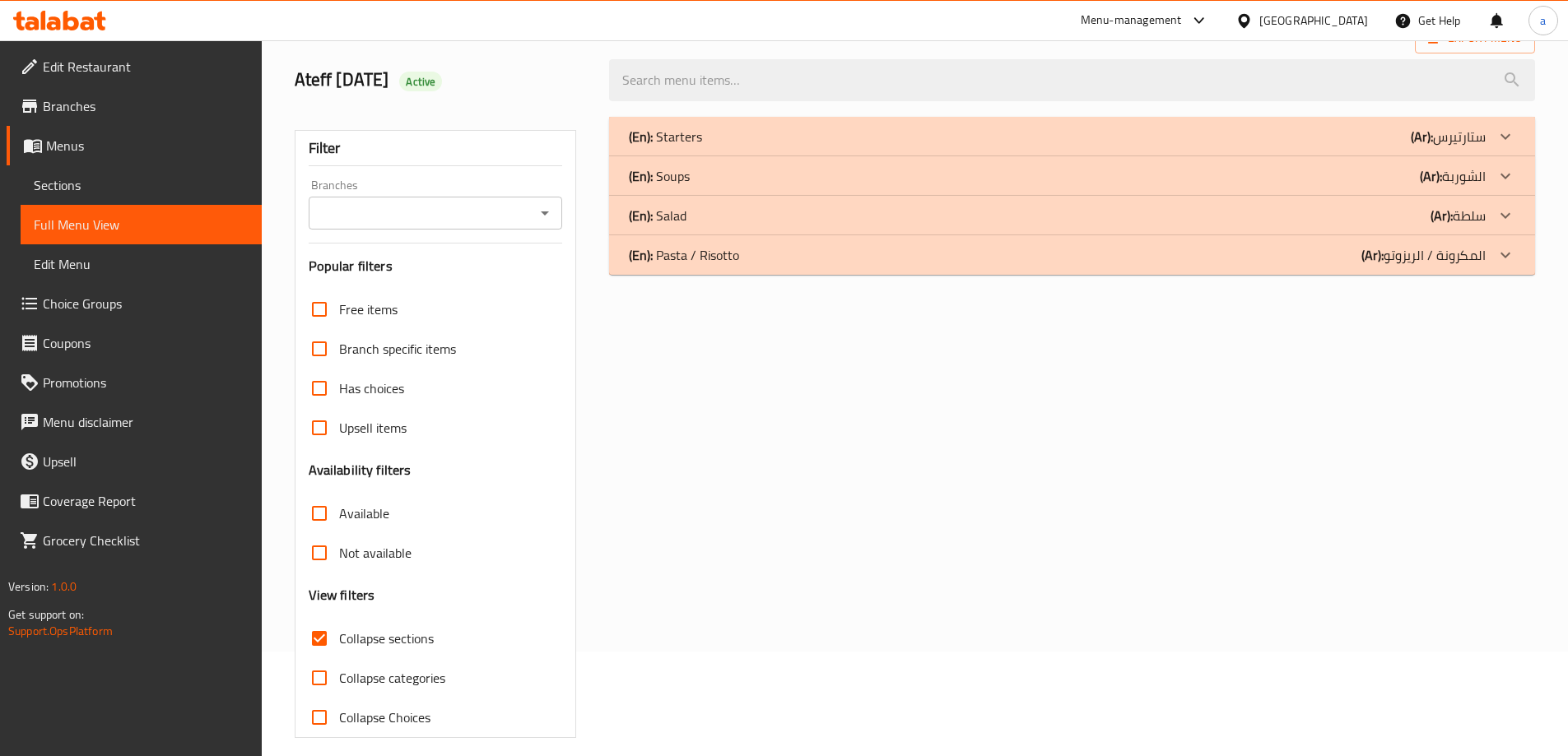
click at [1323, 198] on div "(En): Salad (Ar): سلطة" at bounding box center [1072, 215] width 926 height 40
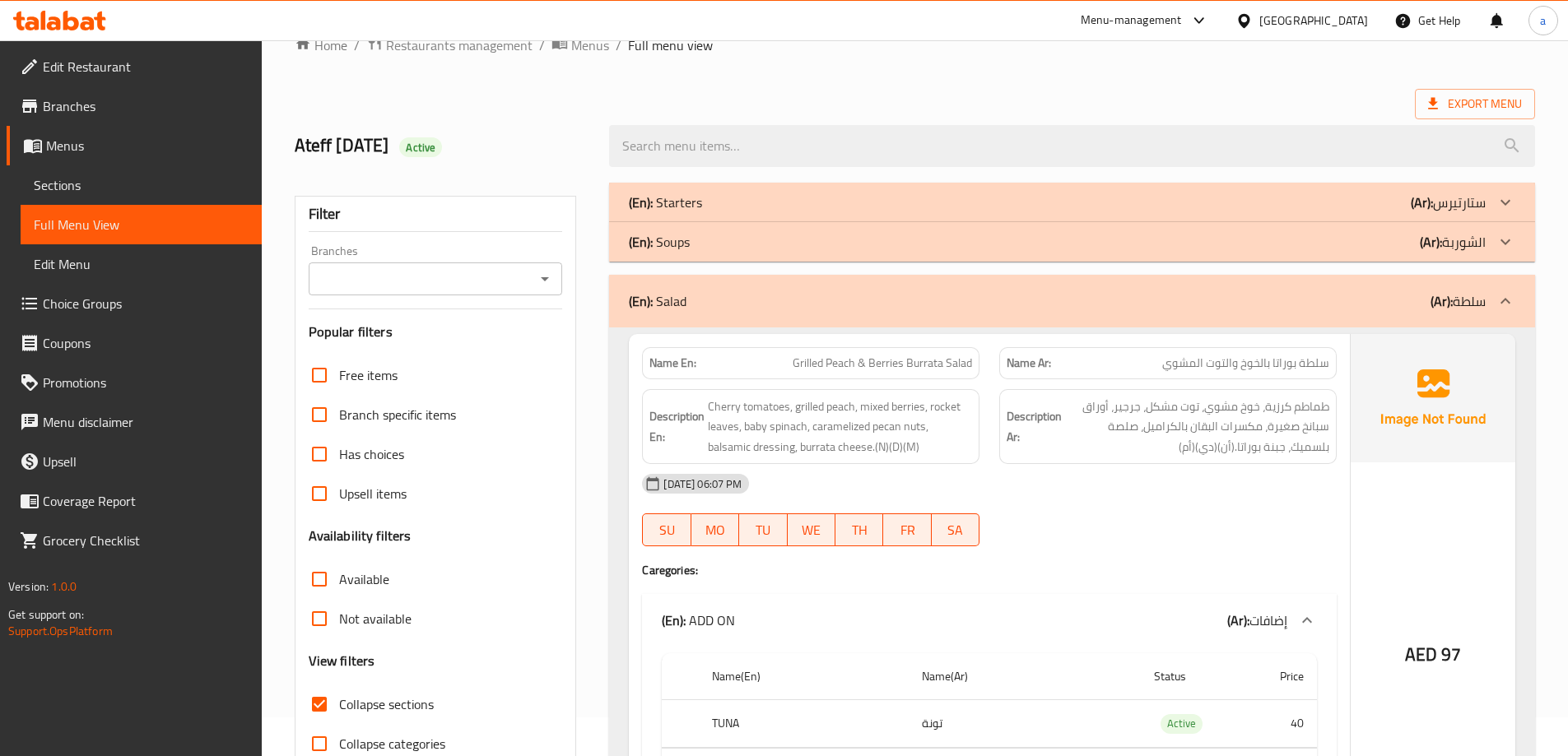
scroll to position [0, 0]
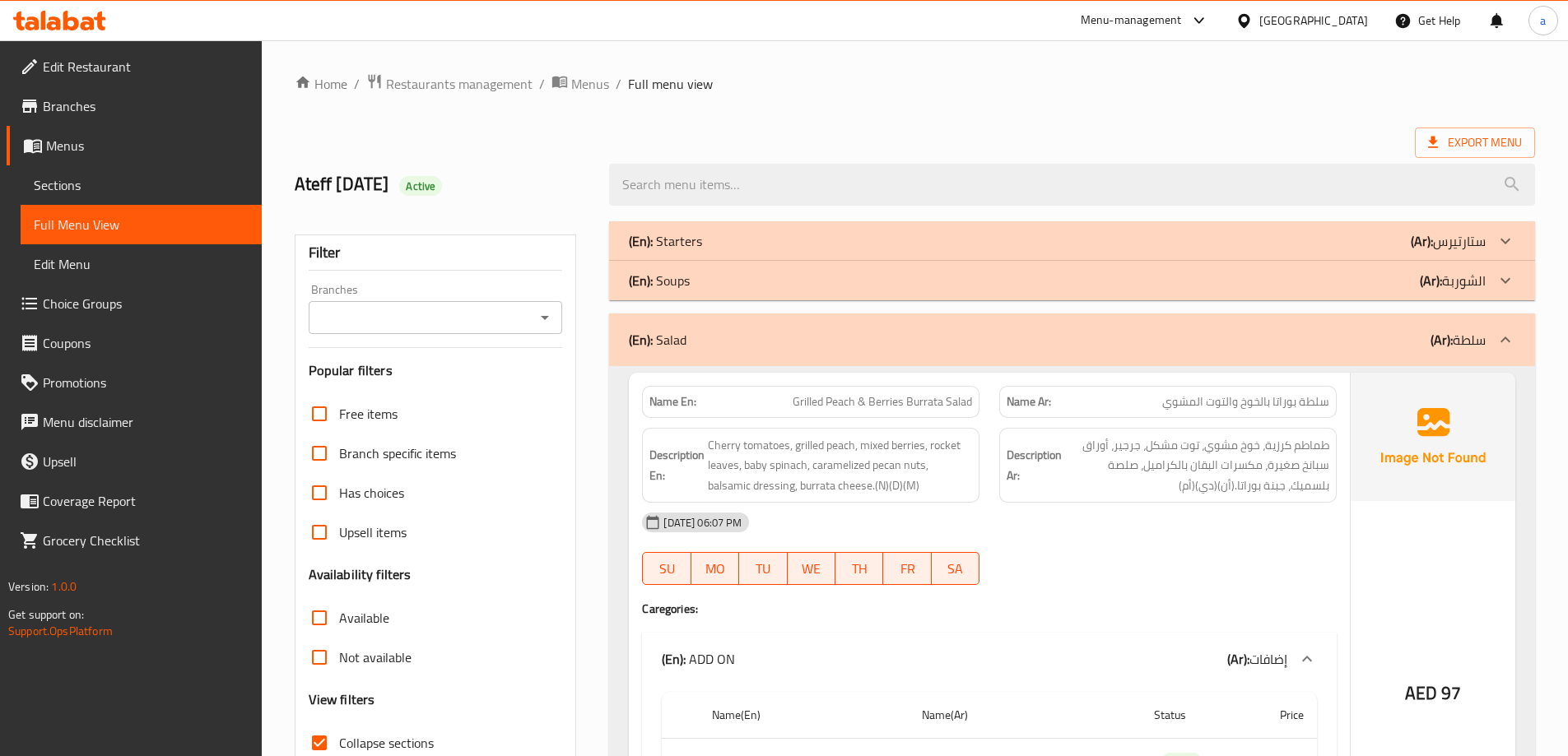
click at [1440, 338] on b "(Ar):" at bounding box center [1441, 339] width 22 height 24
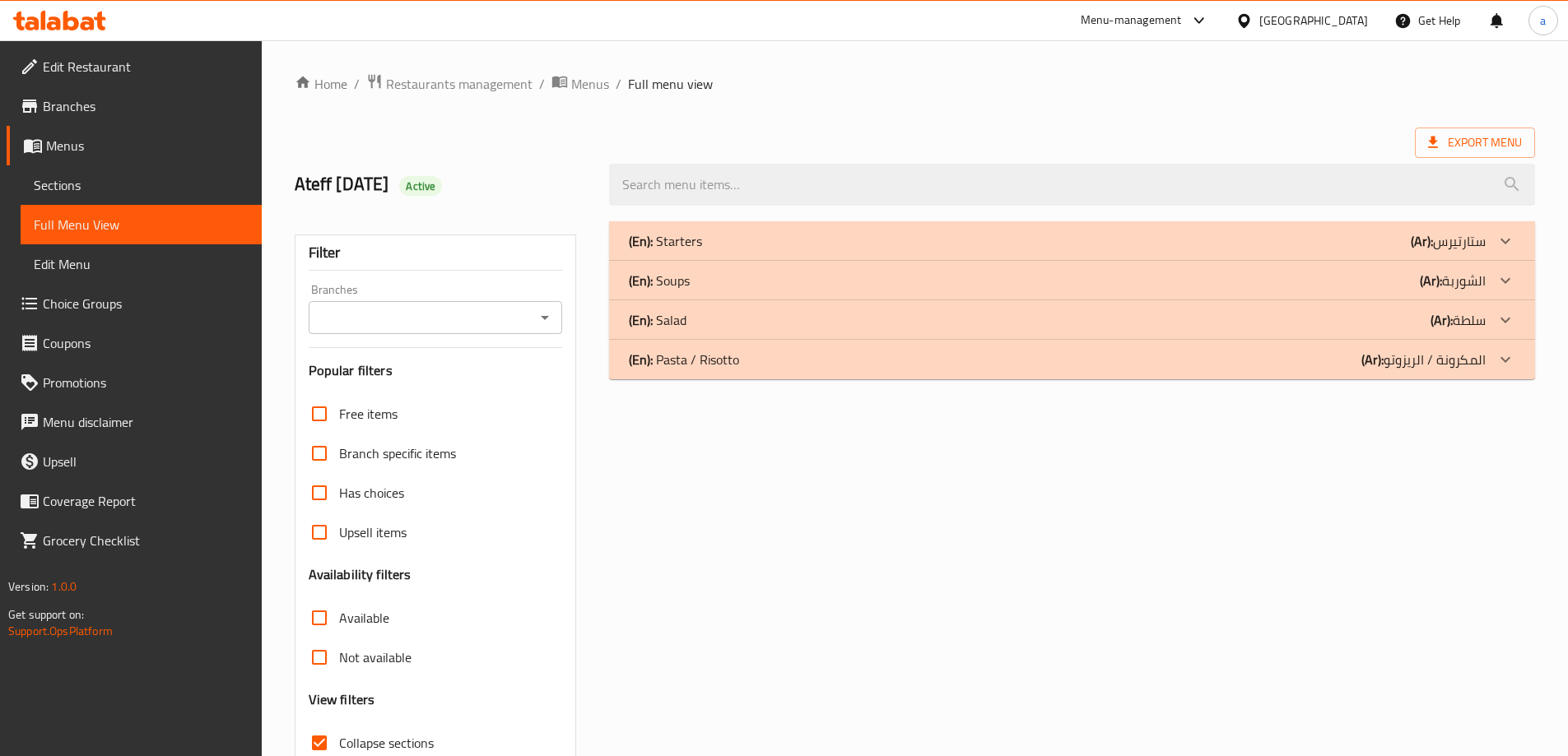
click at [924, 370] on div "(En): Pasta / Risotto (Ar): المكرونة / الريزوتو" at bounding box center [1072, 359] width 926 height 40
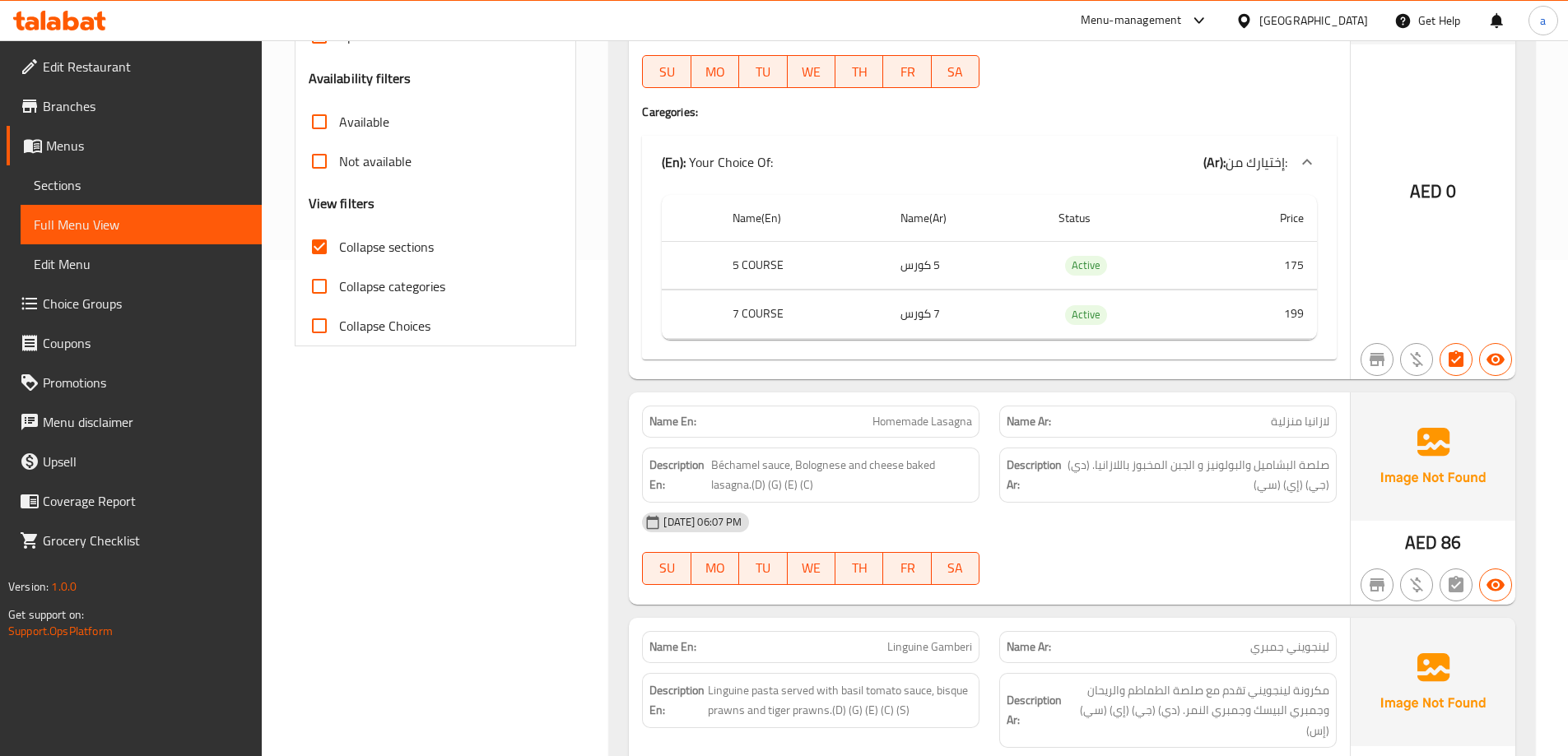
scroll to position [658, 0]
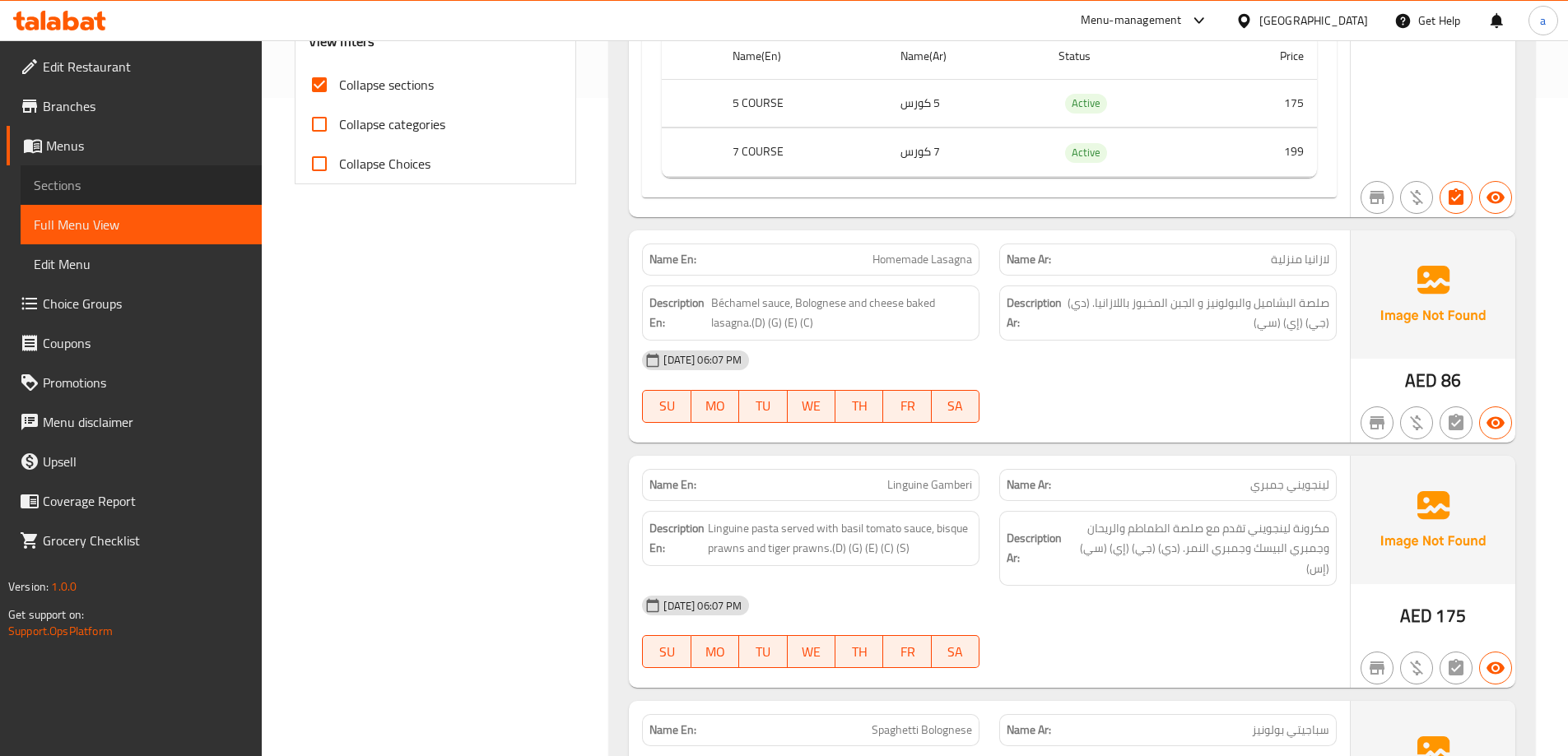
click at [75, 192] on span "Sections" at bounding box center [141, 185] width 215 height 19
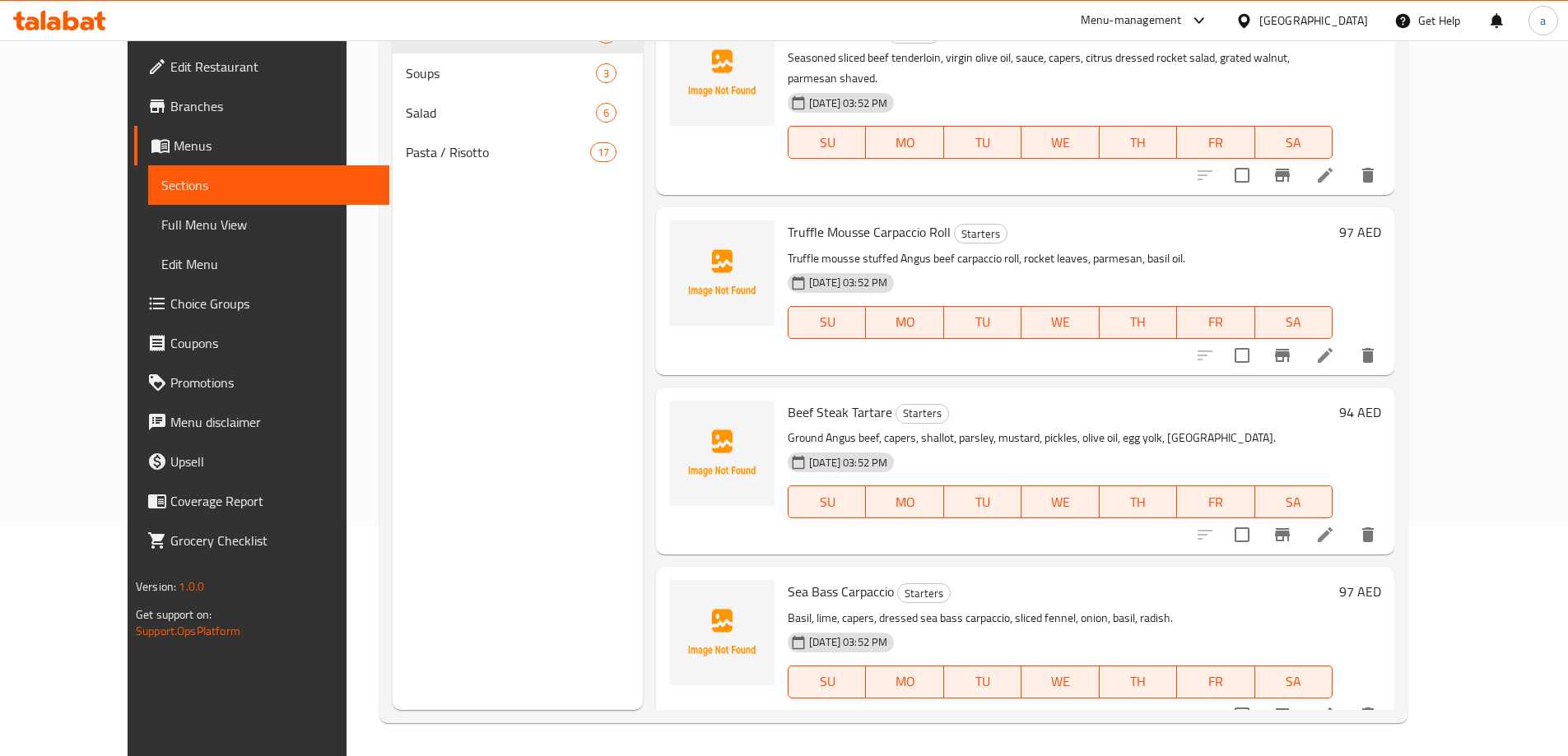
scroll to position [230, 0]
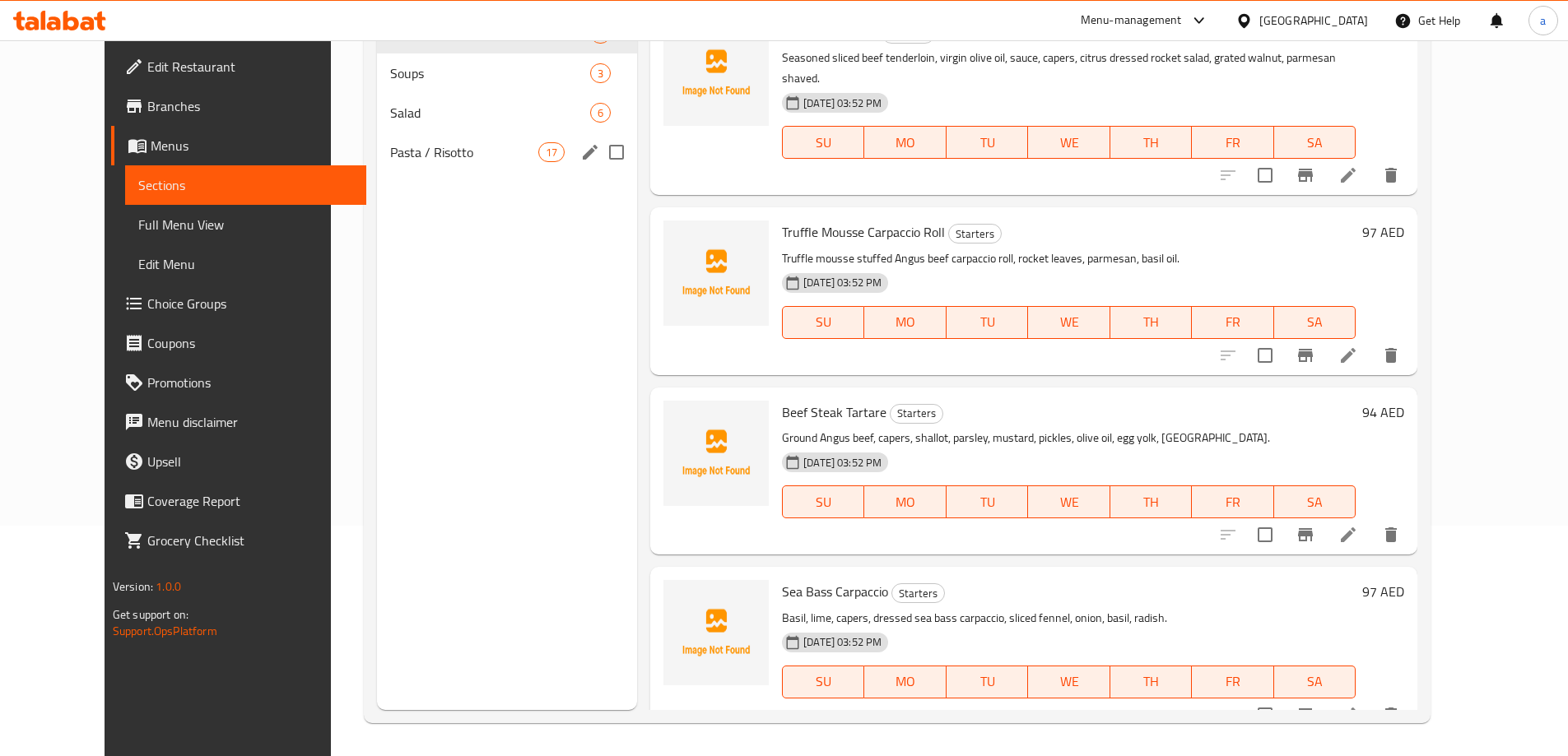
click at [423, 171] on div "Pasta / Risotto 17" at bounding box center [507, 152] width 261 height 40
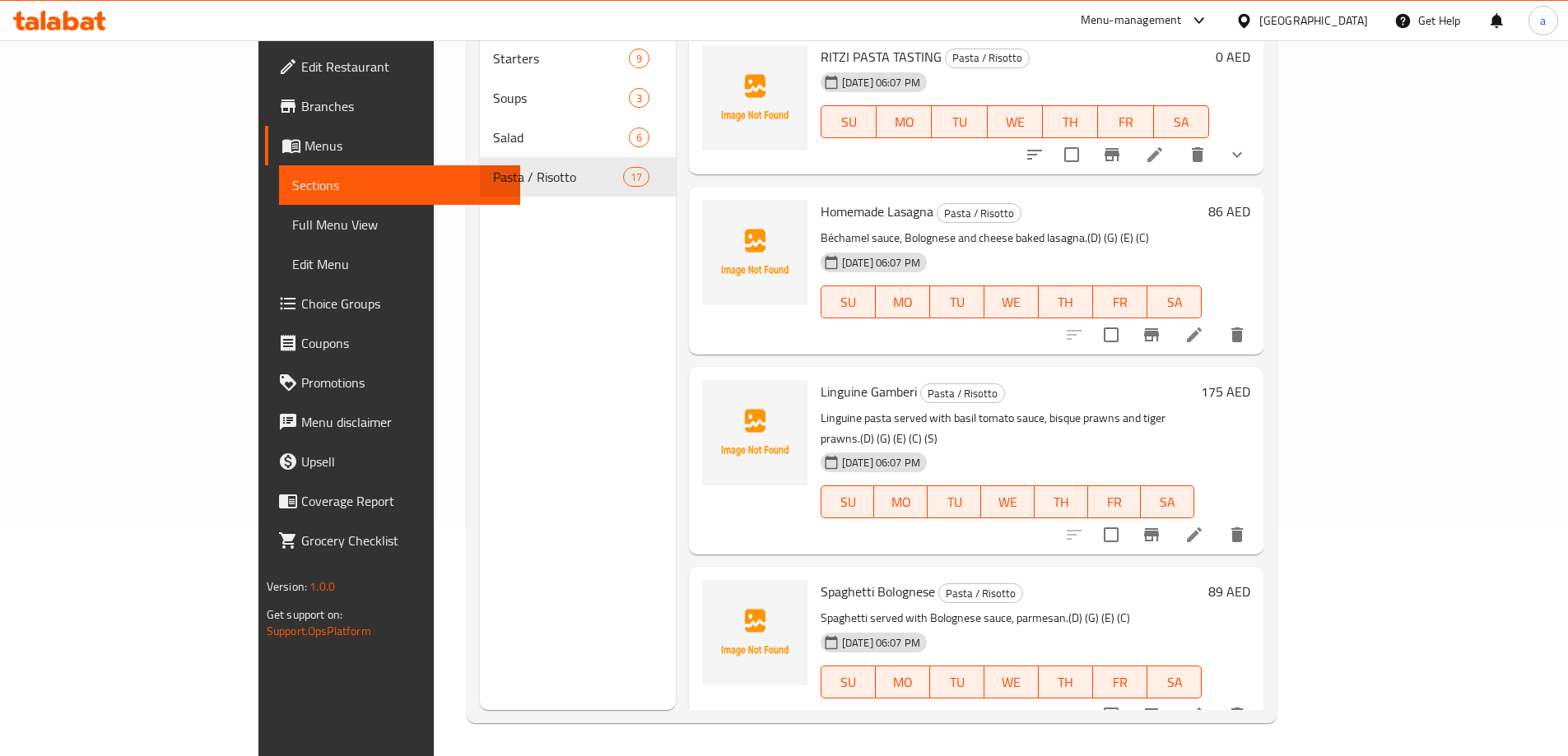
click at [1204, 525] on icon at bounding box center [1194, 534] width 19 height 19
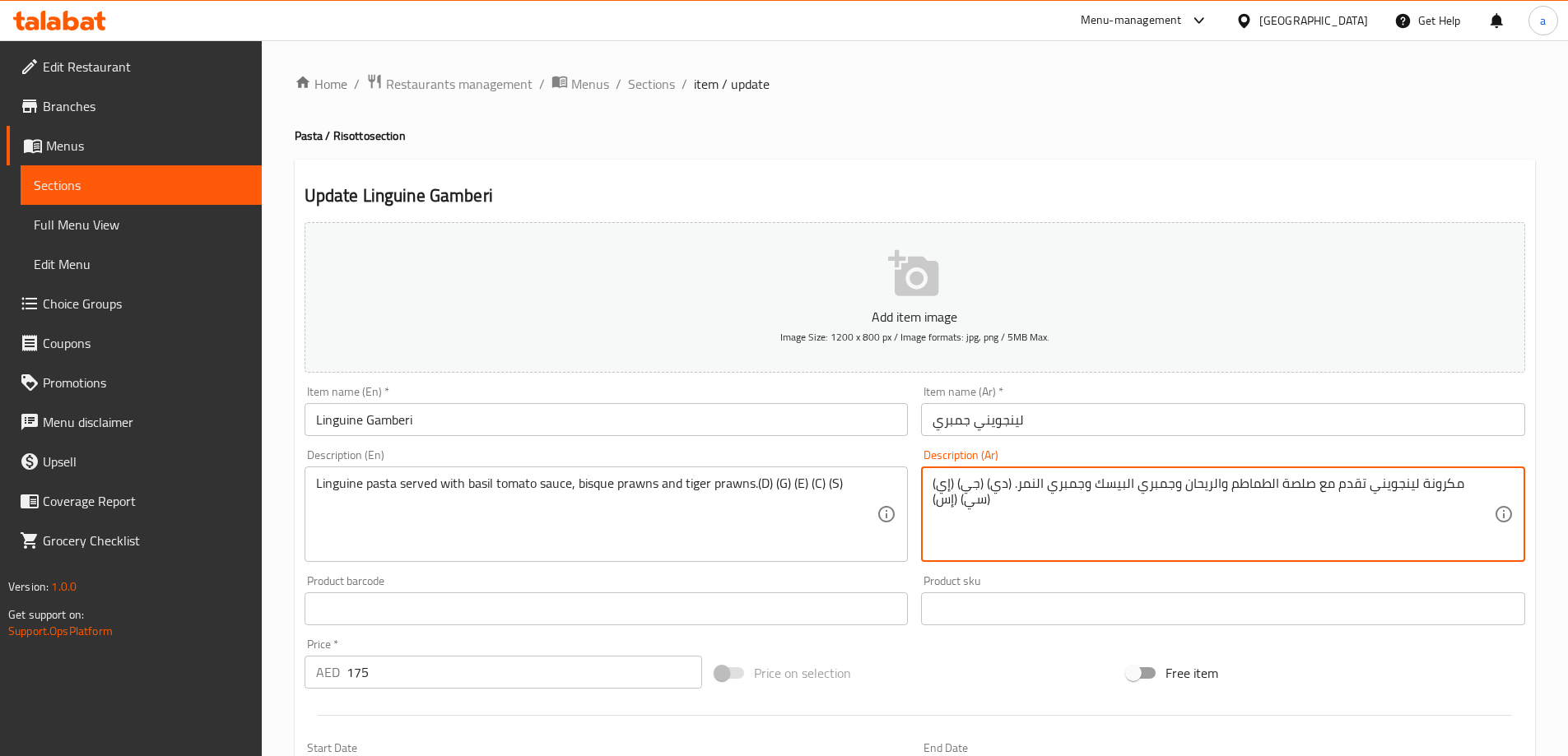
click at [1182, 479] on textarea "مكرونة لينجويني تقدم مع صلصة الطماطم والريحان وجمبري البيسك وجمبري النمر. (دي) …" at bounding box center [1214, 514] width 562 height 78
click at [1090, 486] on textarea "مكرونة لينجويني تقدم مع صلصة الطماطم والريحان وروبيان البيسك وجمبري النمر. (دي)…" at bounding box center [1214, 514] width 562 height 78
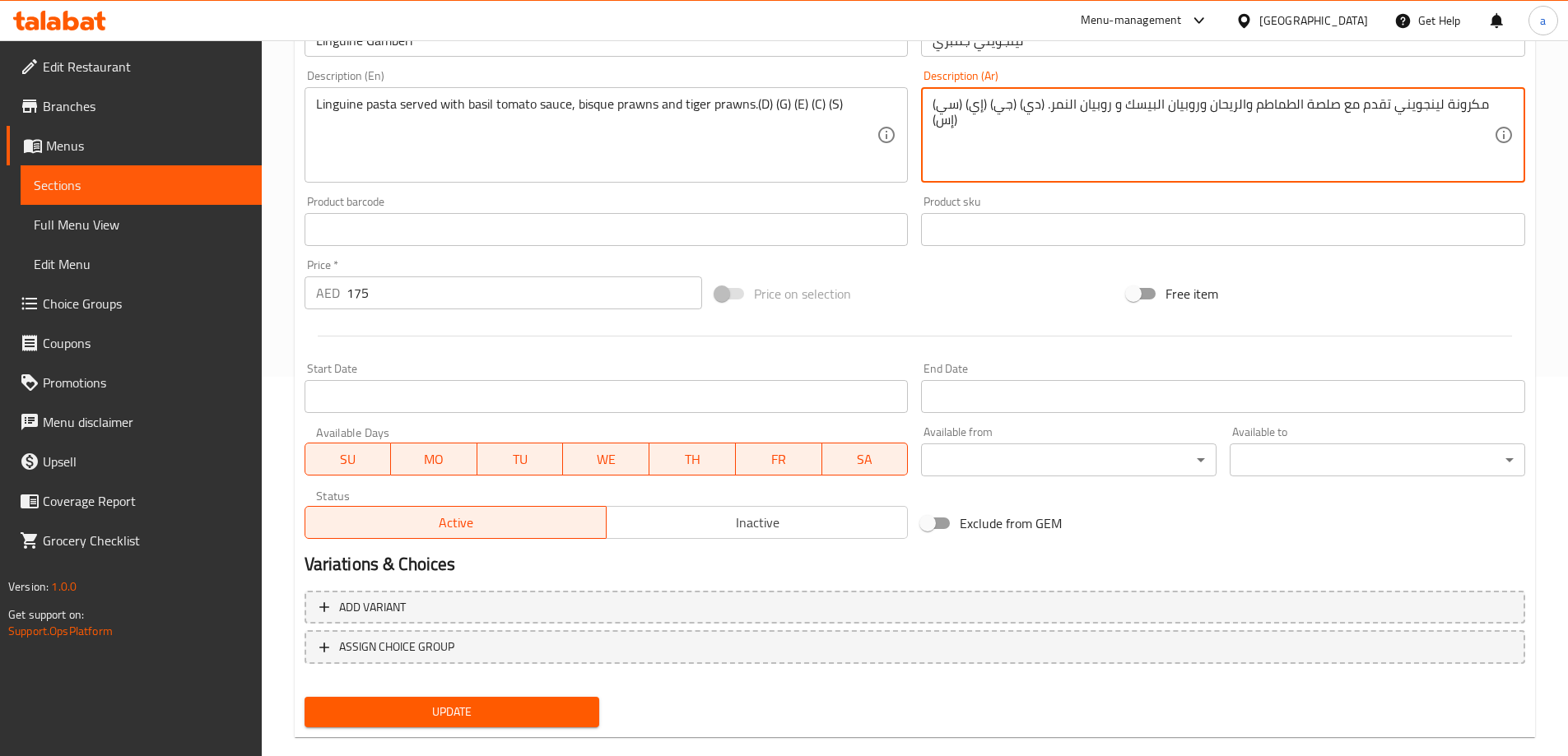
scroll to position [407, 0]
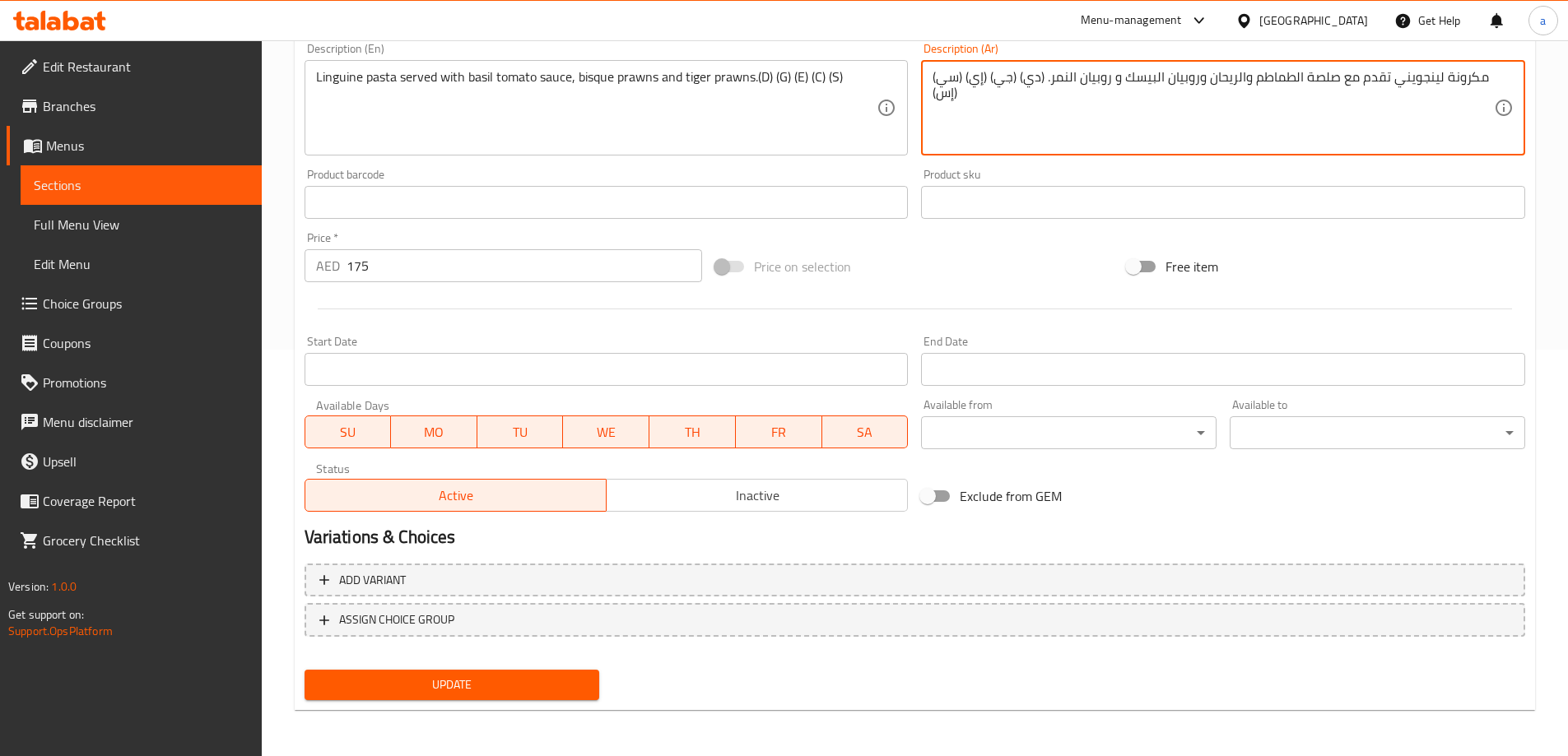
type textarea "مكرونة لينجويني تقدم مع صلصة الطماطم والريحان وروبيان البيسك و روبيان النمر. (د…"
click at [534, 688] on span "Update" at bounding box center [452, 684] width 269 height 20
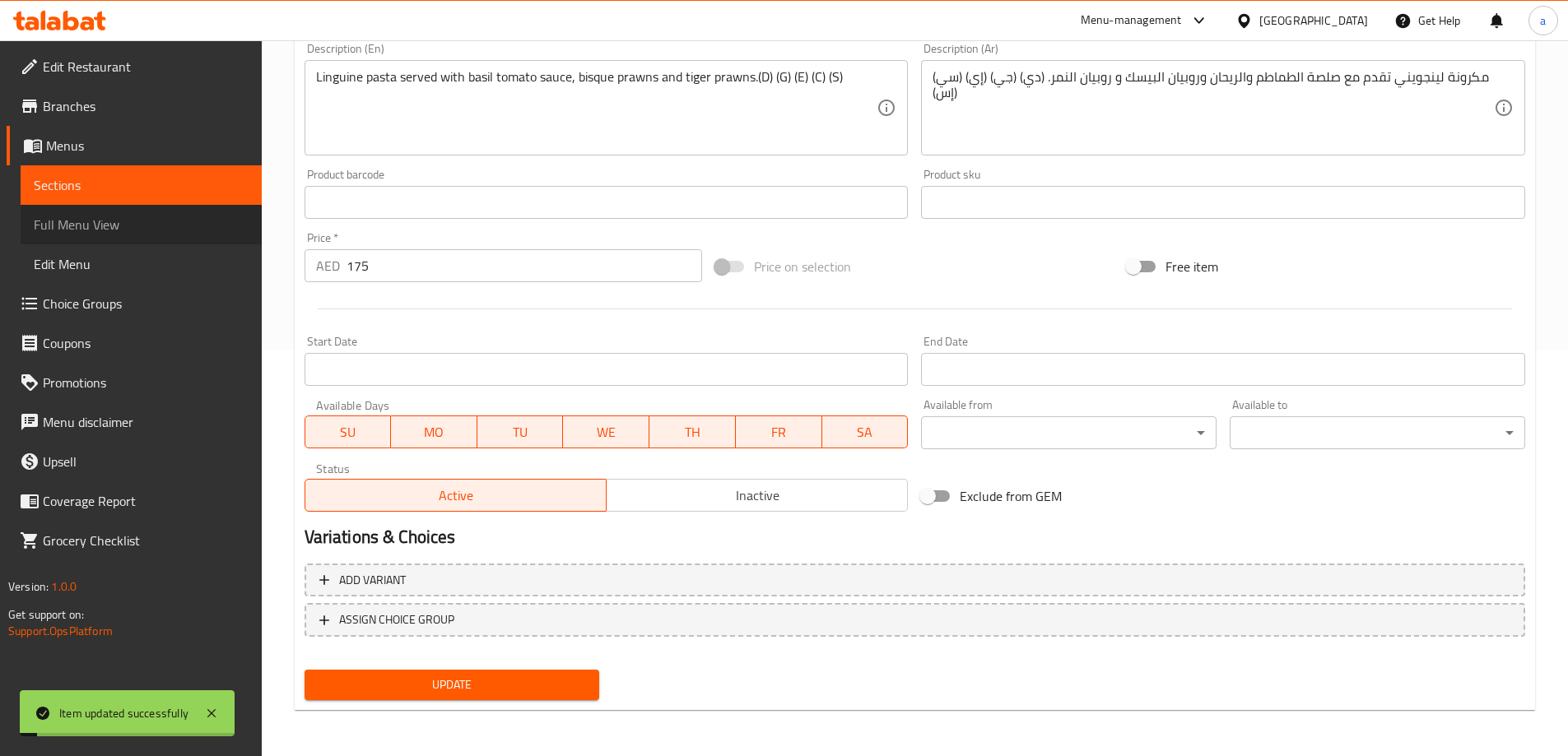
click at [117, 226] on span "Full Menu View" at bounding box center [141, 225] width 215 height 19
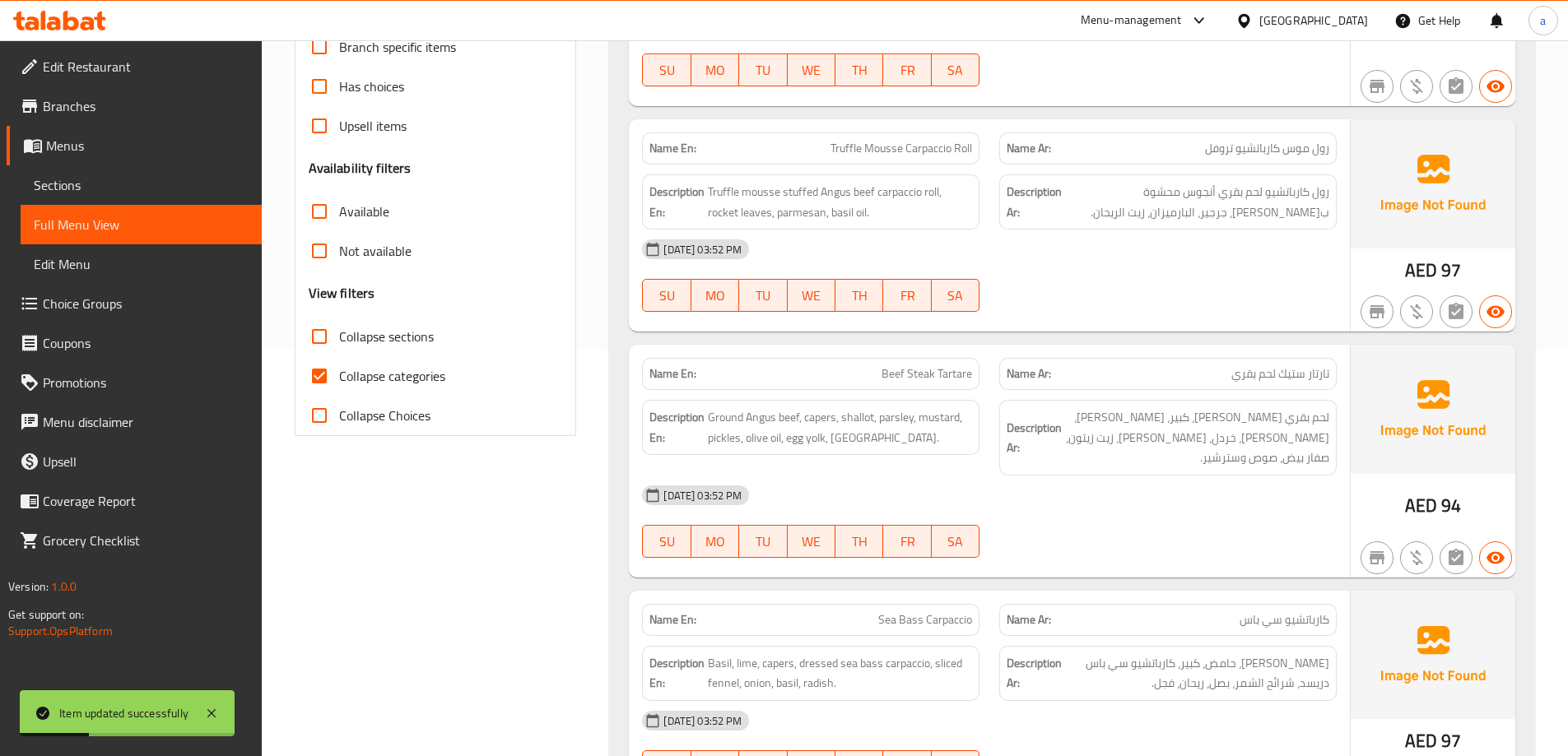
click at [403, 358] on label "Collapse categories" at bounding box center [372, 376] width 145 height 40
click at [339, 358] on input "Collapse categories" at bounding box center [319, 376] width 40 height 40
click at [400, 375] on span "Collapse categories" at bounding box center [392, 376] width 107 height 19
click at [339, 375] on input "Collapse categories" at bounding box center [319, 376] width 40 height 40
checkbox input "true"
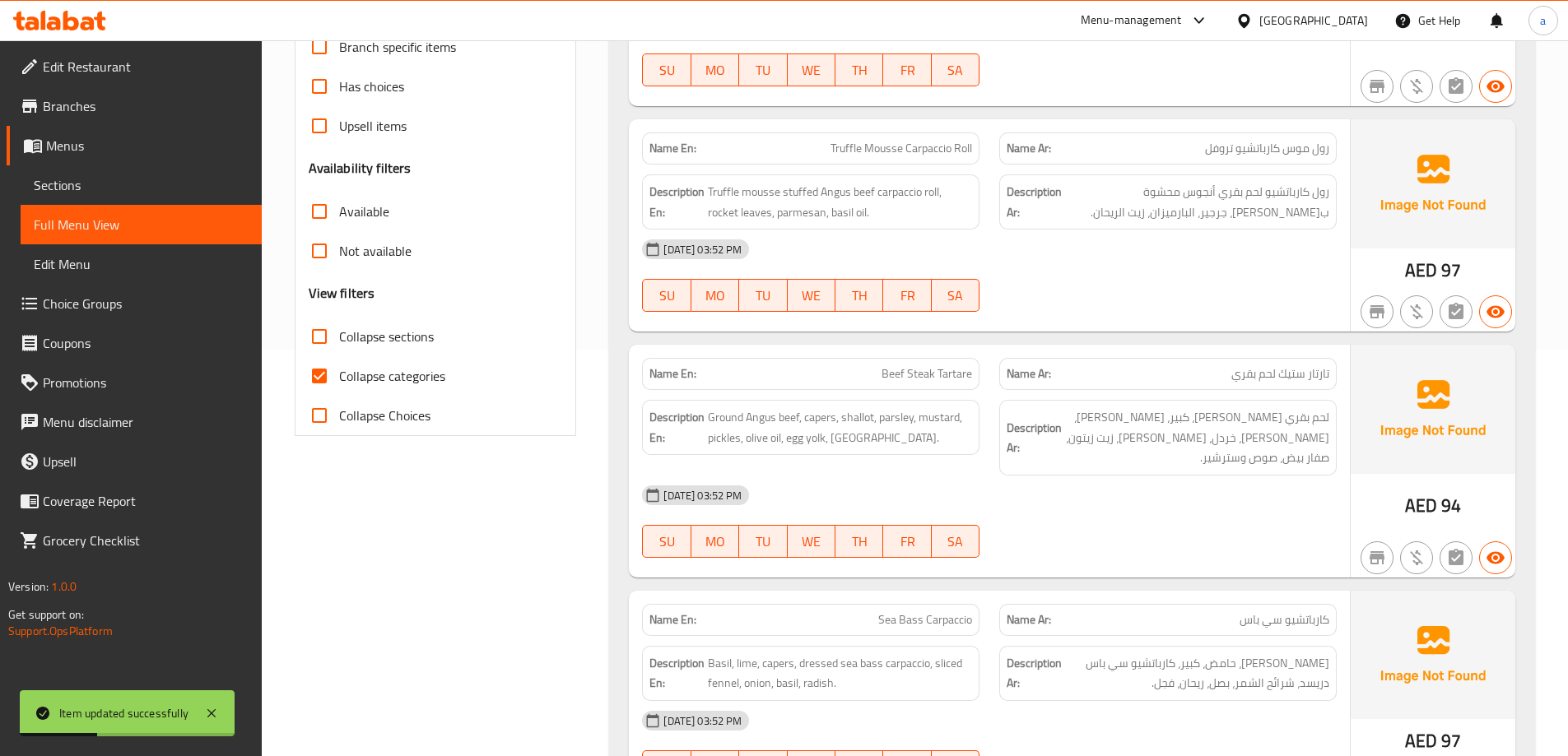
click at [385, 345] on span "Collapse sections" at bounding box center [386, 336] width 95 height 19
click at [339, 345] on input "Collapse sections" at bounding box center [319, 336] width 40 height 40
checkbox input "true"
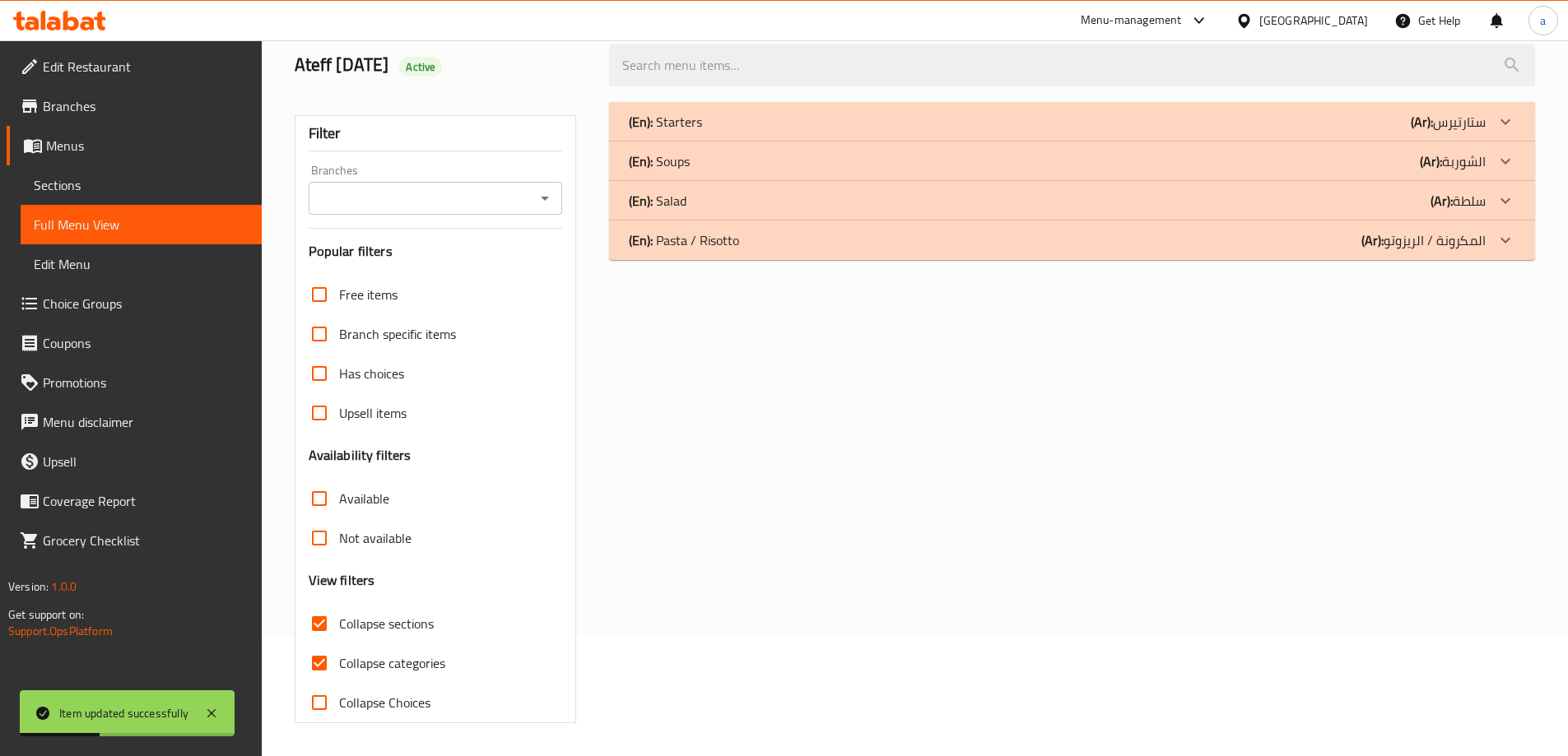
click at [397, 653] on span "Collapse categories" at bounding box center [392, 663] width 107 height 19
click at [339, 644] on input "Collapse categories" at bounding box center [319, 663] width 40 height 40
checkbox input "false"
click at [1110, 227] on div "(En): Pasta / Risotto (Ar): المكرونة / الريزوتو" at bounding box center [1072, 240] width 926 height 40
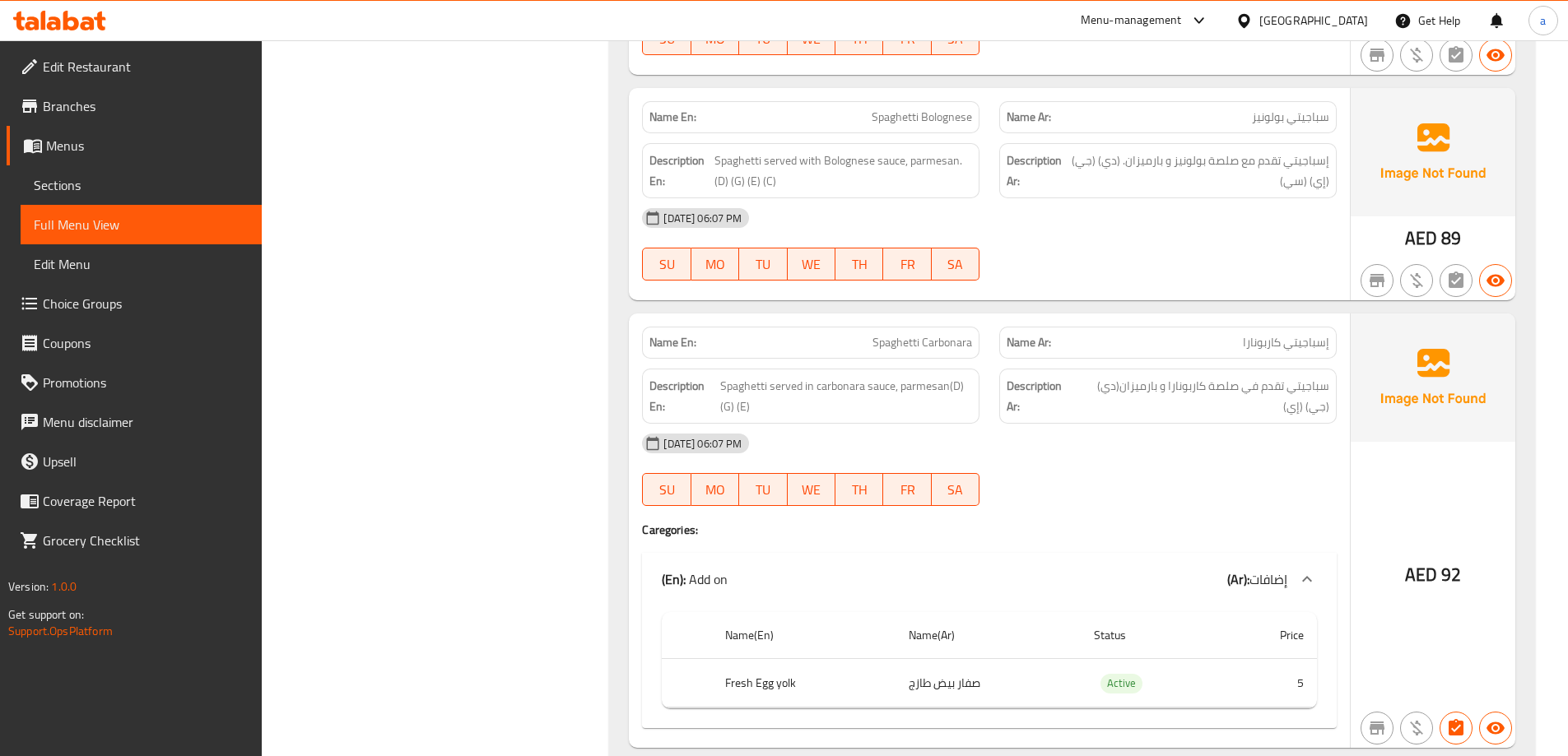
scroll to position [1353, 0]
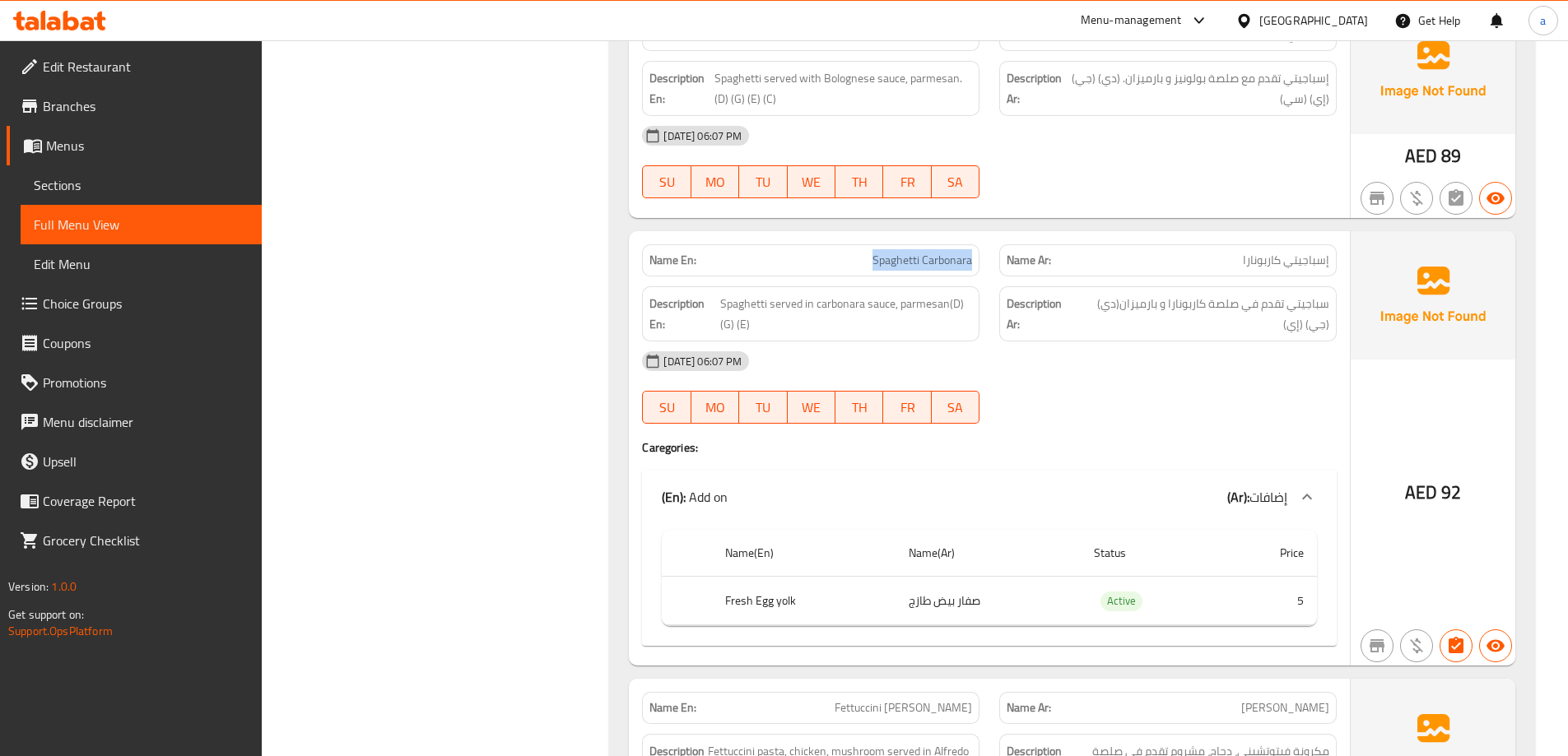
drag, startPoint x: 847, startPoint y: 234, endPoint x: 977, endPoint y: 244, distance: 130.4
click at [977, 244] on div "Name En: Spaghetti Carbonara" at bounding box center [811, 259] width 337 height 32
copy span "Spaghetti Carbonara"
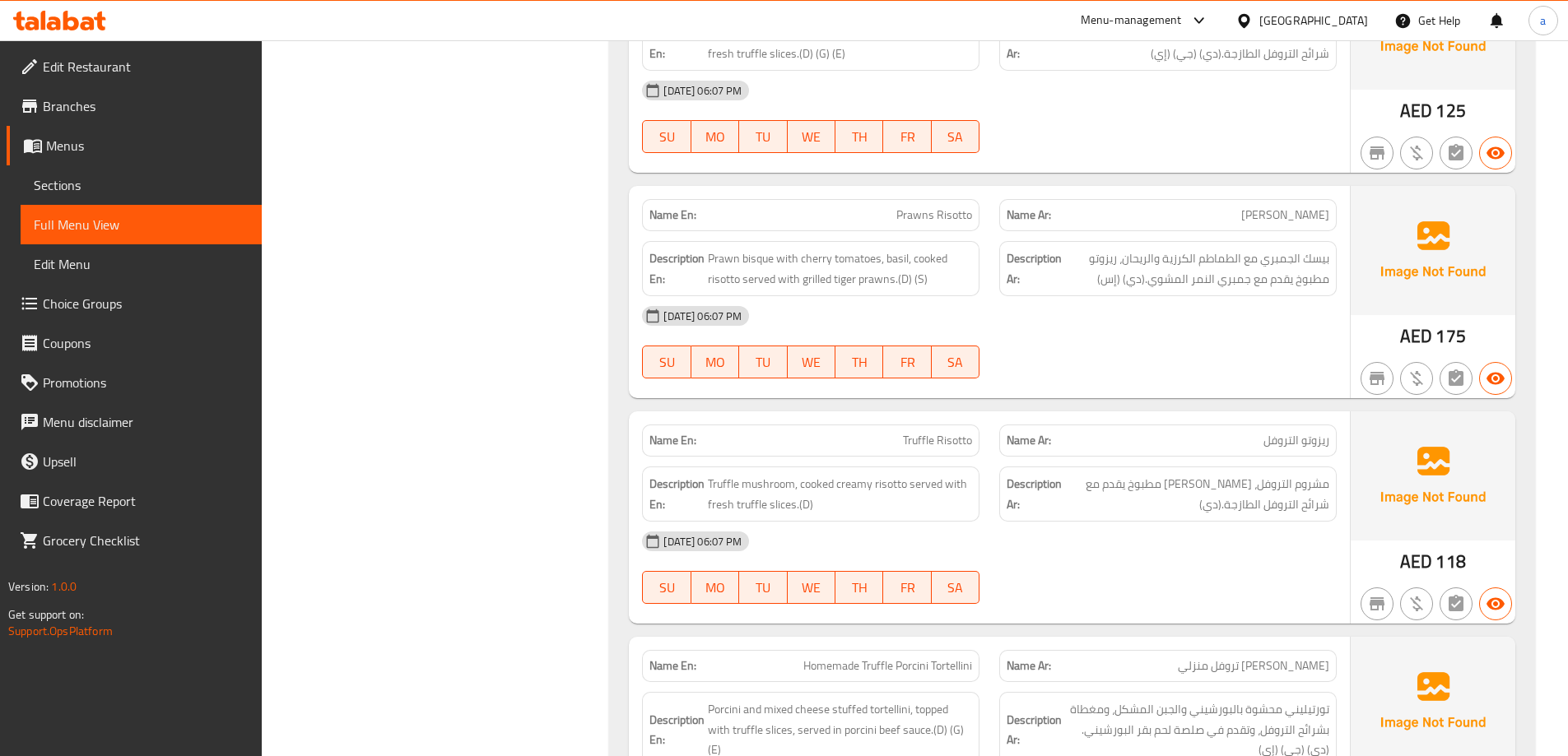
scroll to position [3903, 0]
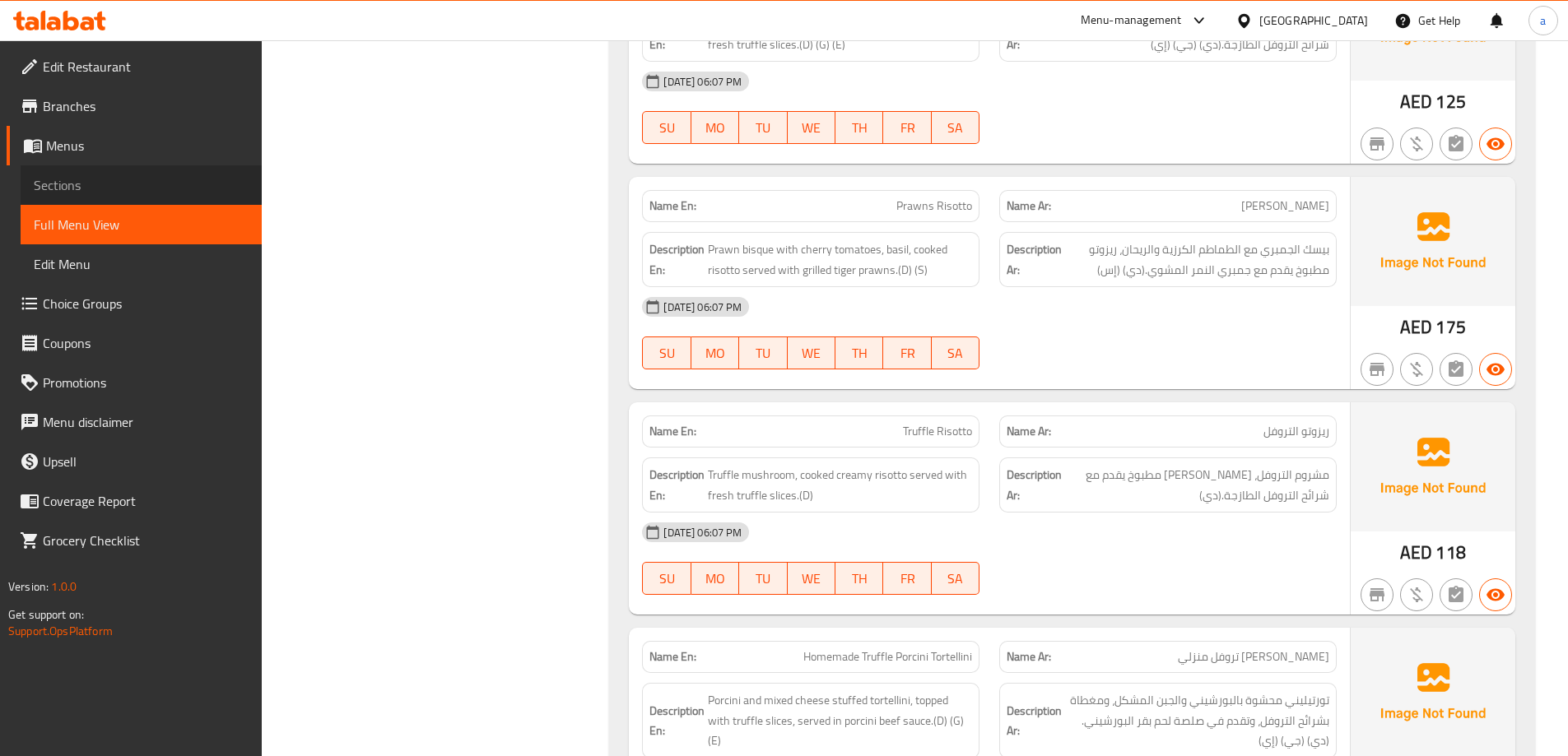
click at [78, 185] on span "Sections" at bounding box center [141, 185] width 215 height 19
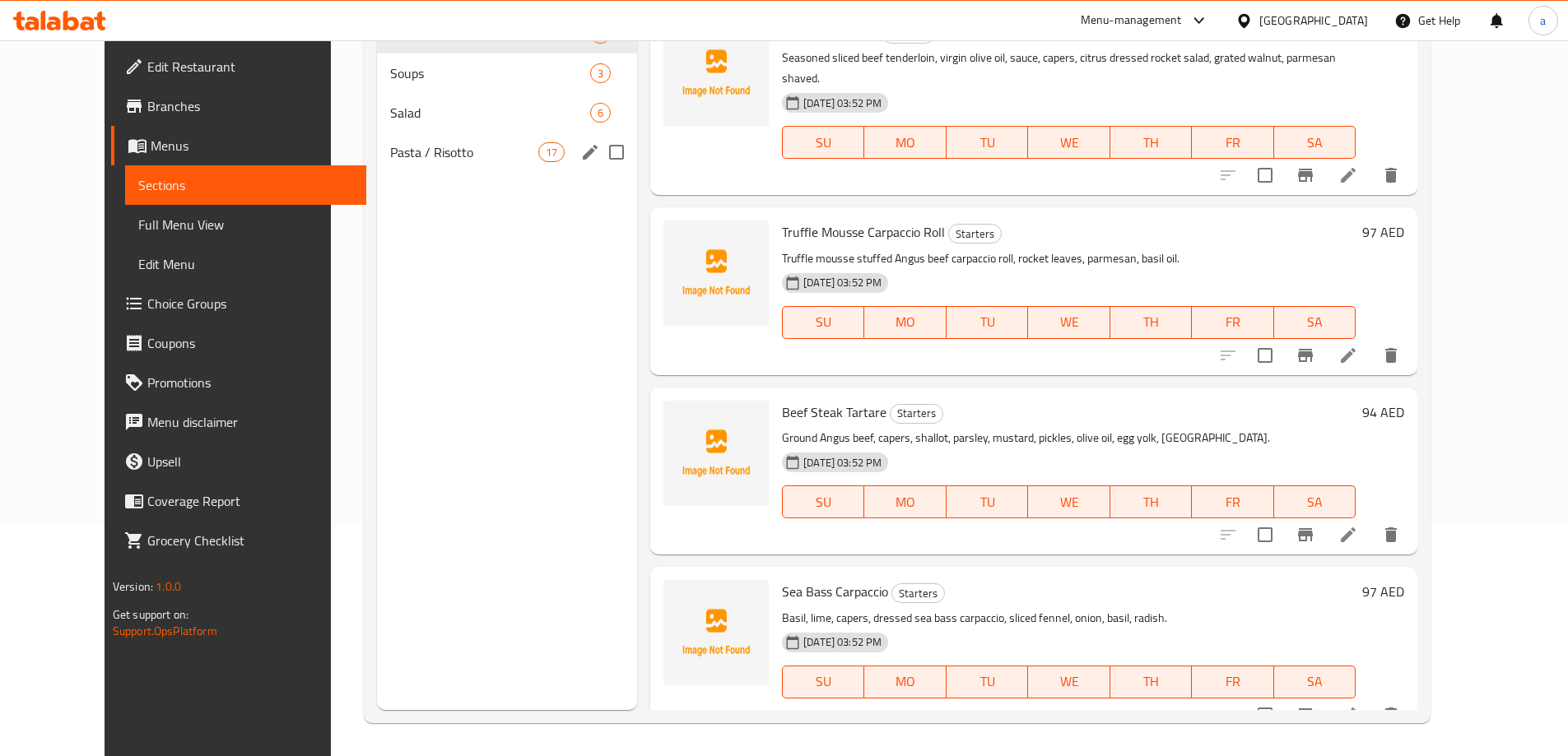
click at [418, 152] on span "Pasta / Risotto" at bounding box center [464, 152] width 148 height 19
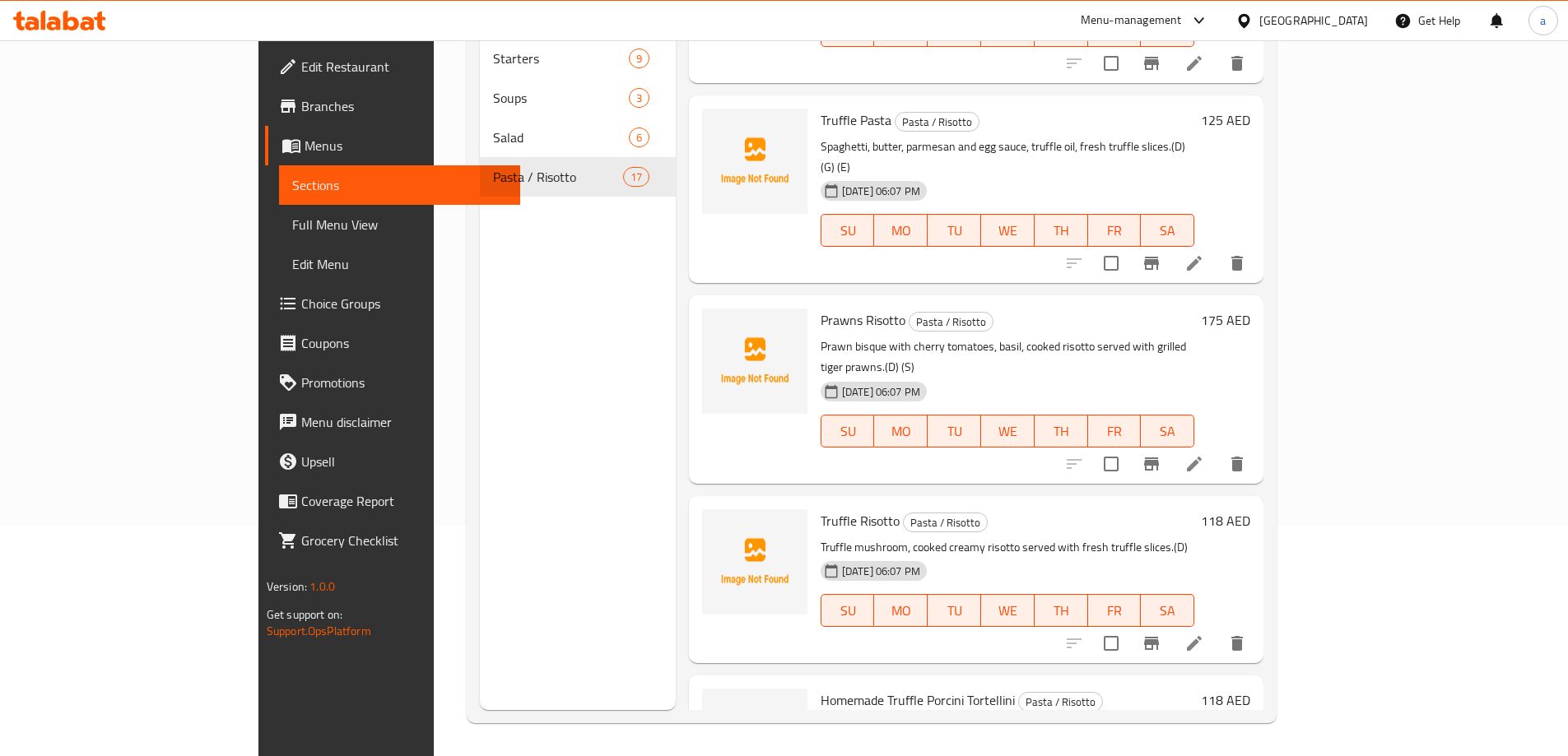
scroll to position [2315, 0]
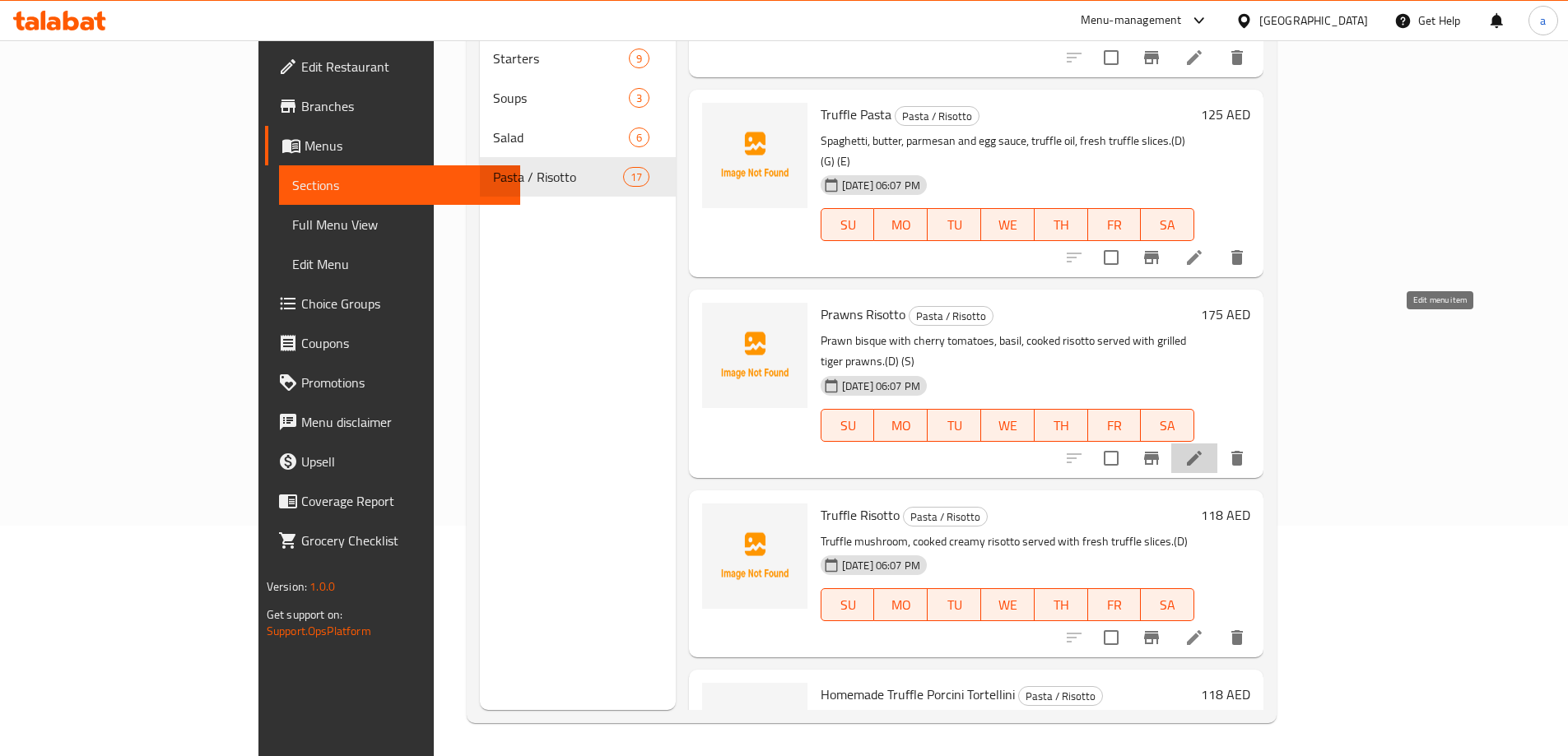
click at [1204, 448] on icon at bounding box center [1194, 458] width 19 height 19
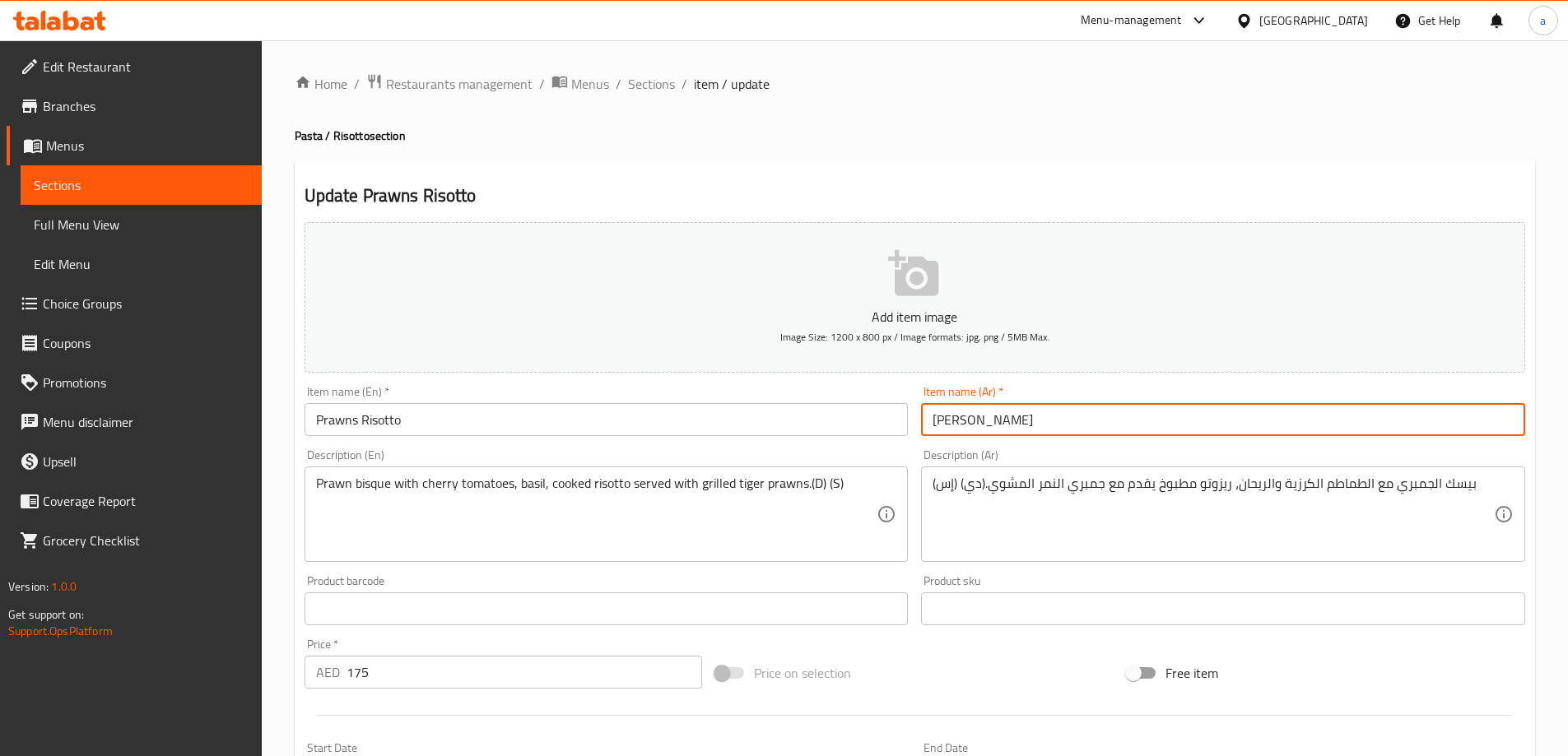
click at [957, 420] on input "[PERSON_NAME]" at bounding box center [1223, 419] width 604 height 33
type input "[PERSON_NAME]"
drag, startPoint x: 957, startPoint y: 420, endPoint x: 1421, endPoint y: 479, distance: 467.7
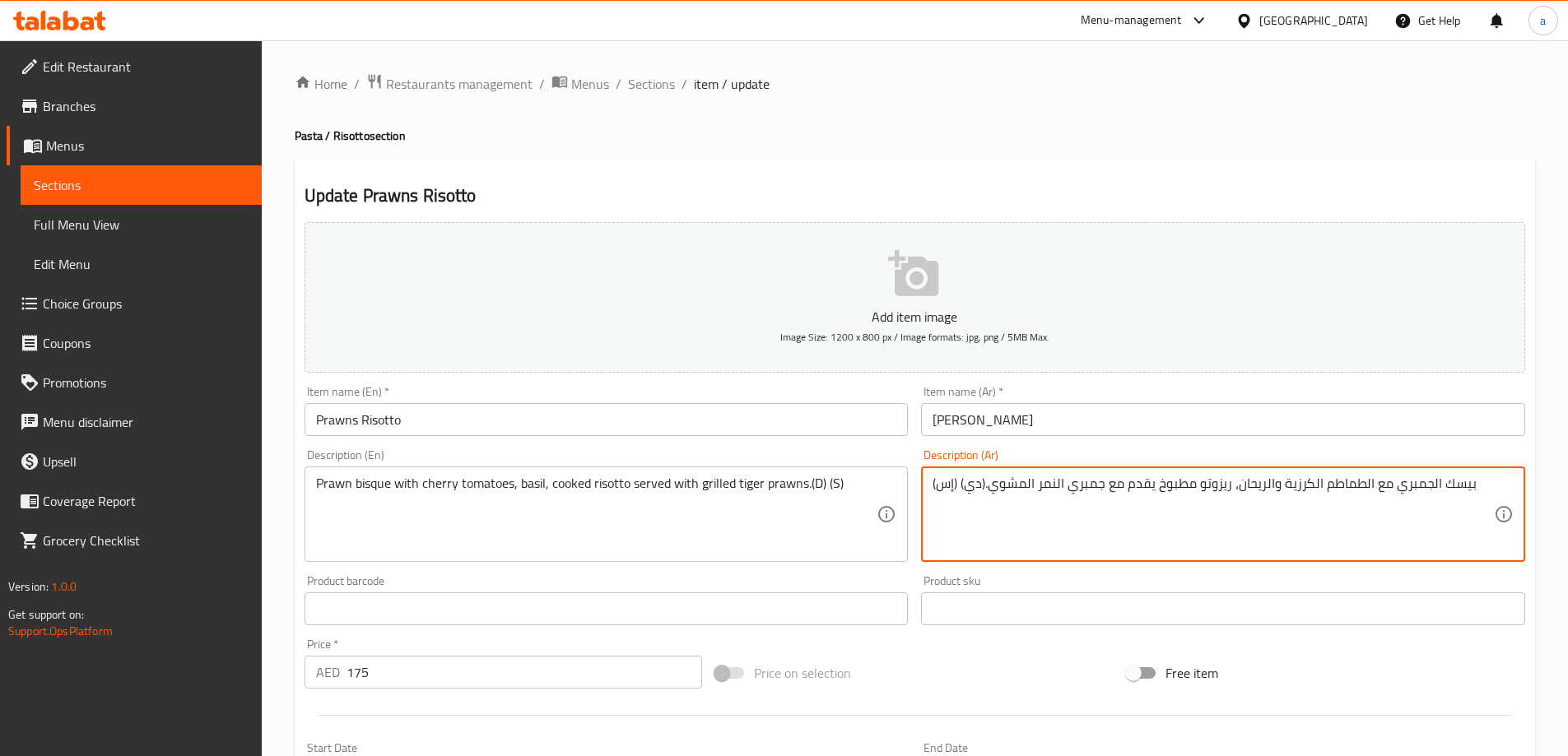
click at [1421, 479] on textarea "بيسك الجمبري مع الطماطم الكرزية والريحان، ريزوتو مطبوخ يقدم مع جمبري النمر المش…" at bounding box center [1214, 514] width 562 height 78
click at [1083, 482] on textarea "بيسك الروبيان مع الطماطم الكرزية والريحان، ريزوتو مطبوخ يقدم مع جمبري النمر الم…" at bounding box center [1214, 514] width 562 height 78
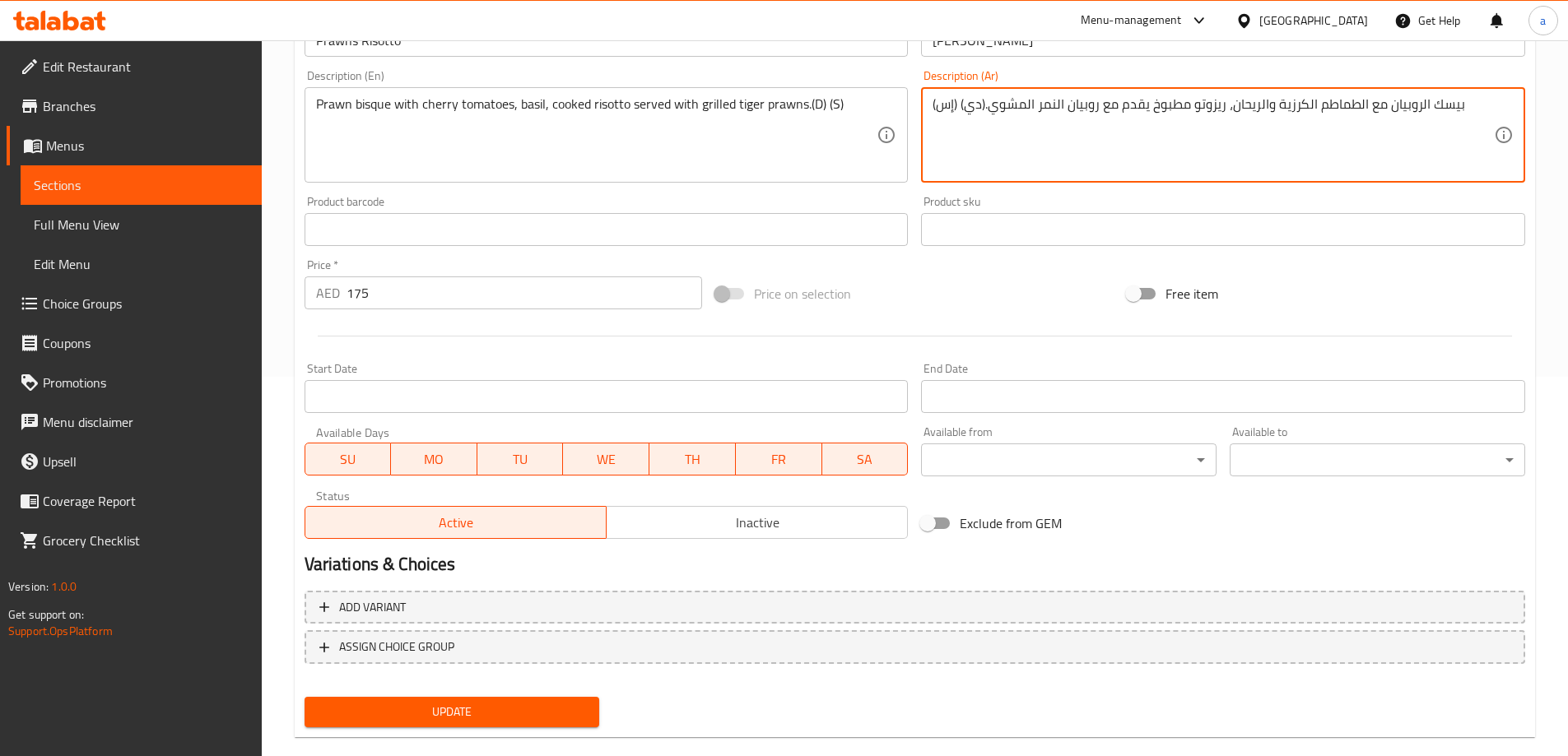
scroll to position [407, 0]
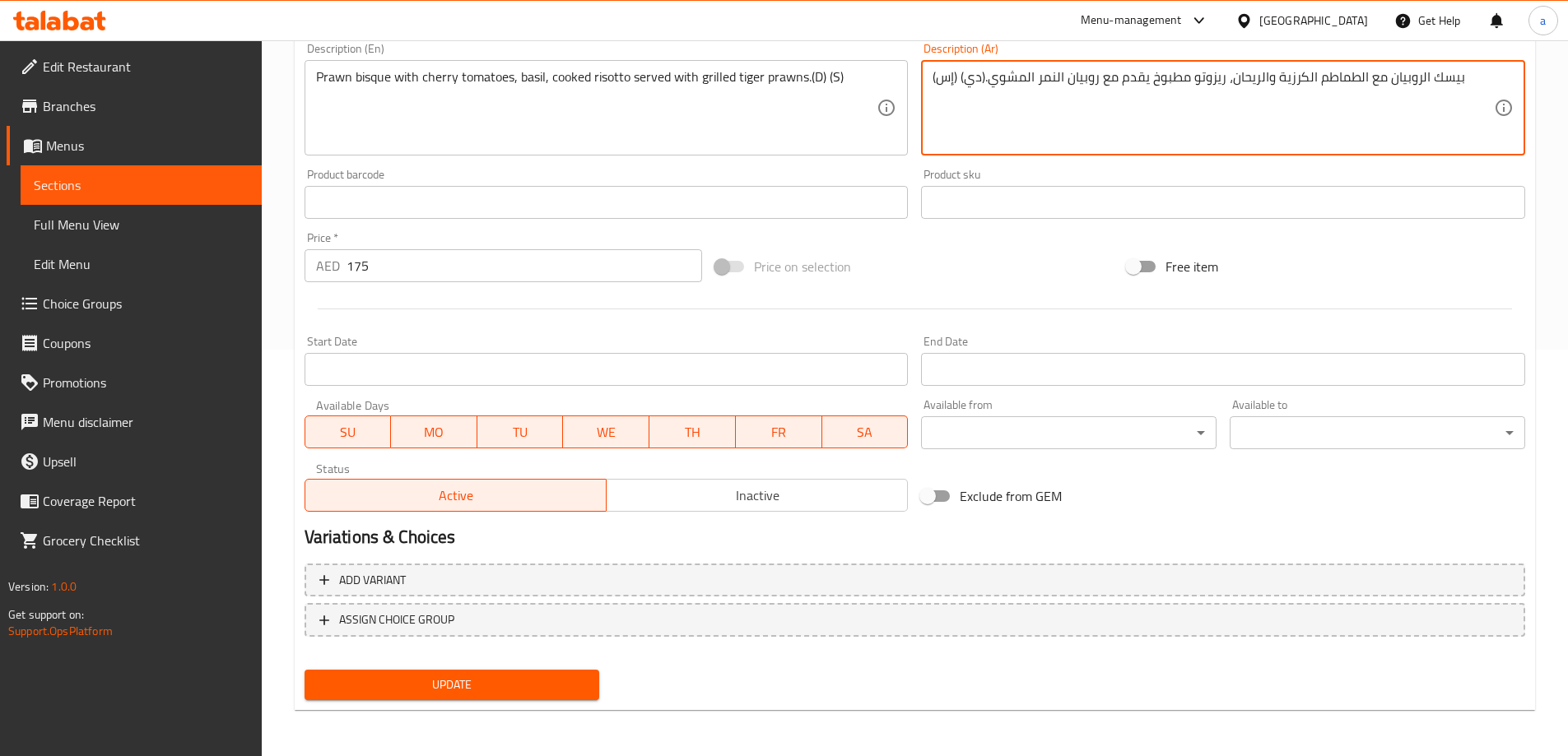
type textarea "بيسك الروبيان مع الطماطم الكرزية والريحان، ريزوتو مطبوخ يقدم مع روبيان النمر ال…"
click at [381, 694] on span "Update" at bounding box center [452, 684] width 269 height 20
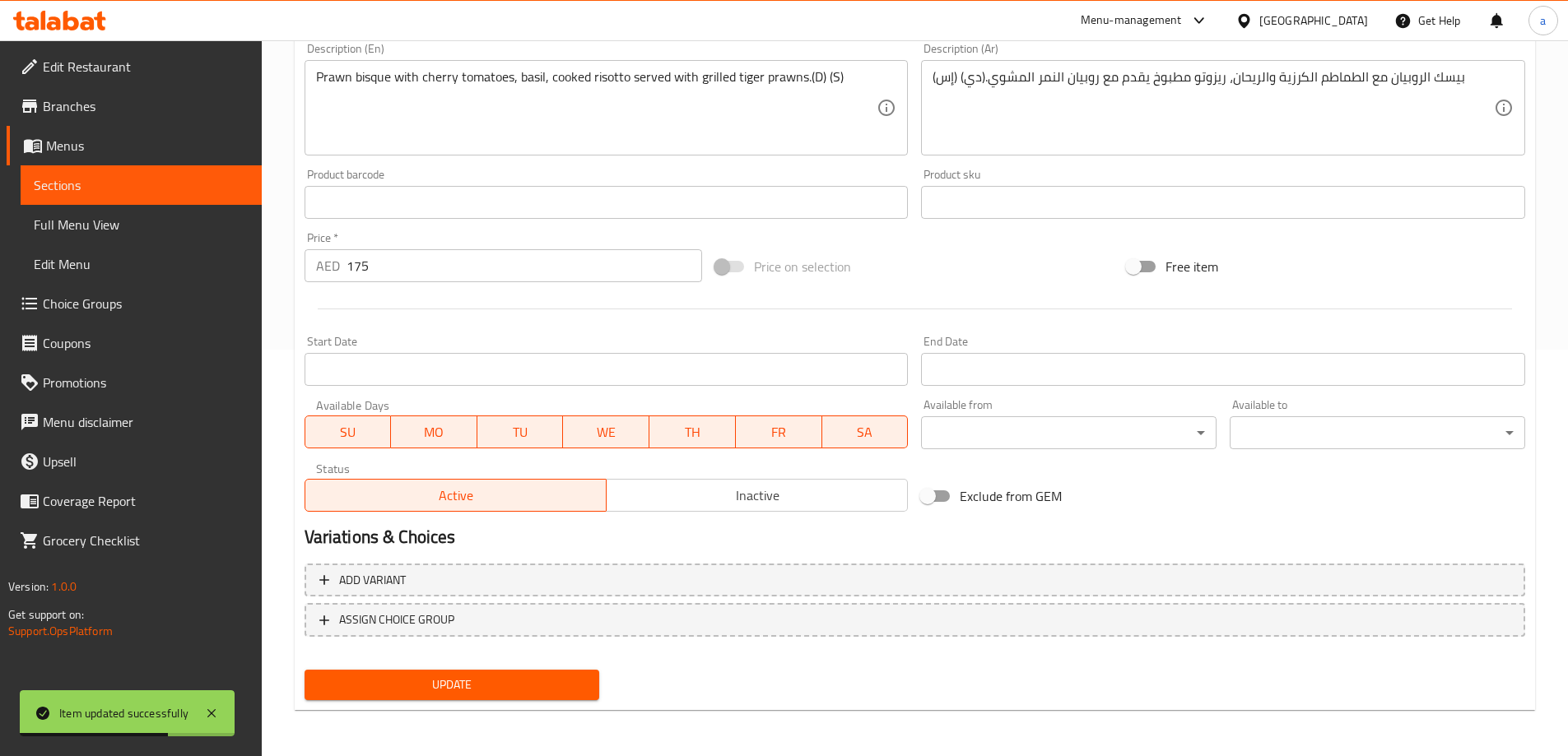
click at [138, 229] on span "Full Menu View" at bounding box center [141, 225] width 215 height 19
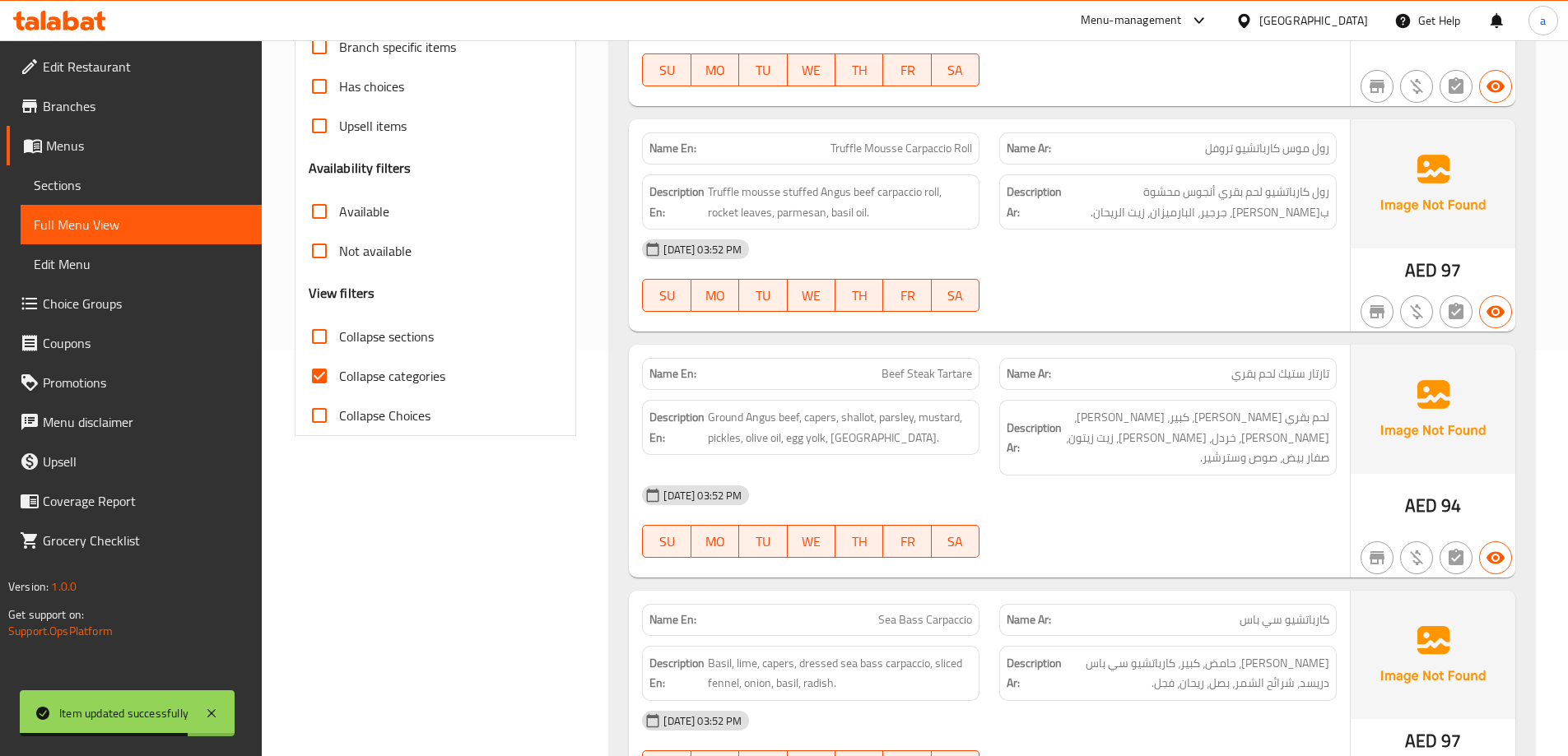
click at [401, 389] on label "Collapse categories" at bounding box center [372, 376] width 145 height 40
click at [339, 389] on input "Collapse categories" at bounding box center [319, 376] width 40 height 40
checkbox input "false"
click at [359, 330] on span "Collapse sections" at bounding box center [386, 336] width 95 height 19
click at [339, 330] on input "Collapse sections" at bounding box center [319, 336] width 40 height 40
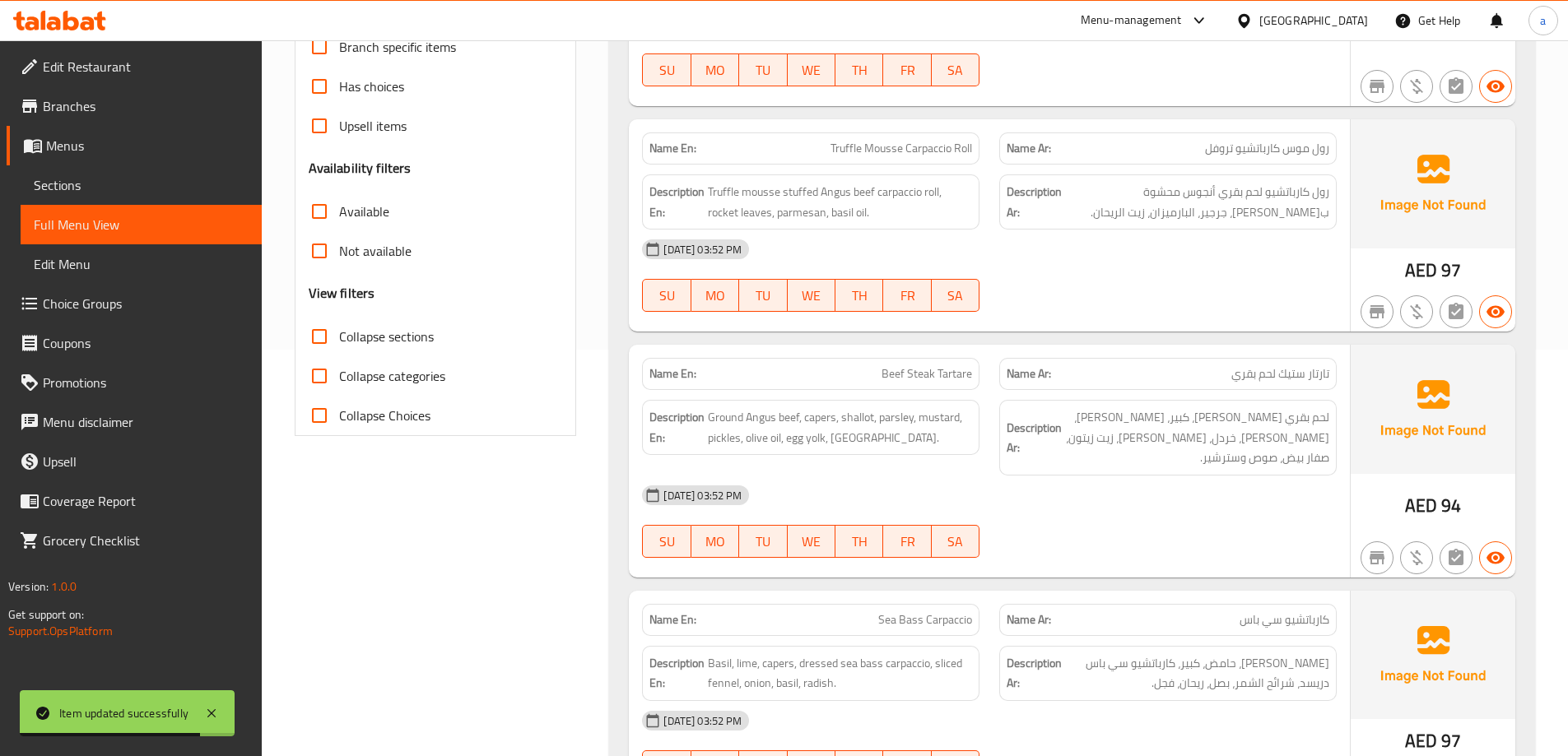
checkbox input "true"
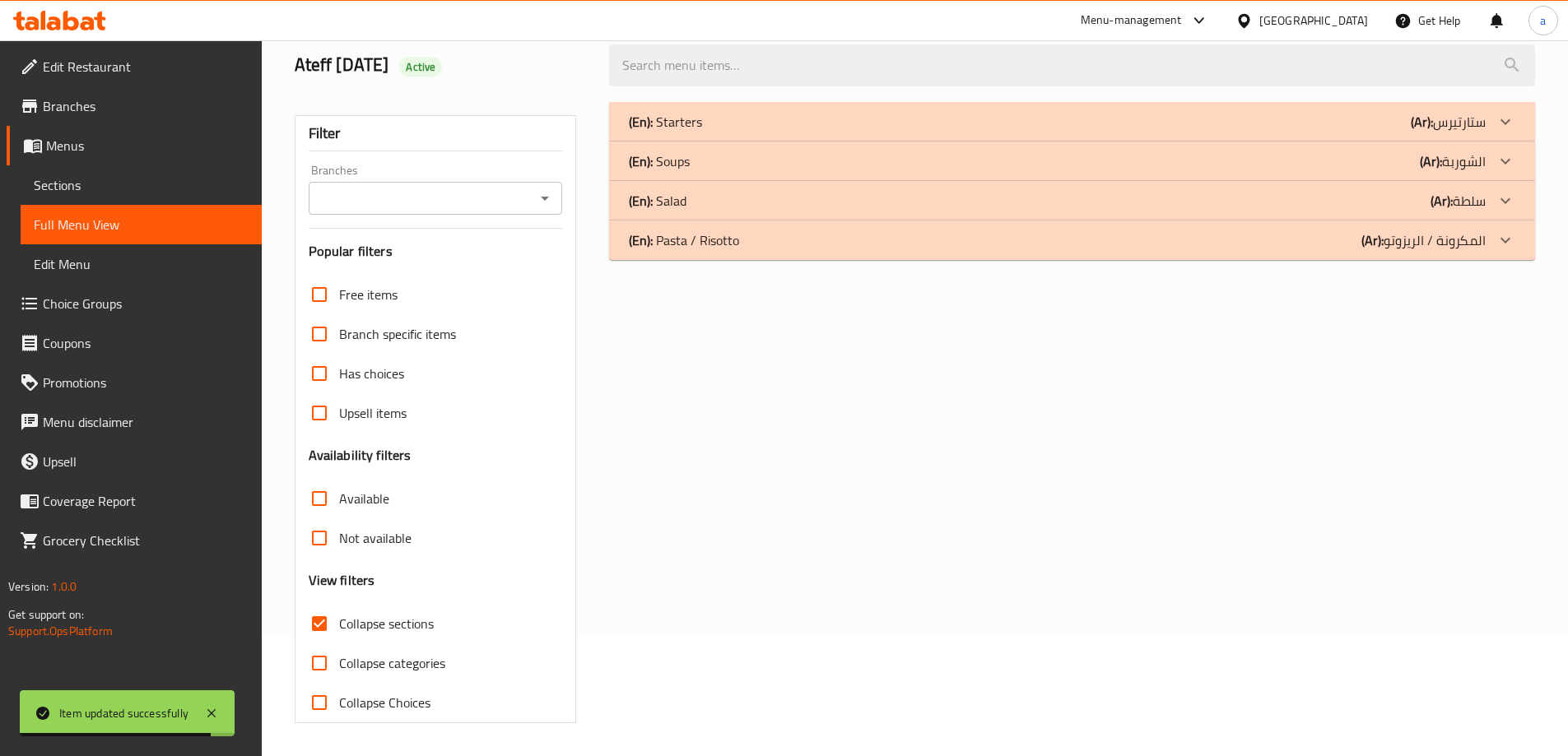
scroll to position [119, 0]
click at [1063, 241] on div "(En): Pasta / Risotto (Ar): المكرونة / الريزوتو" at bounding box center [1057, 240] width 857 height 19
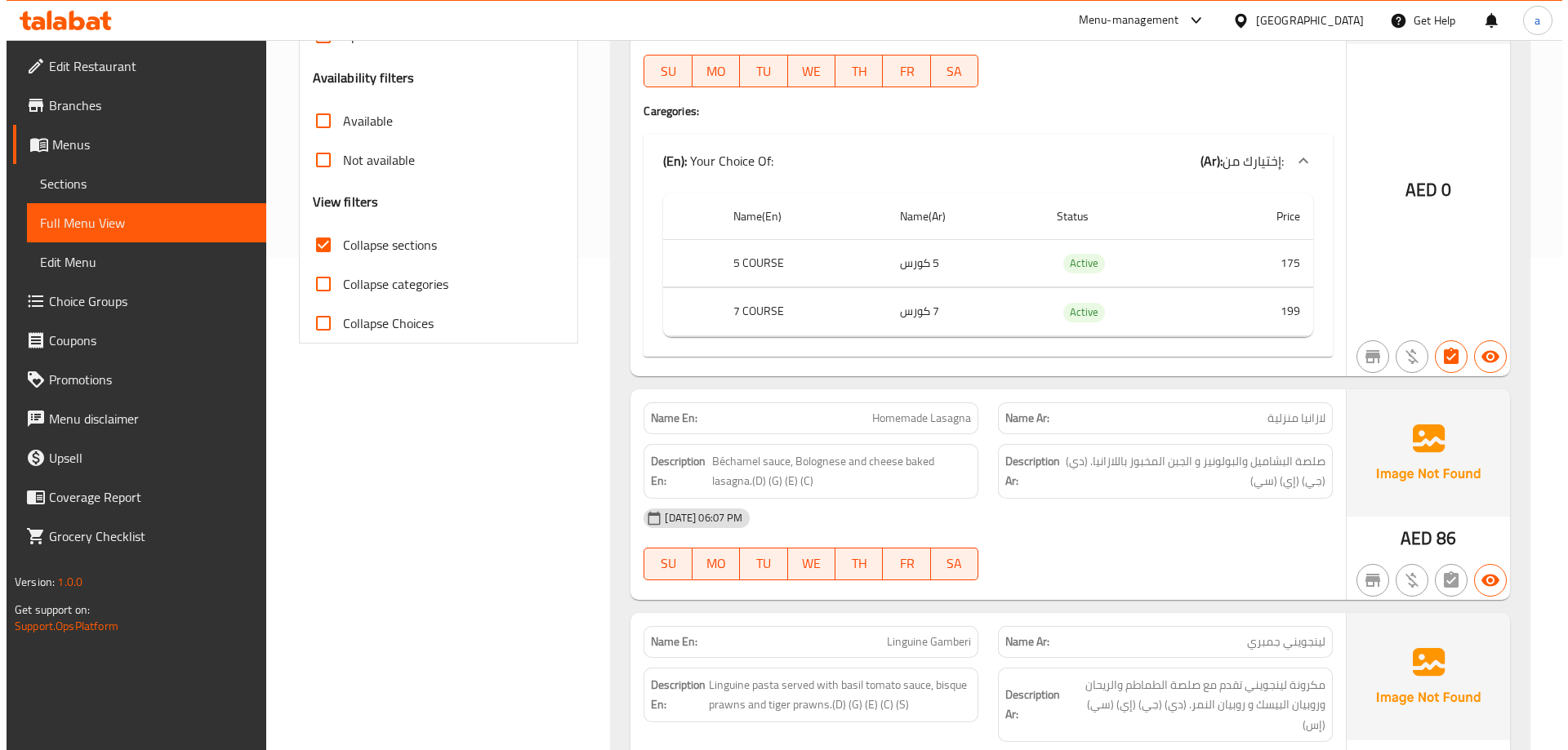
scroll to position [0, 0]
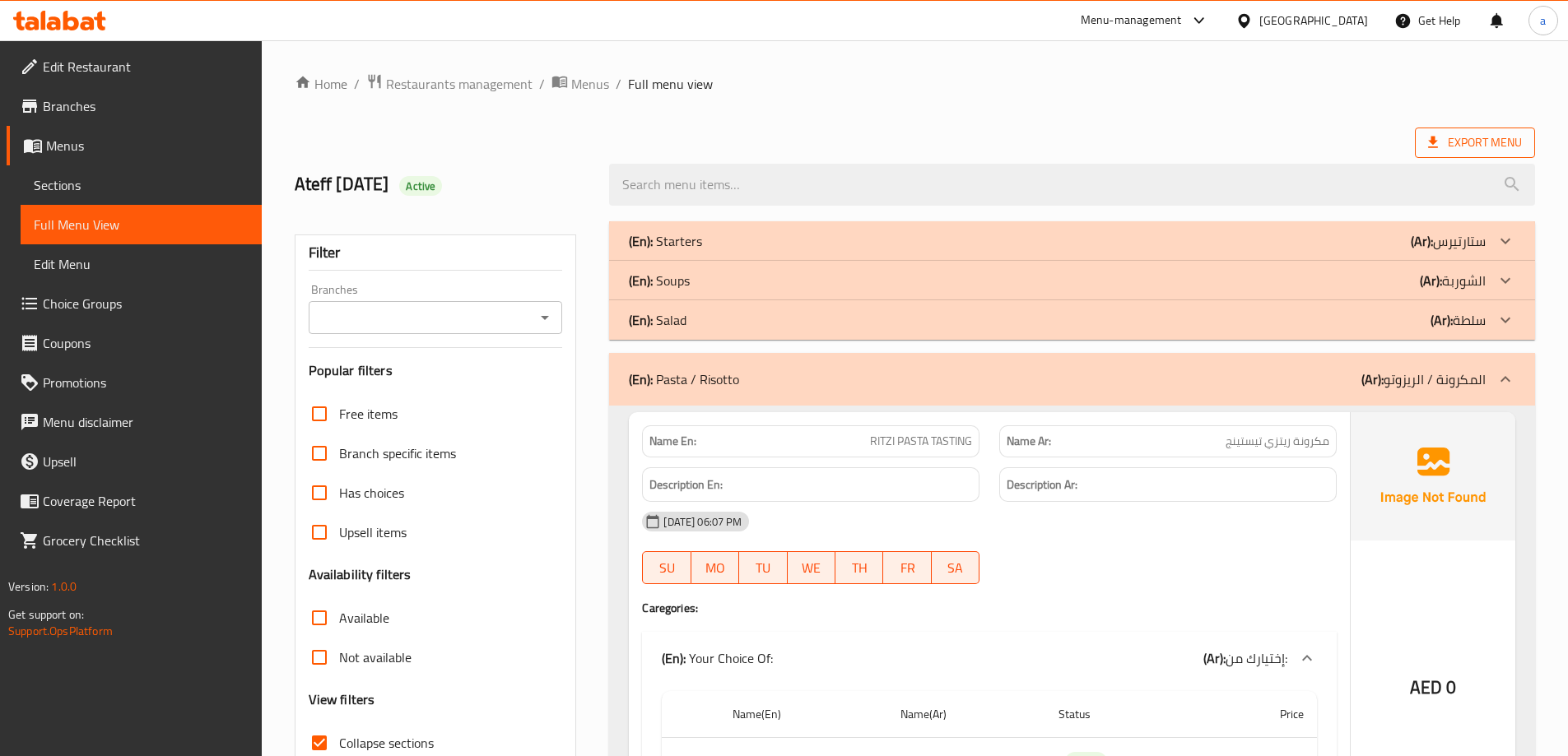
drag, startPoint x: 1446, startPoint y: 310, endPoint x: 1461, endPoint y: 137, distance: 173.6
click at [1446, 310] on b "(Ar):" at bounding box center [1441, 319] width 22 height 24
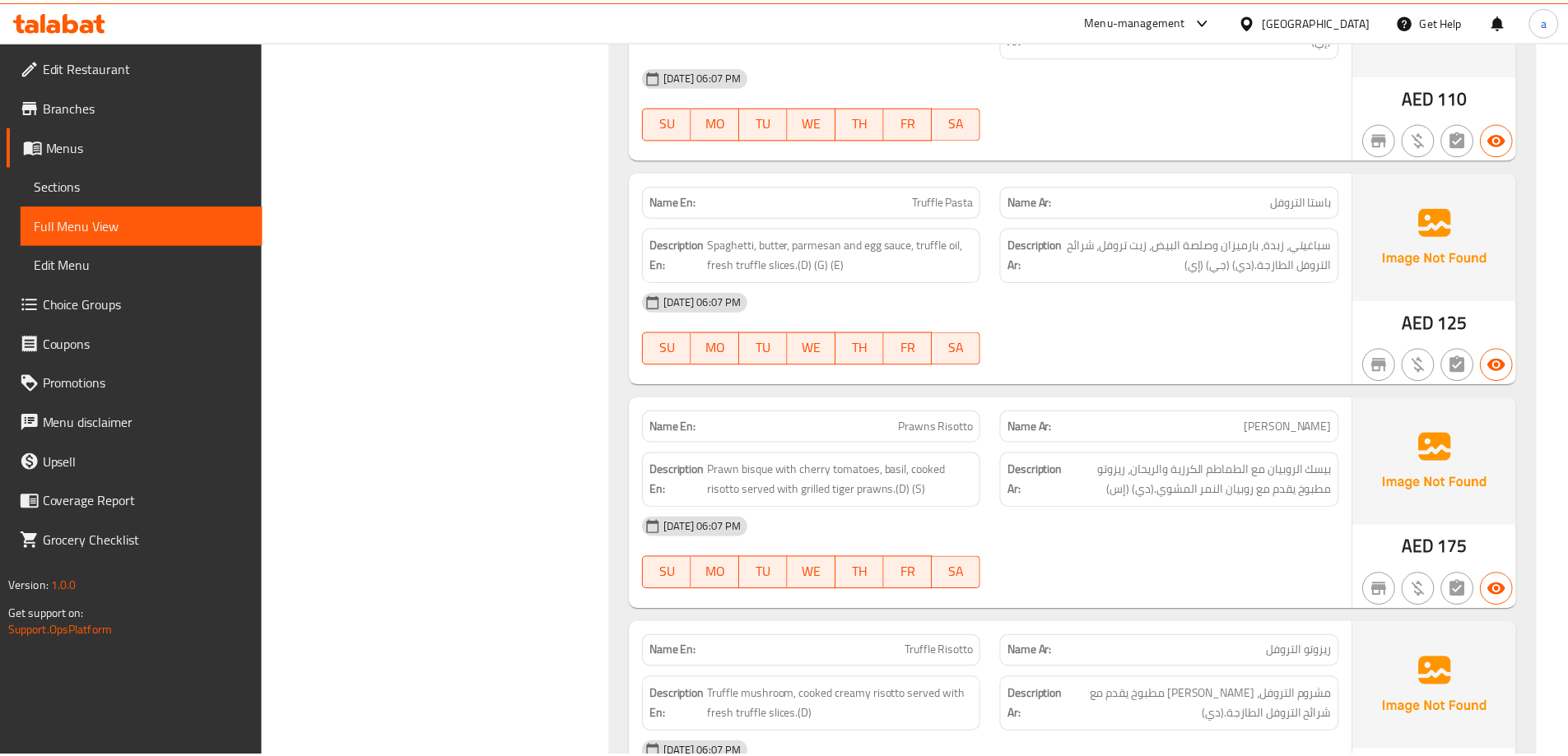
scroll to position [7458, 0]
